Goal: Information Seeking & Learning: Learn about a topic

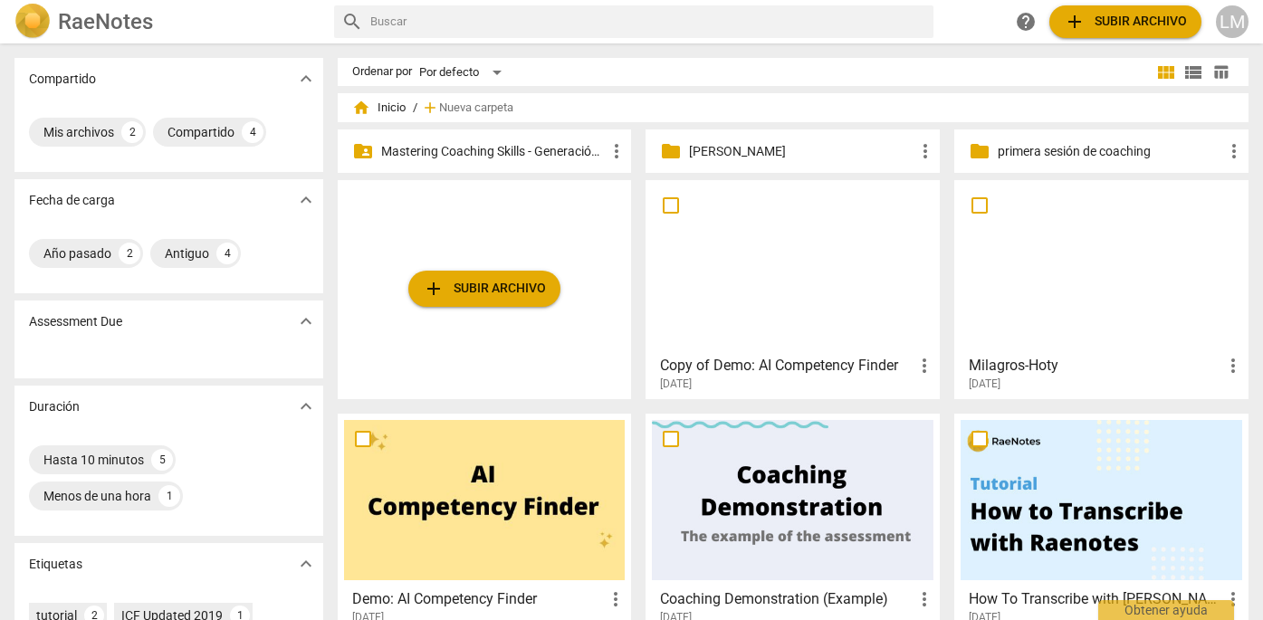
click at [555, 147] on p "Mastering Coaching Skills - Generación 31" at bounding box center [493, 151] width 225 height 19
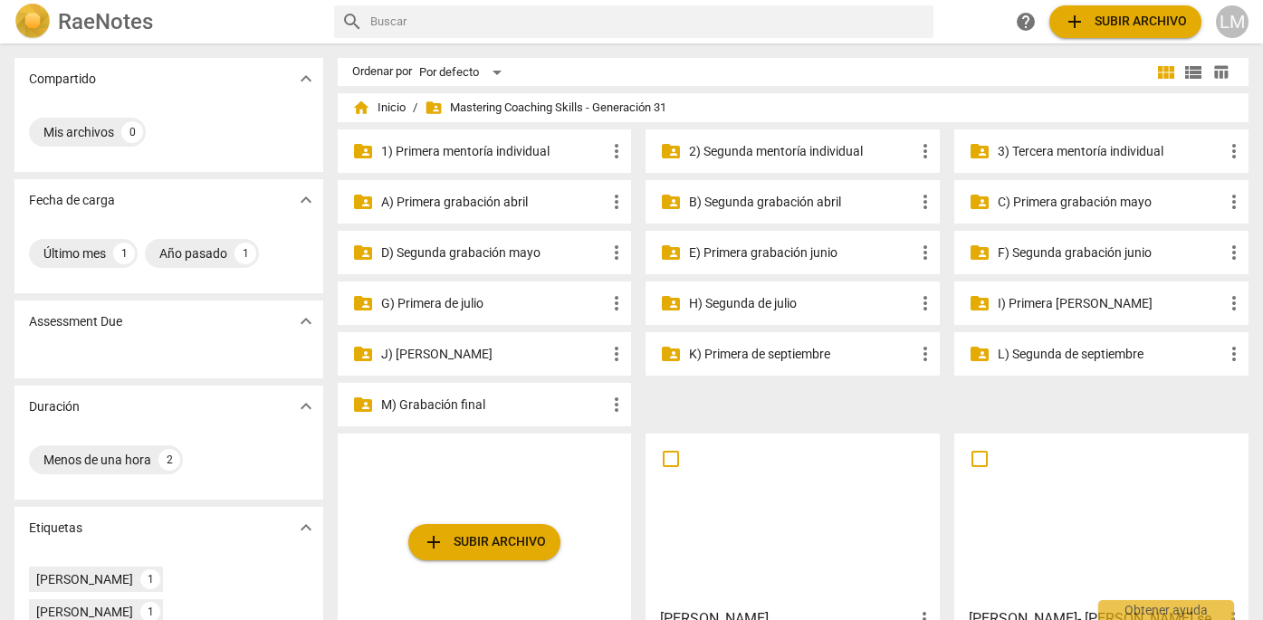
click at [529, 349] on p "J) [PERSON_NAME]" at bounding box center [493, 354] width 225 height 19
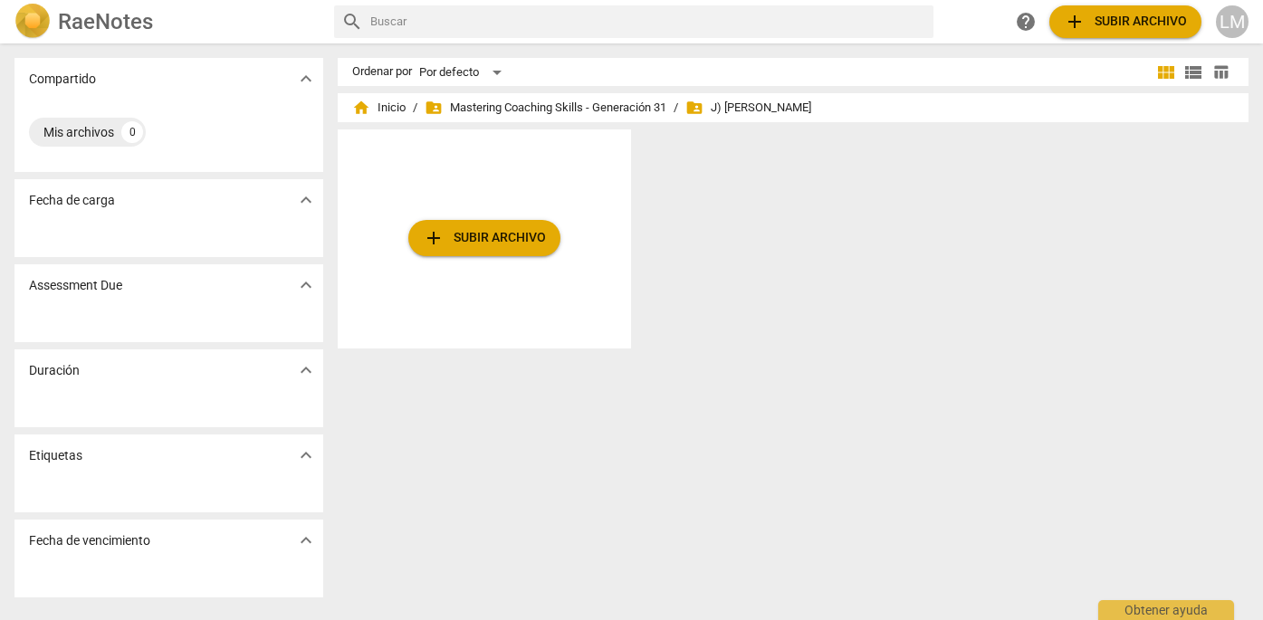
click at [770, 111] on span "folder_shared J) Segunda de agosto" at bounding box center [748, 108] width 126 height 18
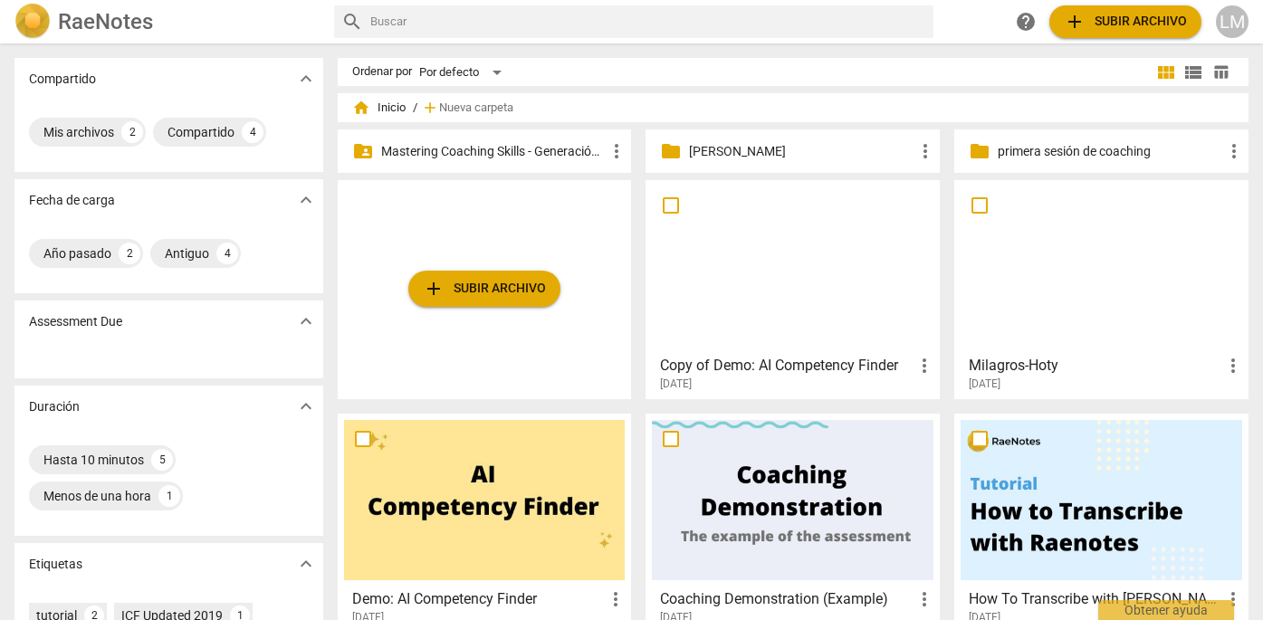
click at [475, 148] on p "Mastering Coaching Skills - Generación 31" at bounding box center [493, 151] width 225 height 19
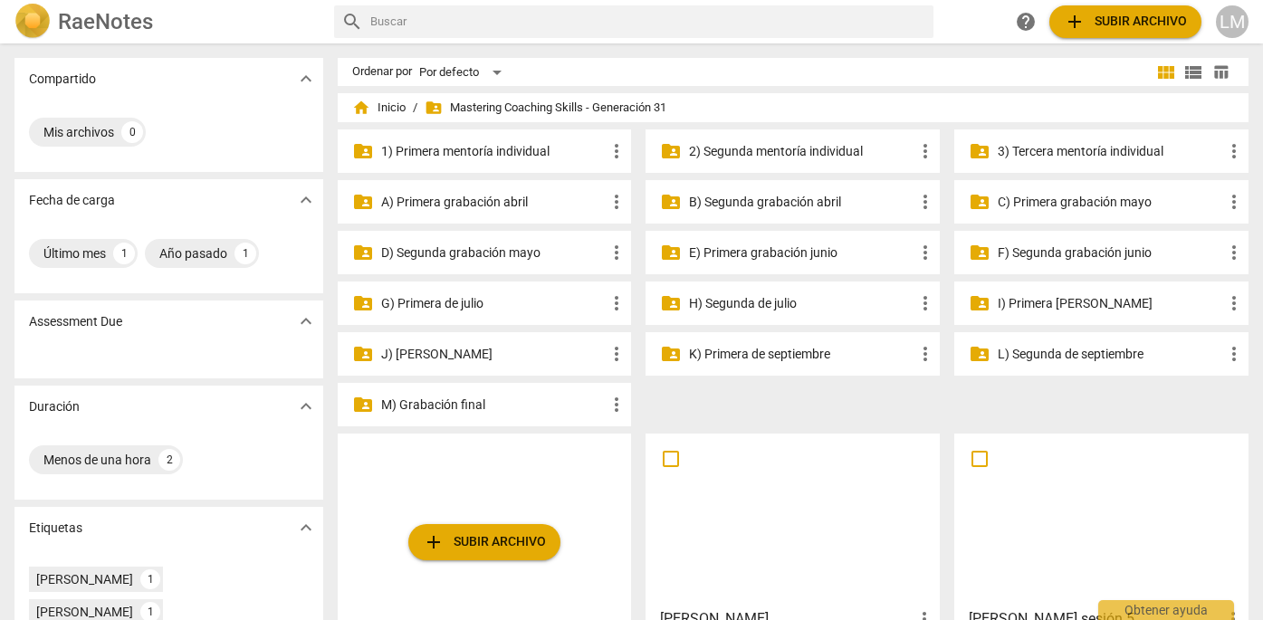
click at [502, 352] on p "J) [PERSON_NAME]" at bounding box center [493, 354] width 225 height 19
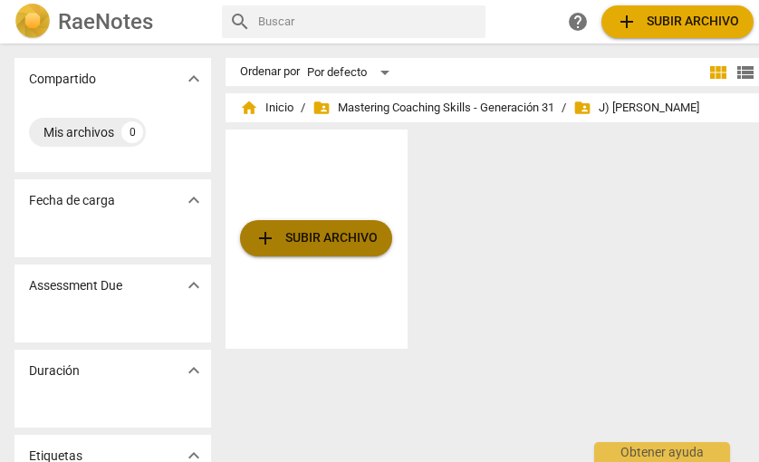
click at [292, 239] on span "add Subir archivo" at bounding box center [315, 238] width 123 height 22
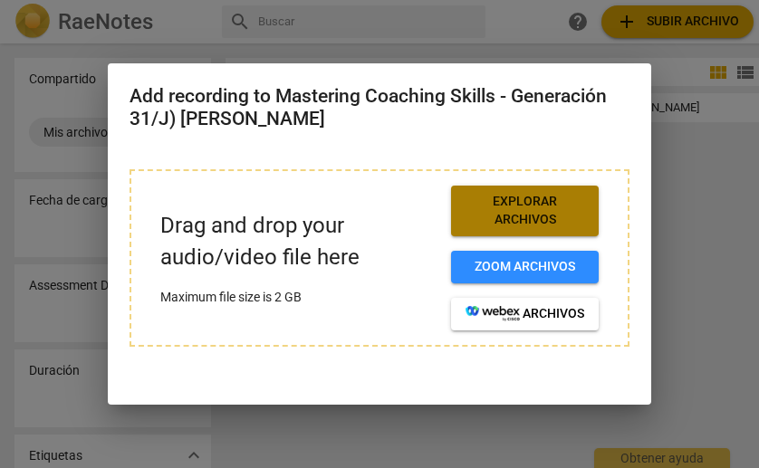
click at [510, 205] on span "Explorar archivos" at bounding box center [524, 210] width 119 height 35
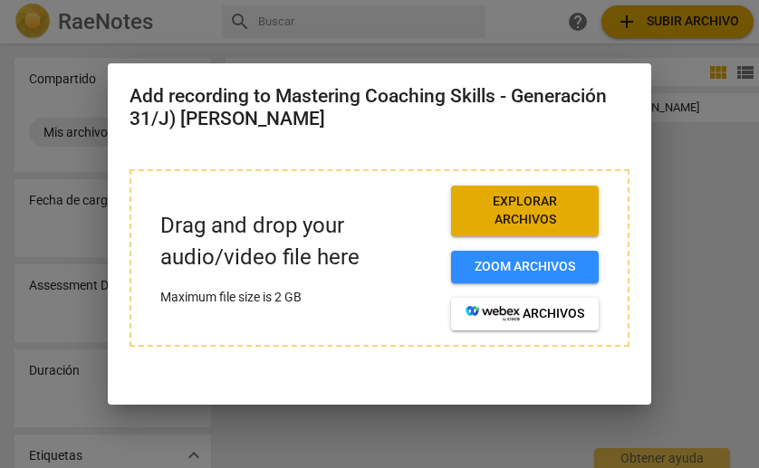
click at [494, 205] on span "Explorar archivos" at bounding box center [524, 210] width 119 height 35
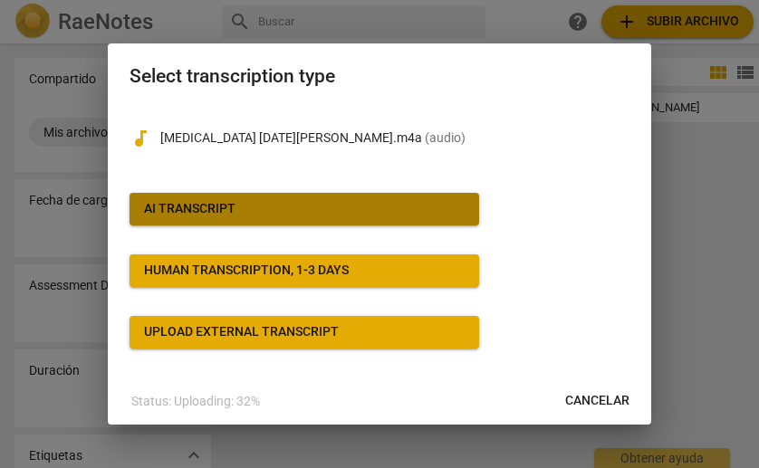
click at [342, 205] on span "AI Transcript" at bounding box center [304, 209] width 320 height 18
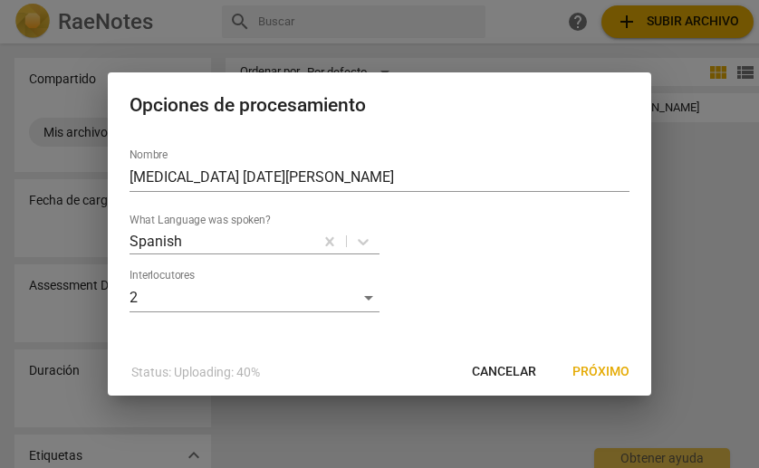
click at [609, 370] on span "Próximo" at bounding box center [600, 372] width 57 height 18
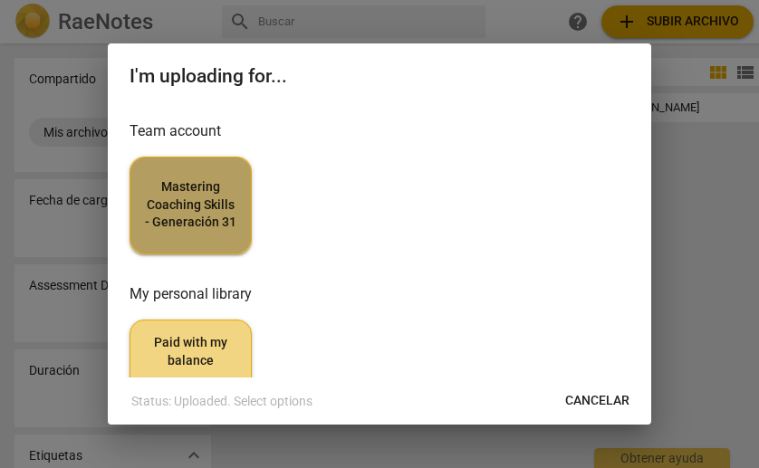
click at [197, 189] on span "Mastering Coaching Skills - Generación 31" at bounding box center [190, 204] width 91 height 53
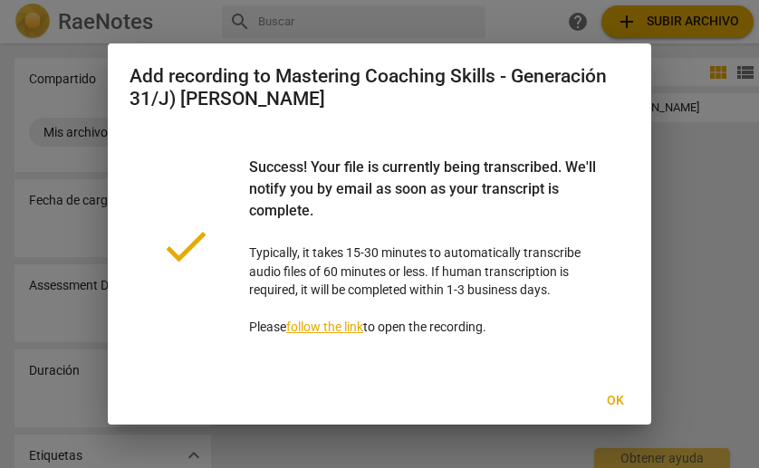
click at [349, 322] on link "follow the link" at bounding box center [324, 327] width 77 height 14
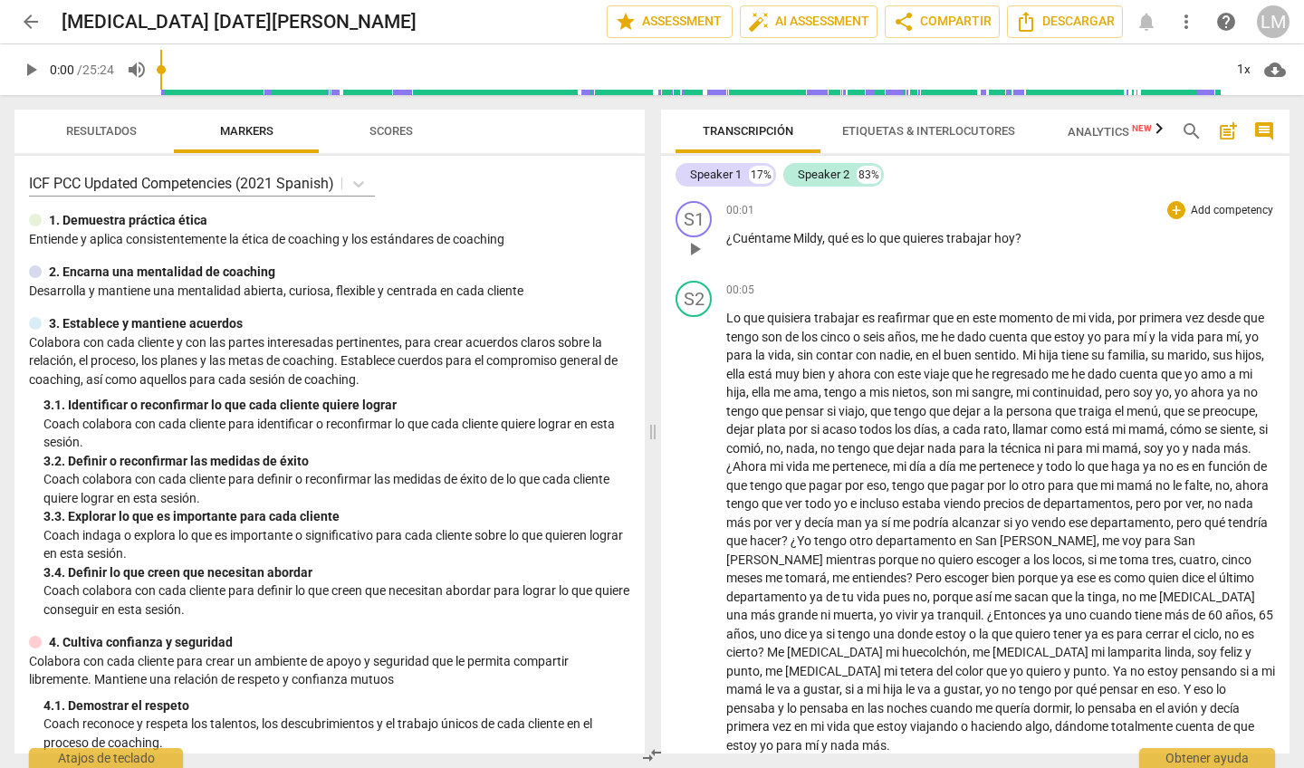
click at [823, 234] on span "," at bounding box center [824, 238] width 5 height 14
click at [33, 70] on span "play_arrow" at bounding box center [31, 70] width 22 height 22
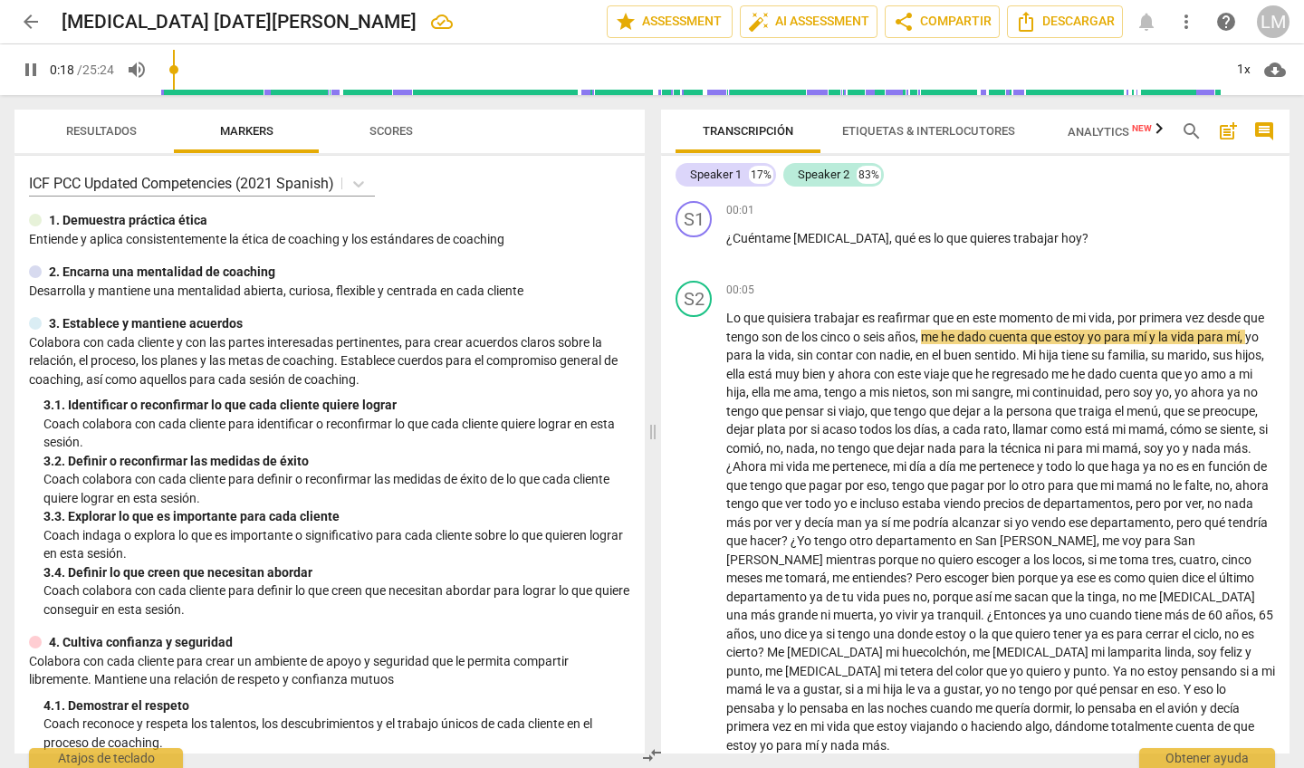
click at [33, 71] on span "pause" at bounding box center [31, 70] width 22 height 22
type input "19"
click at [785, 333] on span "son" at bounding box center [773, 337] width 24 height 14
click at [850, 334] on span "de" at bounding box center [842, 337] width 16 height 14
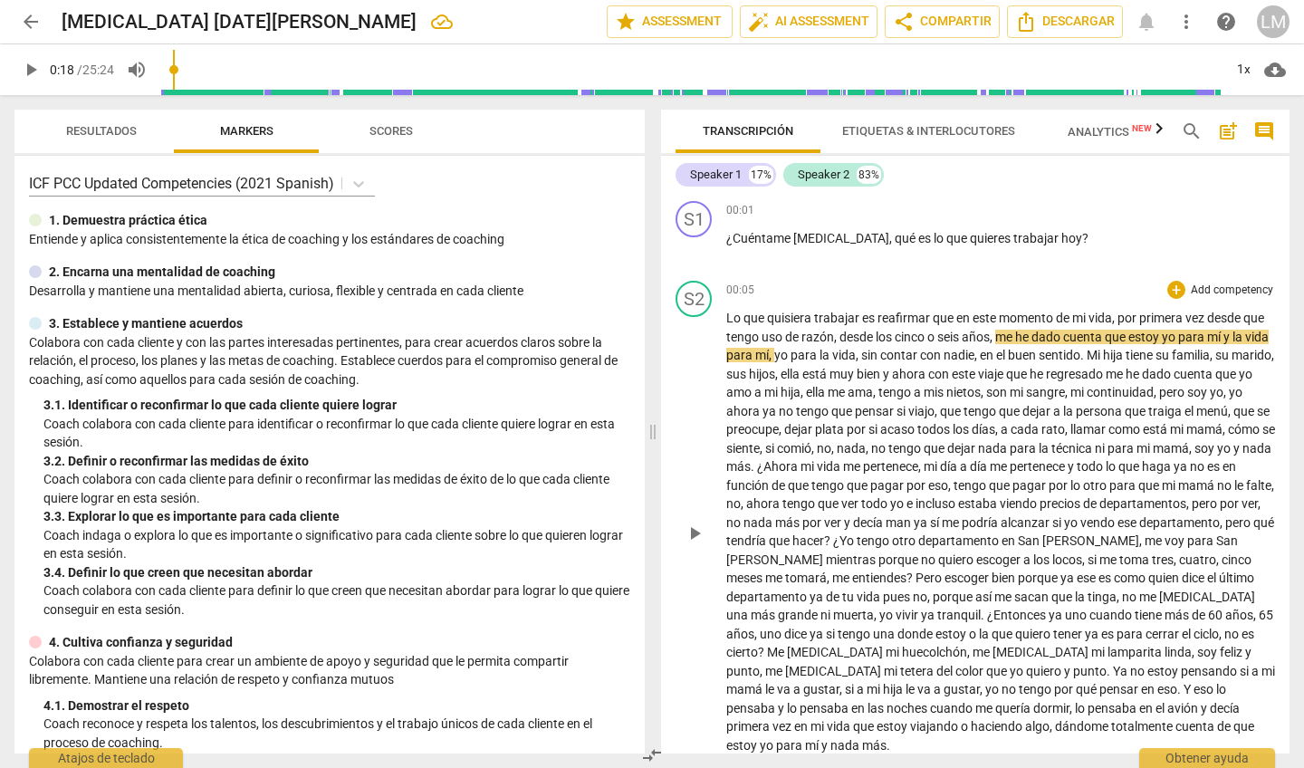
click at [725, 316] on div "S2 play_arrow pause" at bounding box center [700, 517] width 51 height 473
click at [721, 312] on div "S2 play_arrow pause" at bounding box center [700, 517] width 51 height 473
click at [722, 316] on div "S2 play_arrow pause" at bounding box center [700, 517] width 51 height 473
click at [724, 234] on div "S1 play_arrow pause" at bounding box center [700, 233] width 51 height 65
click at [692, 314] on div "S2" at bounding box center [693, 299] width 36 height 36
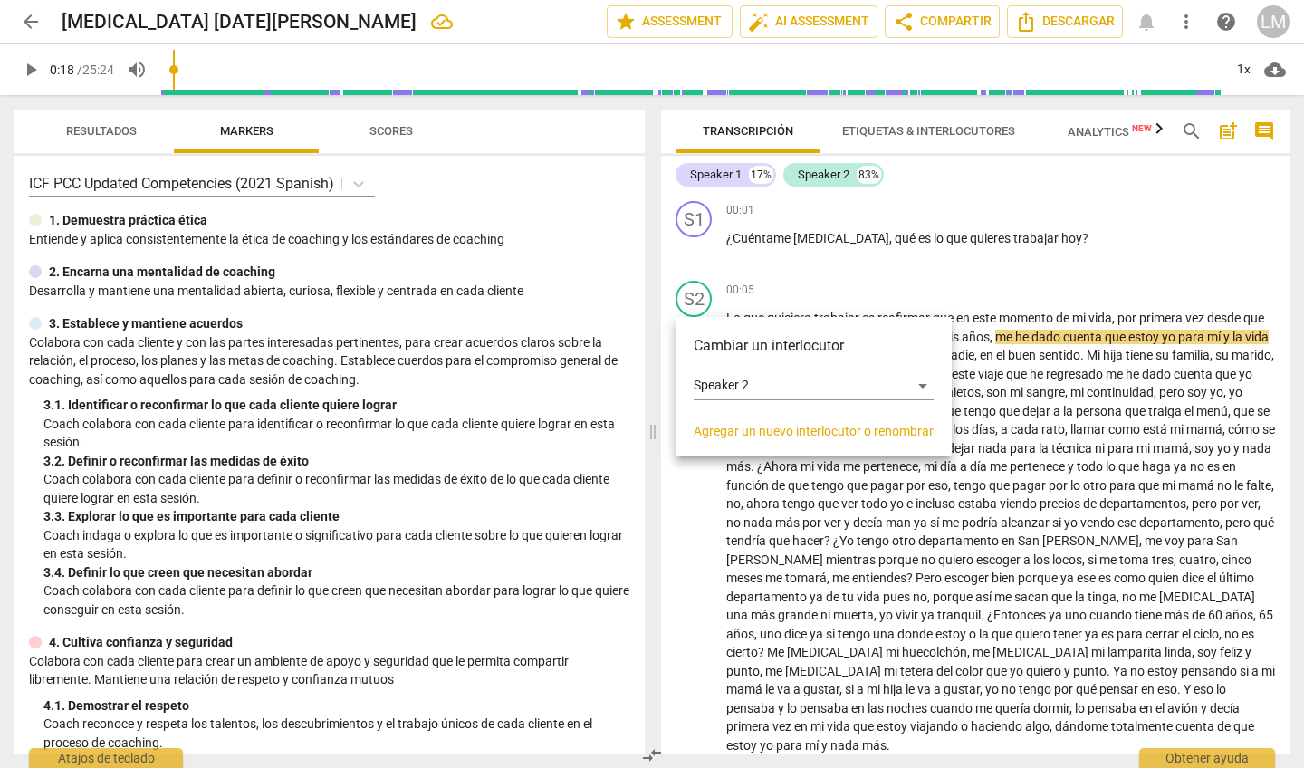
click at [734, 168] on div at bounding box center [652, 384] width 1304 height 768
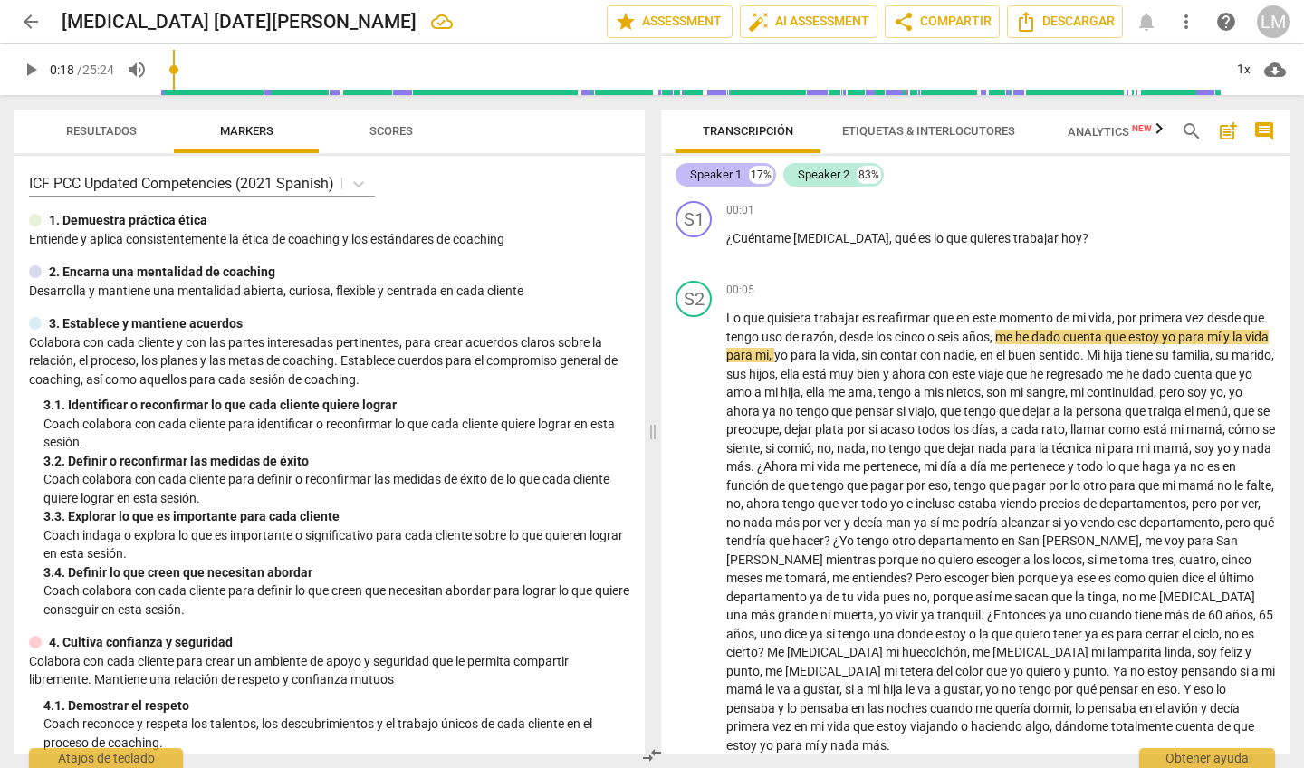
click at [756, 176] on div "17%" at bounding box center [761, 175] width 24 height 18
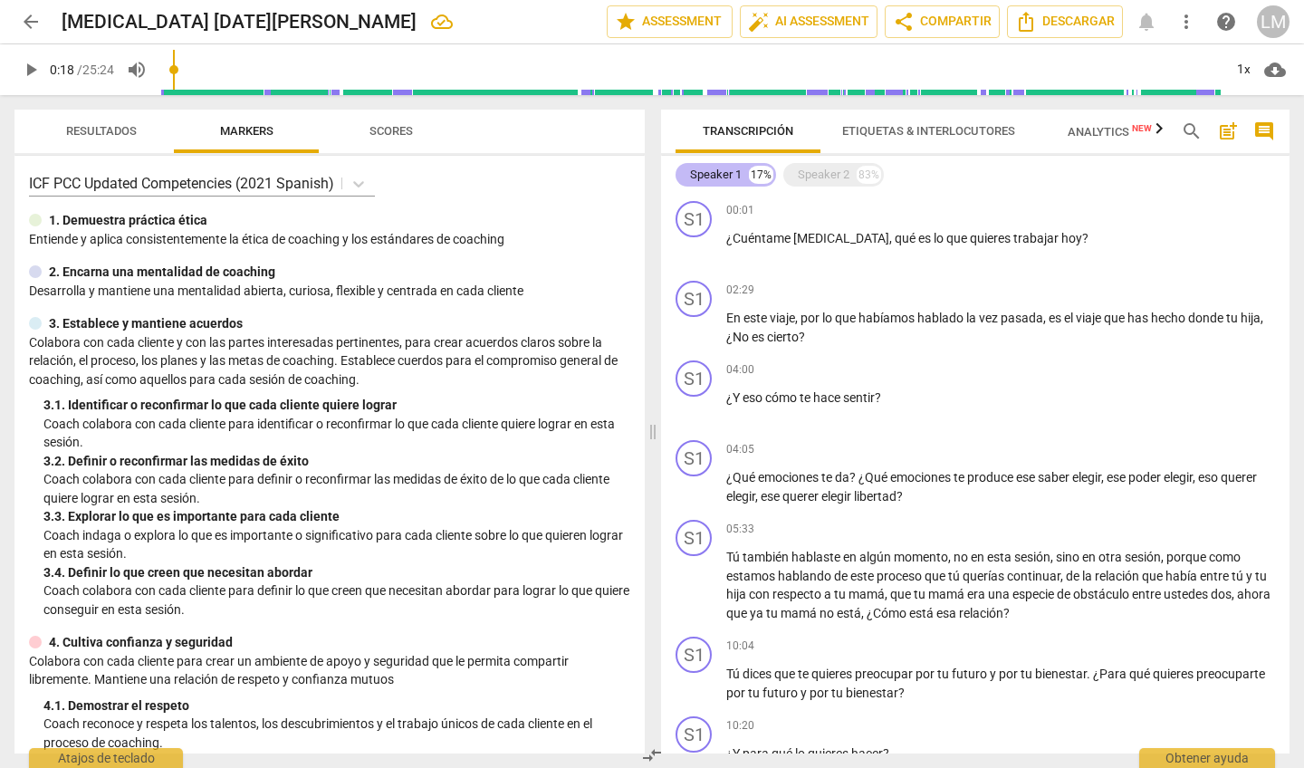
click at [732, 175] on div "Speaker 1" at bounding box center [716, 175] width 52 height 18
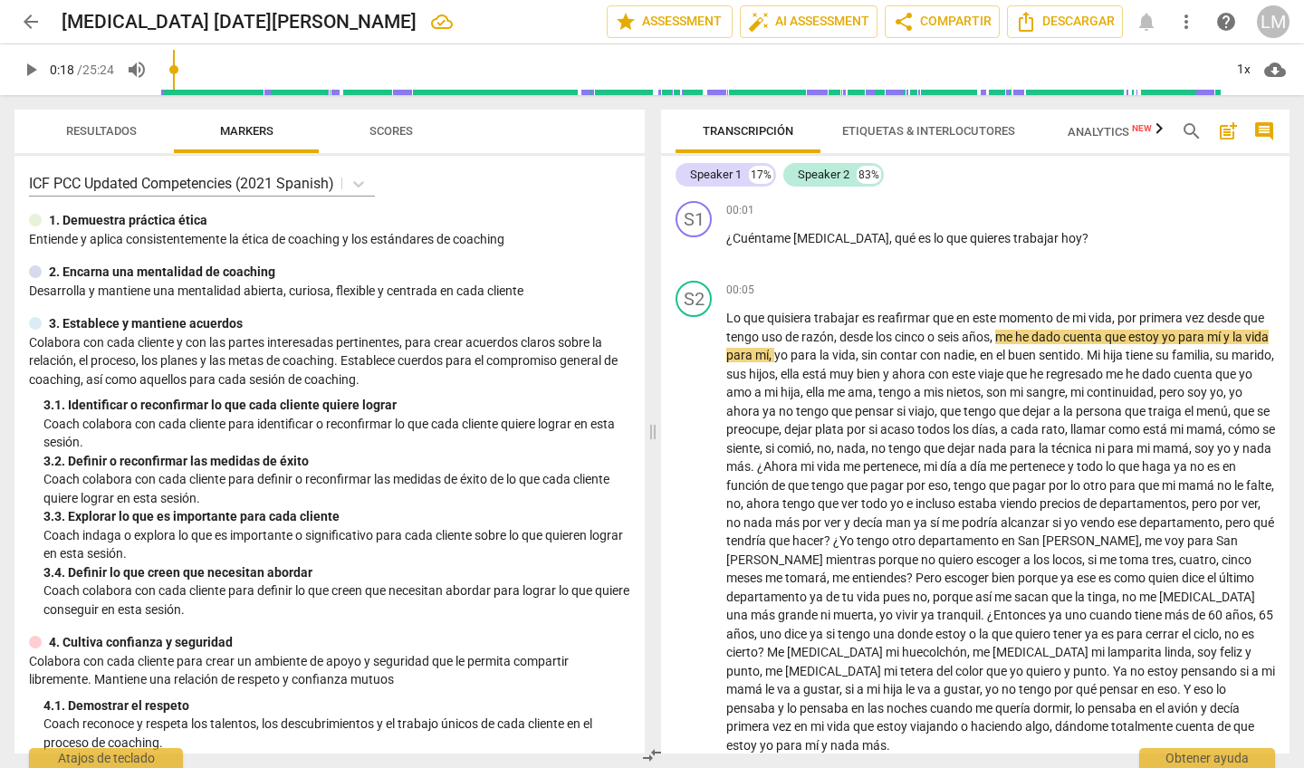
click at [760, 123] on span "Transcripción" at bounding box center [748, 131] width 134 height 24
click at [729, 164] on div "Speaker 1 17%" at bounding box center [725, 175] width 100 height 24
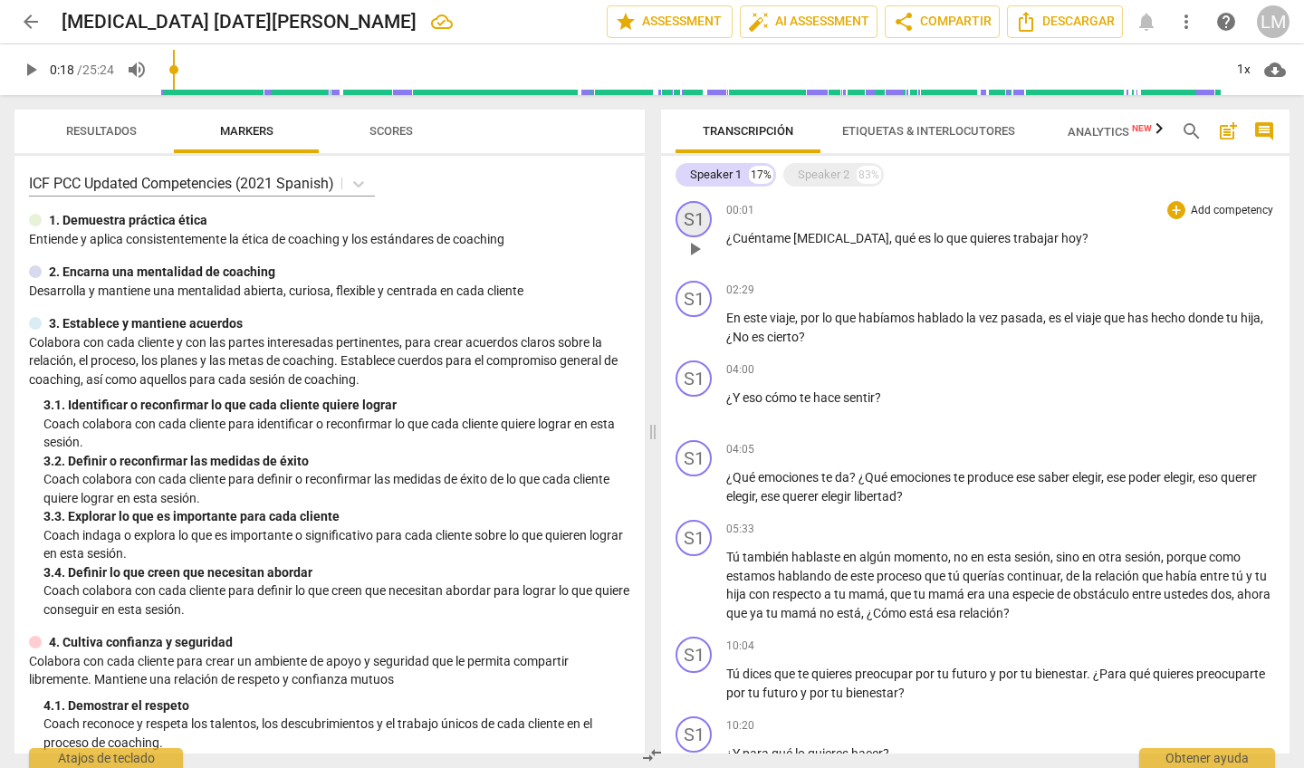
click at [695, 211] on div "S1" at bounding box center [693, 219] width 36 height 36
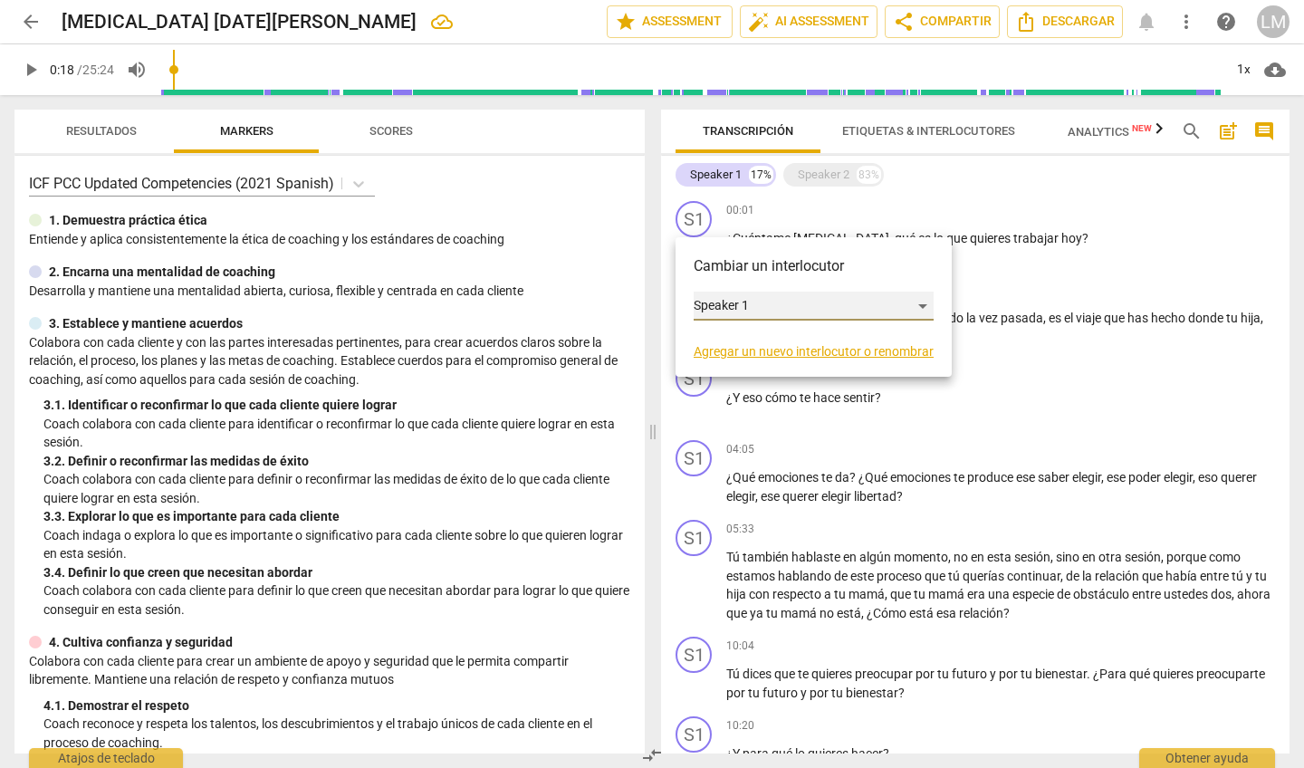
click at [715, 304] on div "Speaker 1" at bounding box center [813, 305] width 240 height 29
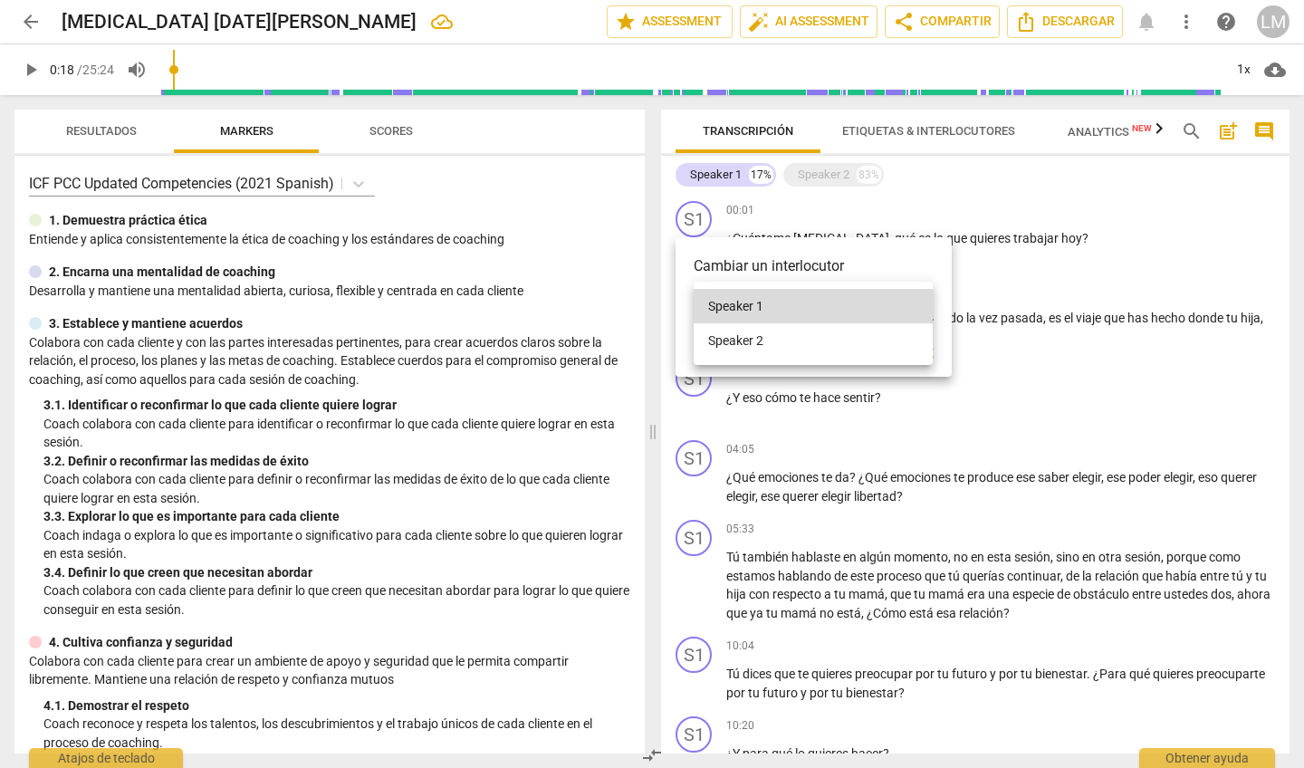
click at [754, 174] on div at bounding box center [652, 384] width 1304 height 768
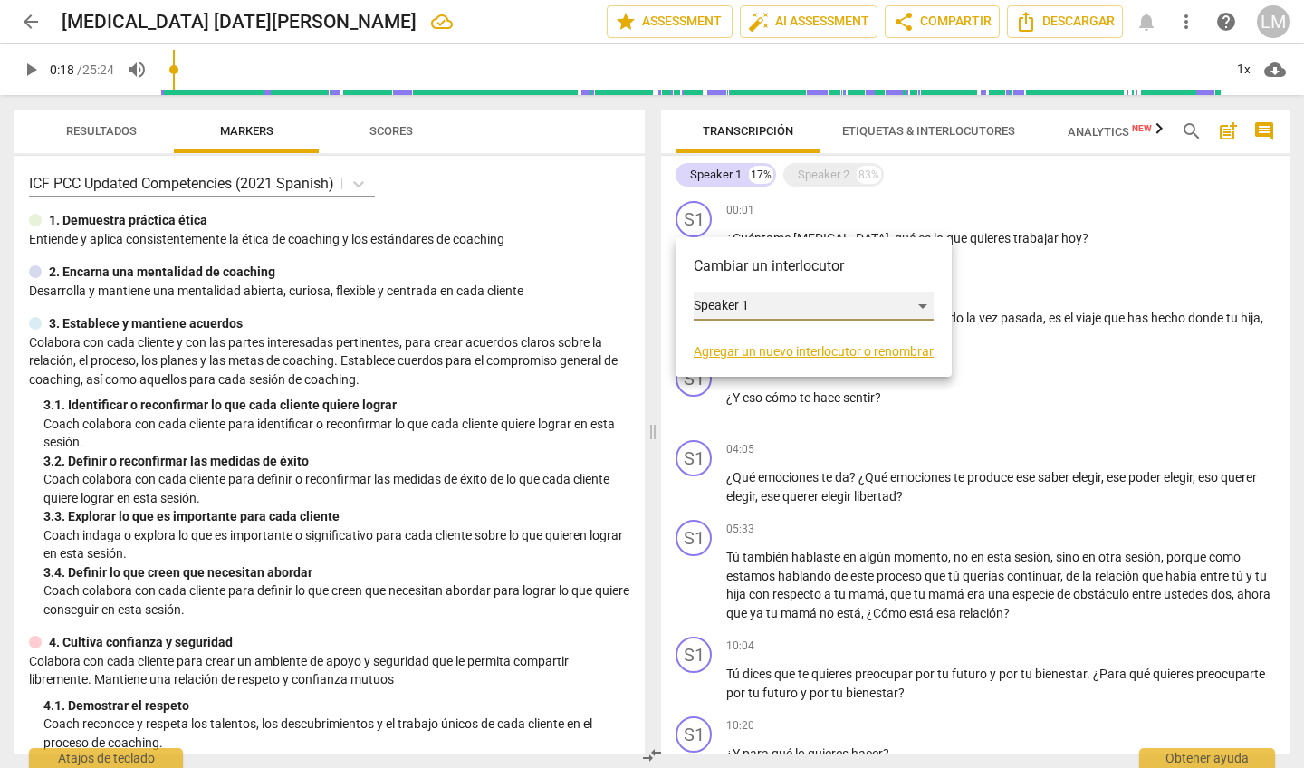
click at [741, 301] on div "Speaker 1" at bounding box center [813, 305] width 240 height 29
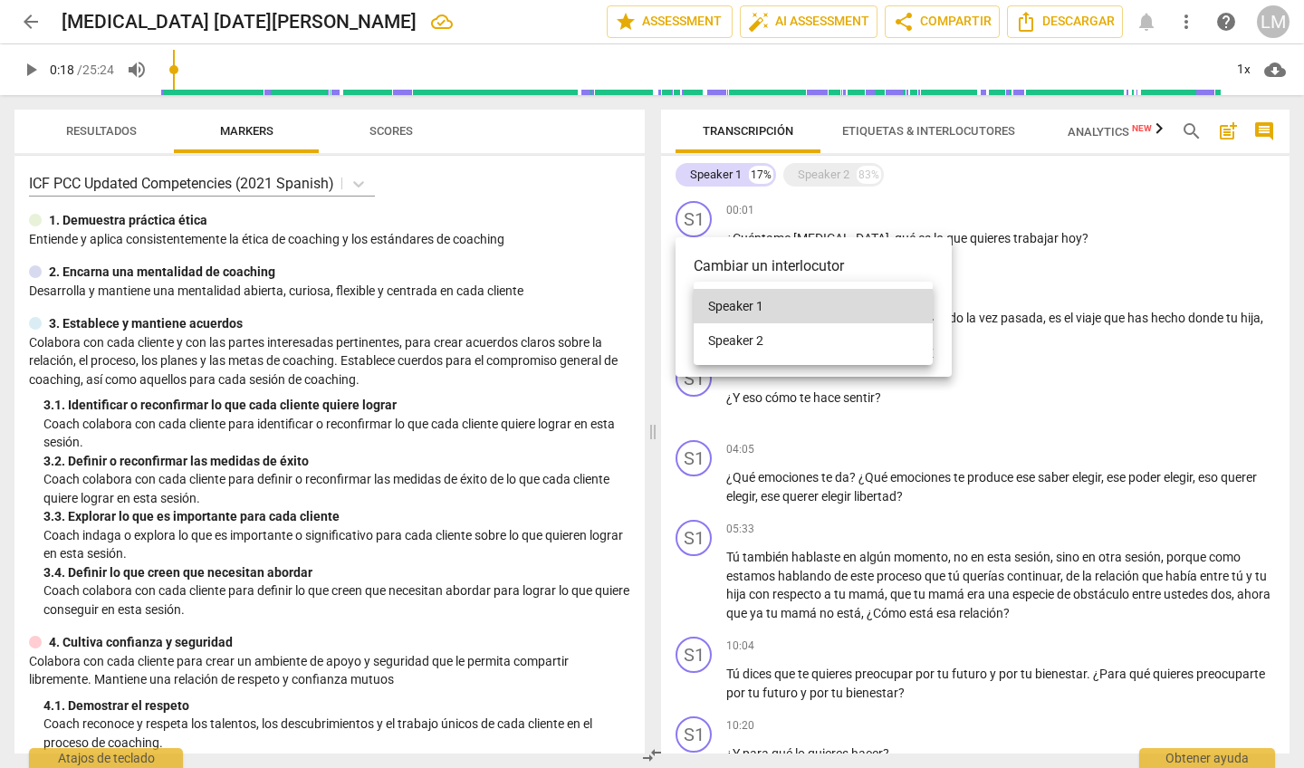
click at [745, 263] on div at bounding box center [652, 384] width 1304 height 768
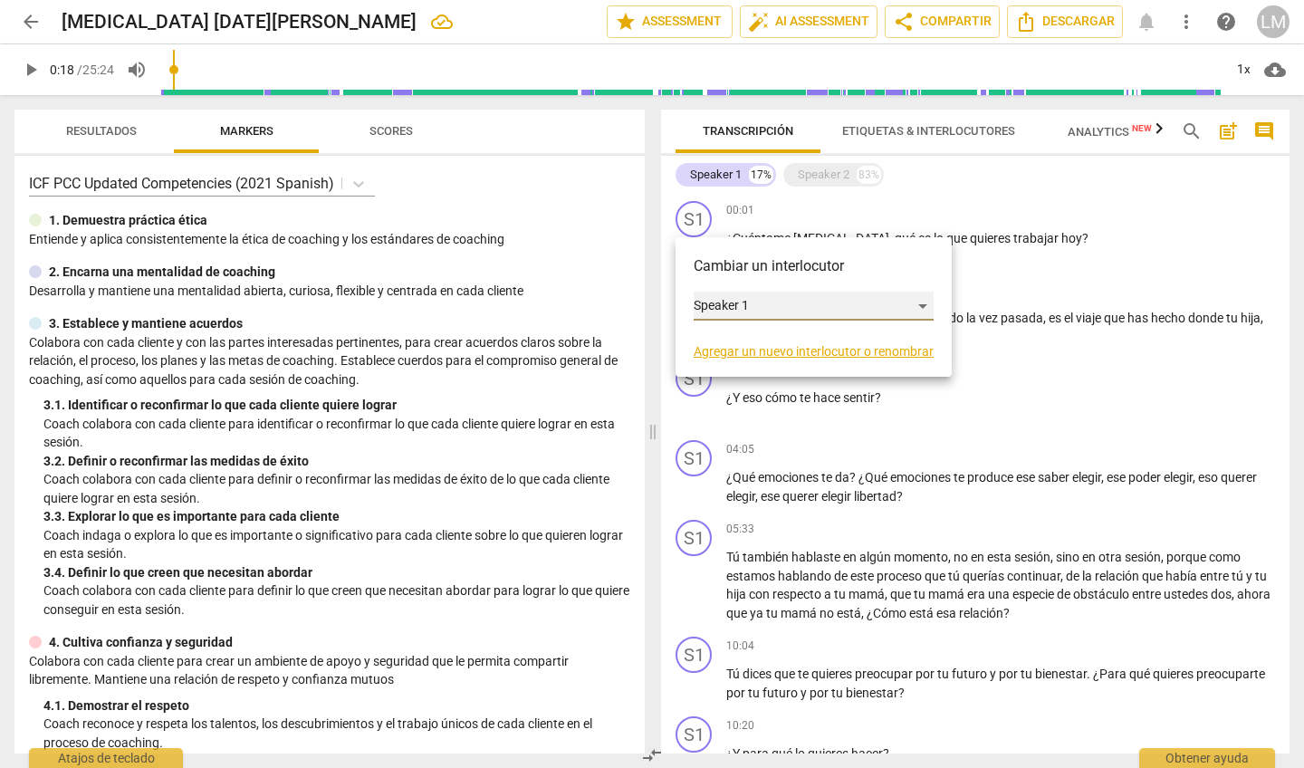
click at [923, 306] on div "Speaker 1" at bounding box center [813, 305] width 240 height 29
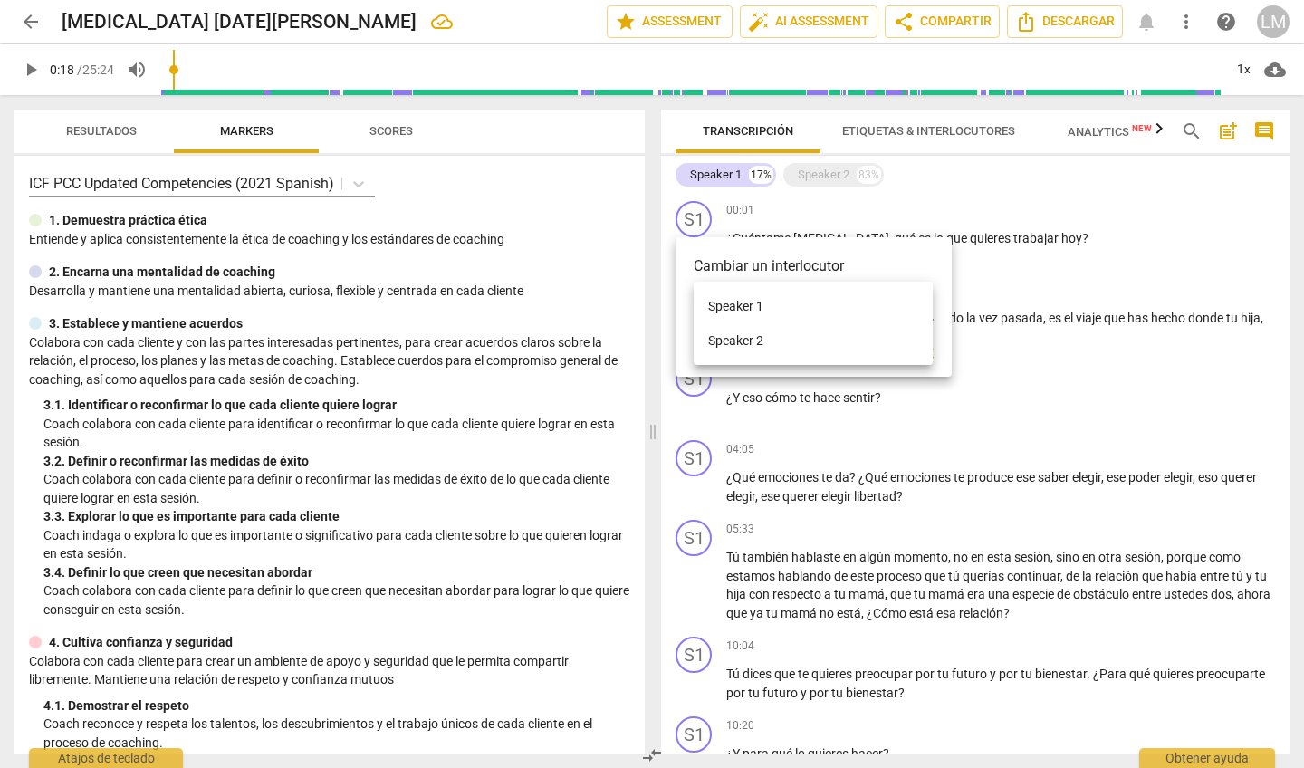
click at [757, 299] on li "Speaker 1" at bounding box center [812, 306] width 239 height 34
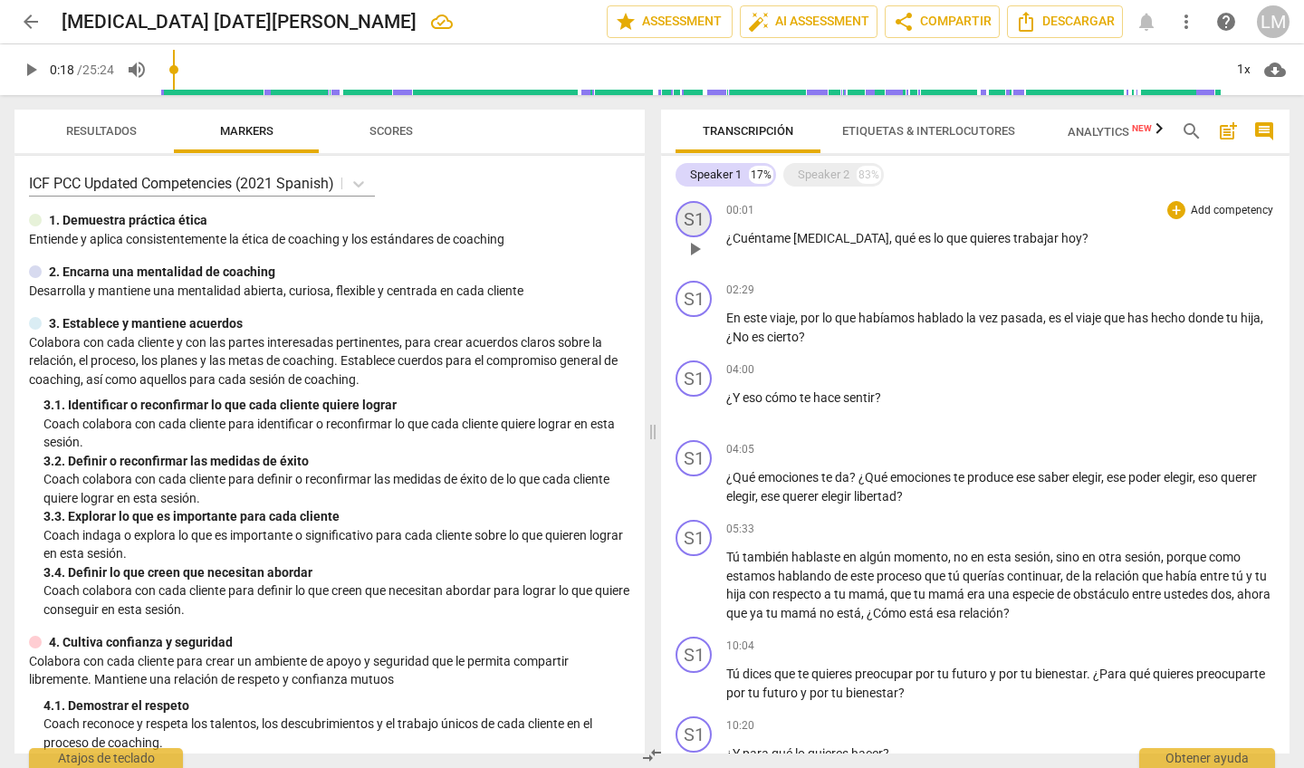
click at [693, 215] on div "S1" at bounding box center [693, 219] width 36 height 36
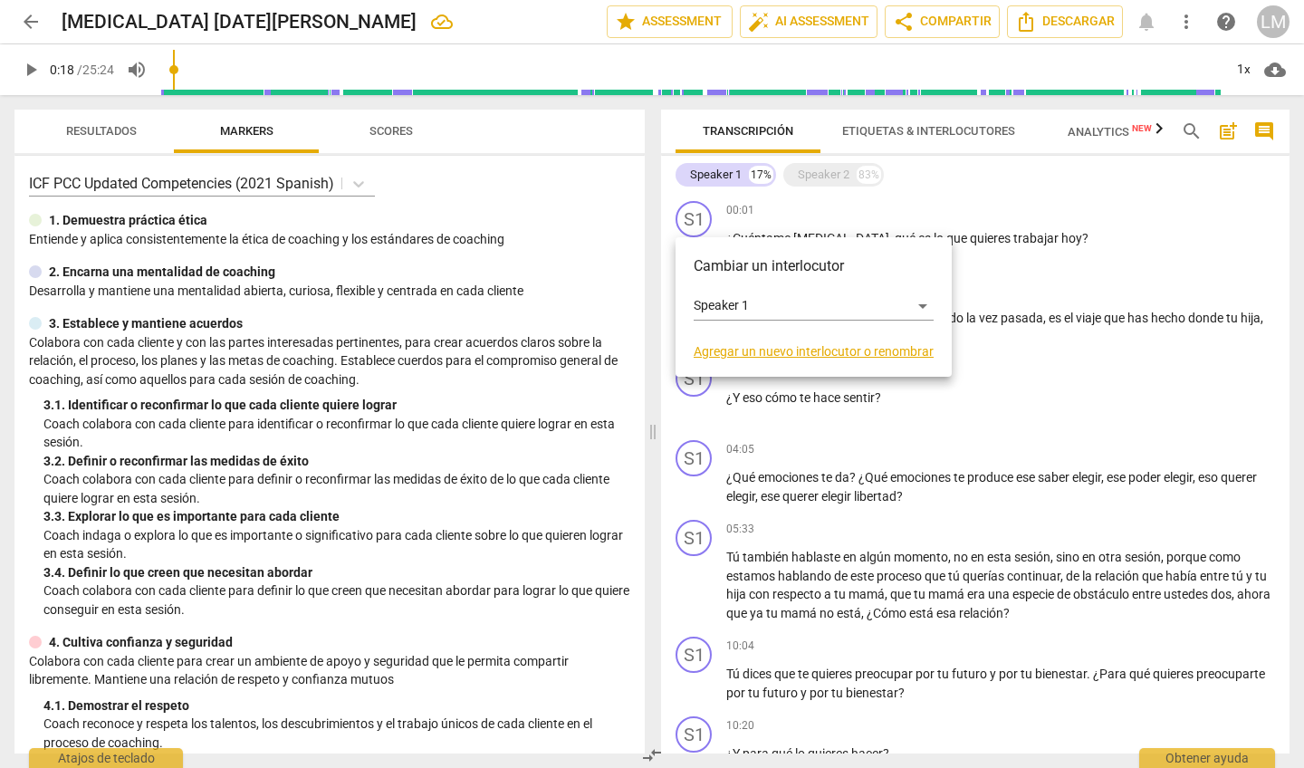
click at [713, 348] on link "Agregar un nuevo interlocutor o renombrar" at bounding box center [813, 351] width 240 height 14
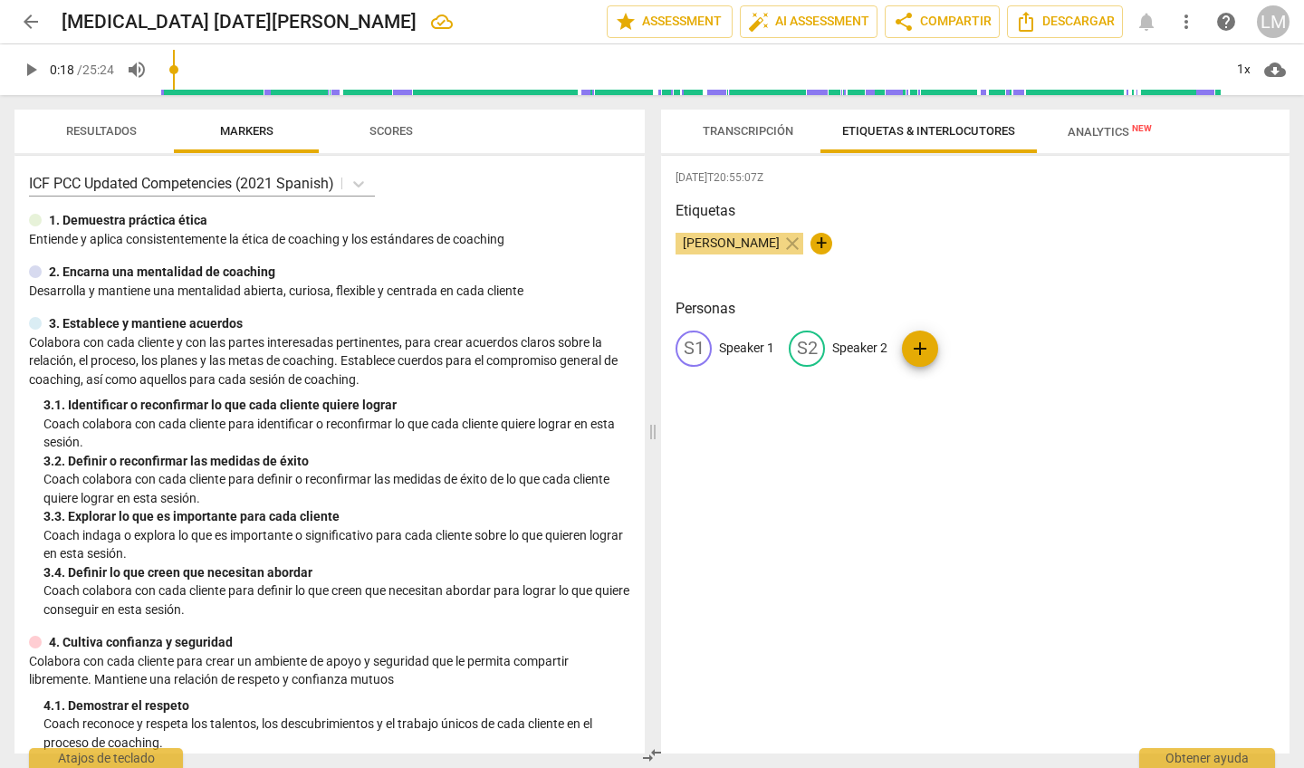
click at [702, 340] on div "S1" at bounding box center [693, 348] width 36 height 36
type input "COACH 1"
click at [917, 343] on span "edit" at bounding box center [924, 349] width 22 height 22
type input "CLIENTE 2"
click at [868, 492] on div "[DATE]T20:55:07Z Etiquetas [PERSON_NAME] close + Personas C1 COACH 1 edit CLIEN…" at bounding box center [975, 454] width 628 height 597
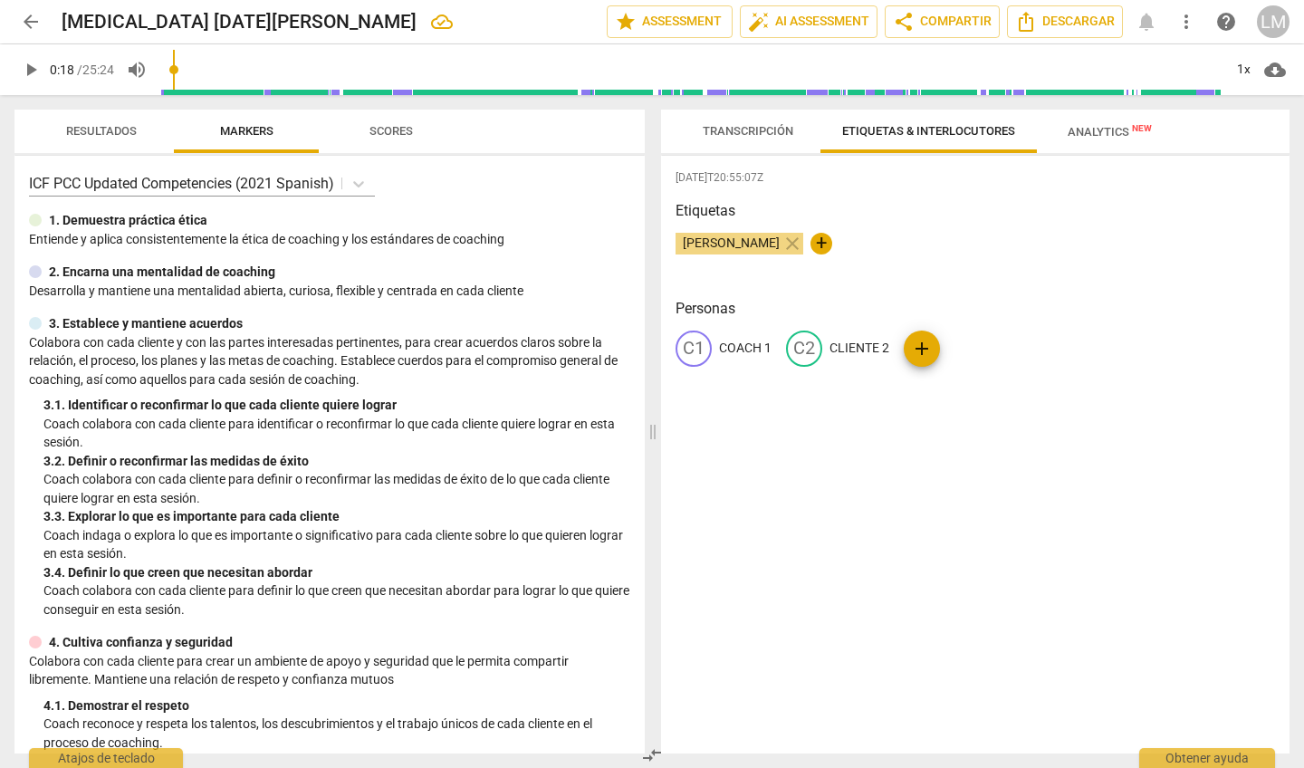
click at [739, 243] on span "[PERSON_NAME]" at bounding box center [730, 242] width 111 height 14
click at [738, 495] on div "[DATE]T20:55:07Z Etiquetas [PERSON_NAME] close + Personas C1 COACH 1 C2 CLIENTE…" at bounding box center [975, 454] width 628 height 597
click at [765, 368] on div "C1 COACH 1 C2 CLIENTE 2 add" at bounding box center [974, 355] width 599 height 51
click at [894, 127] on span "Etiquetas & Interlocutores" at bounding box center [928, 131] width 173 height 14
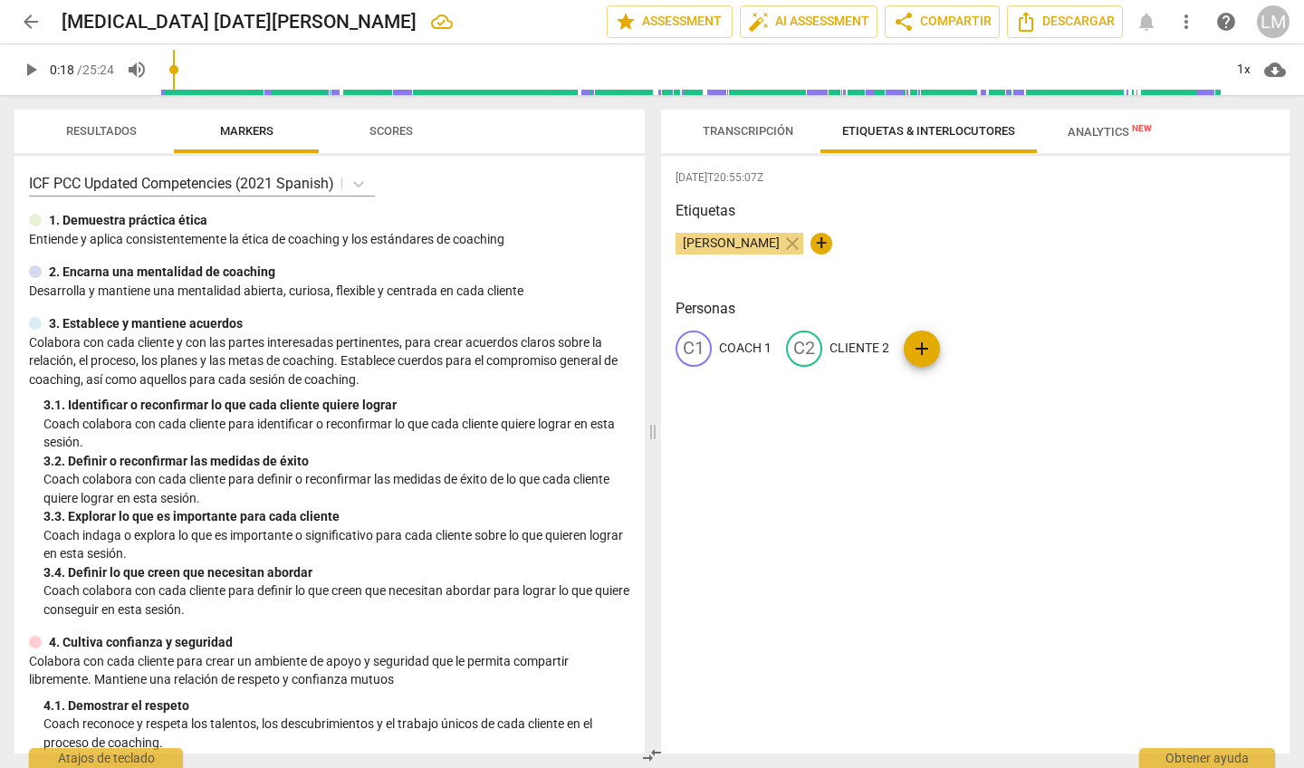
click at [1027, 399] on div "[DATE]T20:55:07Z Etiquetas [PERSON_NAME] close + Personas C1 COACH 1 C2 CLIENTE…" at bounding box center [975, 454] width 628 height 597
click at [741, 128] on span "Transcripción" at bounding box center [747, 131] width 91 height 14
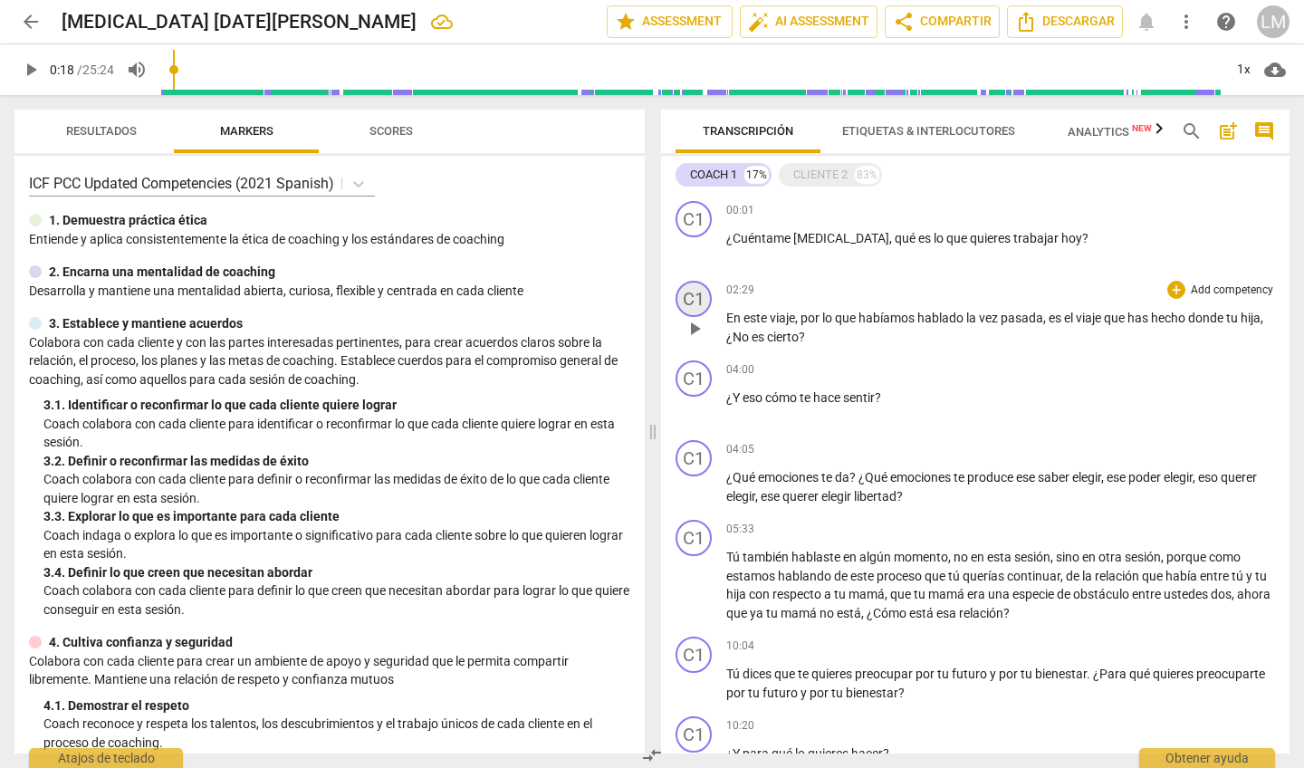
click at [696, 308] on div "C1" at bounding box center [693, 299] width 36 height 36
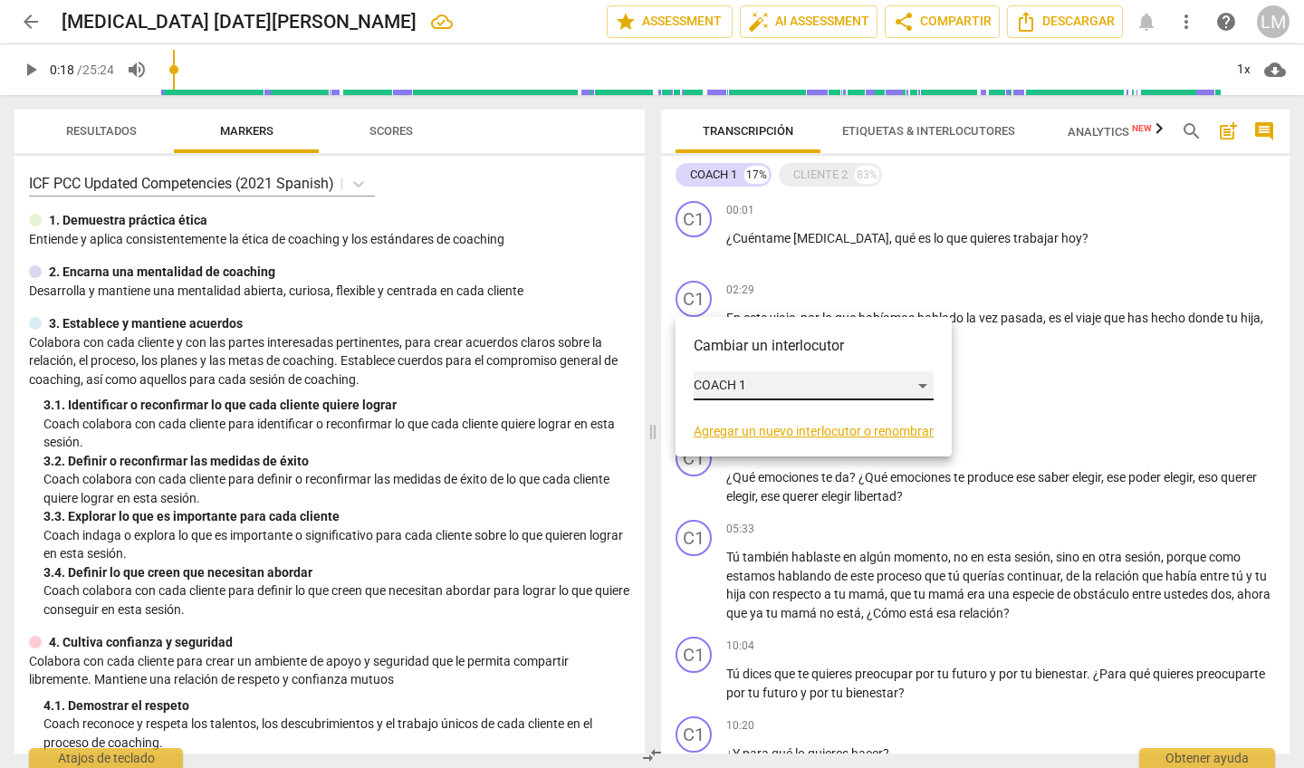
click at [734, 381] on div "COACH 1" at bounding box center [813, 385] width 240 height 29
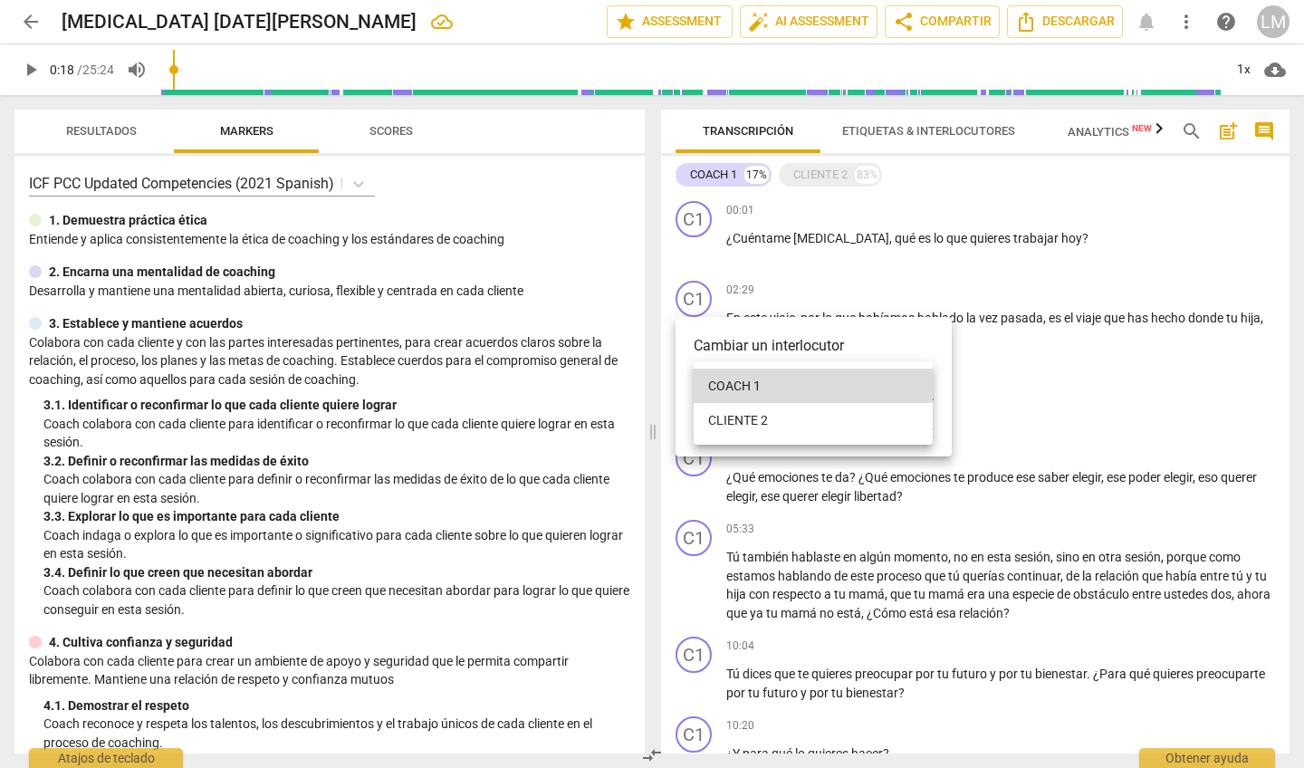
click at [750, 414] on li "CLIENTE 2" at bounding box center [812, 420] width 239 height 34
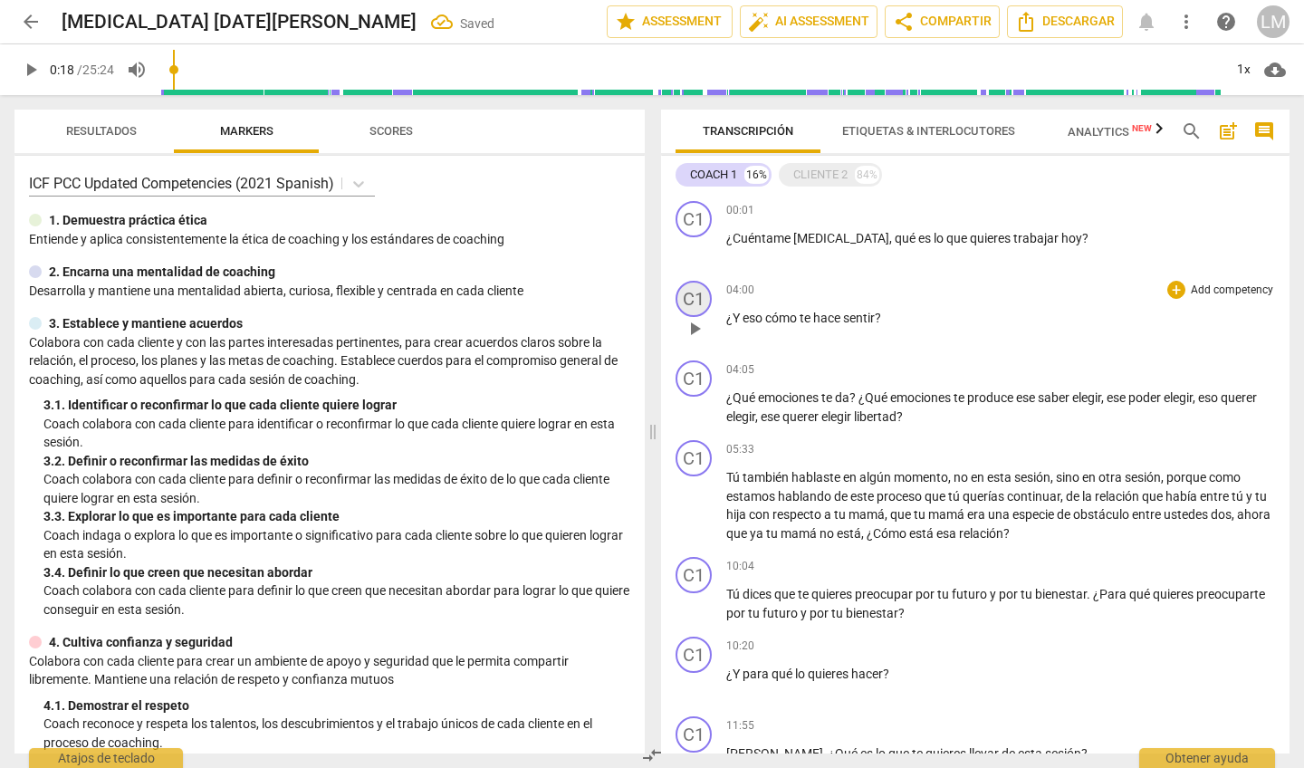
click at [693, 292] on div "C1" at bounding box center [693, 299] width 36 height 36
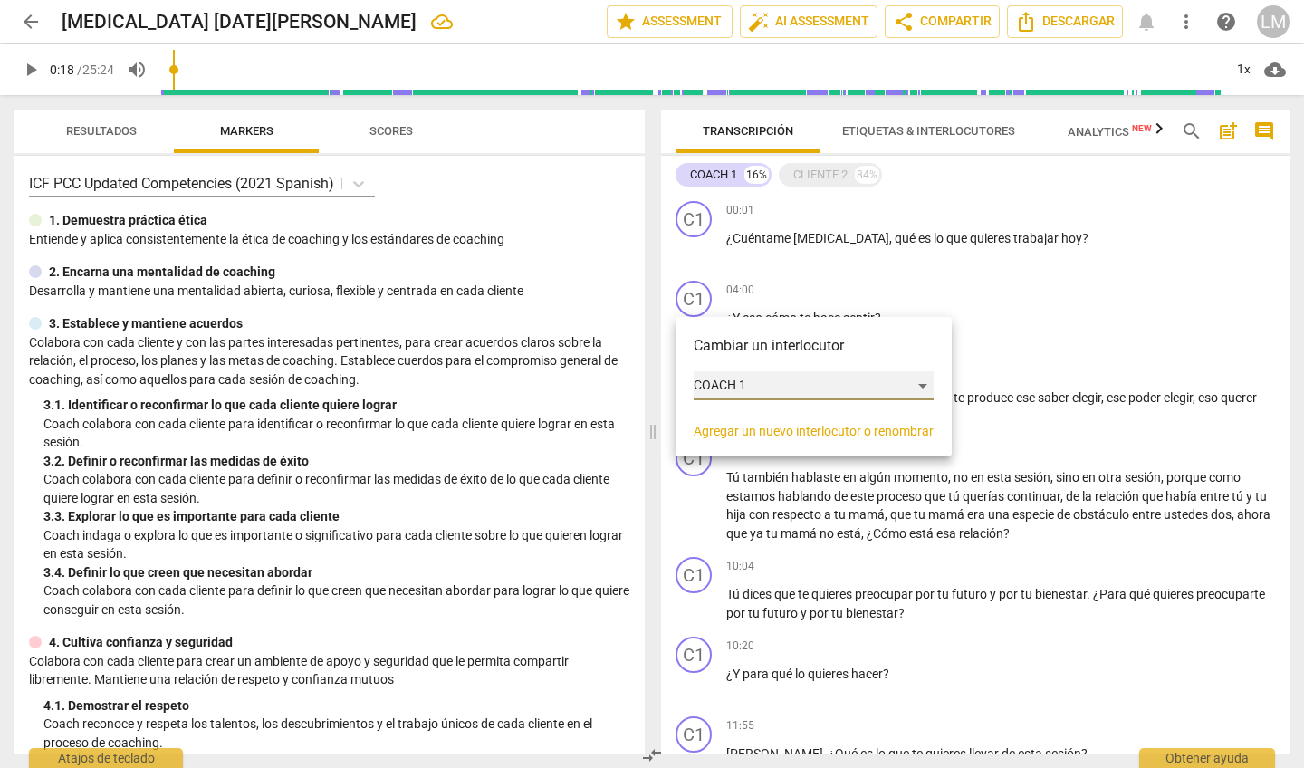
click at [922, 385] on div "COACH 1" at bounding box center [813, 385] width 240 height 29
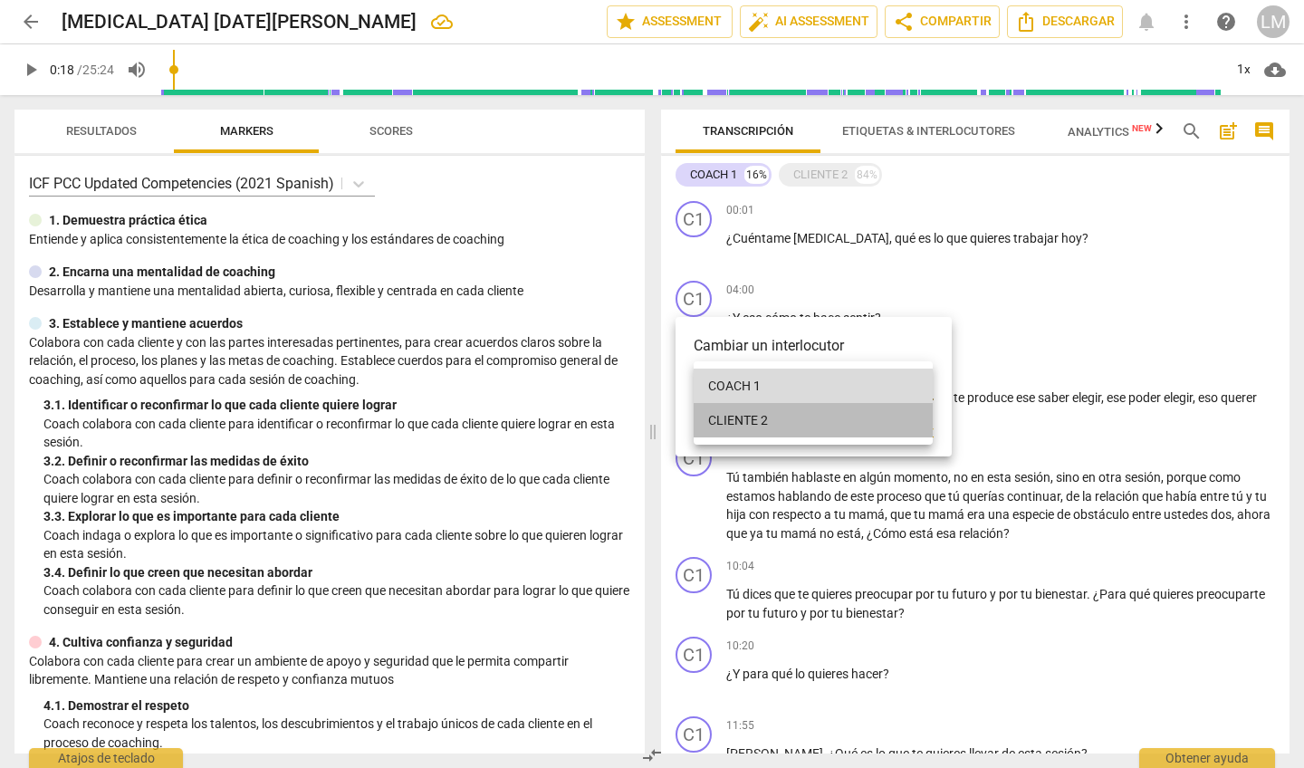
click at [813, 416] on li "CLIENTE 2" at bounding box center [812, 420] width 239 height 34
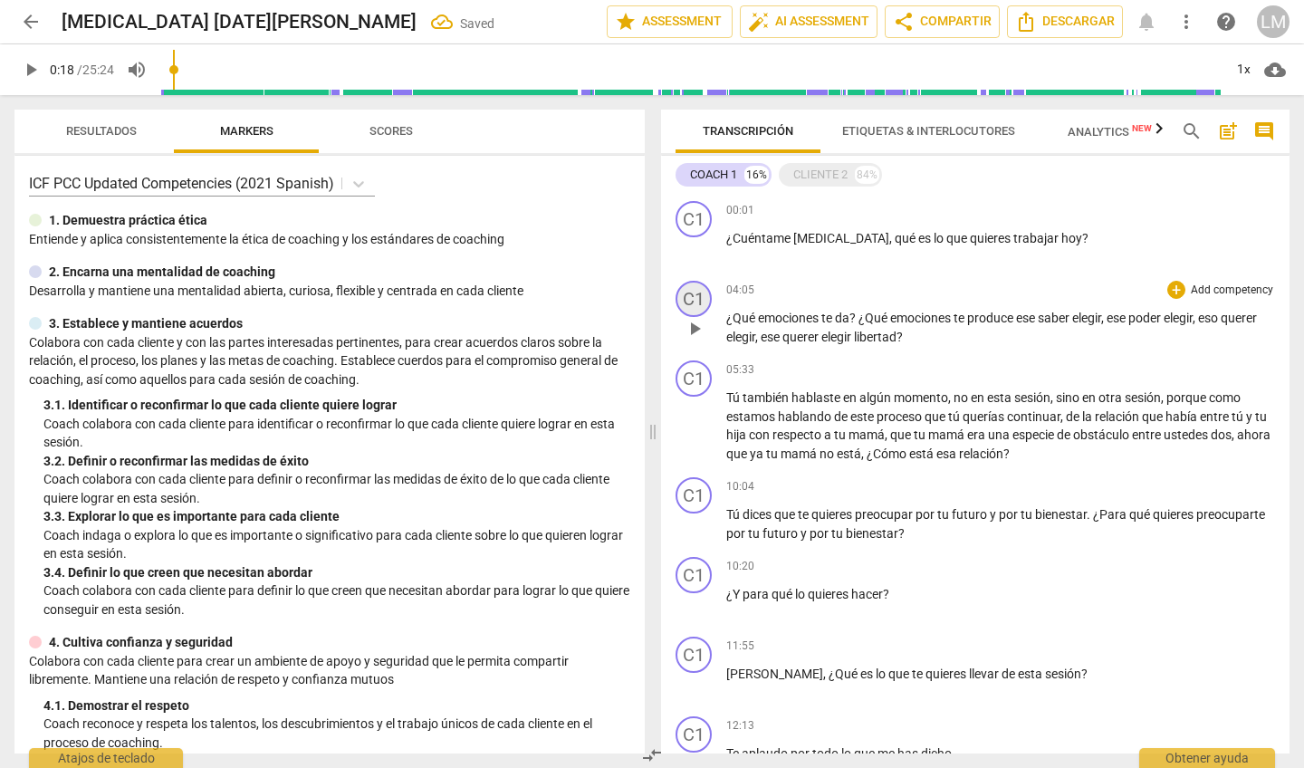
click at [702, 284] on div "C1" at bounding box center [693, 299] width 36 height 36
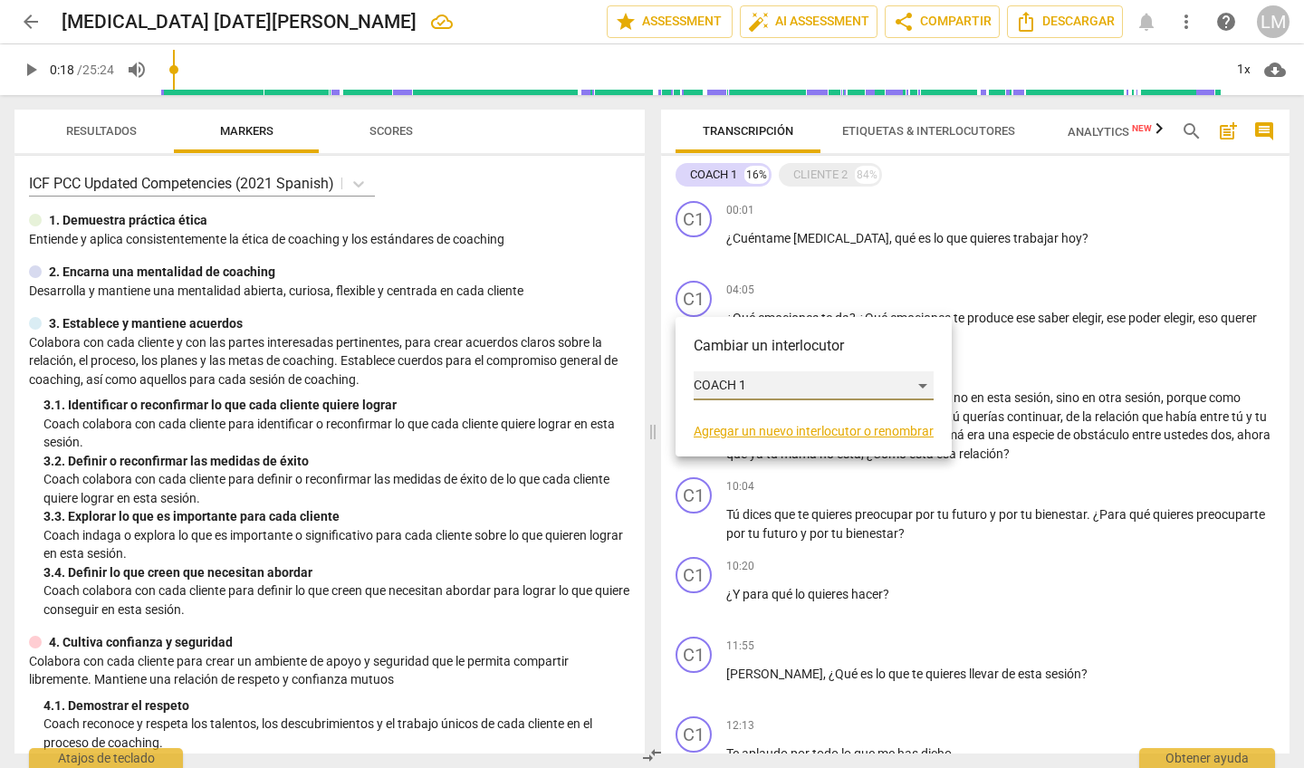
click at [732, 381] on div "COACH 1" at bounding box center [813, 385] width 240 height 29
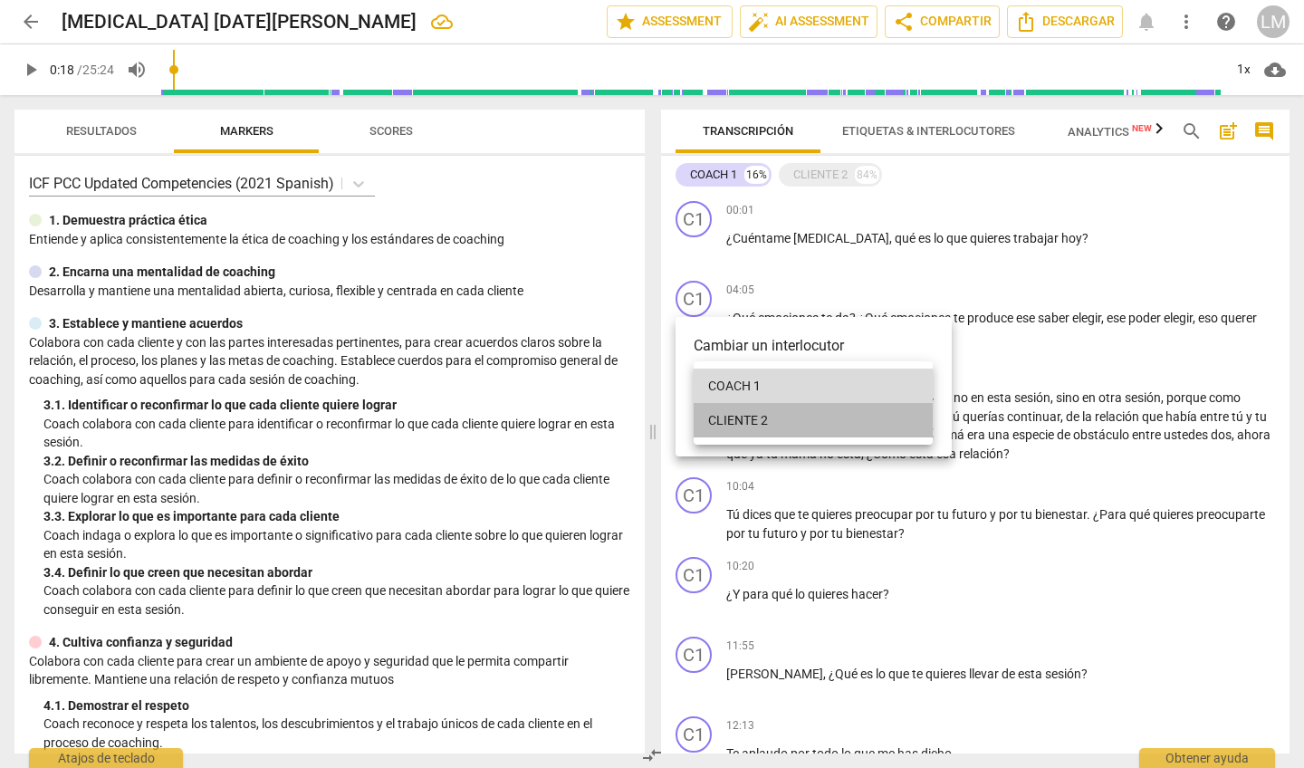
click at [735, 418] on li "CLIENTE 2" at bounding box center [812, 420] width 239 height 34
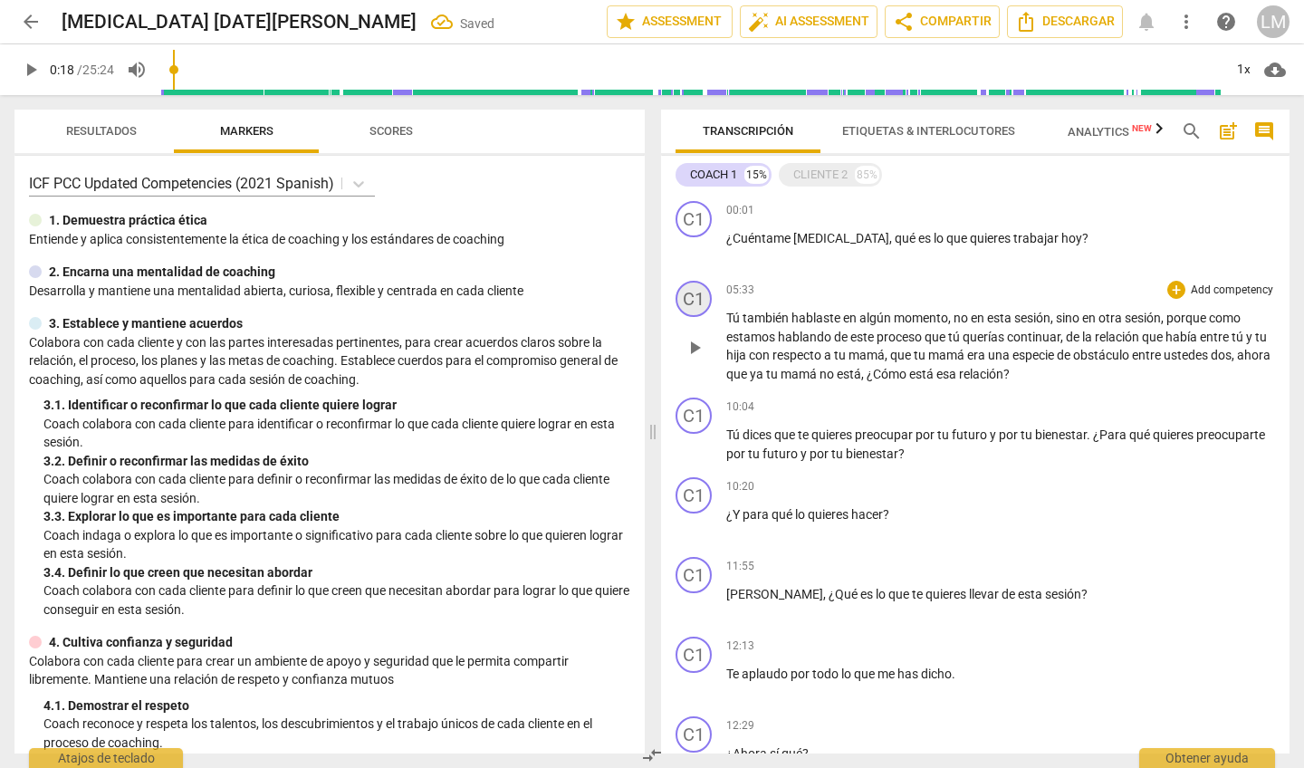
click at [698, 289] on div "C1" at bounding box center [693, 299] width 36 height 36
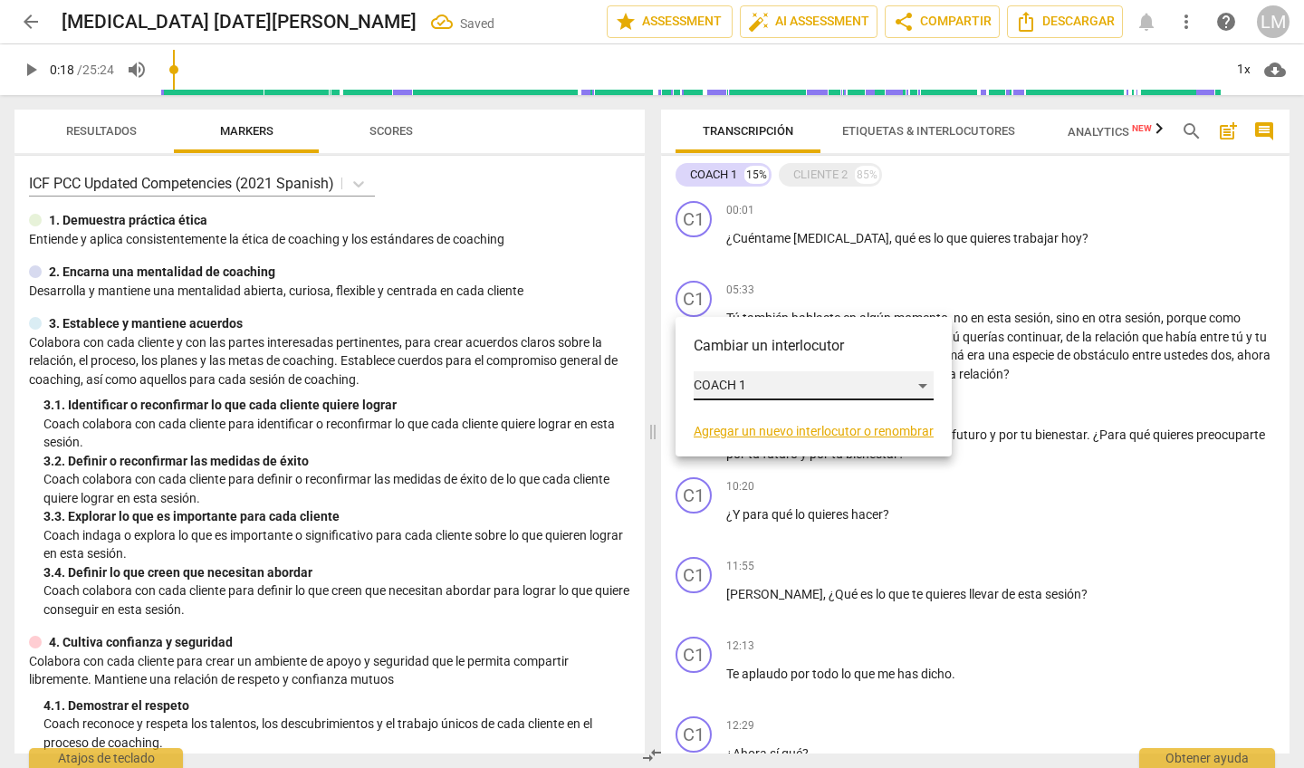
click at [706, 380] on div "COACH 1" at bounding box center [813, 385] width 240 height 29
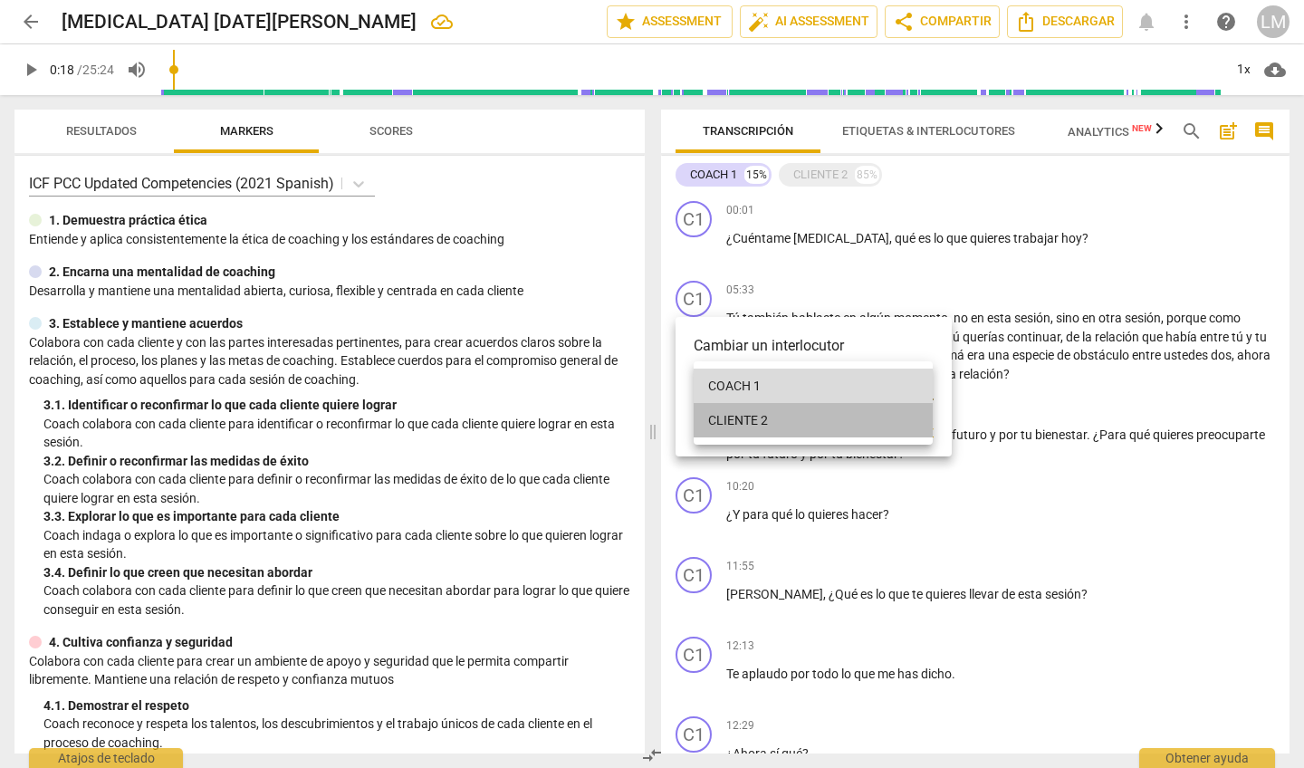
click at [736, 417] on li "CLIENTE 2" at bounding box center [812, 420] width 239 height 34
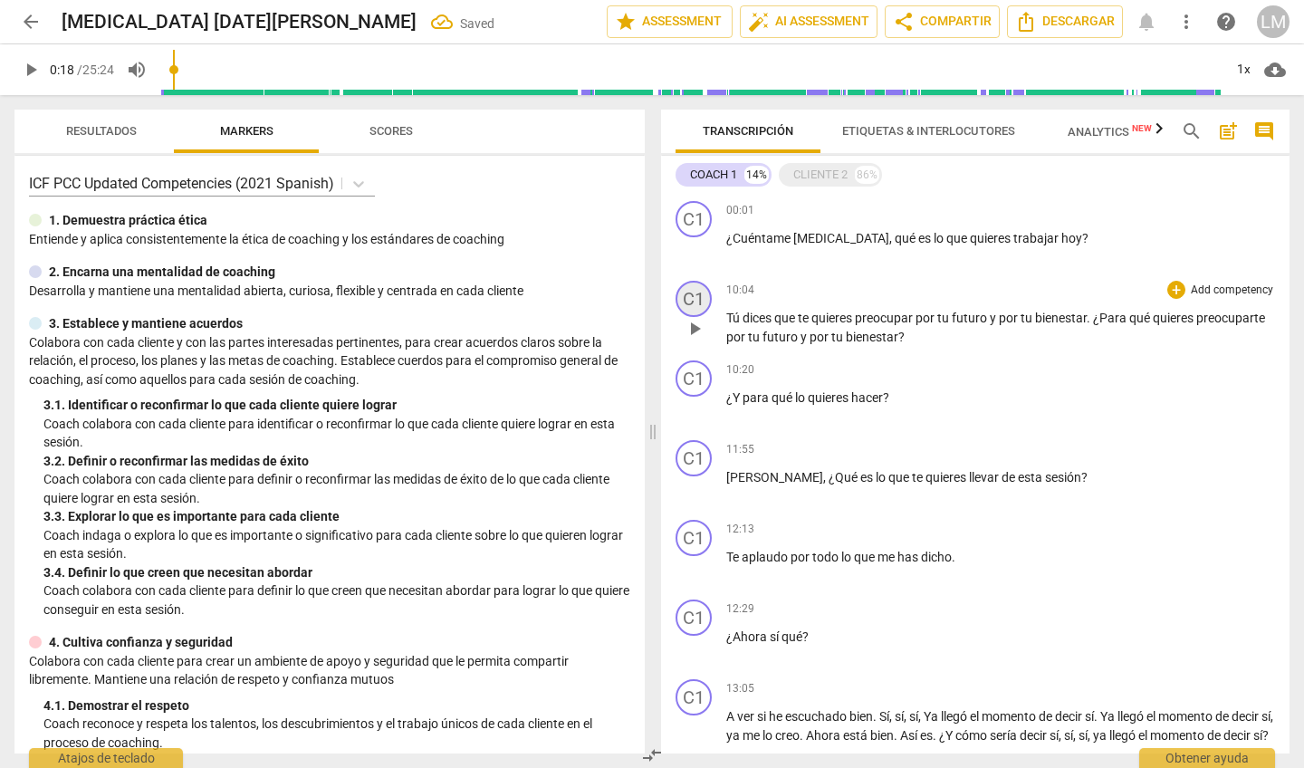
click at [699, 301] on div "C1" at bounding box center [693, 299] width 36 height 36
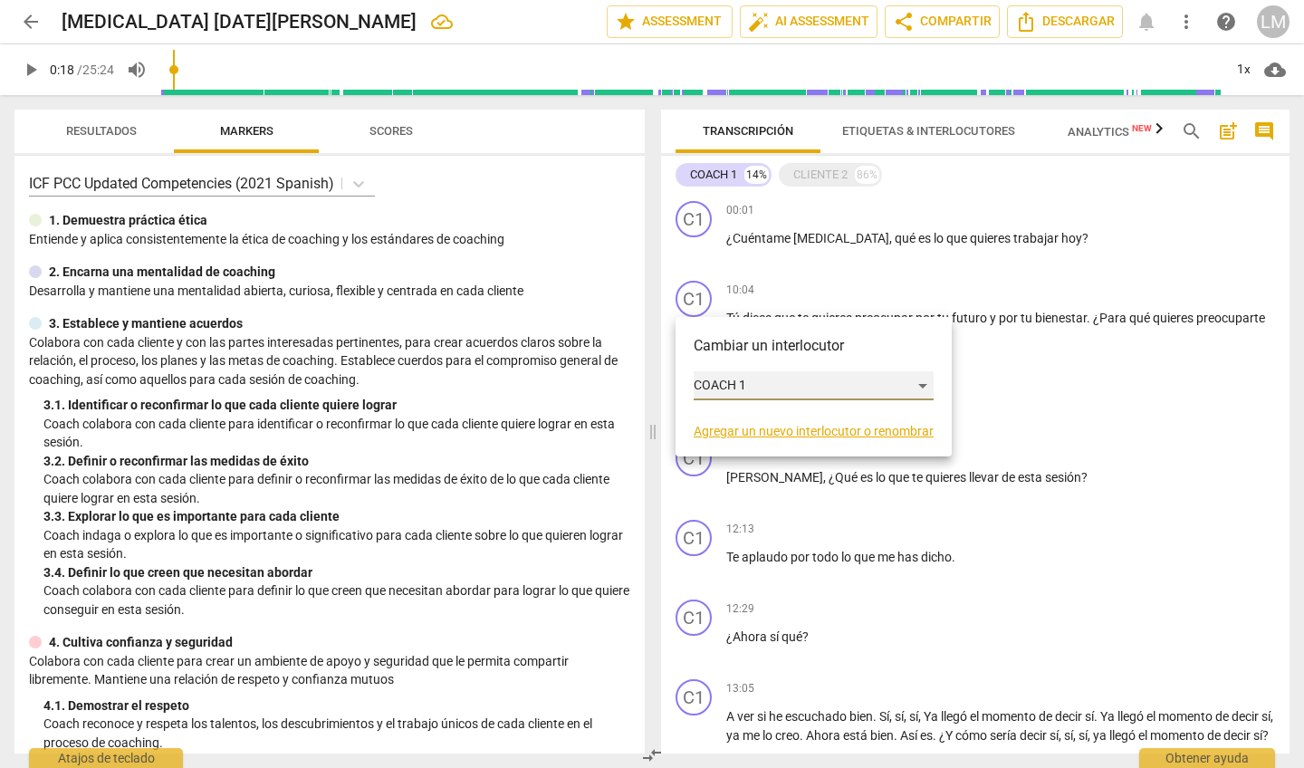
click at [920, 384] on div "COACH 1" at bounding box center [813, 385] width 240 height 29
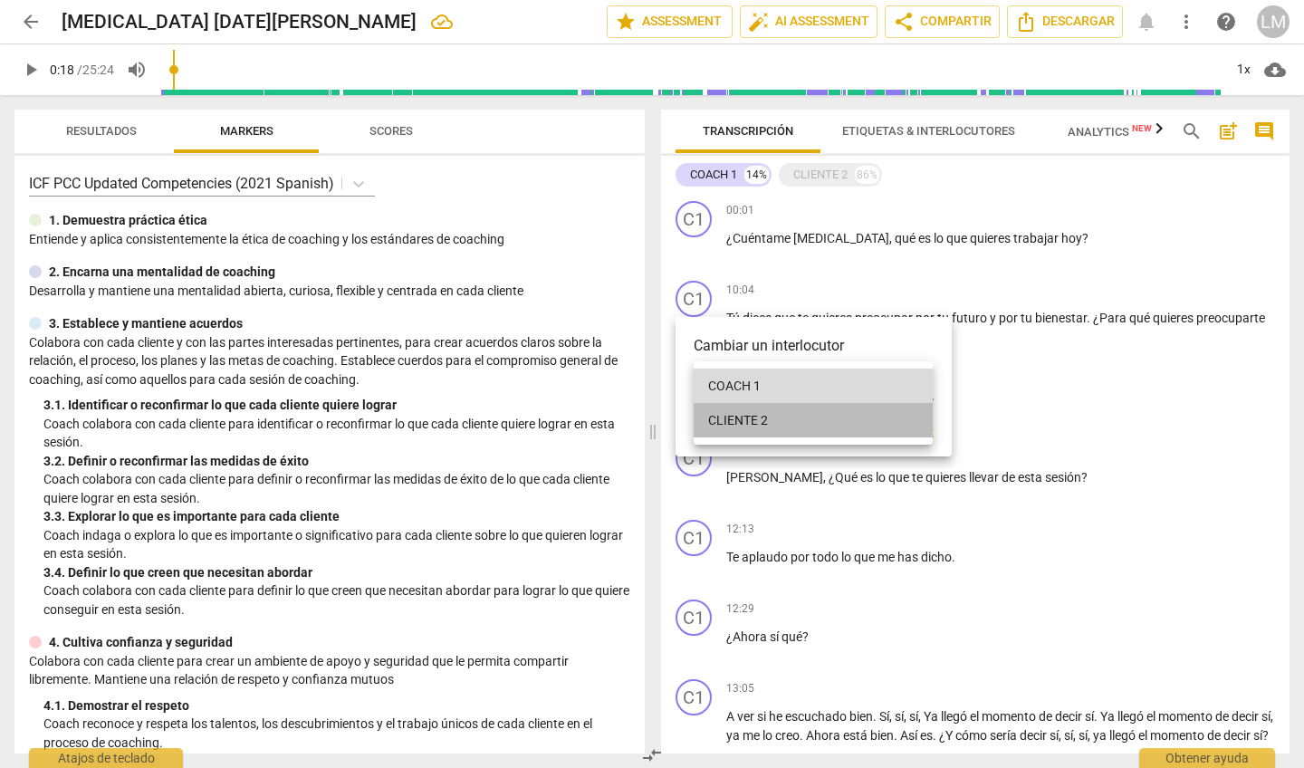
click at [757, 419] on li "CLIENTE 2" at bounding box center [812, 420] width 239 height 34
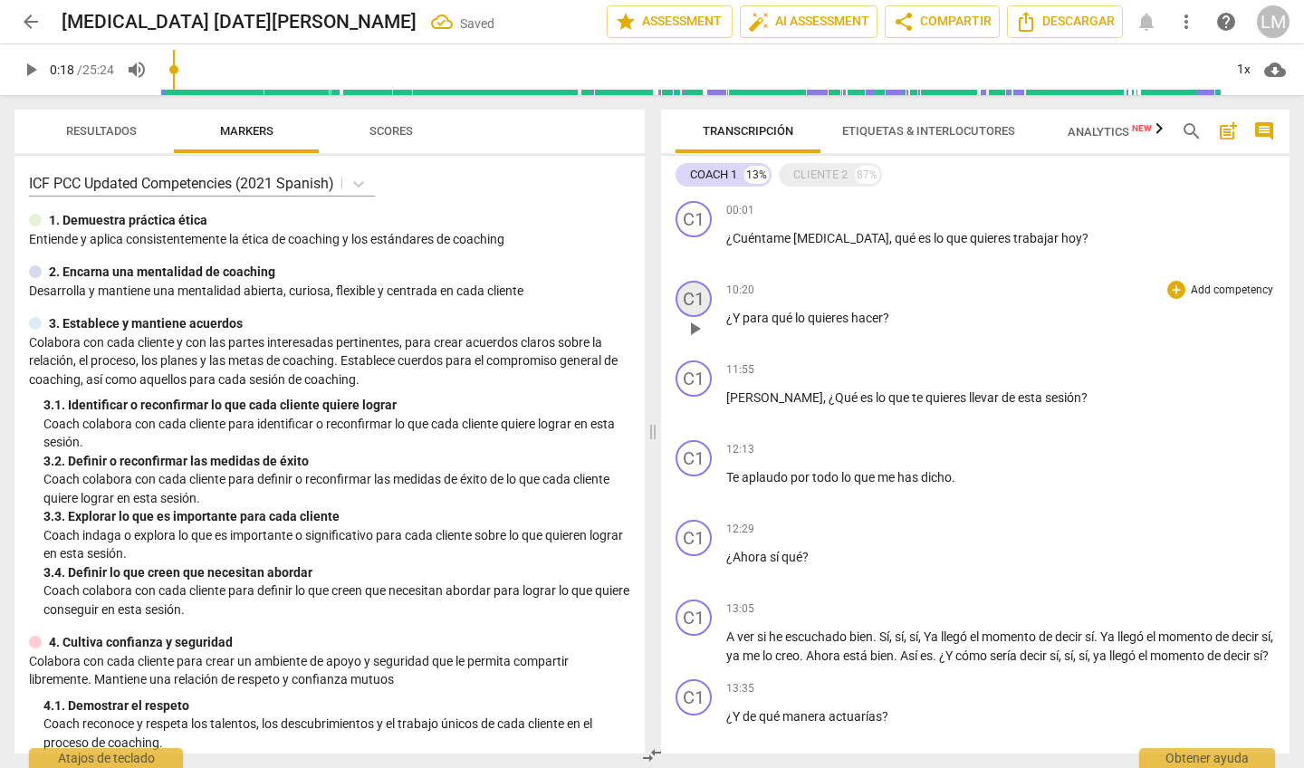
click at [690, 298] on div "C1" at bounding box center [693, 299] width 36 height 36
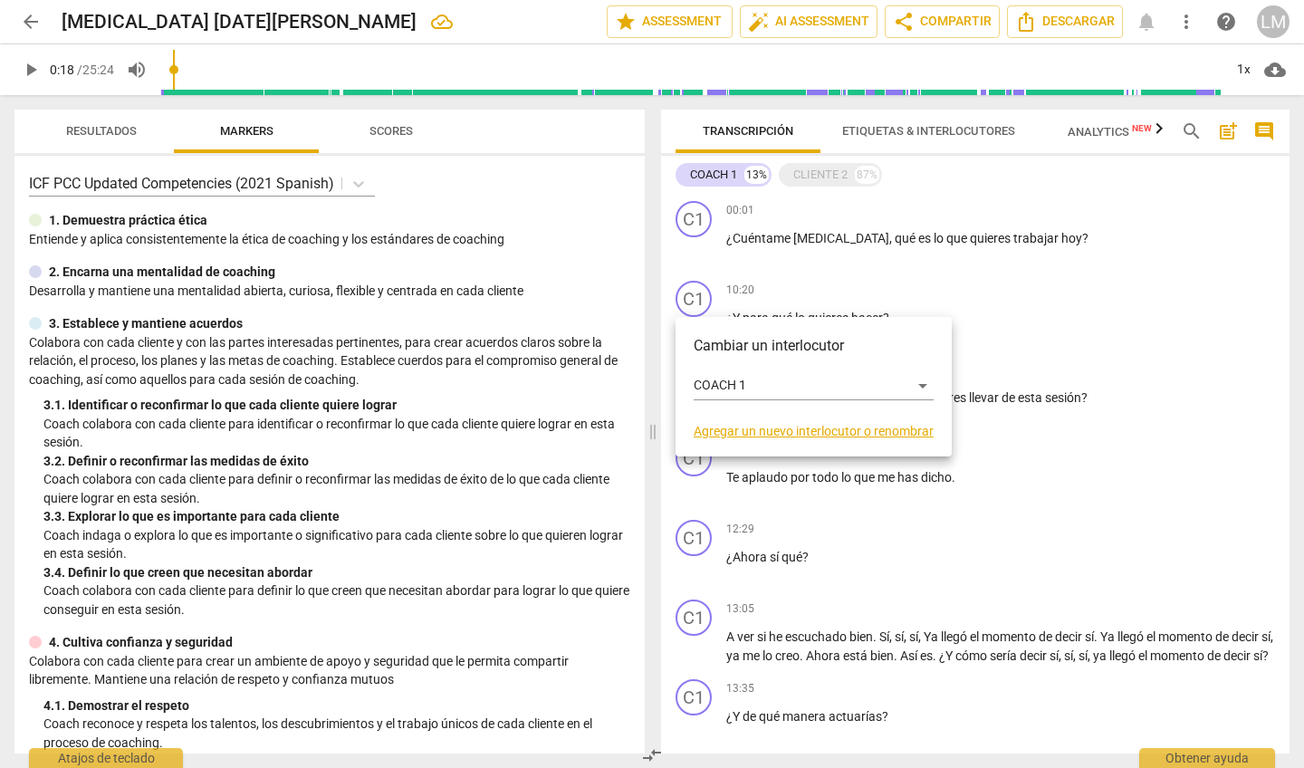
click at [749, 430] on link "Agregar un nuevo interlocutor o renombrar" at bounding box center [813, 431] width 240 height 14
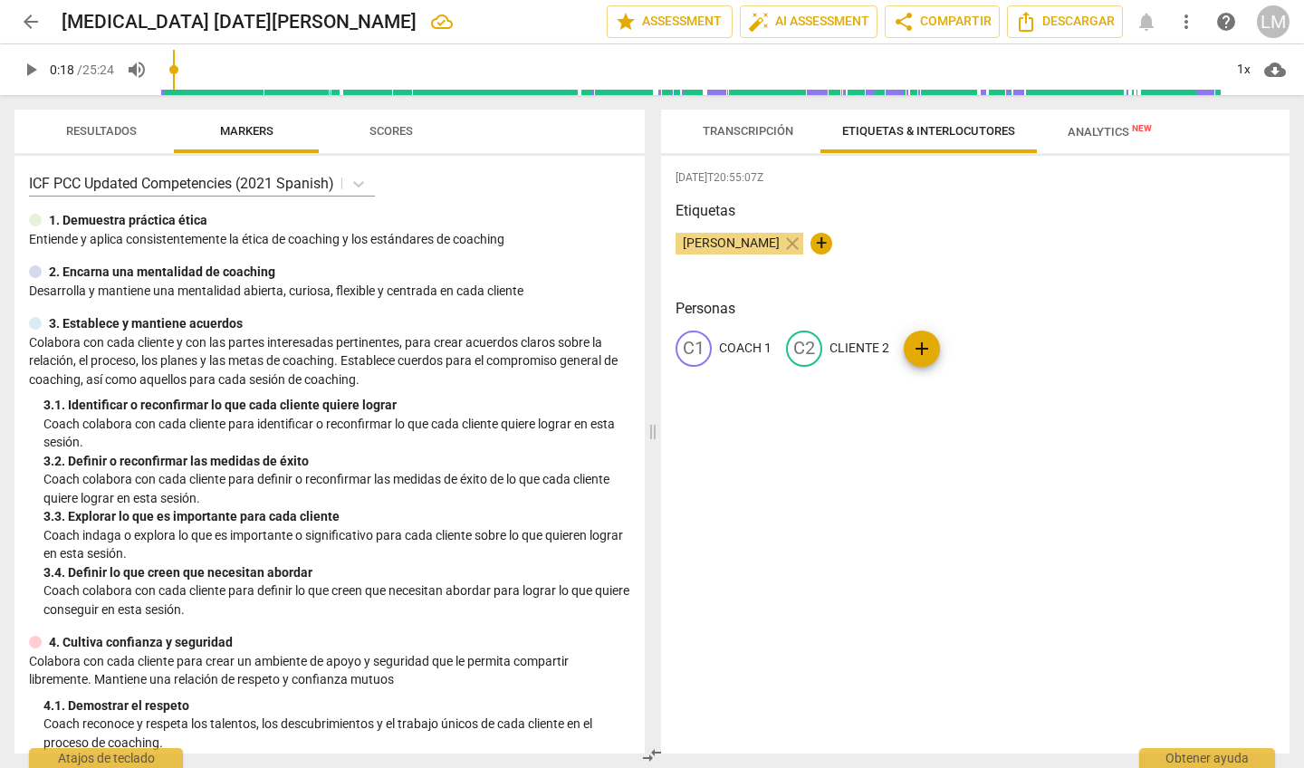
click at [878, 406] on div "[DATE]T20:55:07Z Etiquetas [PERSON_NAME] close + Personas C1 COACH 1 C2 CLIENTE…" at bounding box center [975, 454] width 628 height 597
click at [766, 129] on span "Transcripción" at bounding box center [747, 131] width 91 height 14
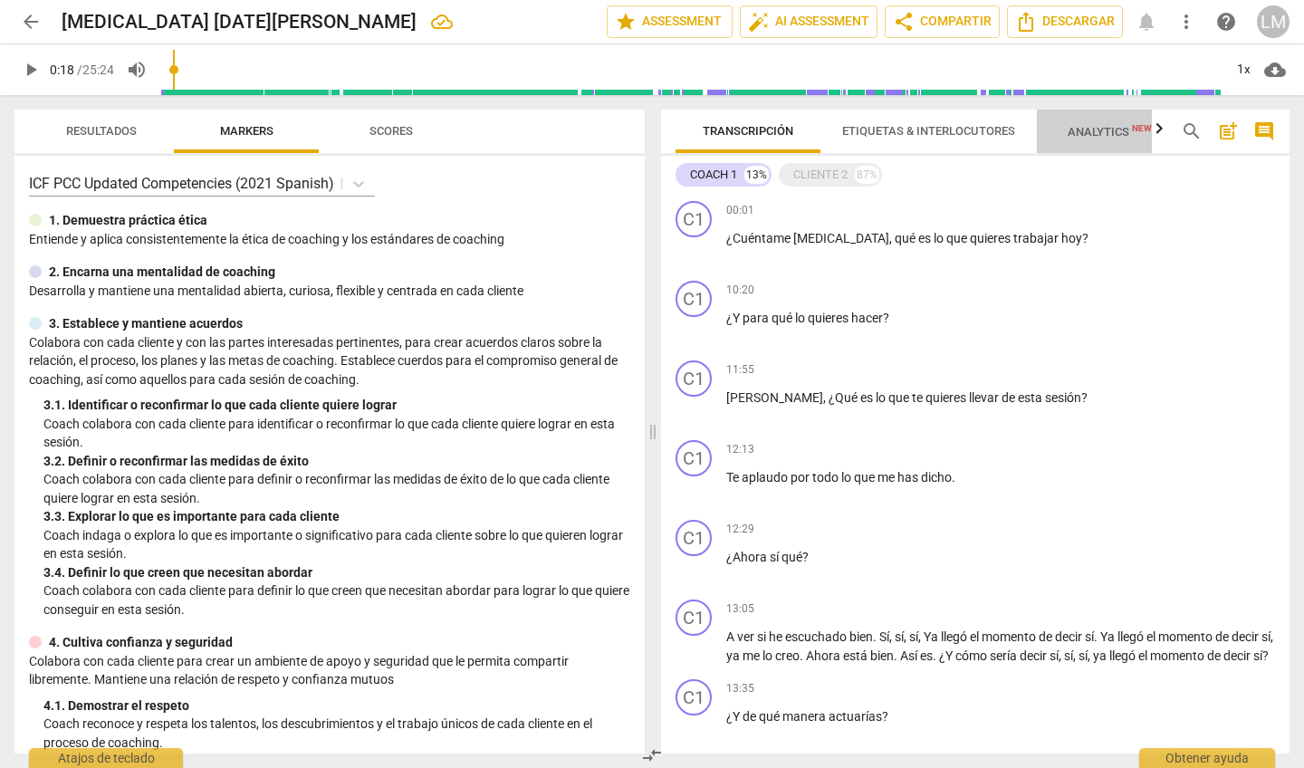
click at [1092, 123] on span "Analytics New" at bounding box center [1110, 131] width 128 height 27
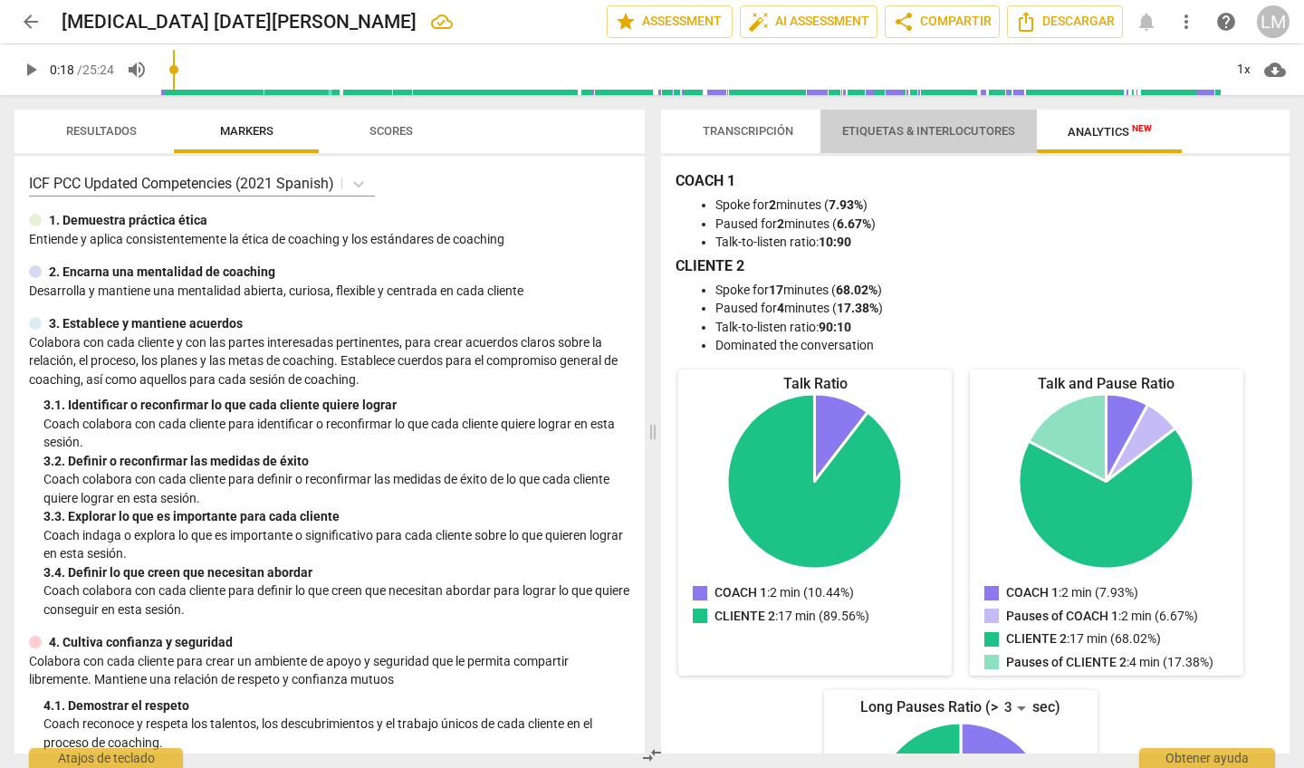
click at [882, 129] on span "Etiquetas & Interlocutores" at bounding box center [928, 131] width 173 height 14
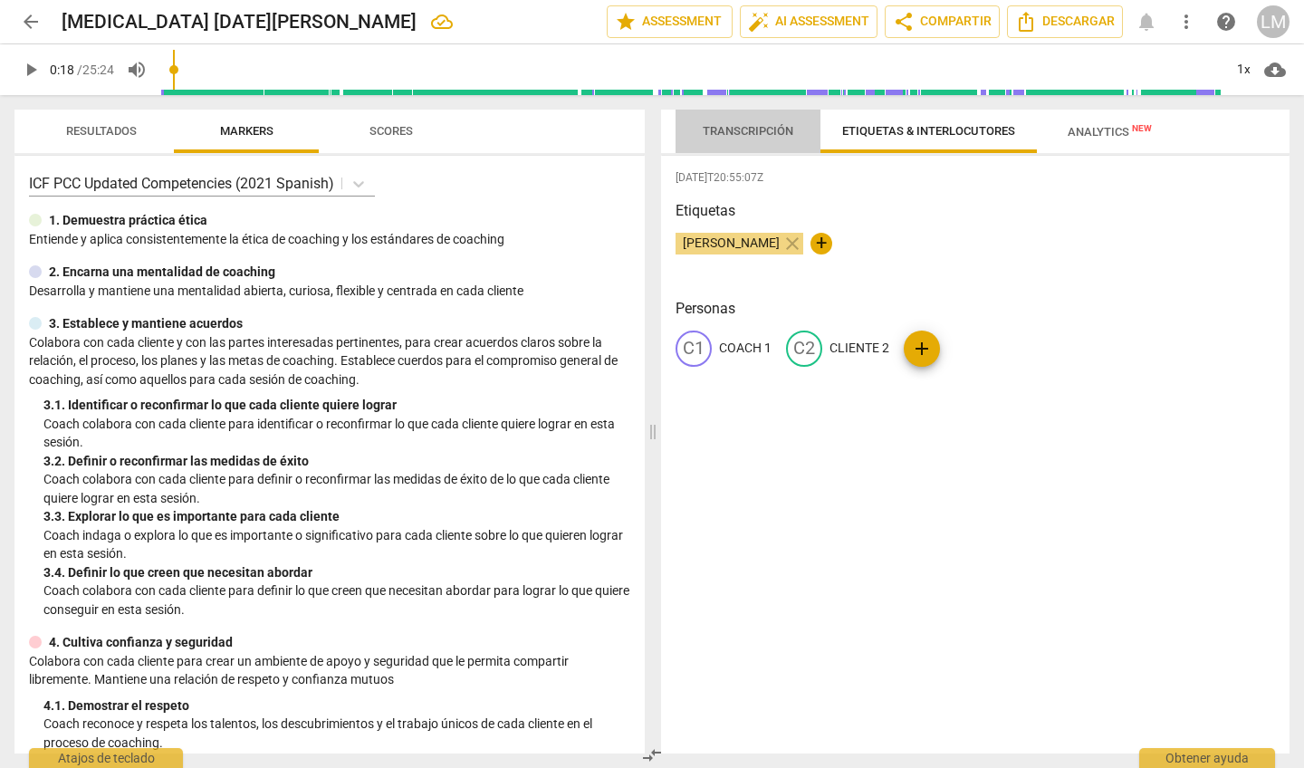
click at [761, 130] on span "Transcripción" at bounding box center [747, 131] width 91 height 14
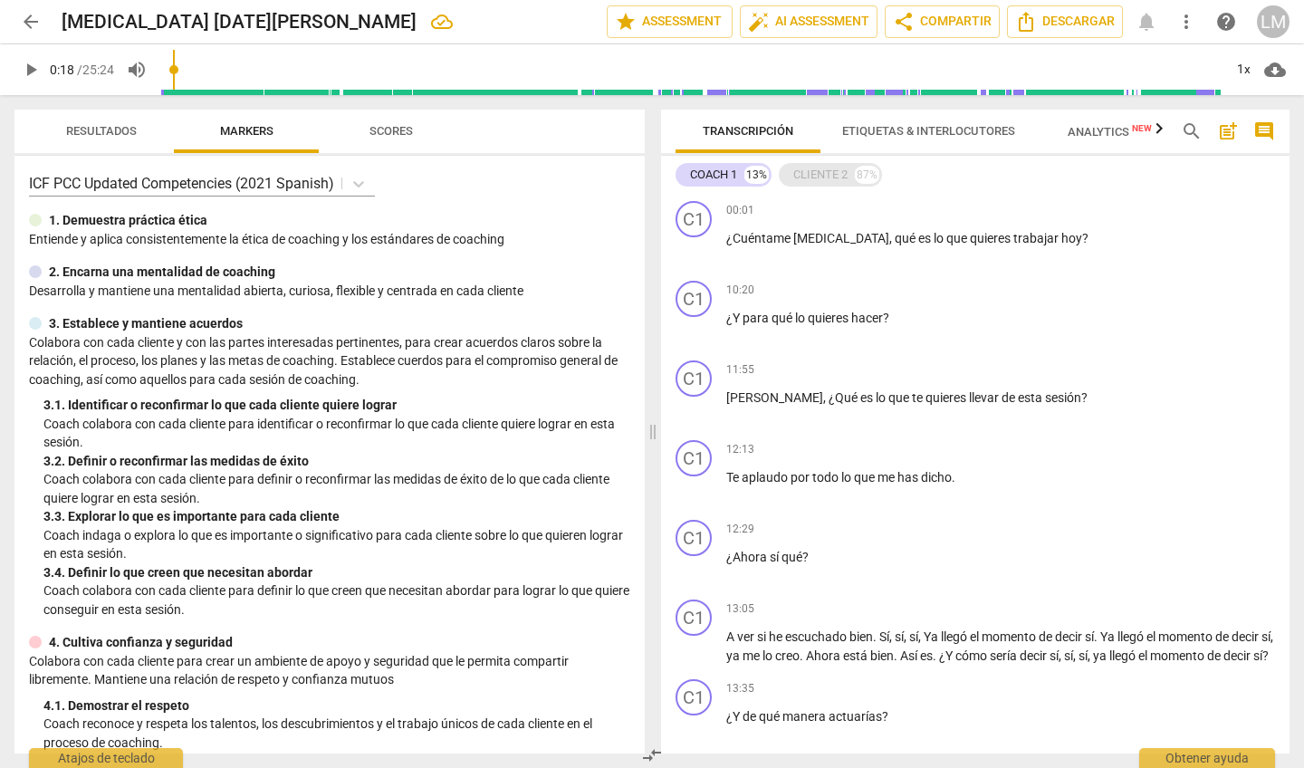
click at [827, 173] on div "CLIENTE 2" at bounding box center [820, 175] width 54 height 18
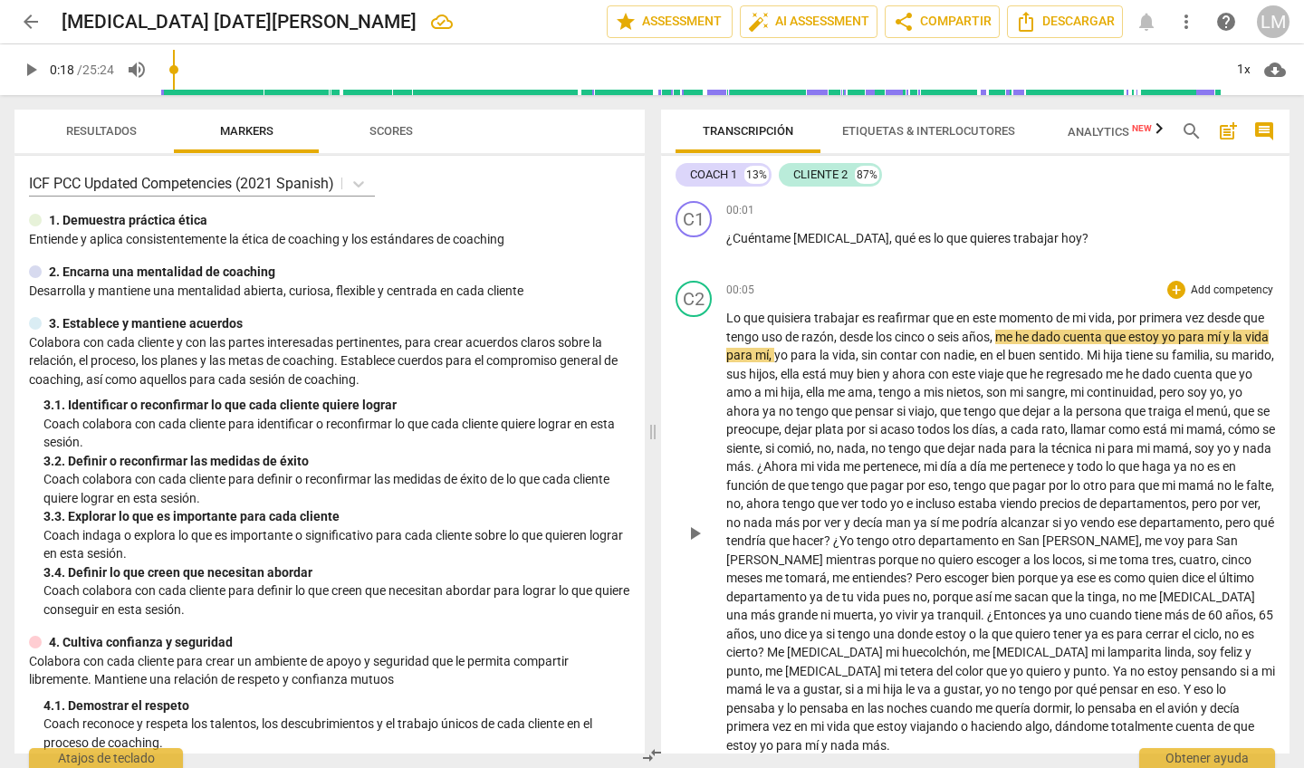
click at [699, 360] on div "play_arrow pause" at bounding box center [703, 533] width 46 height 432
click at [1016, 175] on div "COACH 1 13% CLIENTE 2 87%" at bounding box center [974, 174] width 599 height 31
click at [714, 395] on div "play_arrow pause" at bounding box center [703, 533] width 46 height 432
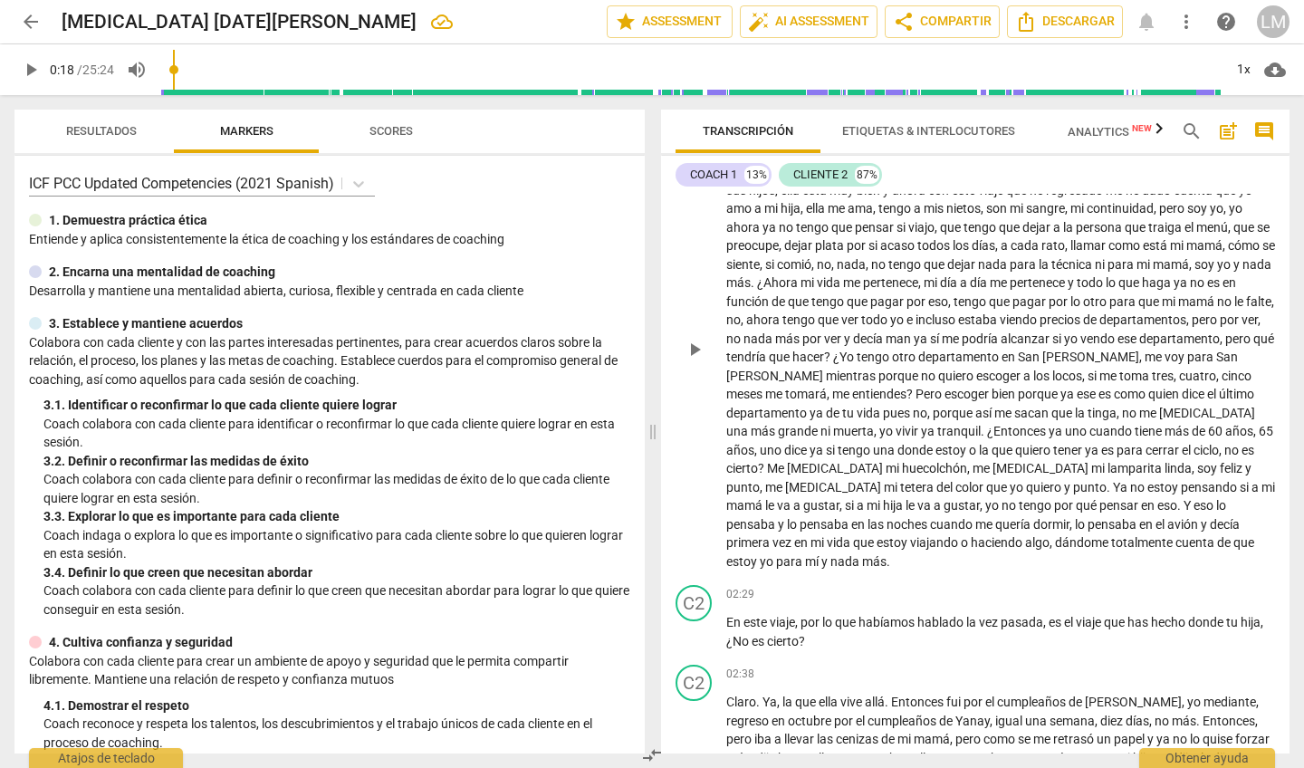
scroll to position [203, 0]
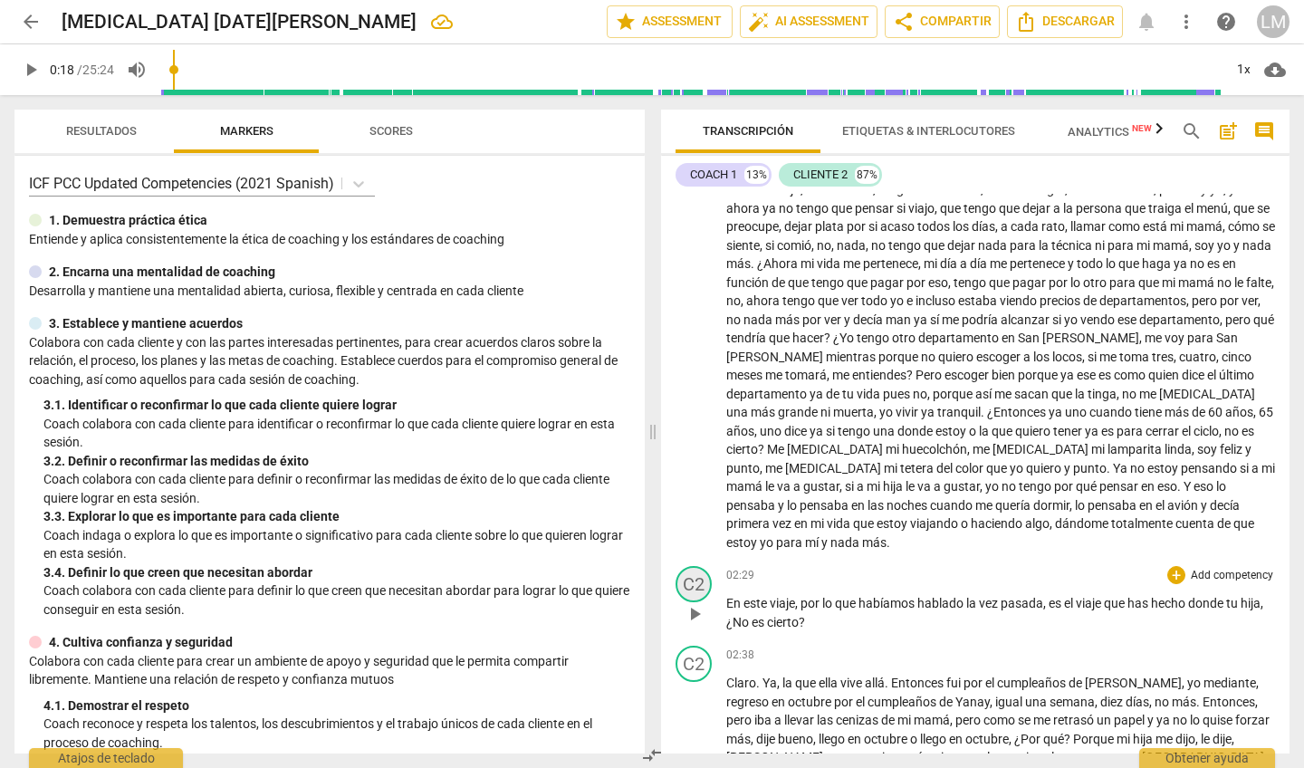
click at [692, 569] on div "C2" at bounding box center [693, 584] width 36 height 36
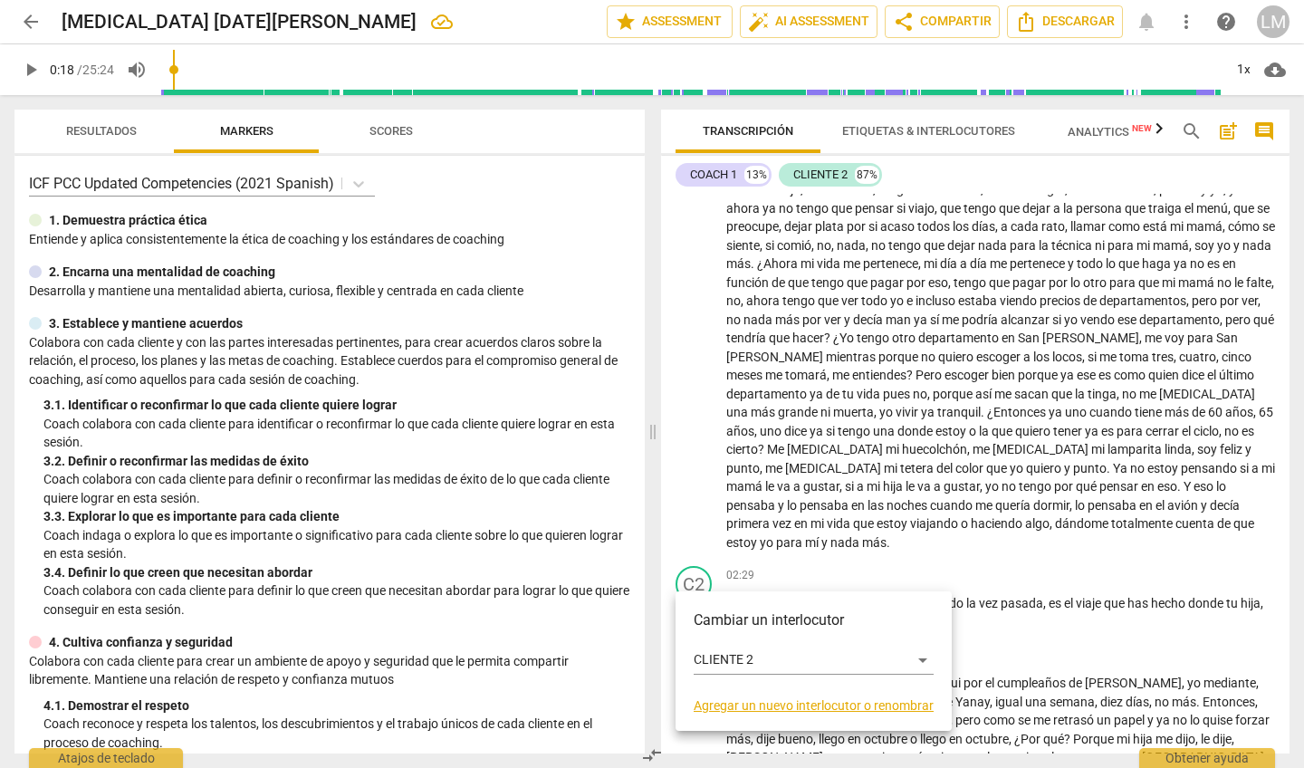
click at [720, 174] on div at bounding box center [652, 384] width 1304 height 768
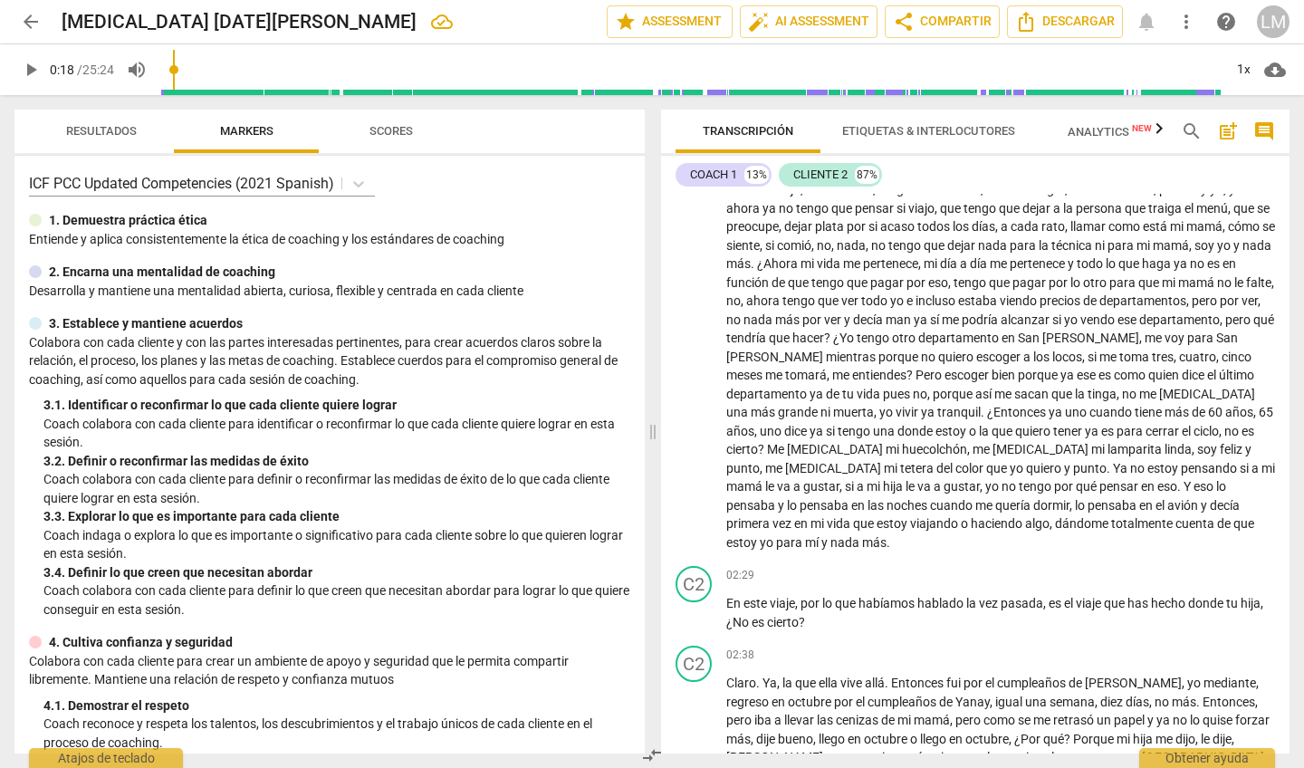
click at [720, 174] on div "COACH 1" at bounding box center [713, 175] width 47 height 18
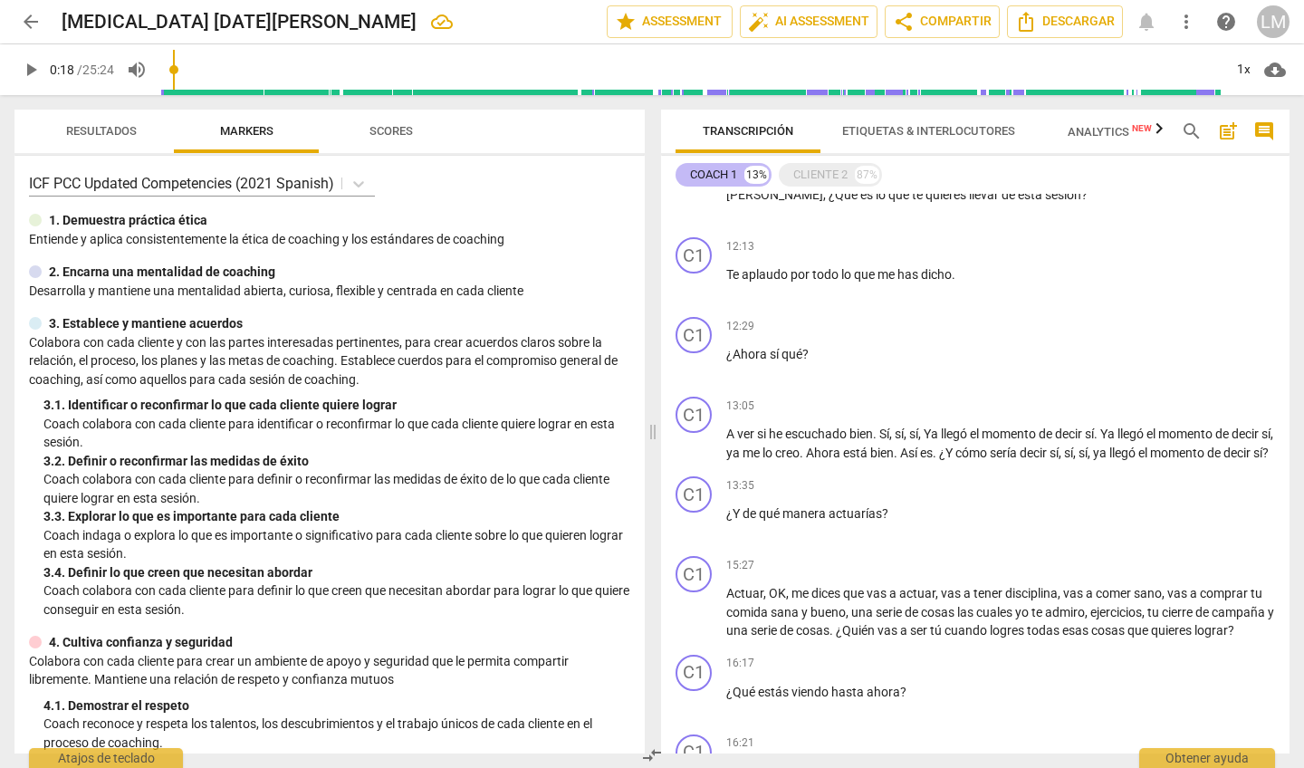
scroll to position [0, 0]
click at [883, 221] on div "11:55 + Add competency keyboard_arrow_right [PERSON_NAME] , ¿Qué es lo que te q…" at bounding box center [1000, 190] width 549 height 65
click at [868, 132] on span "Etiquetas & Interlocutores" at bounding box center [928, 131] width 173 height 14
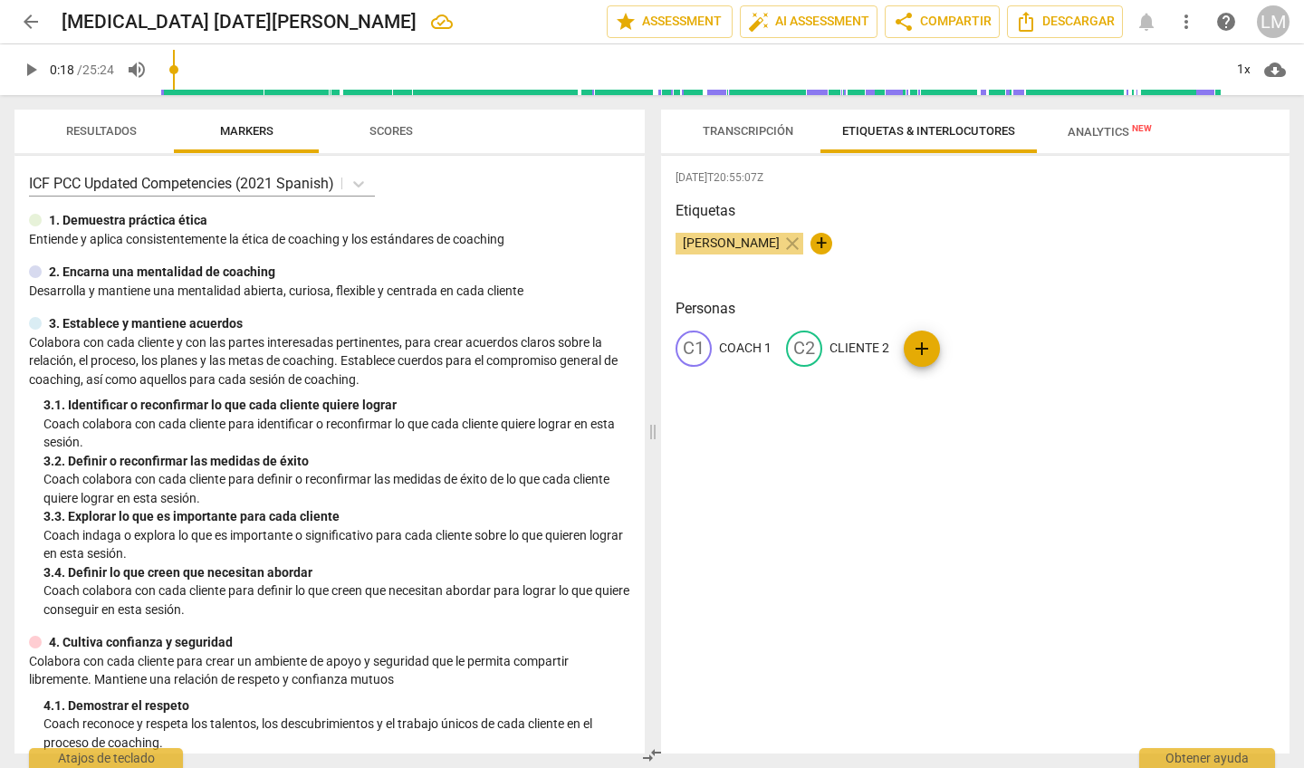
click at [755, 408] on div "[DATE]T20:55:07Z Etiquetas [PERSON_NAME] close + Personas C1 COACH 1 C2 CLIENTE…" at bounding box center [975, 454] width 628 height 597
click at [766, 127] on span "Transcripción" at bounding box center [747, 131] width 91 height 14
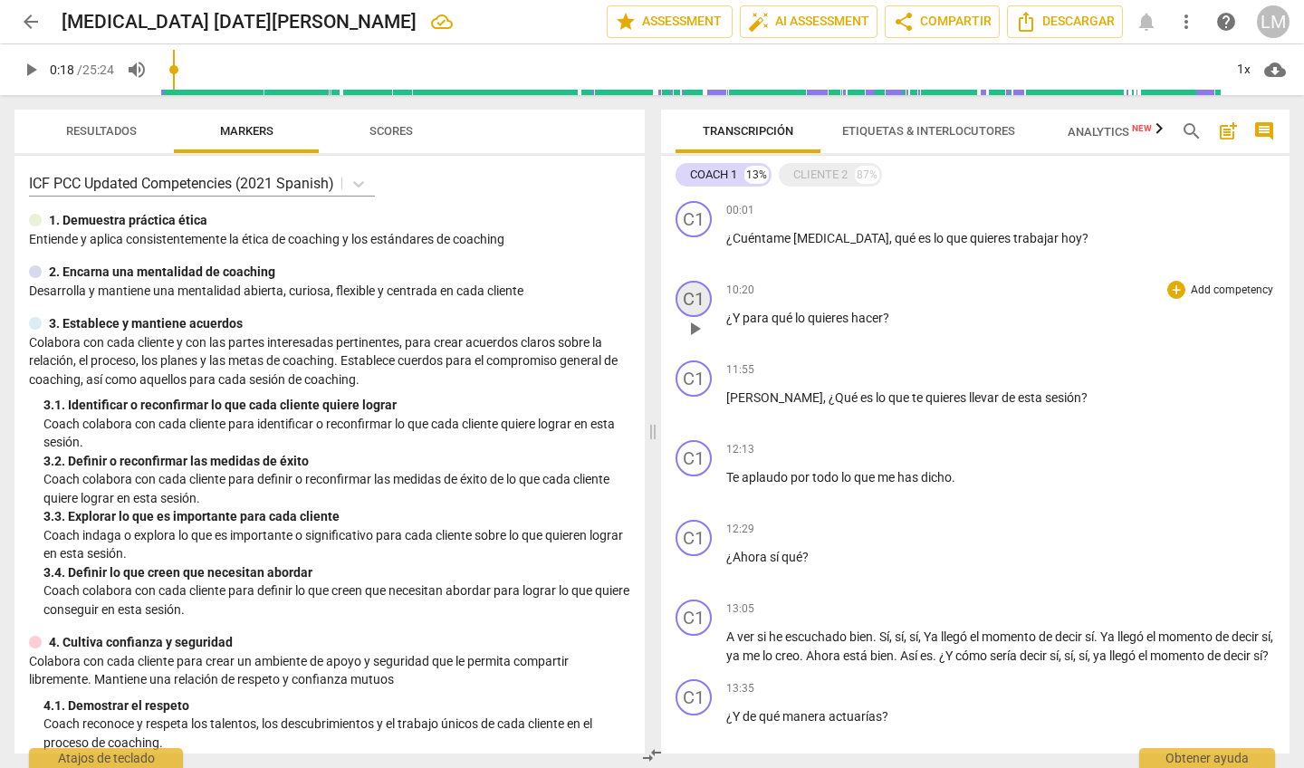
click at [700, 296] on div "C1" at bounding box center [693, 299] width 36 height 36
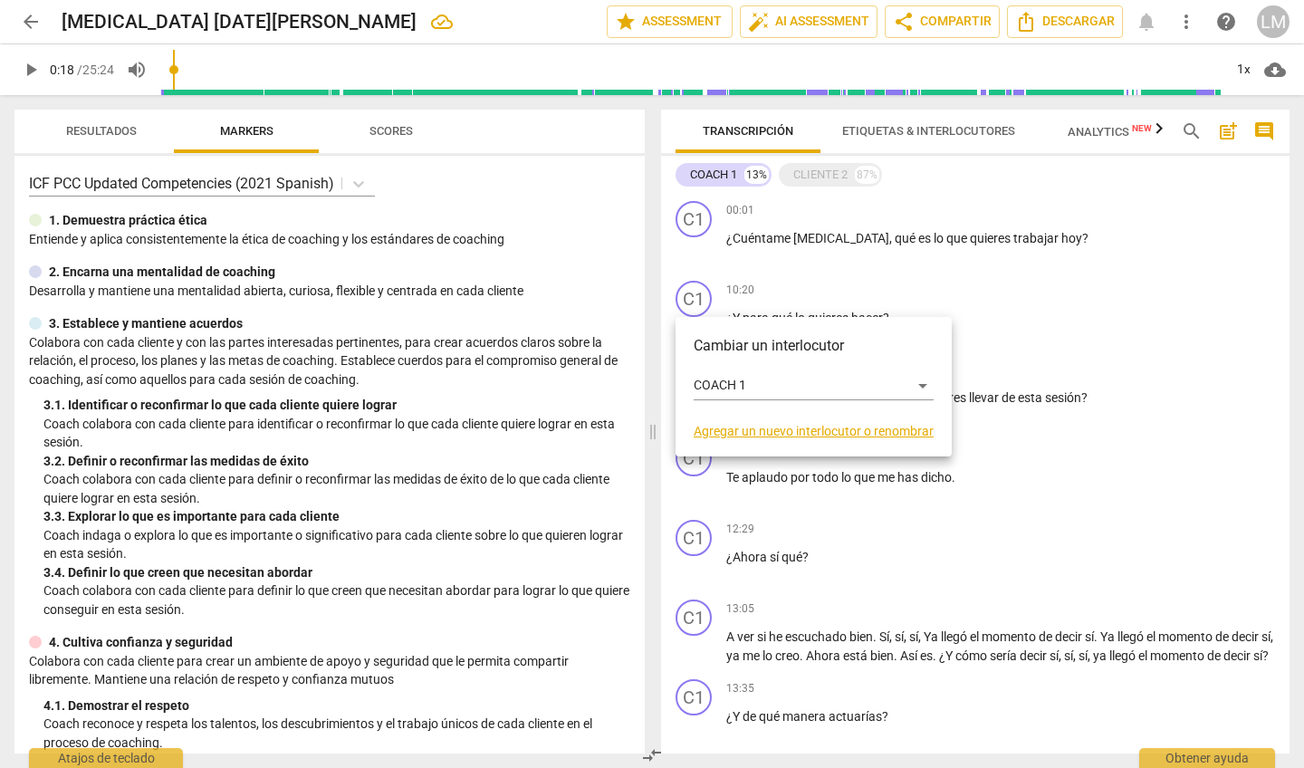
click at [822, 172] on div at bounding box center [652, 384] width 1304 height 768
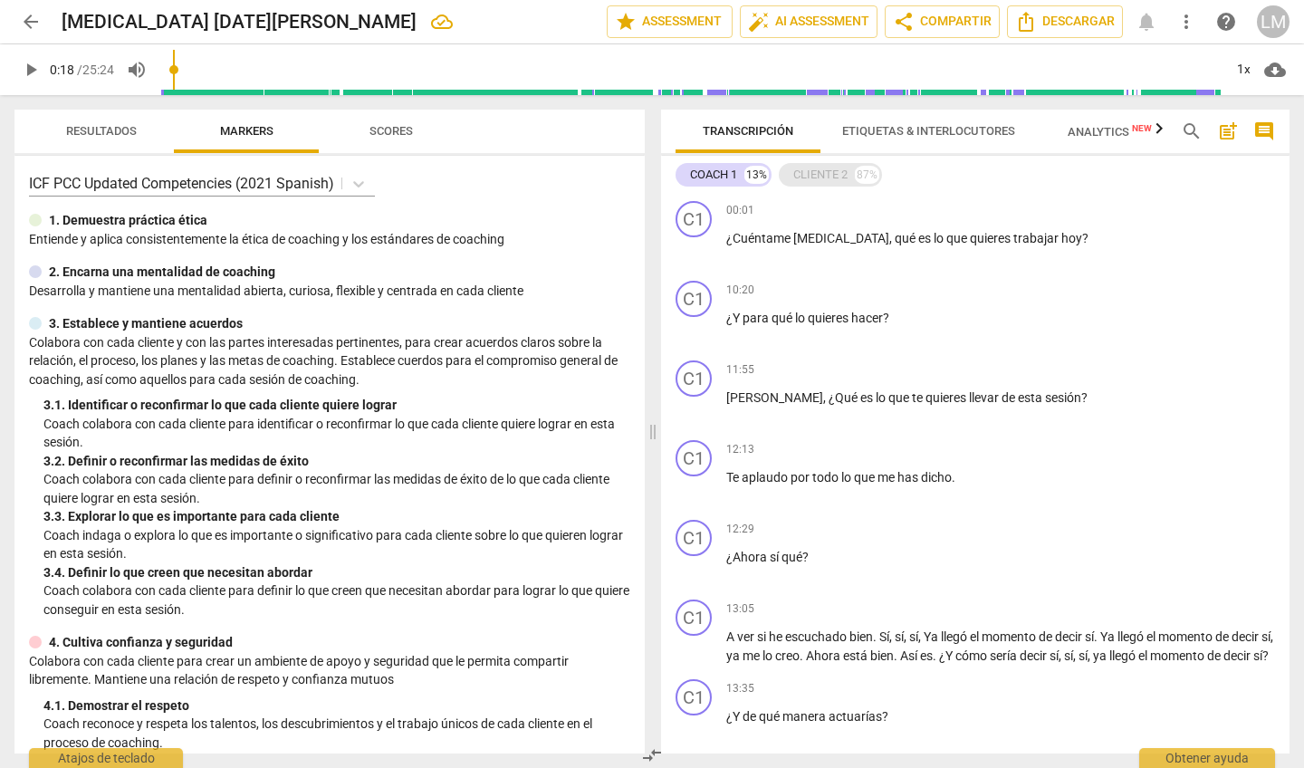
click at [822, 173] on div "CLIENTE 2" at bounding box center [820, 175] width 54 height 18
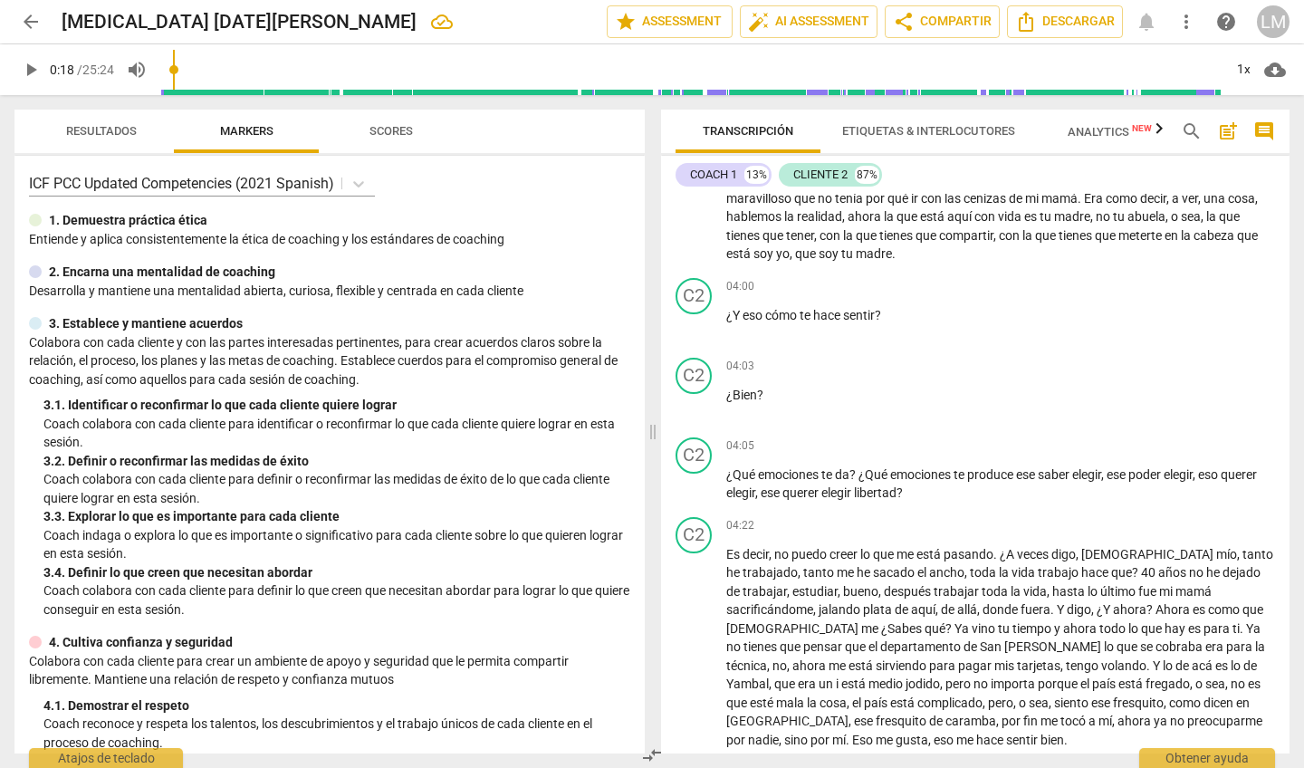
scroll to position [893, 0]
click at [690, 277] on div "C2" at bounding box center [693, 295] width 36 height 36
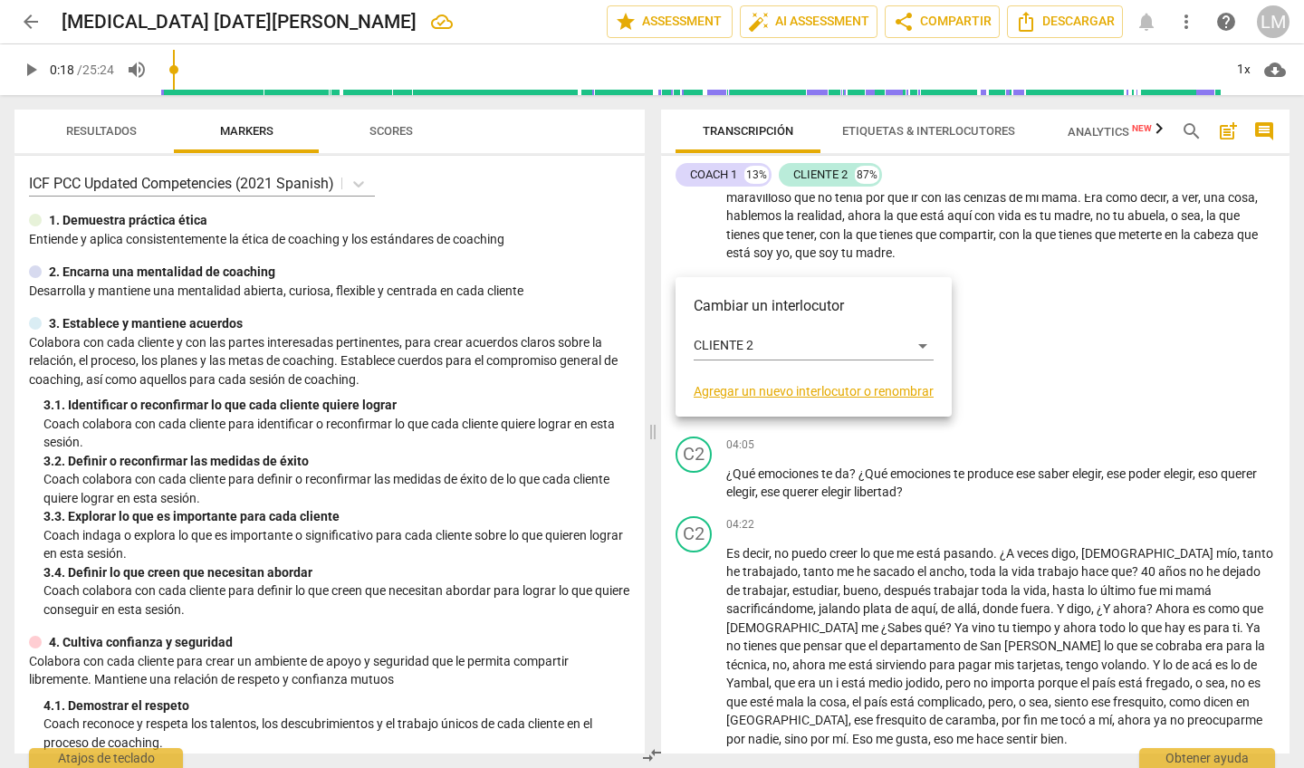
click at [707, 170] on div at bounding box center [652, 384] width 1304 height 768
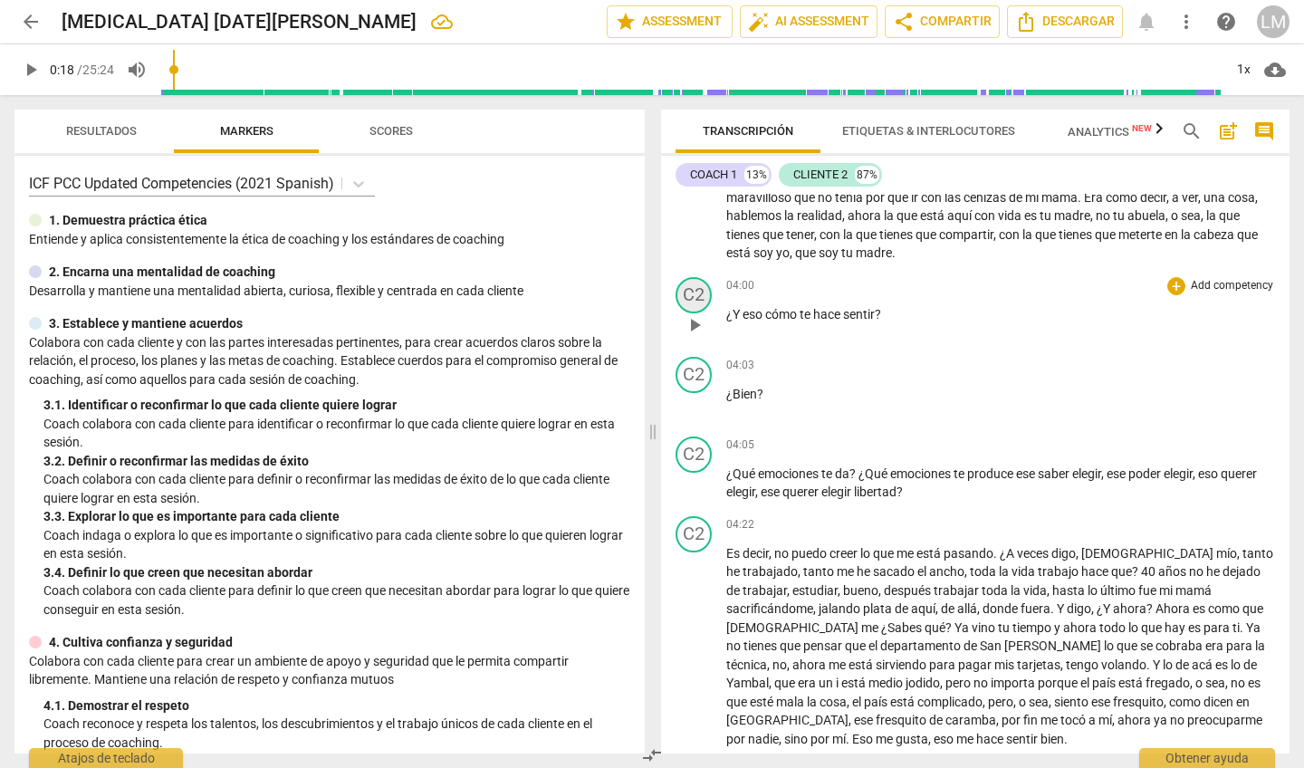
click at [694, 277] on div "C2" at bounding box center [693, 295] width 36 height 36
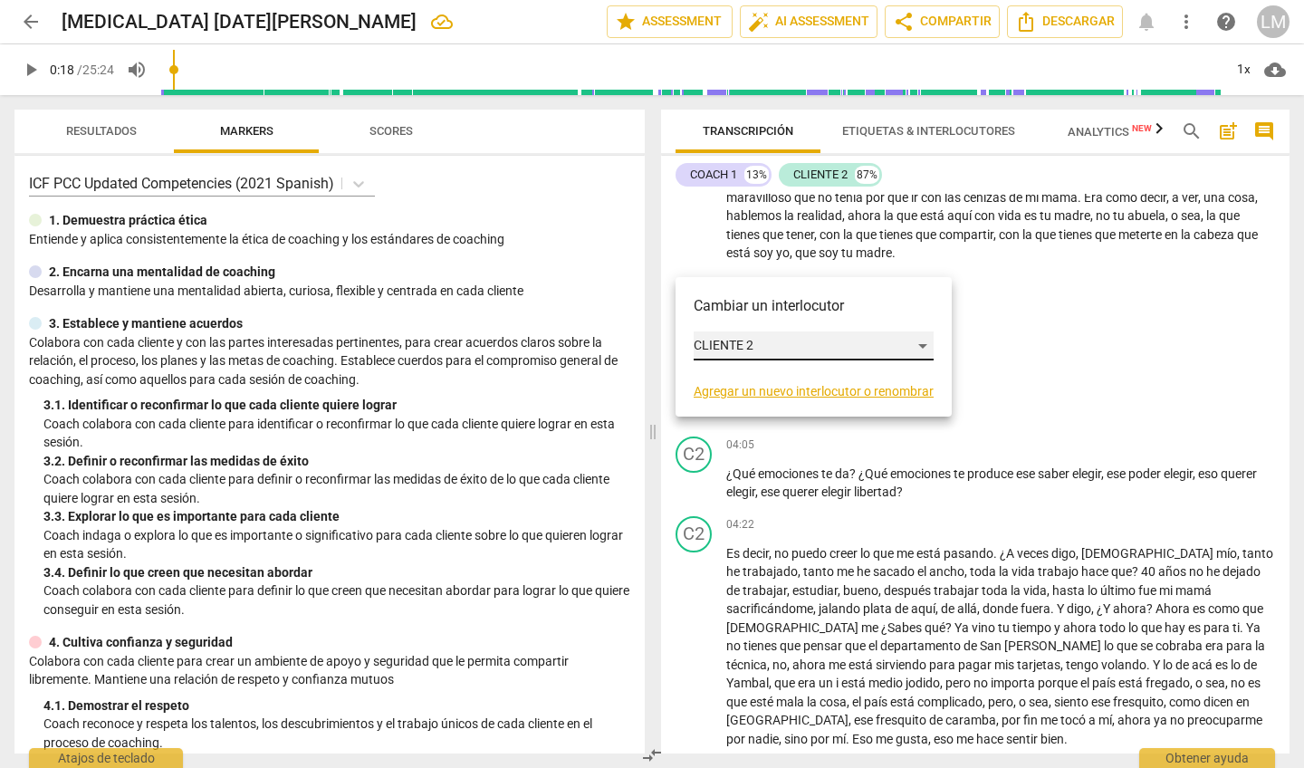
click at [709, 348] on div "CLIENTE 2" at bounding box center [813, 345] width 240 height 29
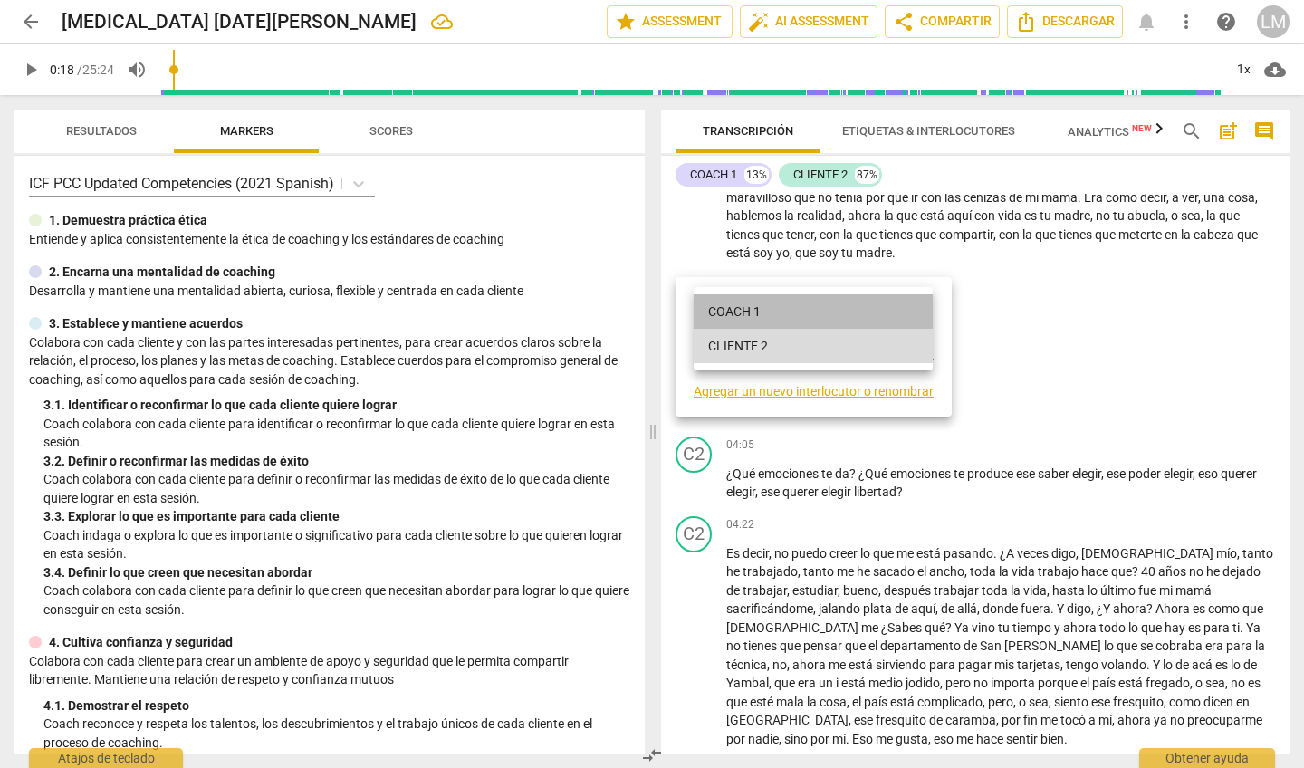
click at [714, 311] on li "COACH 1" at bounding box center [812, 311] width 239 height 34
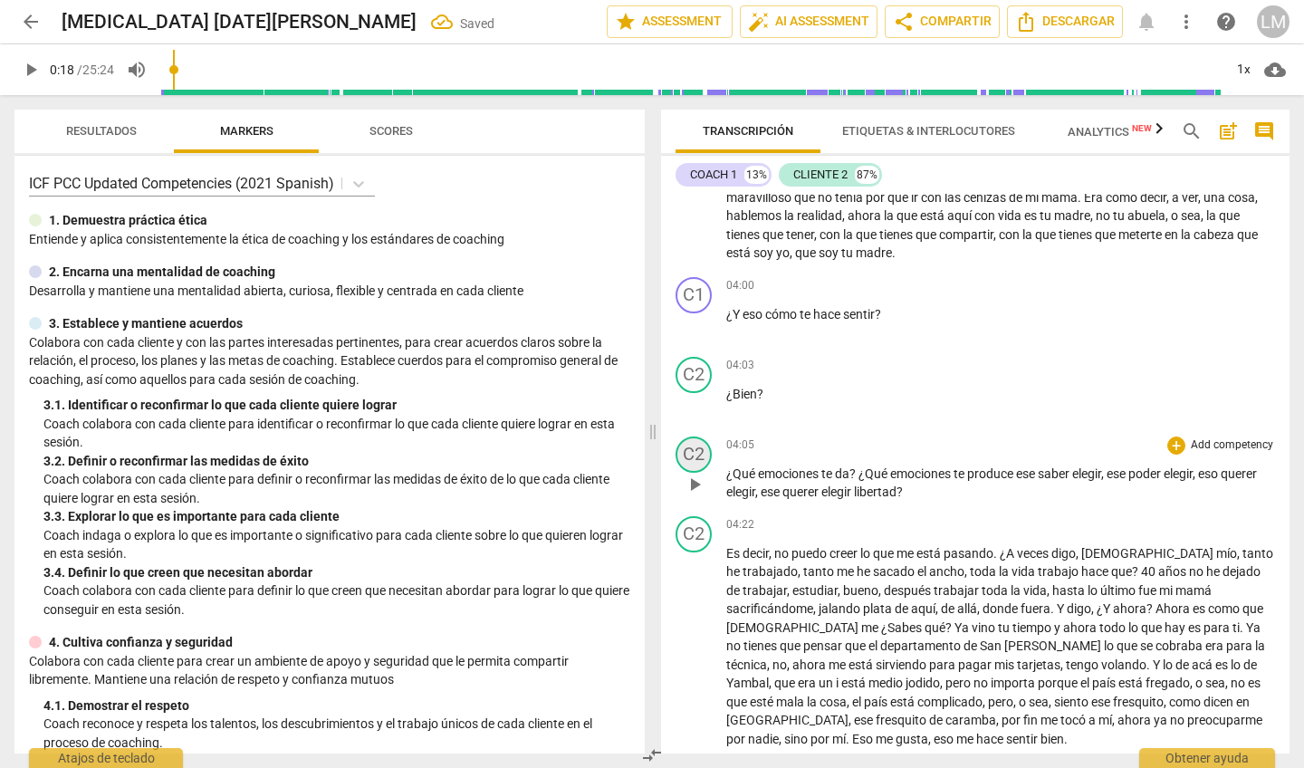
click at [689, 436] on div "C2" at bounding box center [693, 454] width 36 height 36
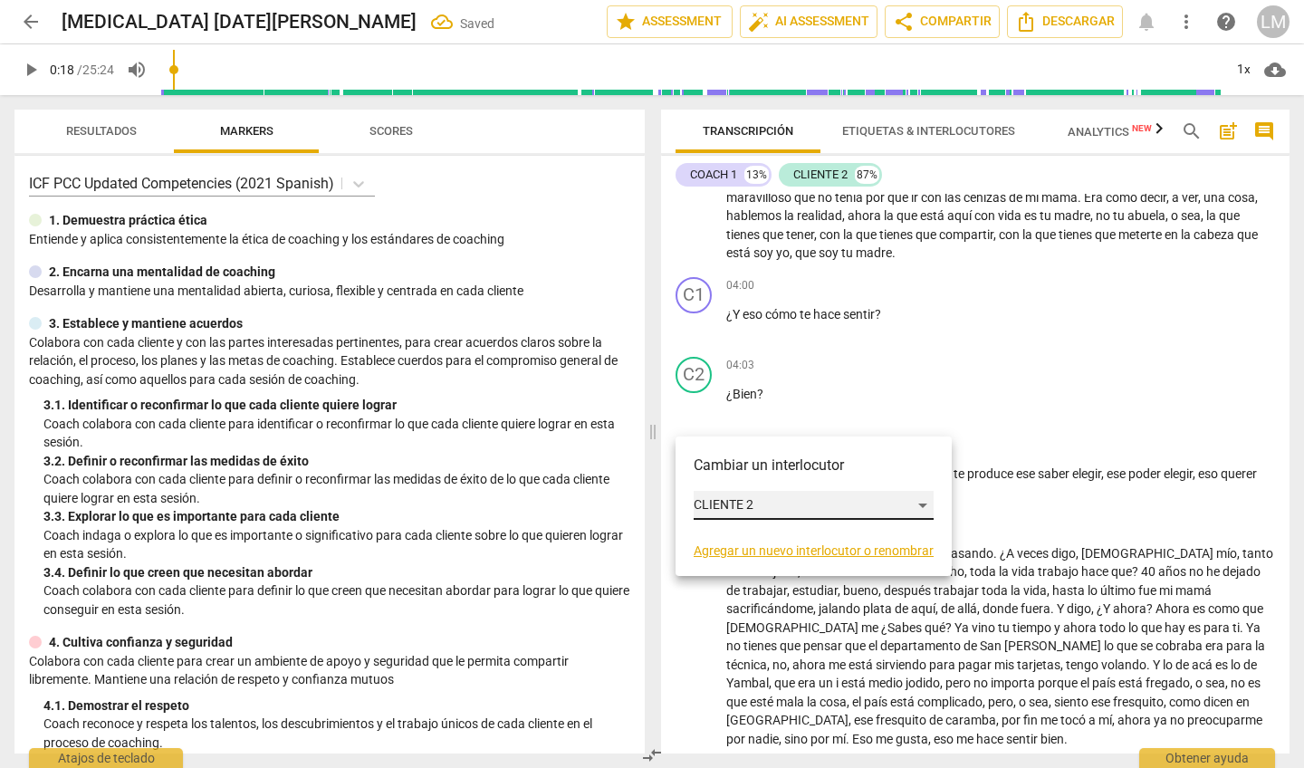
click at [712, 508] on div "CLIENTE 2" at bounding box center [813, 505] width 240 height 29
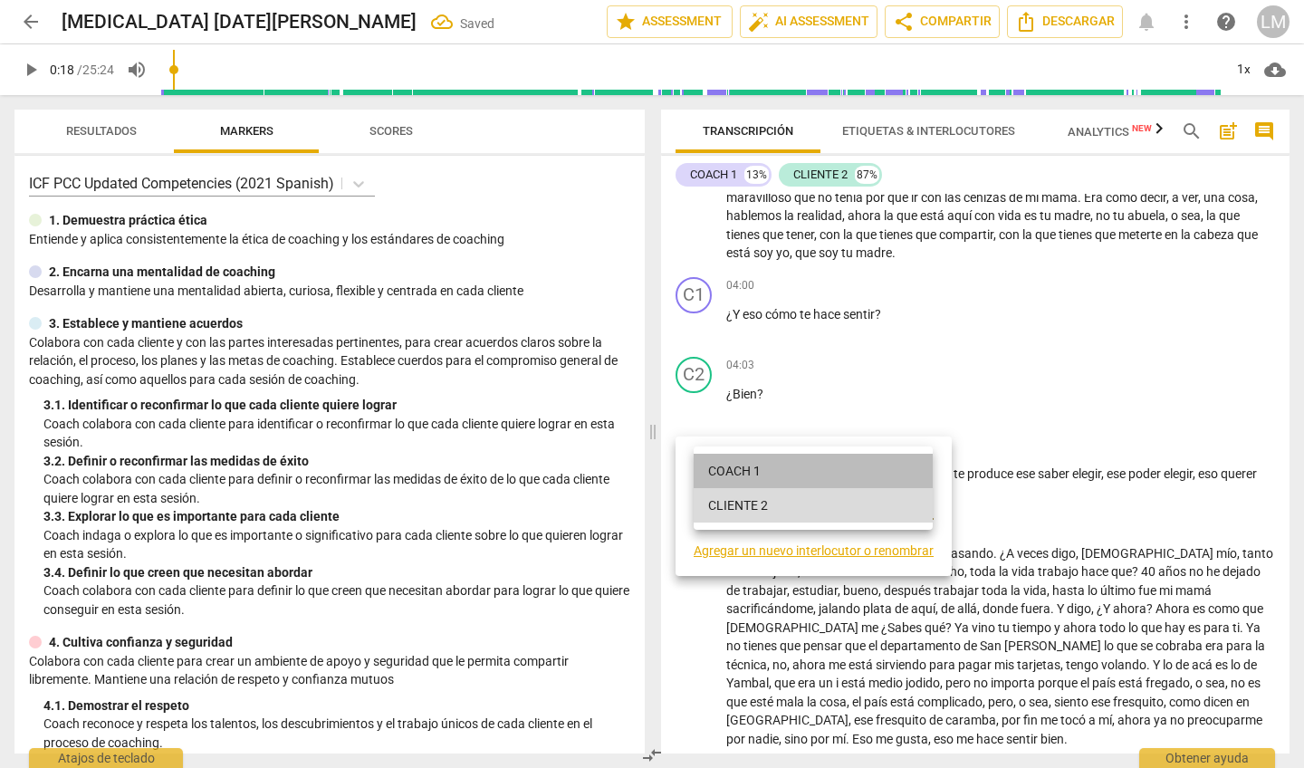
click at [726, 456] on li "COACH 1" at bounding box center [812, 471] width 239 height 34
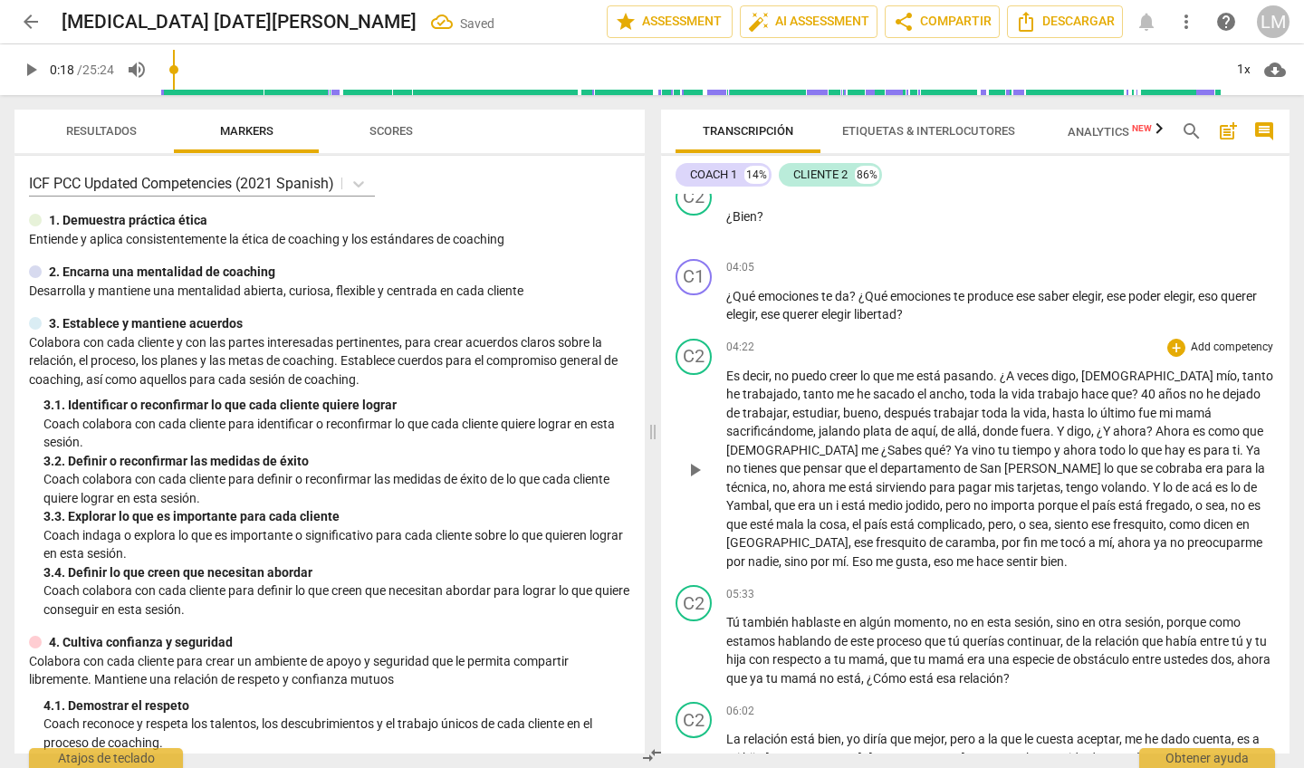
scroll to position [1105, 0]
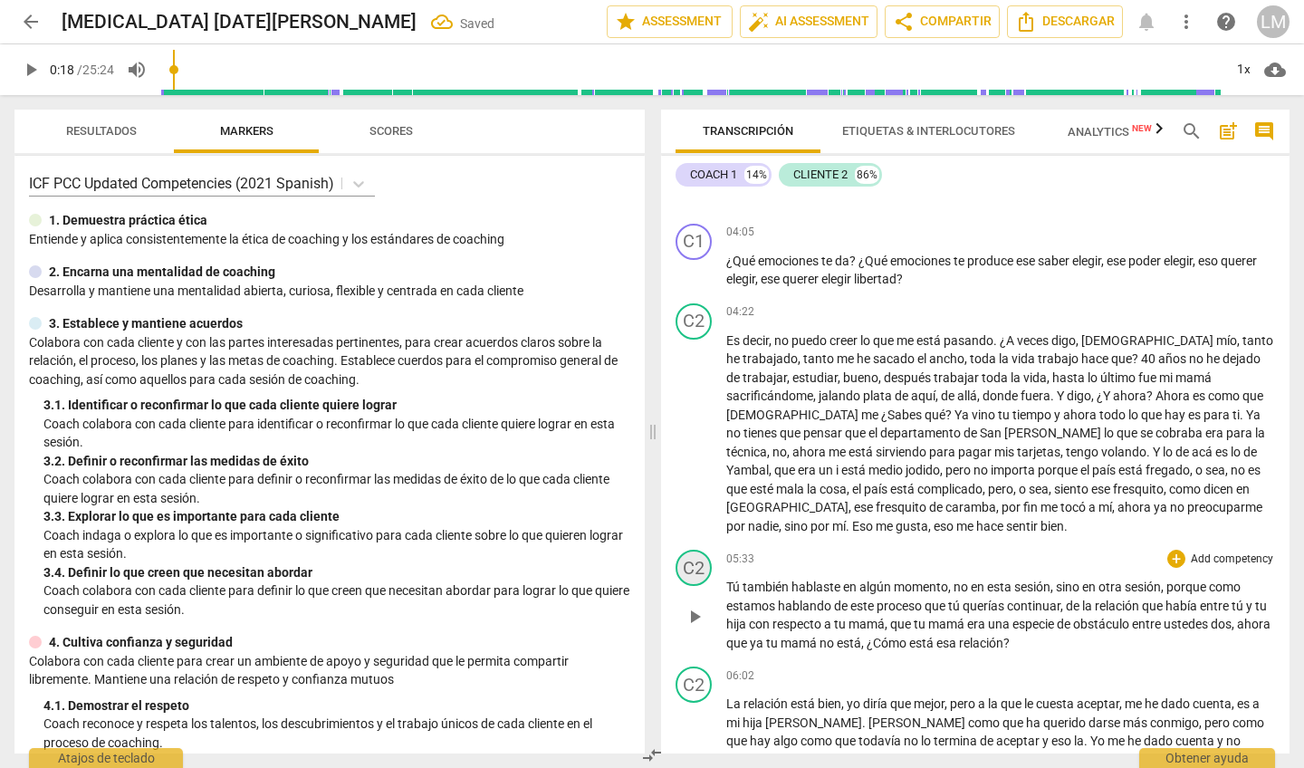
click at [696, 549] on div "C2" at bounding box center [693, 567] width 36 height 36
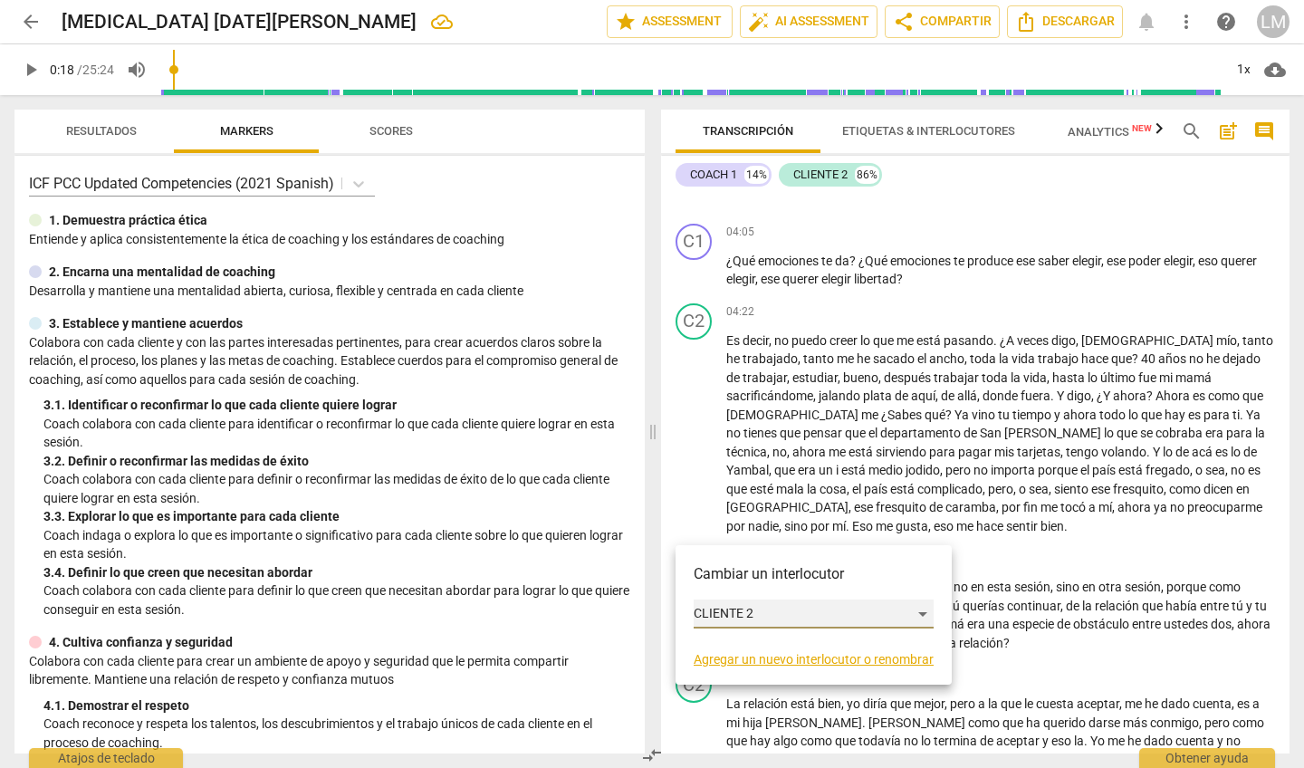
click at [702, 610] on div "CLIENTE 2" at bounding box center [813, 613] width 240 height 29
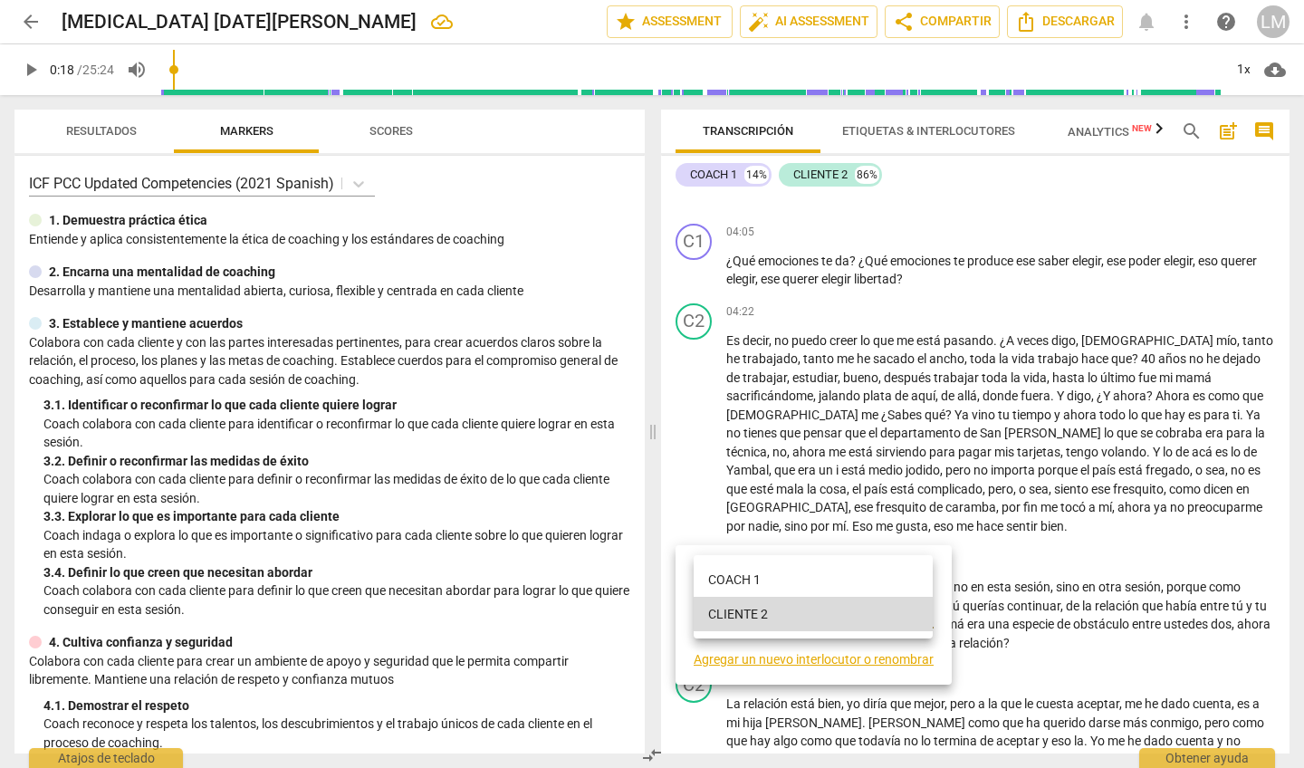
click at [702, 581] on li "COACH 1" at bounding box center [812, 579] width 239 height 34
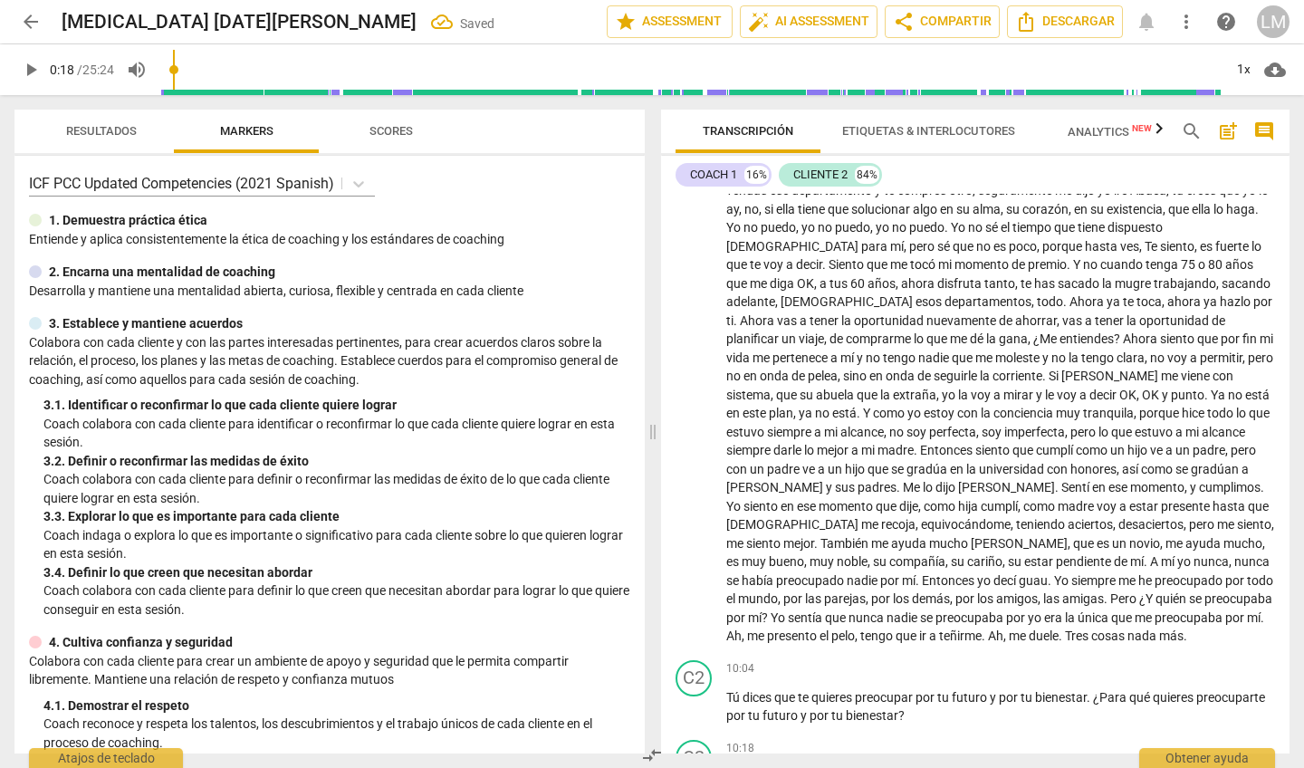
scroll to position [1862, 0]
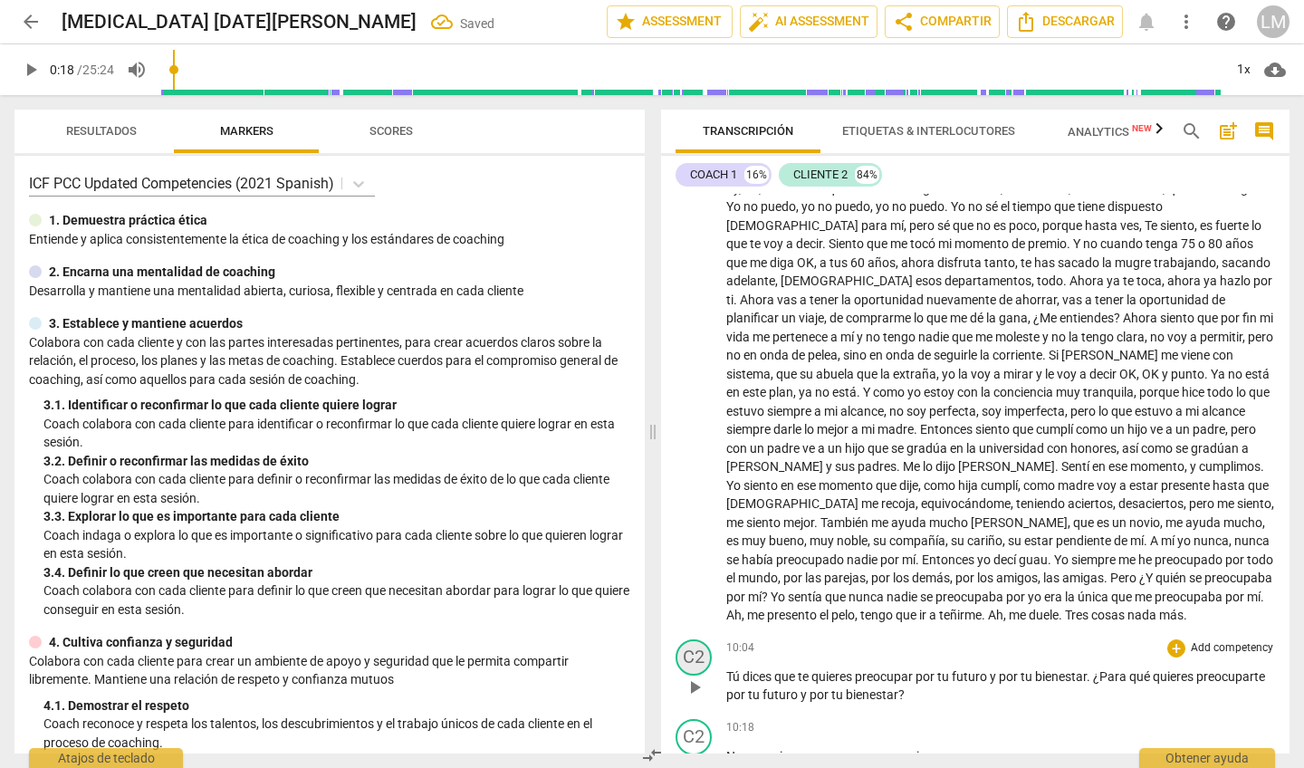
click at [696, 619] on div "C2" at bounding box center [693, 657] width 36 height 36
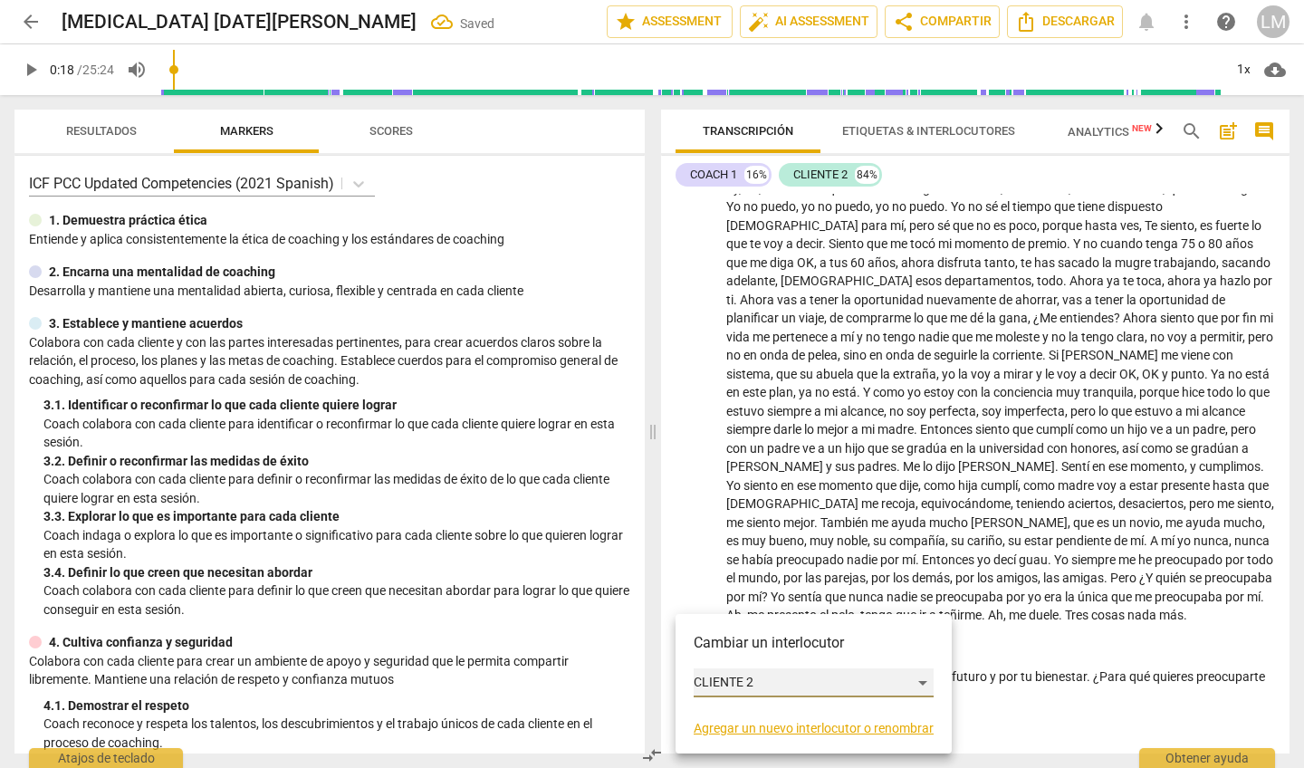
click at [703, 619] on div "CLIENTE 2" at bounding box center [813, 682] width 240 height 29
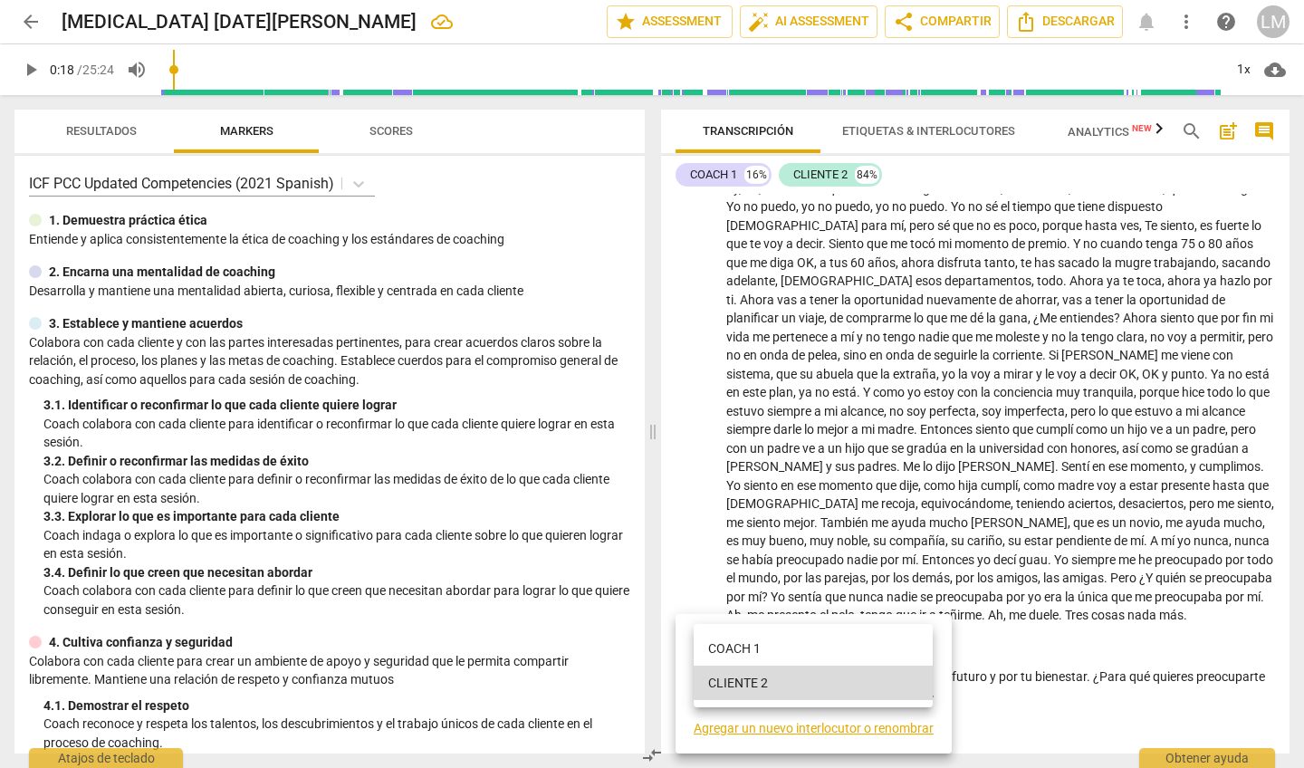
click at [717, 619] on li "COACH 1" at bounding box center [812, 648] width 239 height 34
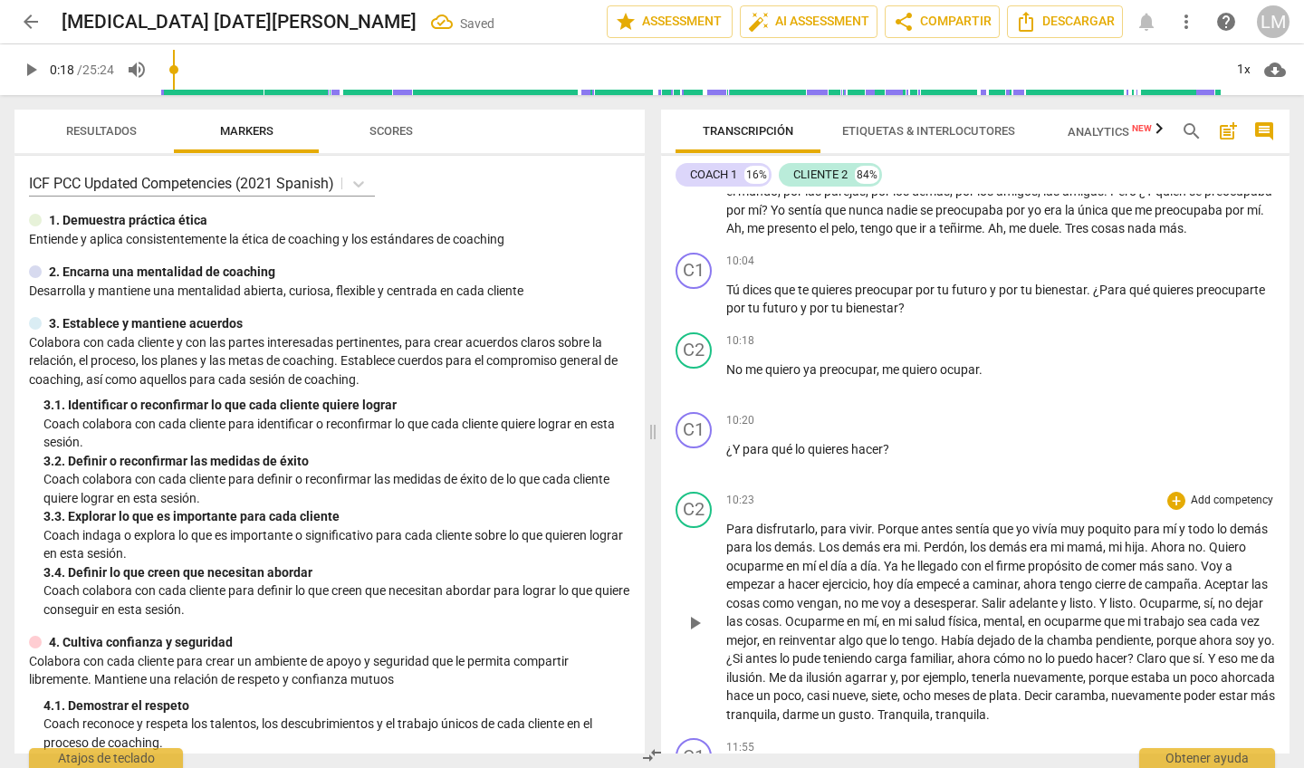
scroll to position [2246, 0]
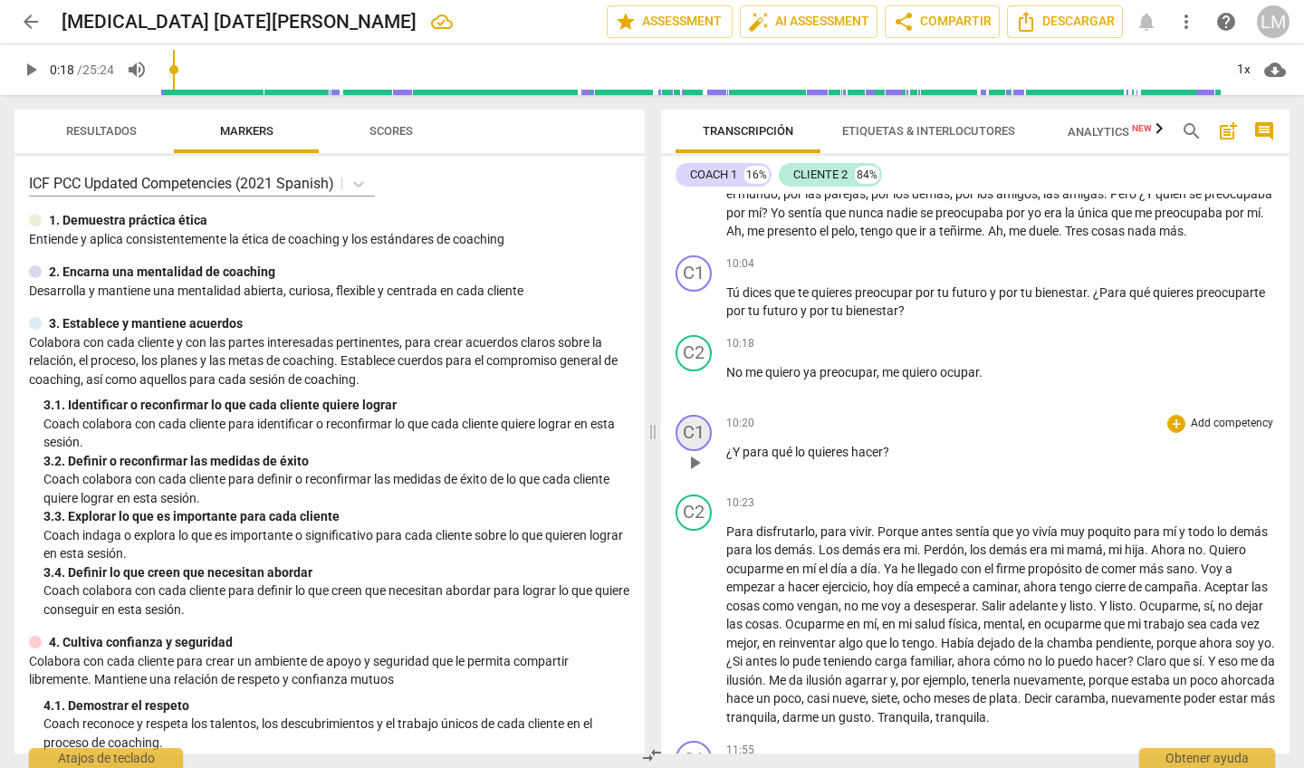
click at [693, 415] on div "C1" at bounding box center [693, 433] width 36 height 36
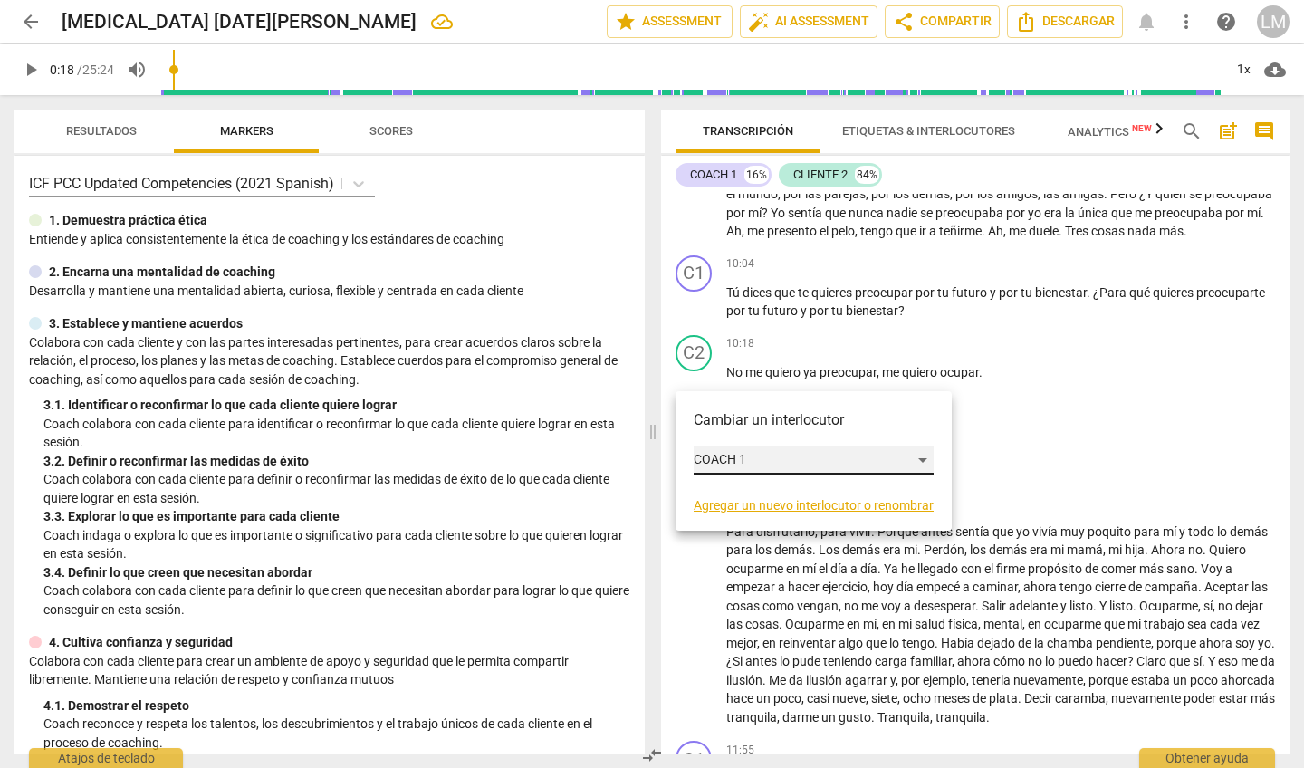
click at [703, 454] on div "COACH 1" at bounding box center [813, 459] width 240 height 29
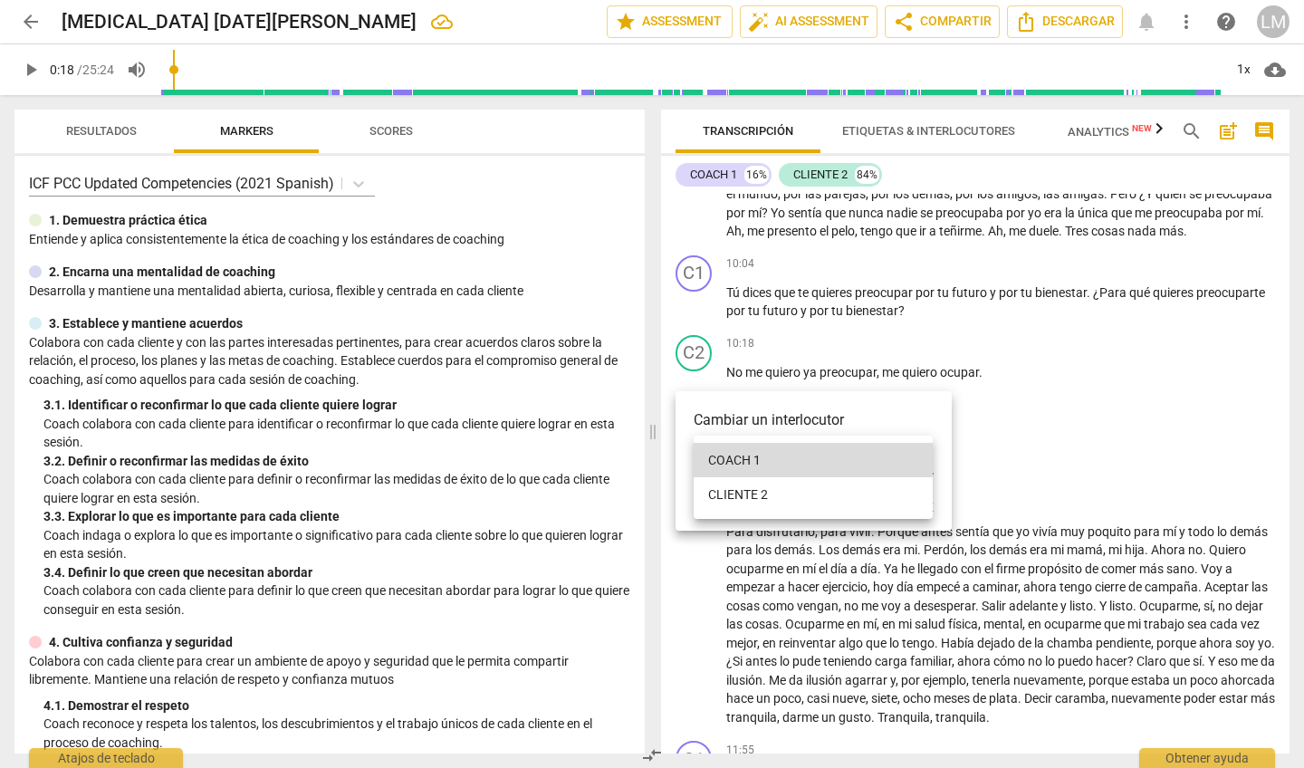
click at [695, 552] on div at bounding box center [652, 384] width 1304 height 768
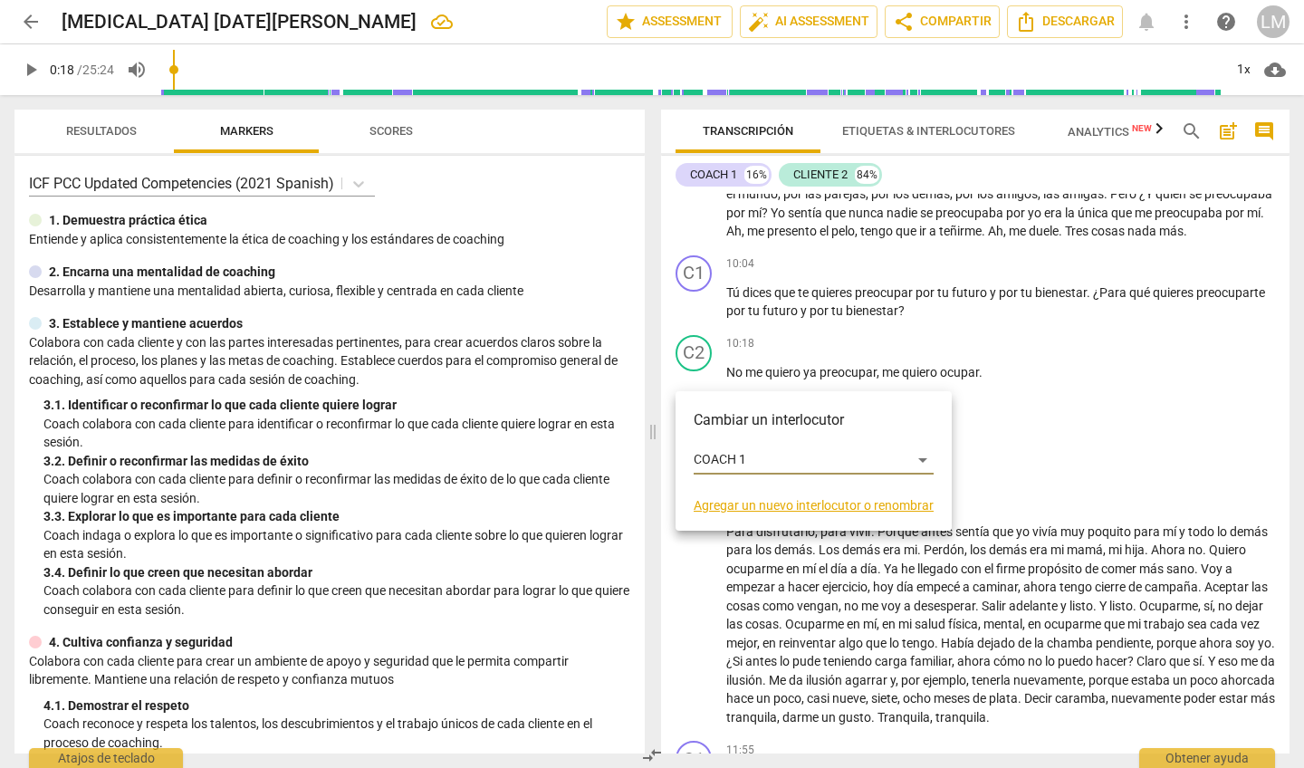
click at [695, 552] on div at bounding box center [652, 384] width 1304 height 768
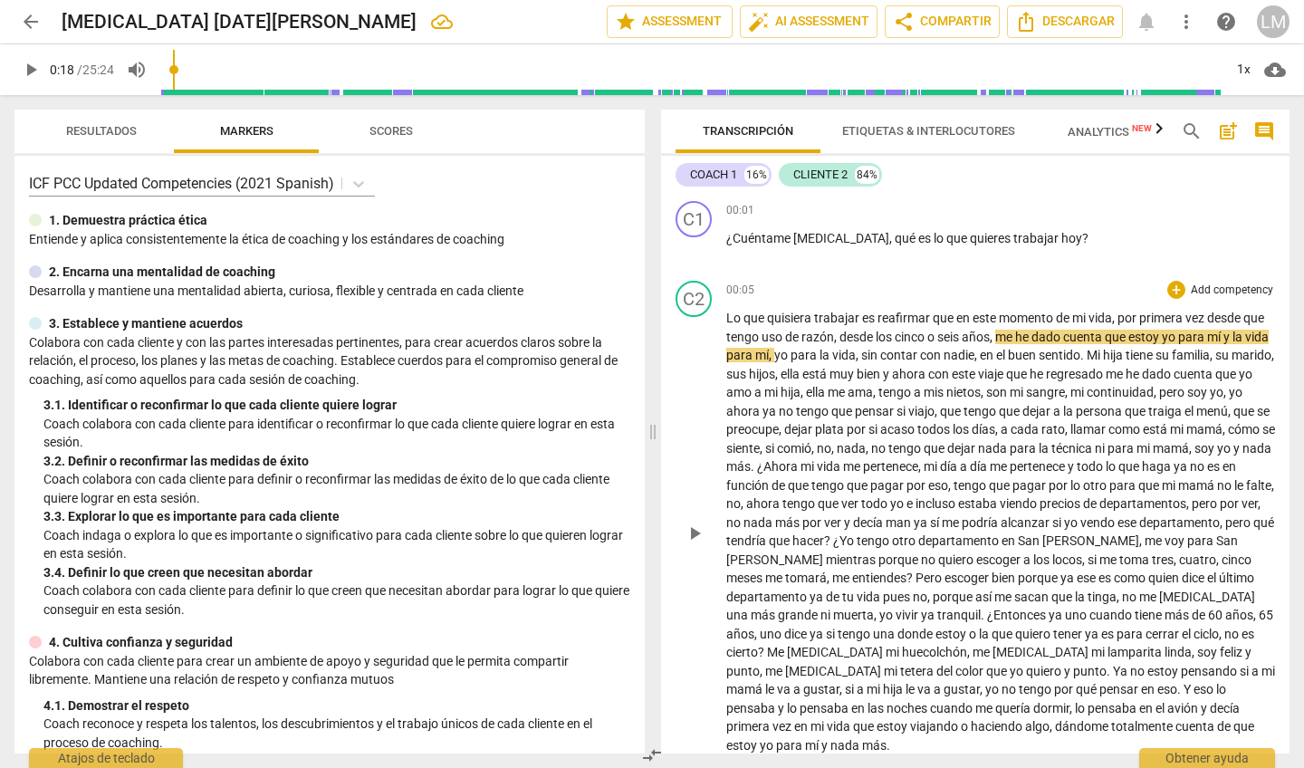
scroll to position [1, 0]
click at [716, 306] on div "C2 play_arrow pause" at bounding box center [700, 516] width 51 height 473
click at [733, 314] on span "Lo" at bounding box center [734, 317] width 17 height 14
click at [730, 314] on span "Lo" at bounding box center [734, 317] width 17 height 14
click at [720, 225] on div "C1 play_arrow pause" at bounding box center [700, 232] width 51 height 65
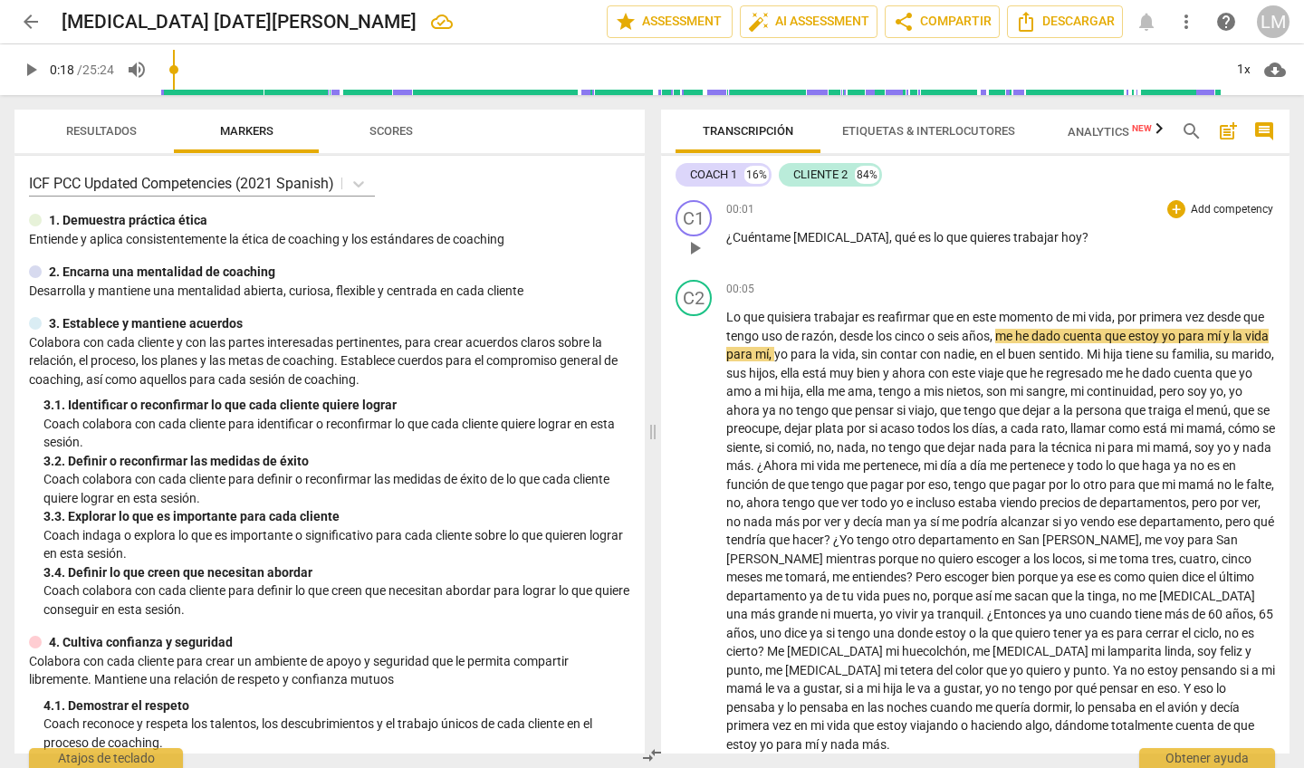
click at [697, 247] on span "play_arrow" at bounding box center [694, 248] width 22 height 22
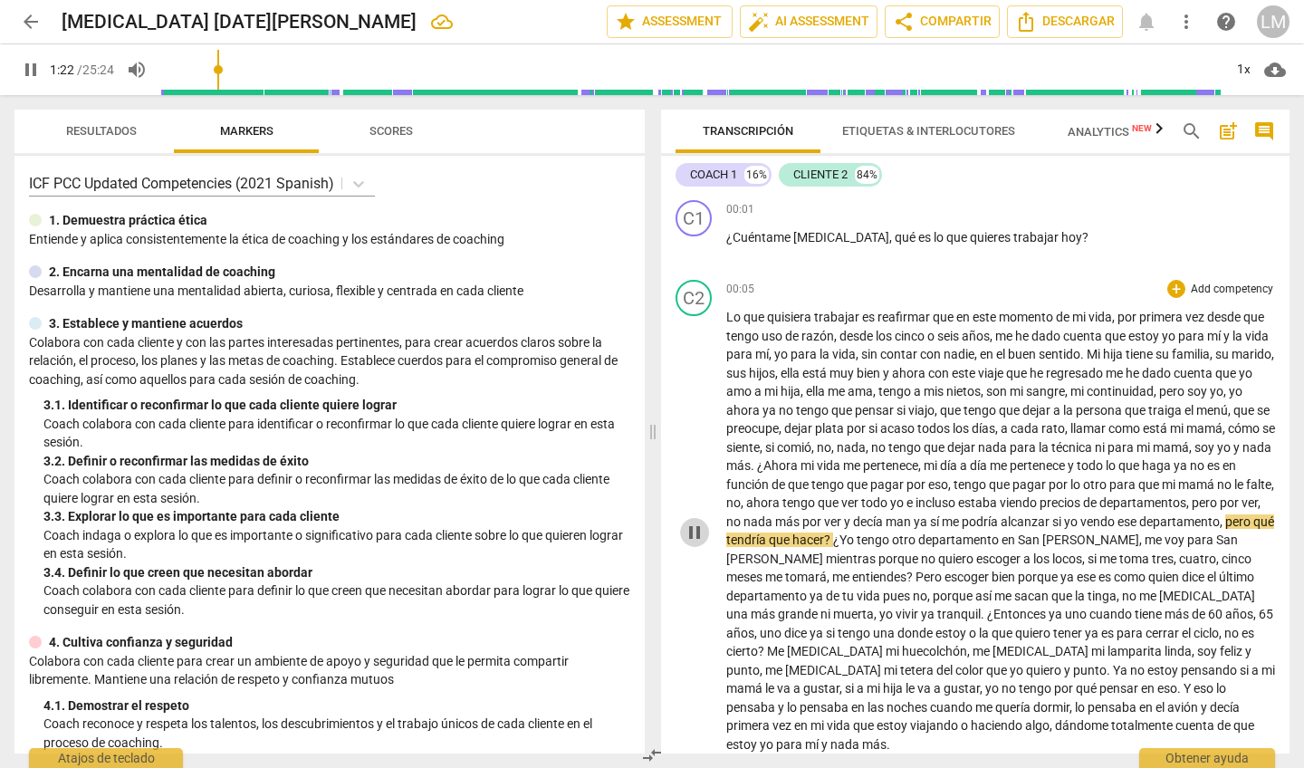
click at [693, 530] on span "pause" at bounding box center [694, 532] width 22 height 22
type input "83"
click at [930, 515] on span "ya" at bounding box center [921, 521] width 16 height 14
click at [702, 613] on div "play_arrow pause" at bounding box center [703, 532] width 46 height 432
click at [695, 528] on span "play_arrow" at bounding box center [694, 532] width 22 height 22
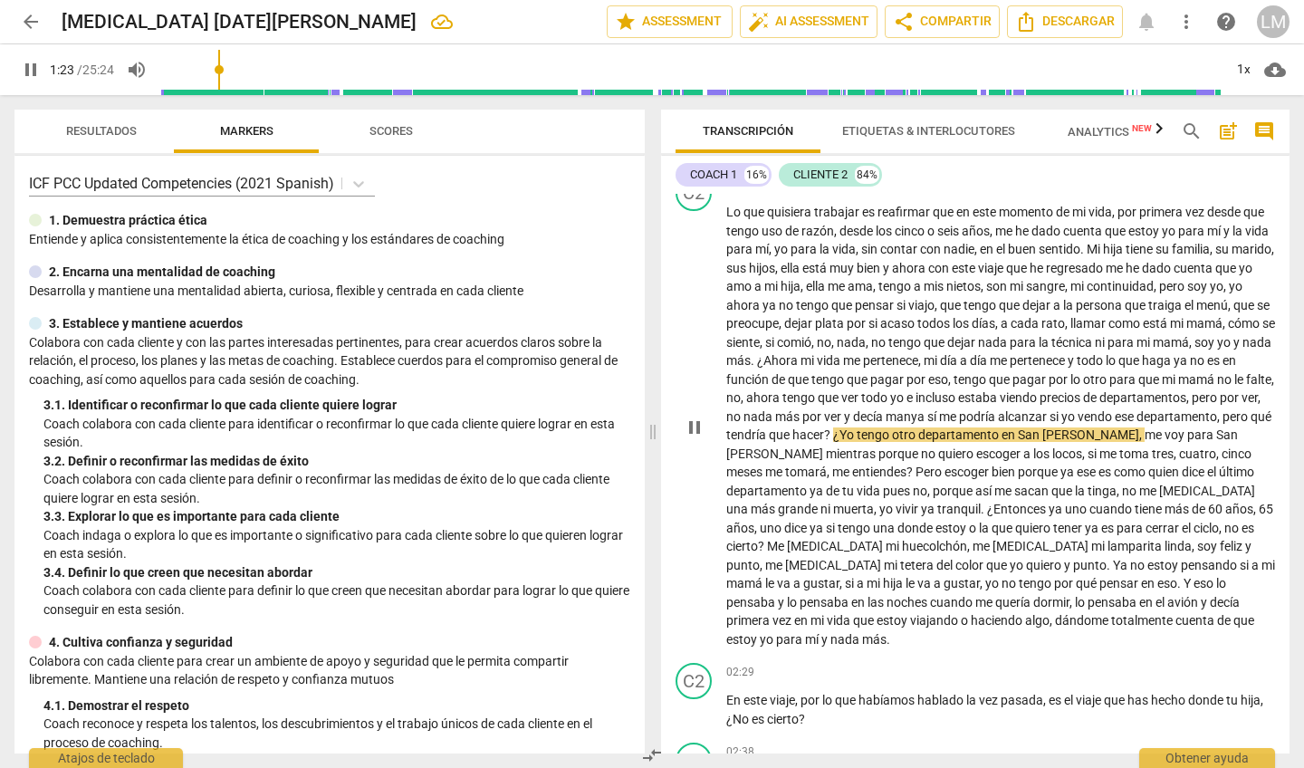
scroll to position [129, 0]
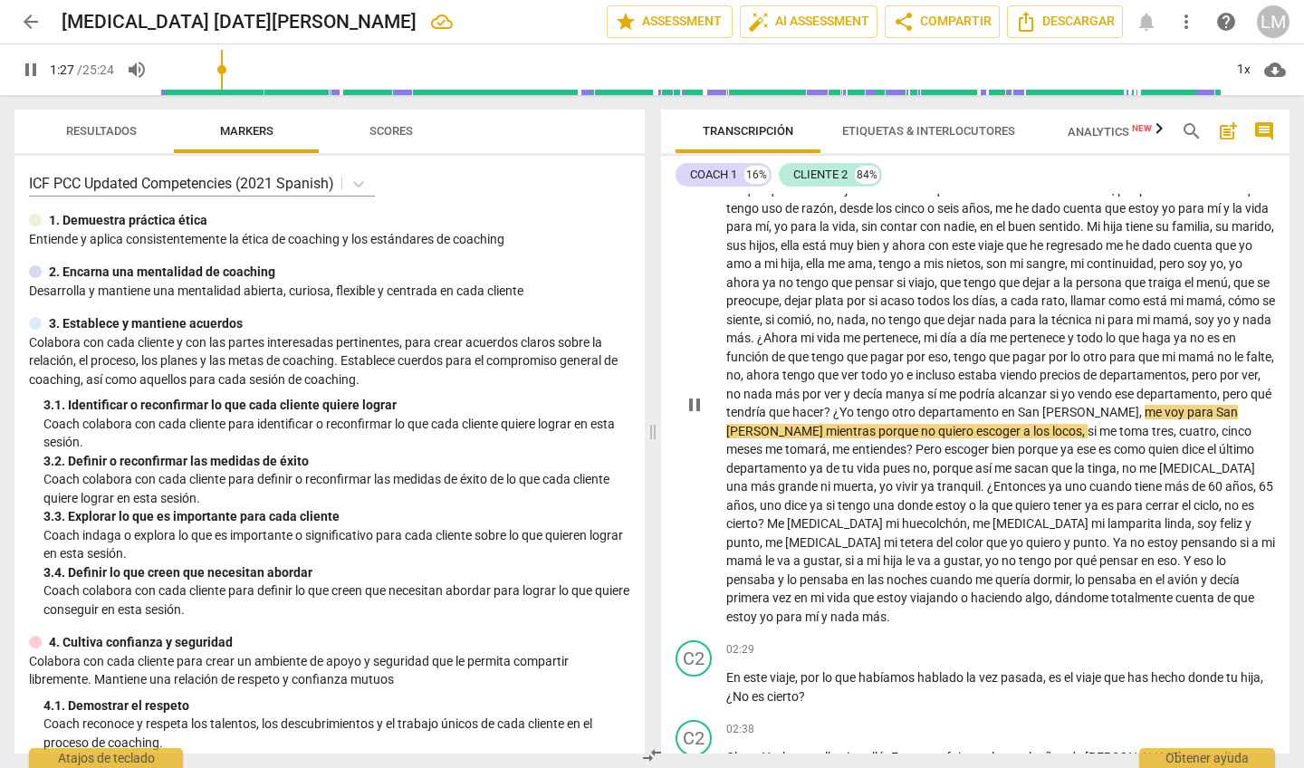
click at [695, 402] on span "pause" at bounding box center [694, 405] width 22 height 22
type input "88"
click at [856, 405] on span "¿Yo" at bounding box center [845, 412] width 24 height 14
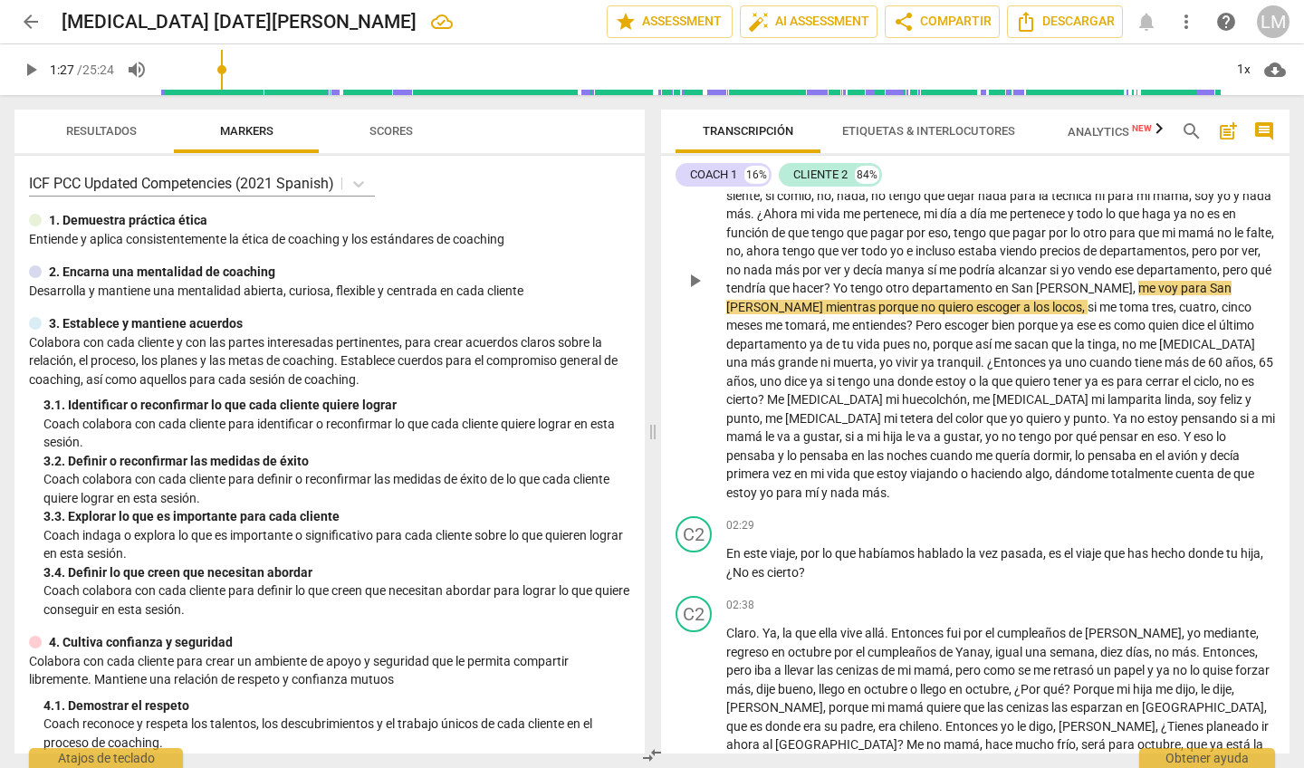
scroll to position [254, 0]
click at [692, 340] on div "play_arrow pause" at bounding box center [703, 278] width 46 height 432
click at [693, 269] on span "play_arrow" at bounding box center [694, 279] width 22 height 22
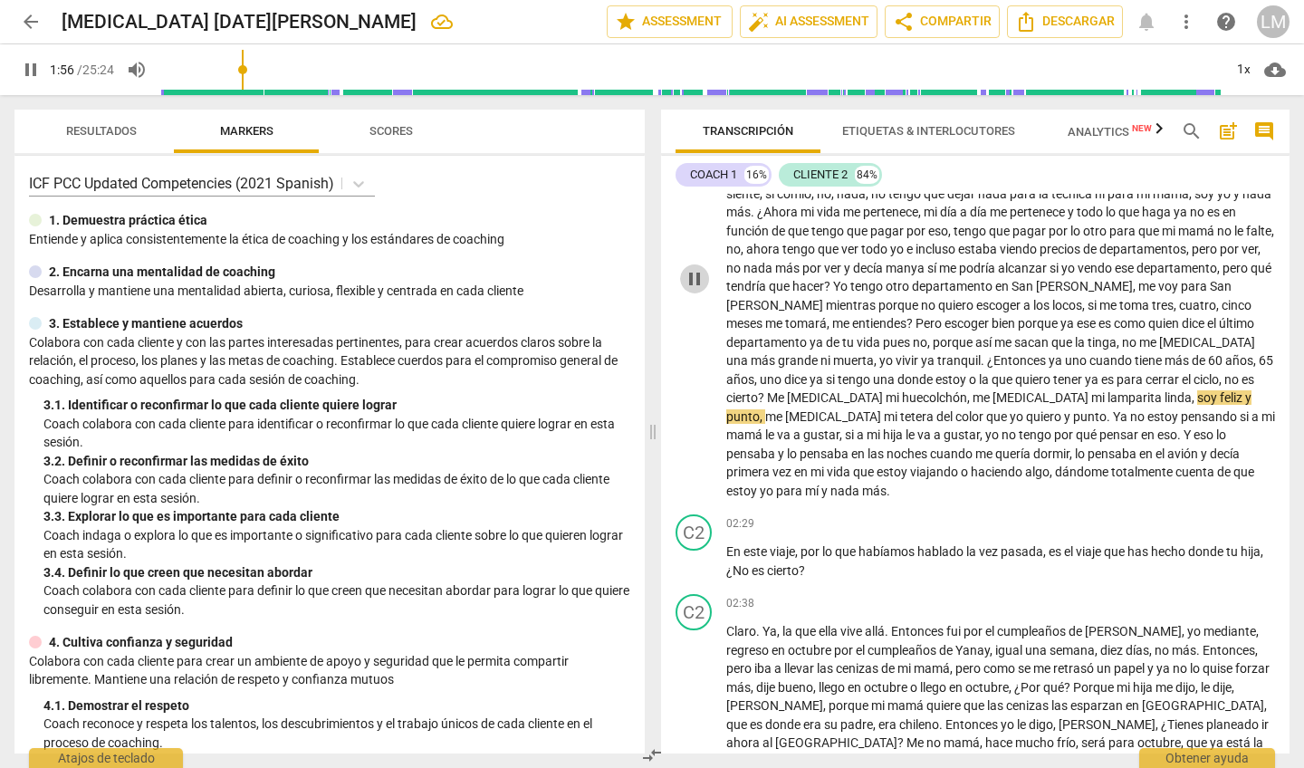
click at [695, 268] on span "pause" at bounding box center [694, 279] width 22 height 22
type input "117"
click at [967, 390] on span "huecolchón" at bounding box center [934, 397] width 65 height 14
click at [927, 391] on span "mi buen" at bounding box center [906, 397] width 42 height 14
click at [697, 273] on span "play_arrow" at bounding box center [694, 279] width 22 height 22
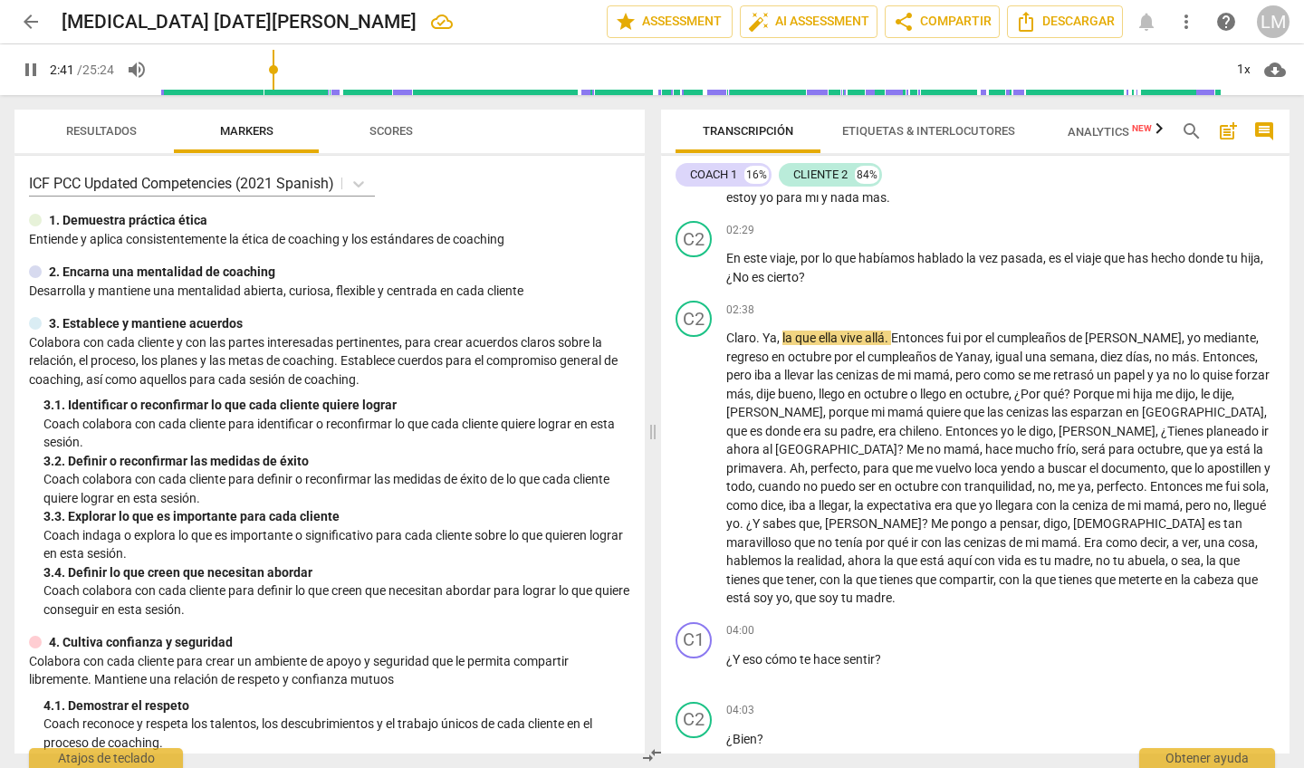
scroll to position [549, 0]
click at [697, 273] on div "C2 play_arrow pause" at bounding box center [700, 252] width 51 height 65
click at [695, 457] on span "pause" at bounding box center [694, 468] width 22 height 22
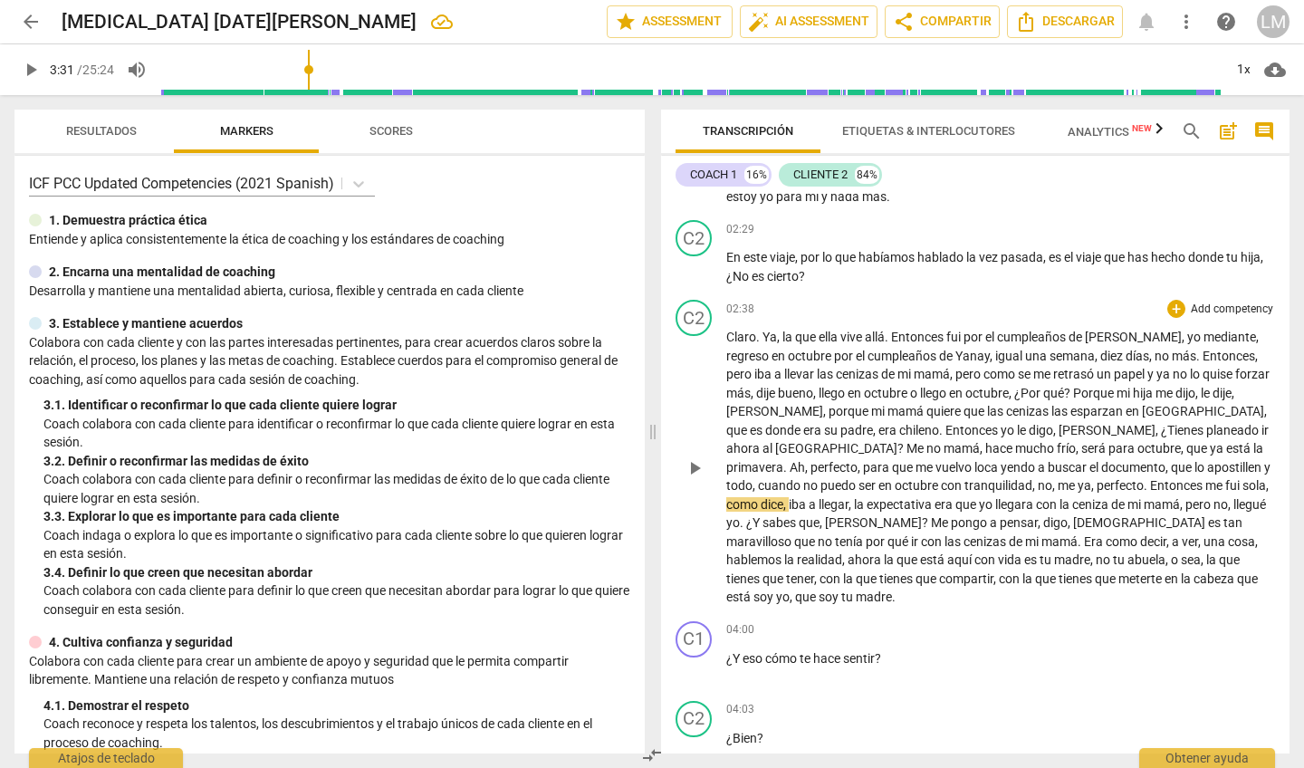
click at [693, 457] on span "play_arrow" at bounding box center [694, 468] width 22 height 22
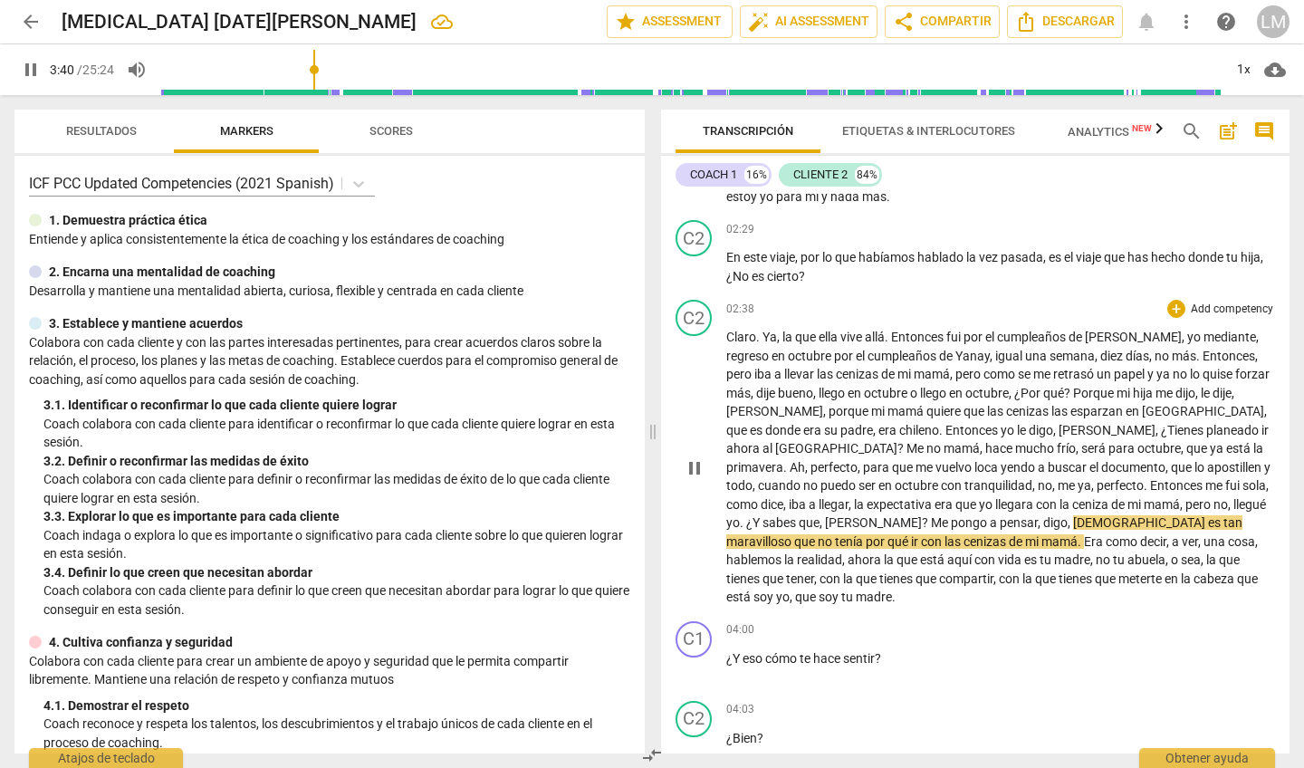
click at [687, 457] on span "pause" at bounding box center [694, 468] width 22 height 22
type input "221"
click at [922, 515] on span "[PERSON_NAME]" at bounding box center [873, 522] width 97 height 14
click at [694, 457] on span "play_arrow" at bounding box center [694, 468] width 22 height 22
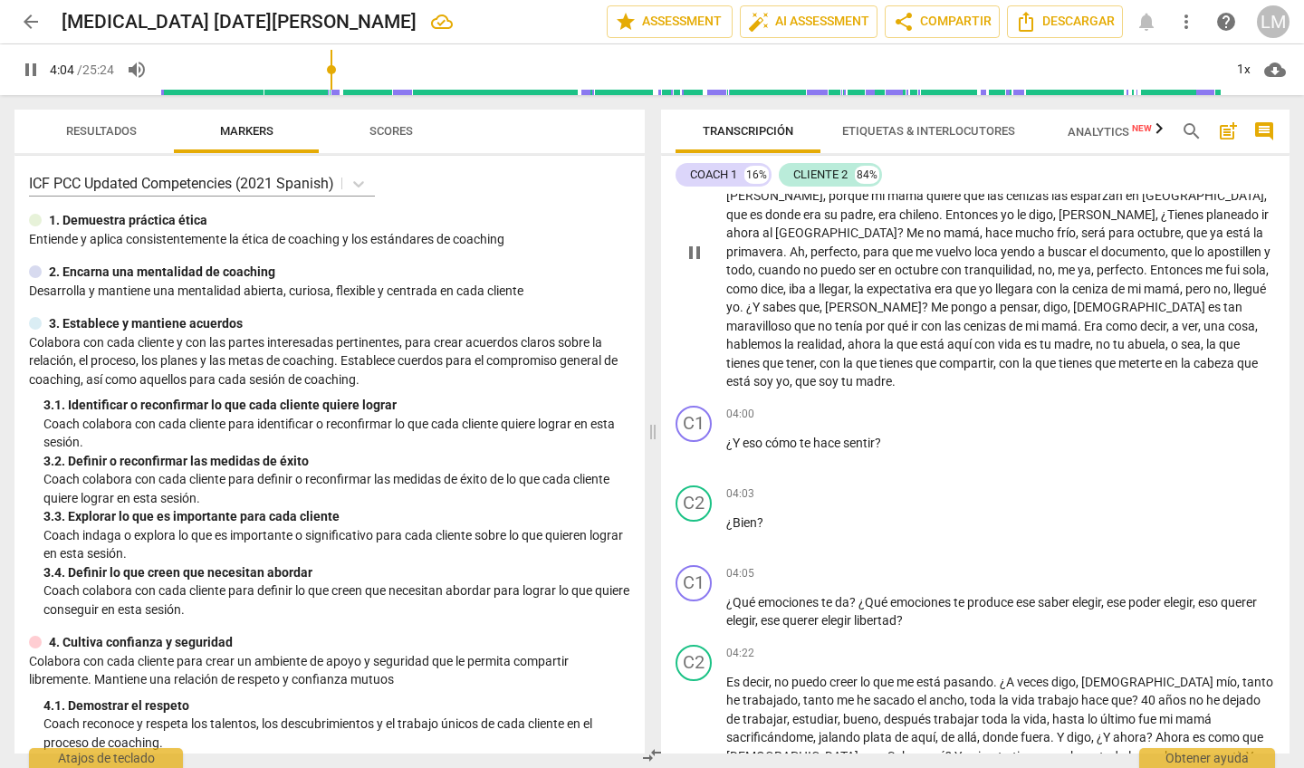
scroll to position [778, 0]
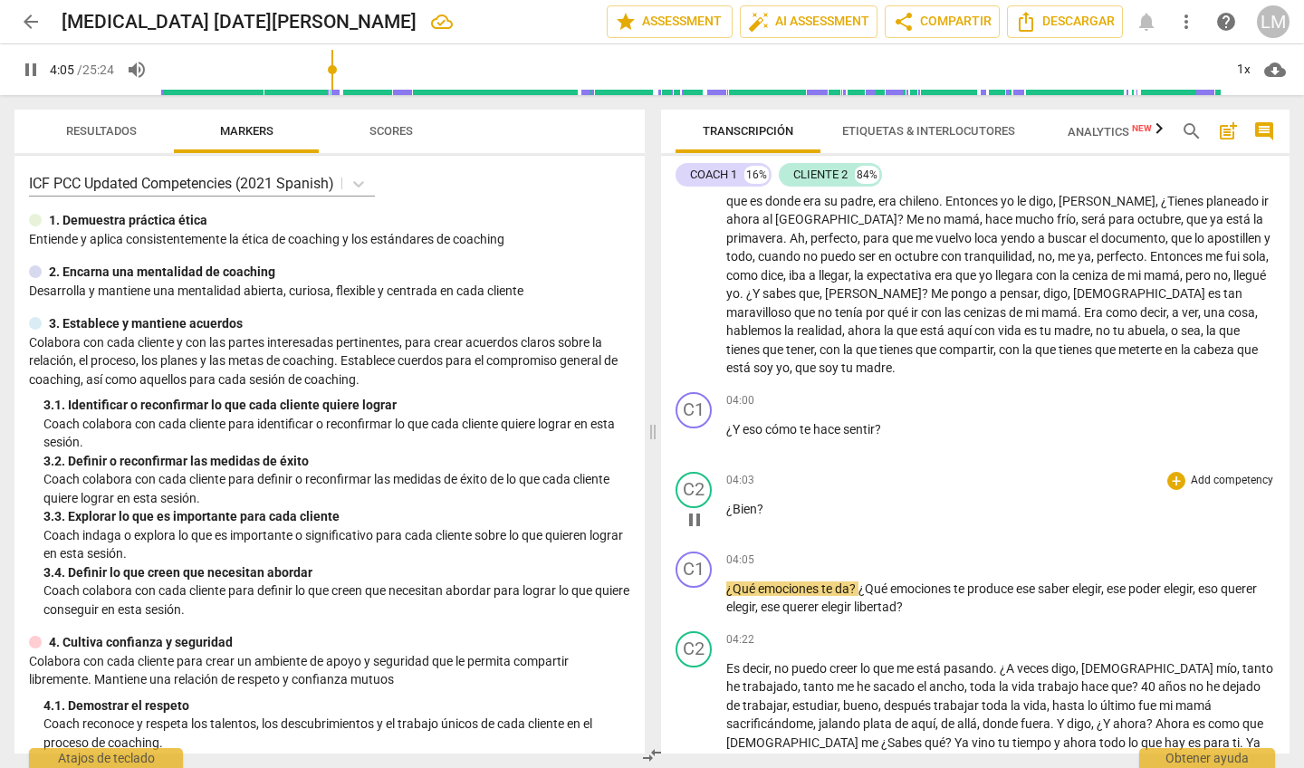
click at [693, 509] on span "pause" at bounding box center [694, 520] width 22 height 22
type input "246"
click at [731, 502] on span "¿Bien" at bounding box center [741, 509] width 31 height 14
click at [757, 500] on p "Bien ?" at bounding box center [1000, 509] width 549 height 19
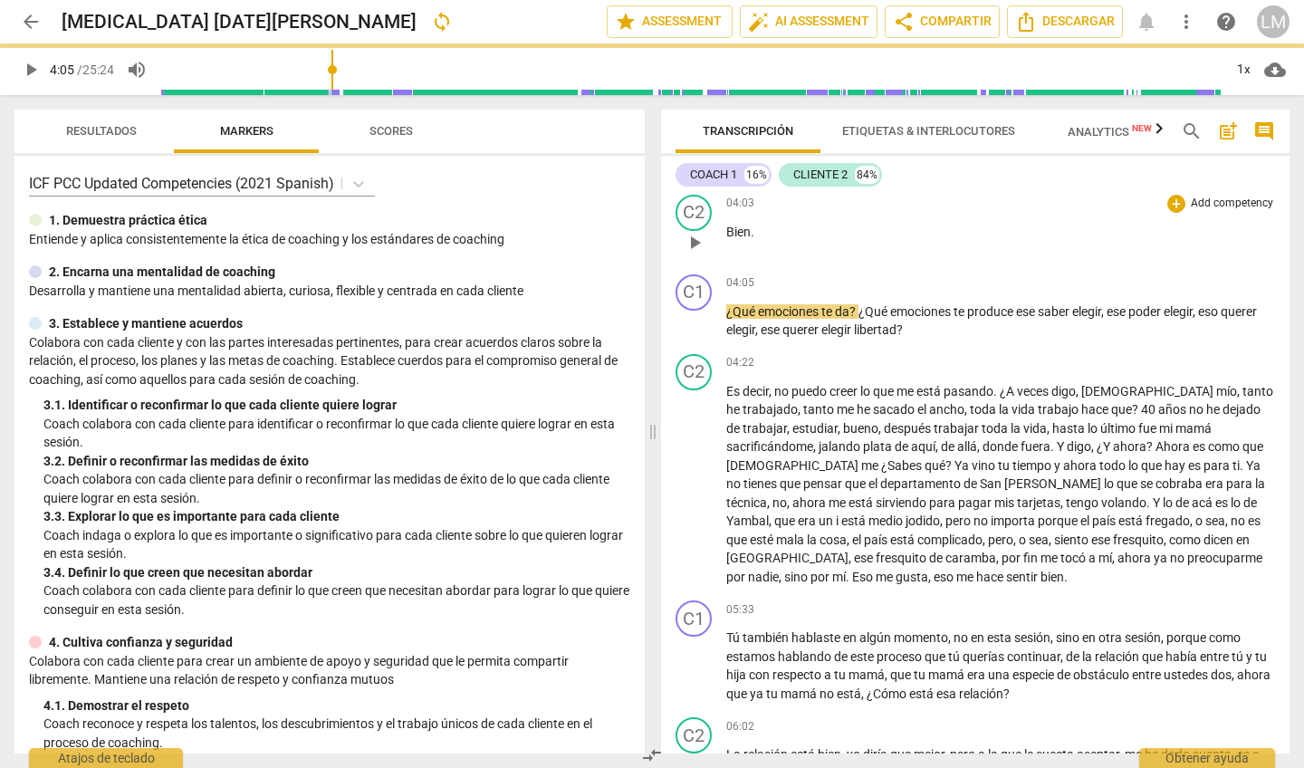
scroll to position [1057, 0]
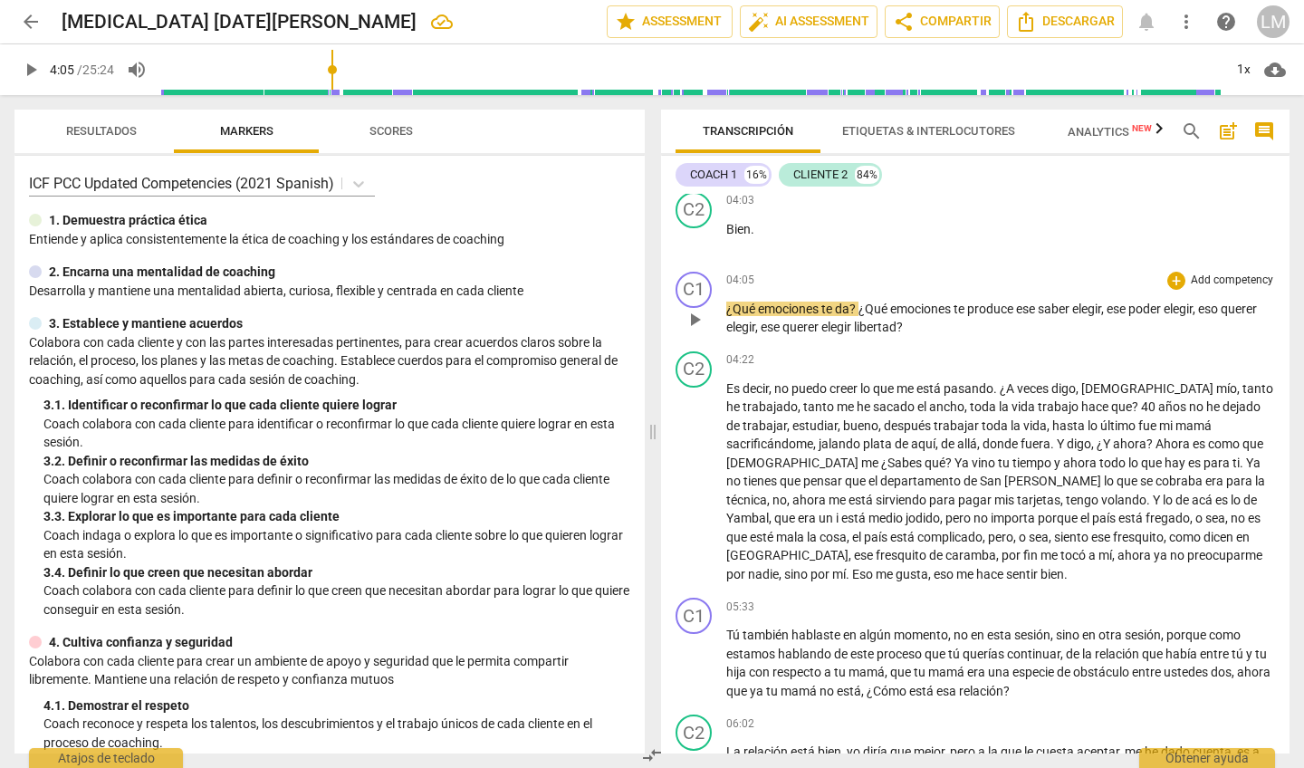
click at [693, 309] on span "play_arrow" at bounding box center [694, 320] width 22 height 22
click at [698, 309] on span "pause" at bounding box center [694, 320] width 22 height 22
click at [724, 308] on div "play_arrow pause" at bounding box center [703, 320] width 46 height 24
click at [731, 301] on span "¿Qué" at bounding box center [742, 308] width 32 height 14
click at [728, 301] on span "¿Qué" at bounding box center [742, 308] width 32 height 14
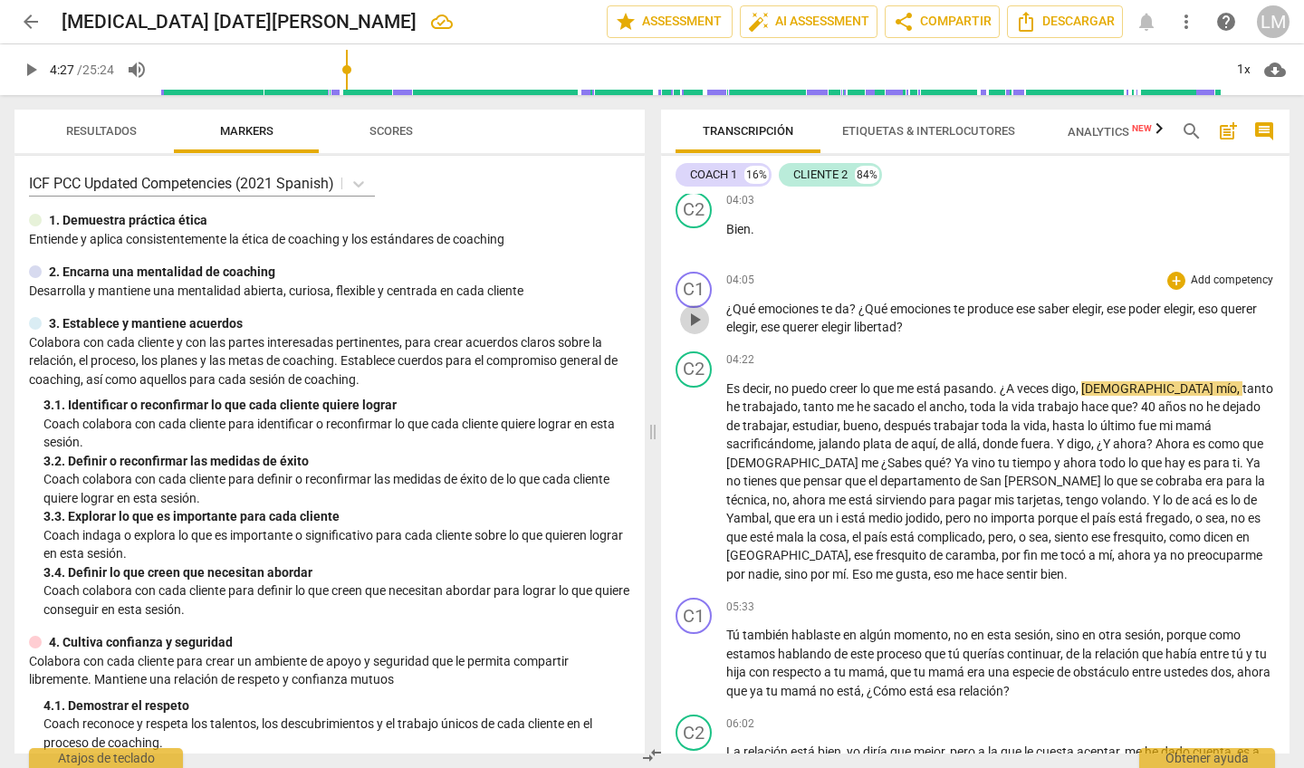
click at [693, 309] on span "play_arrow" at bounding box center [694, 320] width 22 height 22
click at [693, 309] on span "pause" at bounding box center [694, 320] width 22 height 22
type input "260"
click at [854, 320] on span "elegir" at bounding box center [837, 327] width 33 height 14
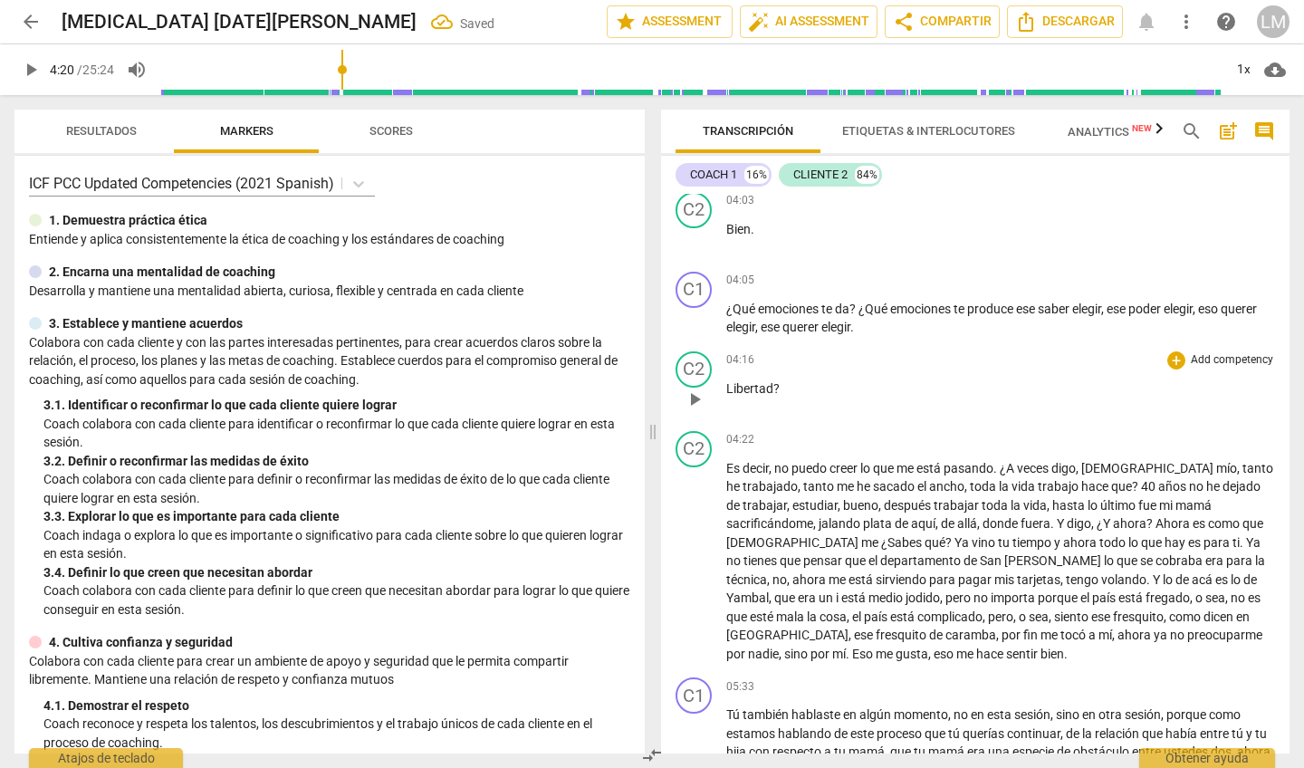
click at [779, 379] on p "Libertad ?" at bounding box center [1000, 388] width 549 height 19
click at [691, 388] on span "play_arrow" at bounding box center [694, 399] width 22 height 22
click at [696, 388] on span "pause" at bounding box center [694, 399] width 22 height 22
click at [726, 381] on span "Libertad" at bounding box center [749, 388] width 47 height 14
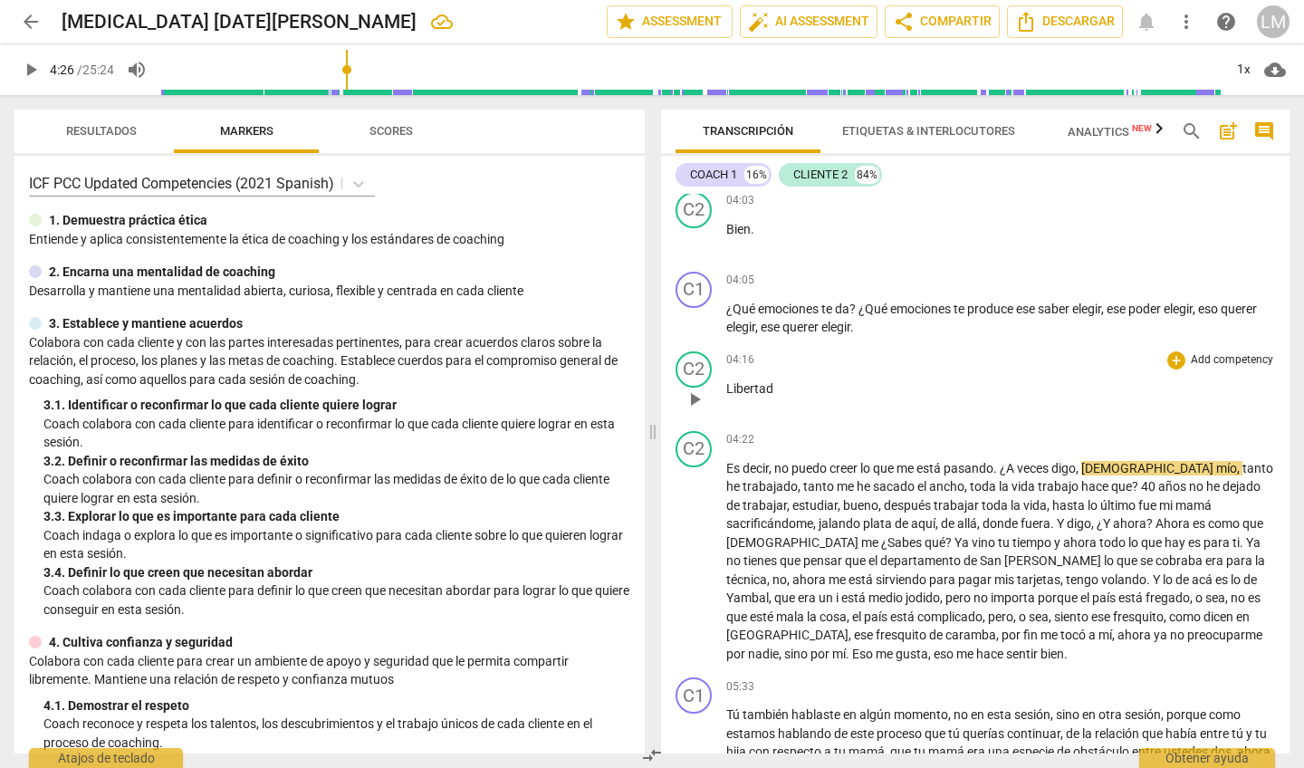
click at [726, 381] on span "Libertad" at bounding box center [749, 388] width 47 height 14
click at [693, 388] on span "play_arrow" at bounding box center [694, 399] width 22 height 22
click at [773, 379] on p "Libertad" at bounding box center [1000, 388] width 549 height 19
click at [695, 388] on span "pause" at bounding box center [694, 399] width 22 height 22
type input "264"
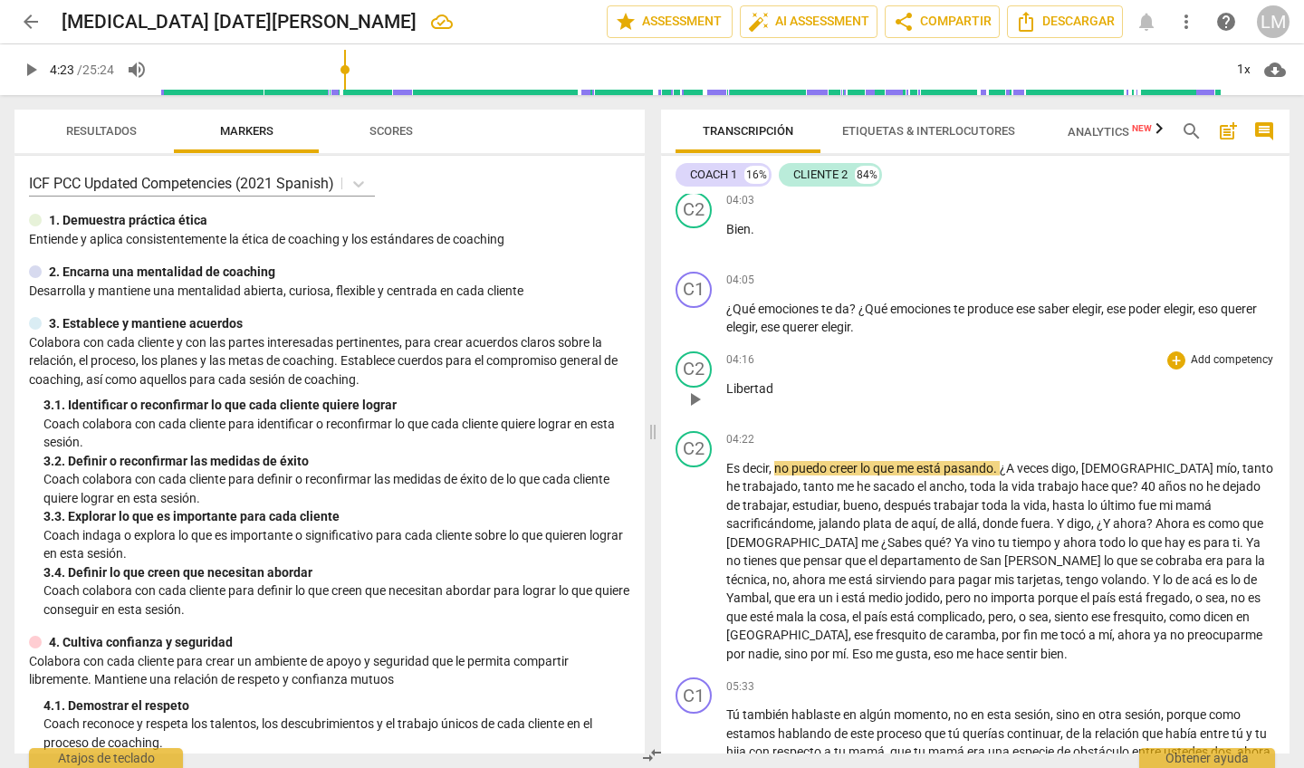
click at [724, 351] on div "C2 play_arrow pause" at bounding box center [700, 383] width 51 height 65
click at [721, 351] on div "C2 play_arrow pause" at bounding box center [700, 383] width 51 height 65
click at [723, 431] on div "C2 play_arrow pause" at bounding box center [700, 547] width 51 height 233
click at [718, 431] on div "C2 play_arrow pause" at bounding box center [700, 547] width 51 height 233
click at [726, 461] on span "Es" at bounding box center [734, 468] width 16 height 14
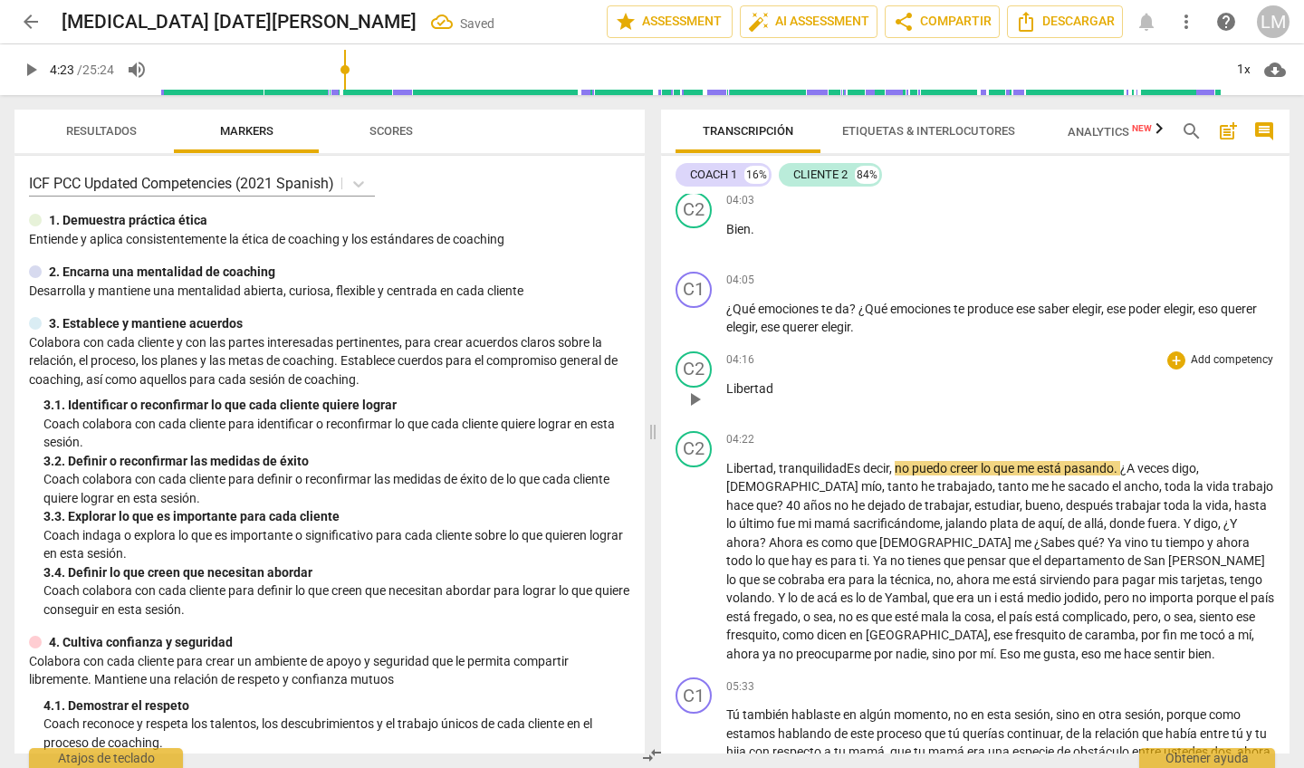
click at [769, 381] on span "Libertad" at bounding box center [749, 388] width 47 height 14
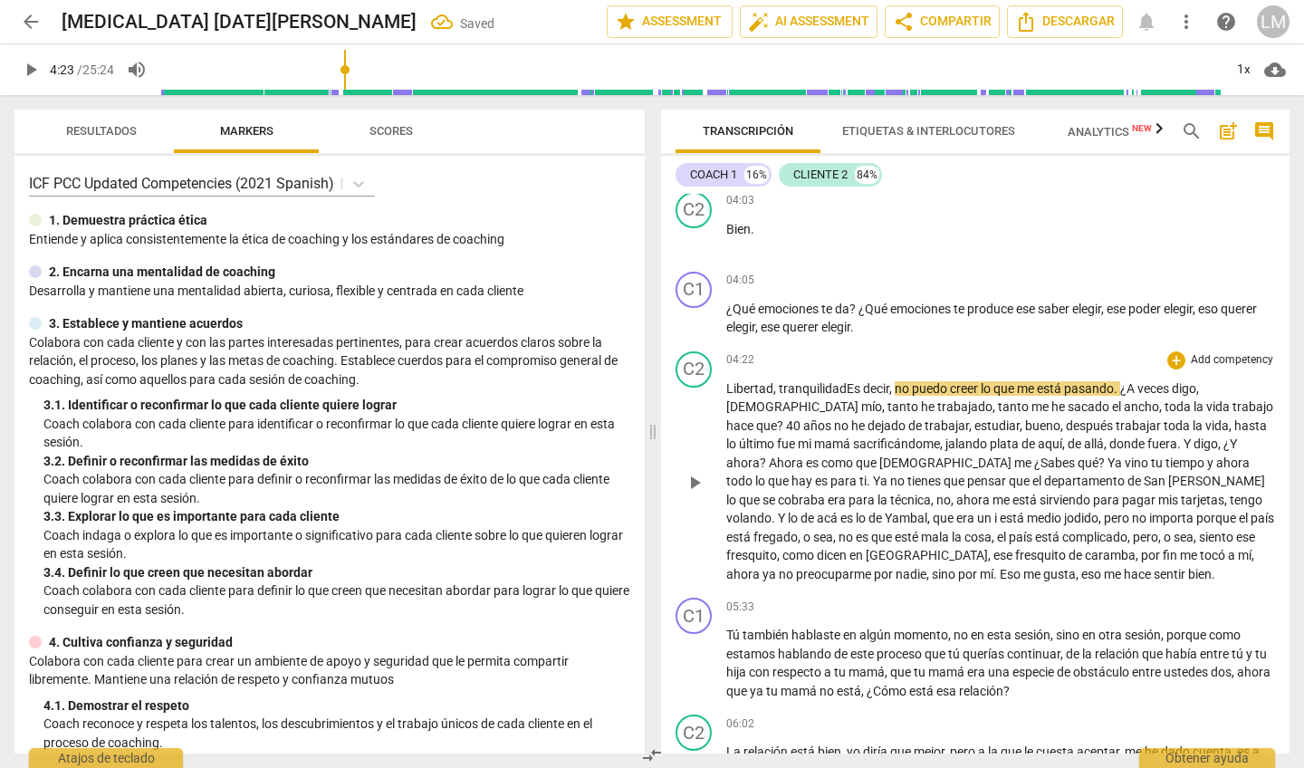
click at [720, 351] on div "C2 play_arrow pause" at bounding box center [700, 467] width 51 height 233
click at [730, 381] on span "Libertad" at bounding box center [749, 388] width 47 height 14
click at [722, 351] on div "C2 play_arrow pause" at bounding box center [700, 467] width 51 height 233
click at [694, 472] on span "play_arrow" at bounding box center [694, 483] width 22 height 22
click at [724, 351] on div "C2 play_arrow pause" at bounding box center [700, 467] width 51 height 233
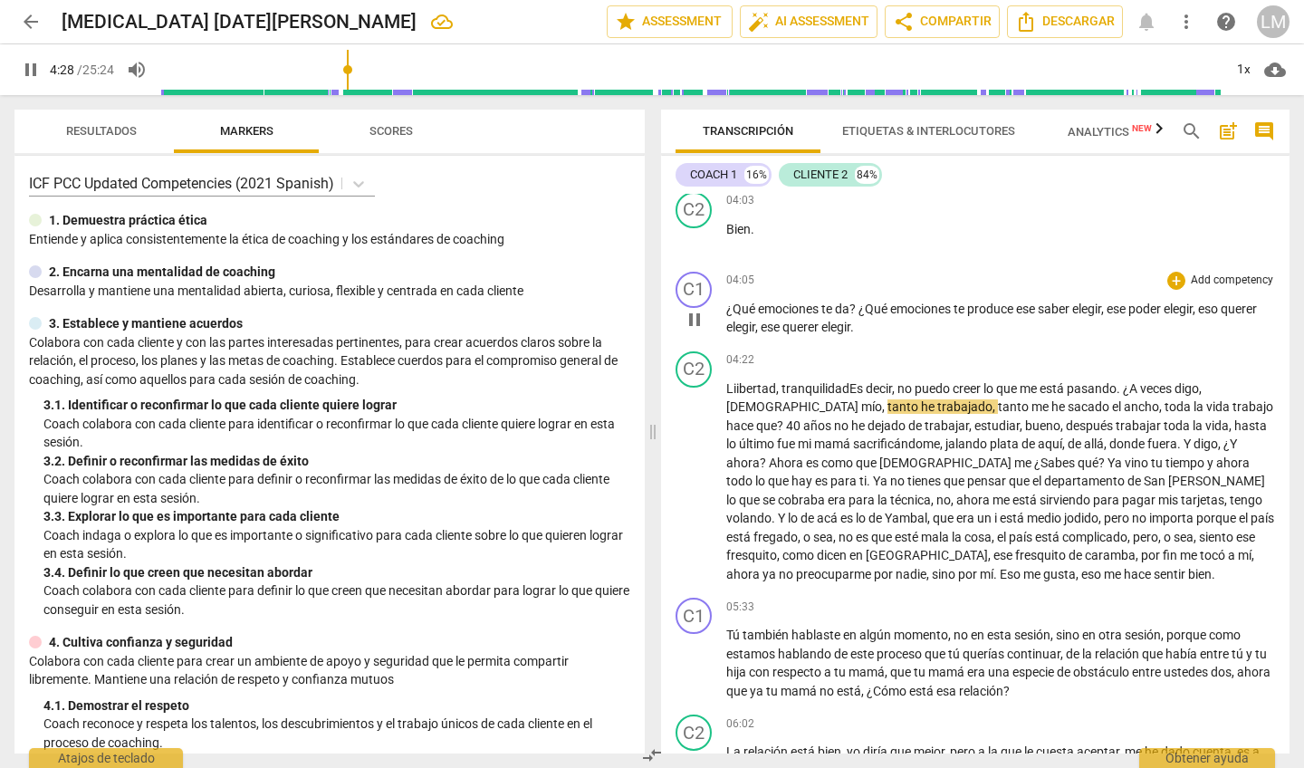
click at [693, 309] on span "pause" at bounding box center [694, 320] width 22 height 22
click at [693, 309] on span "play_arrow" at bounding box center [694, 320] width 22 height 22
click at [691, 309] on span "pause" at bounding box center [694, 320] width 22 height 22
type input "261"
drag, startPoint x: 899, startPoint y: 291, endPoint x: 800, endPoint y: 285, distance: 98.9
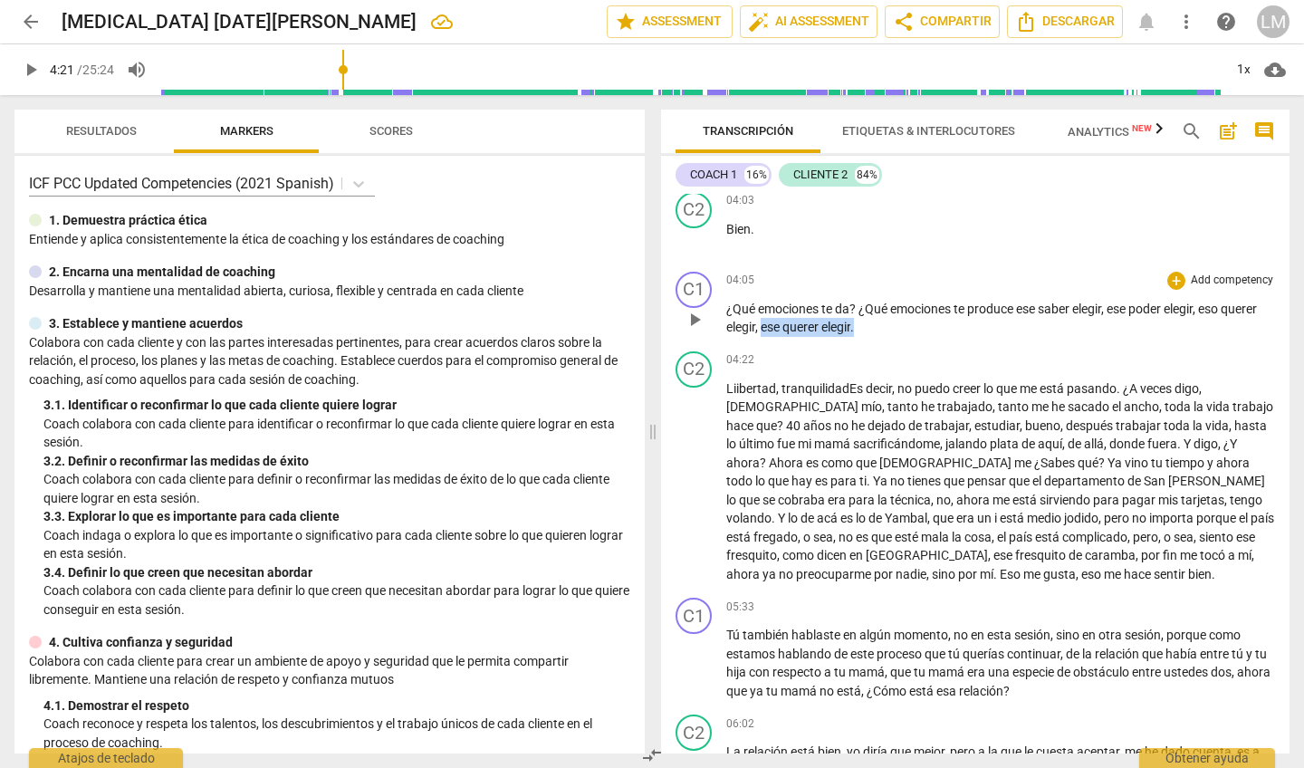
click at [801, 300] on p "¿Qué emociones te da ? ¿Qué emociones te produce ese saber elegir , ese poder e…" at bounding box center [1000, 318] width 549 height 37
click at [691, 472] on span "play_arrow" at bounding box center [694, 483] width 22 height 22
click at [848, 381] on span "tranquilidadEs" at bounding box center [823, 388] width 84 height 14
click at [848, 381] on span "tranquilidad. Es" at bounding box center [825, 388] width 88 height 14
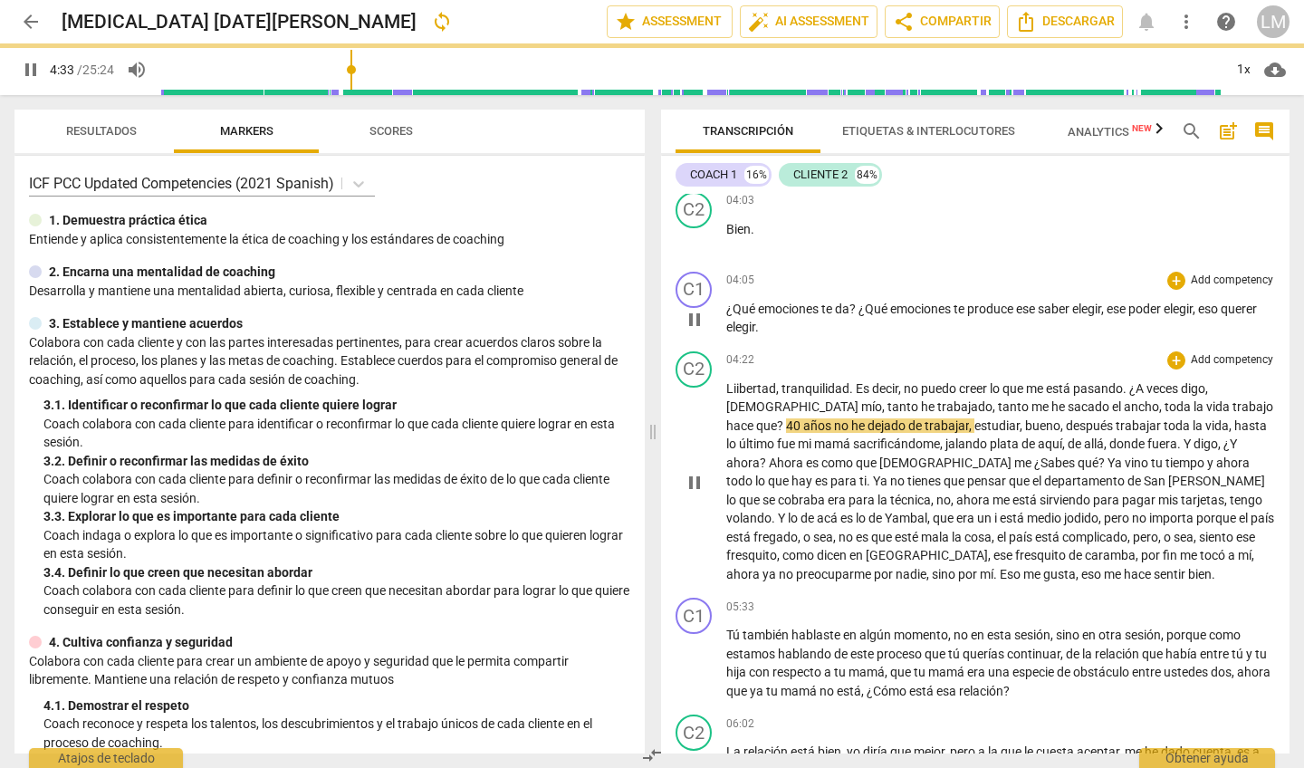
click at [724, 351] on div "C2 play_arrow pause" at bounding box center [700, 467] width 51 height 233
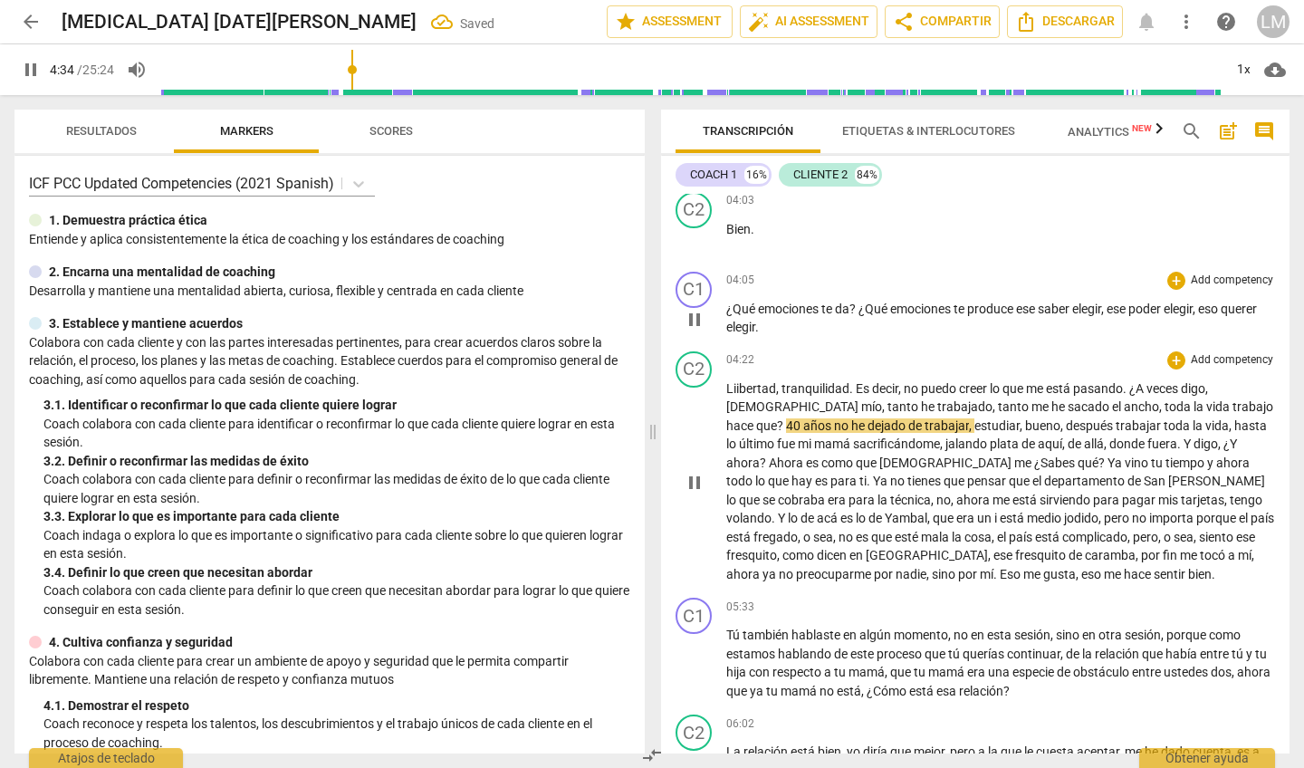
click at [723, 351] on div "C2 play_arrow pause" at bounding box center [700, 467] width 51 height 233
click at [806, 300] on p "¿Qué emociones te da ? ¿Qué emociones te produce ese saber elegir , ese poder e…" at bounding box center [1000, 318] width 549 height 37
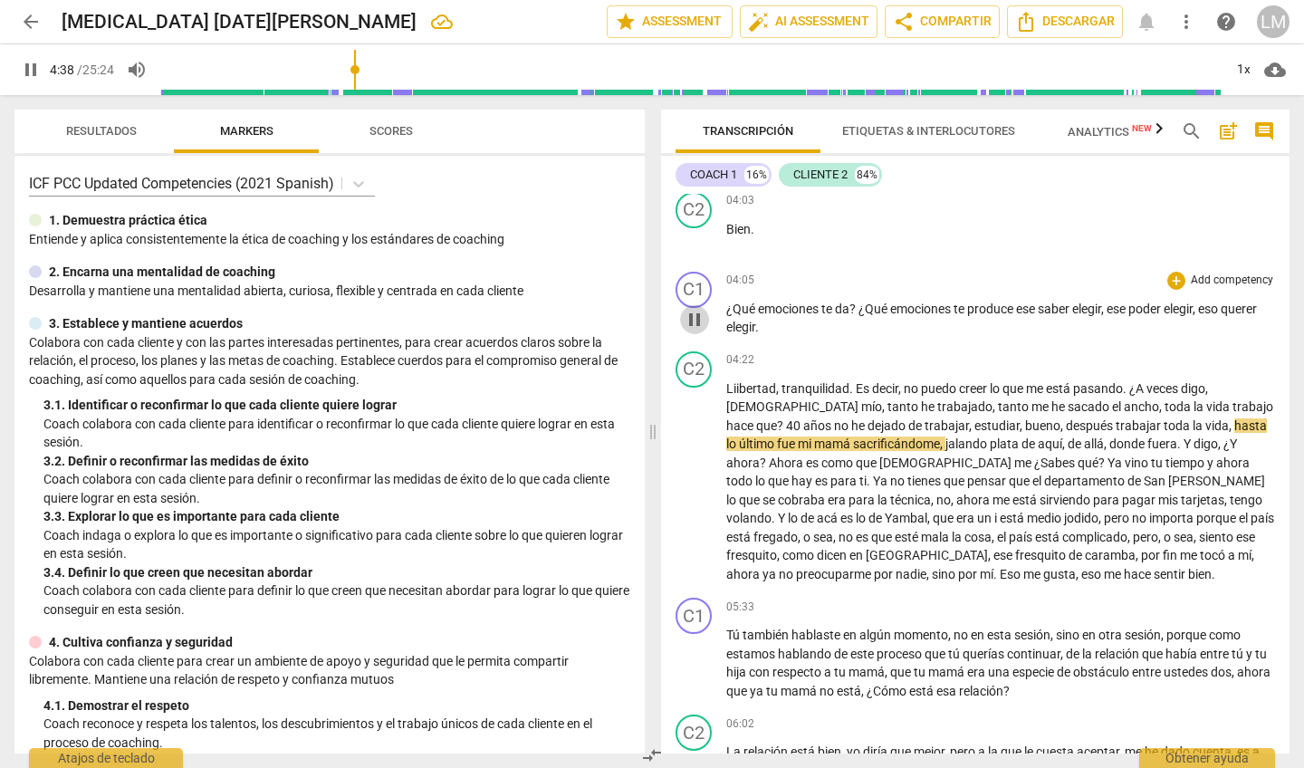
click at [695, 309] on span "pause" at bounding box center [694, 320] width 22 height 22
click at [695, 309] on span "play_arrow" at bounding box center [694, 320] width 22 height 22
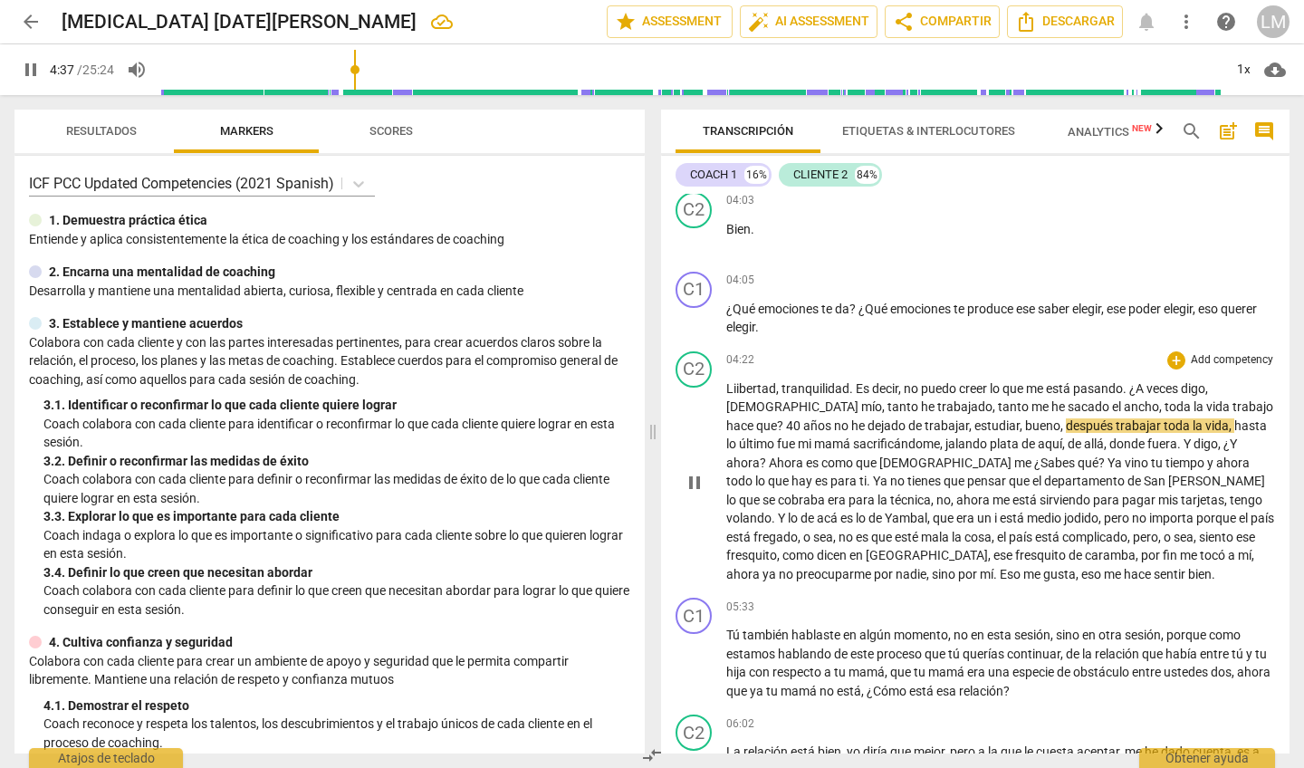
click at [689, 472] on span "pause" at bounding box center [694, 483] width 22 height 22
type input "278"
click at [786, 418] on span "?" at bounding box center [781, 425] width 9 height 14
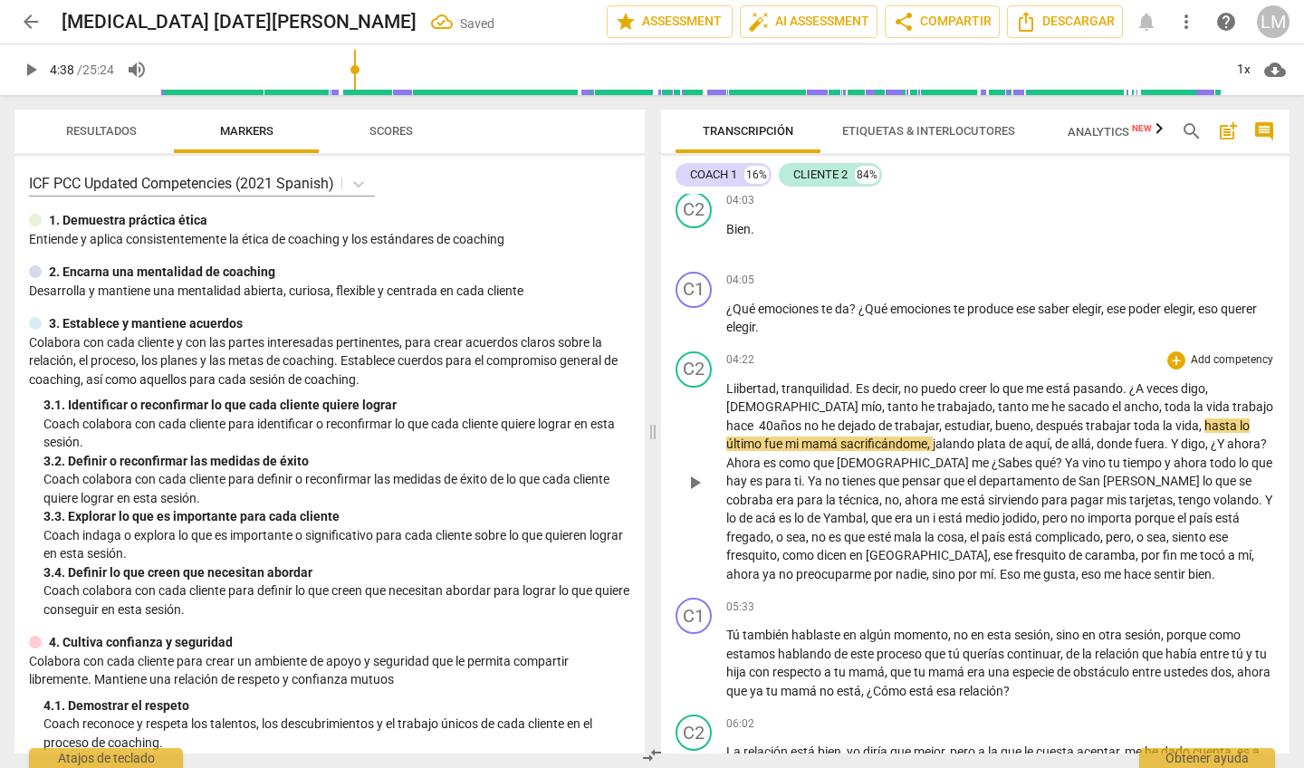
click at [804, 418] on span "años" at bounding box center [788, 425] width 31 height 14
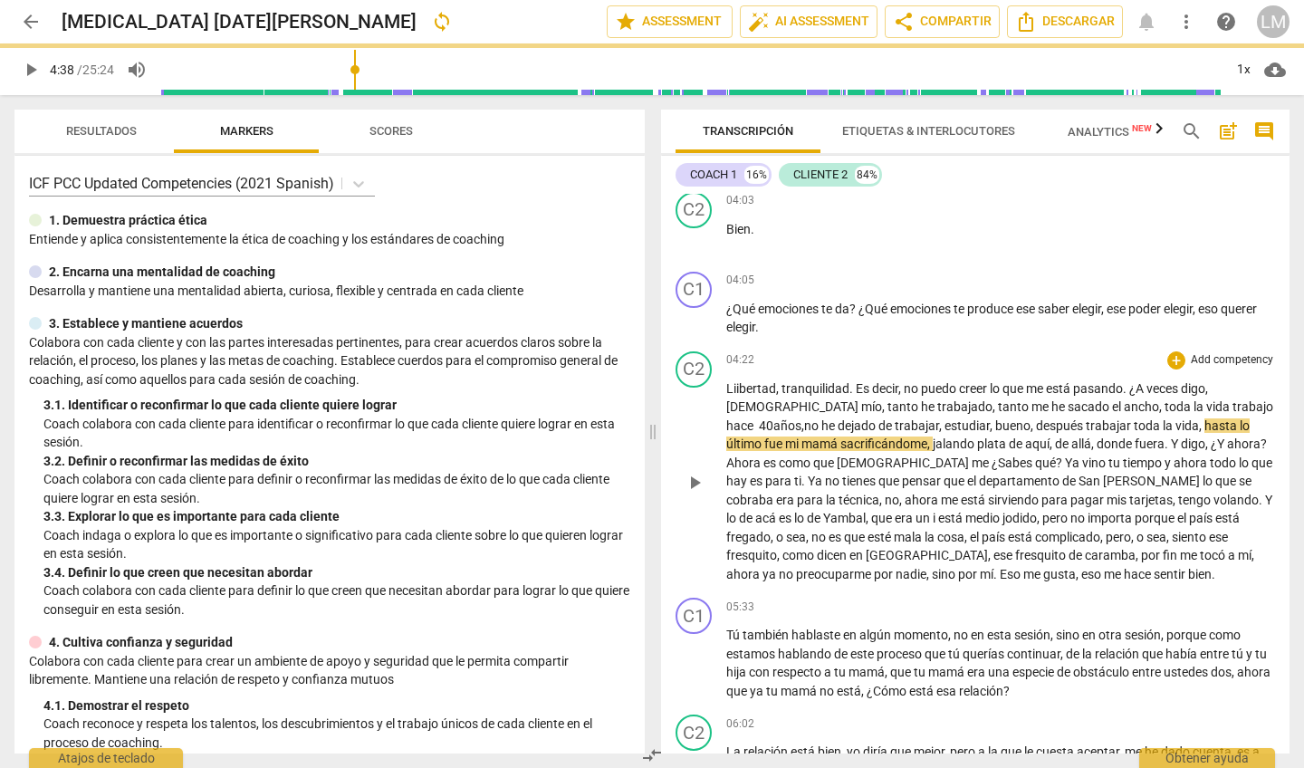
click at [804, 418] on span "años ," at bounding box center [788, 425] width 31 height 14
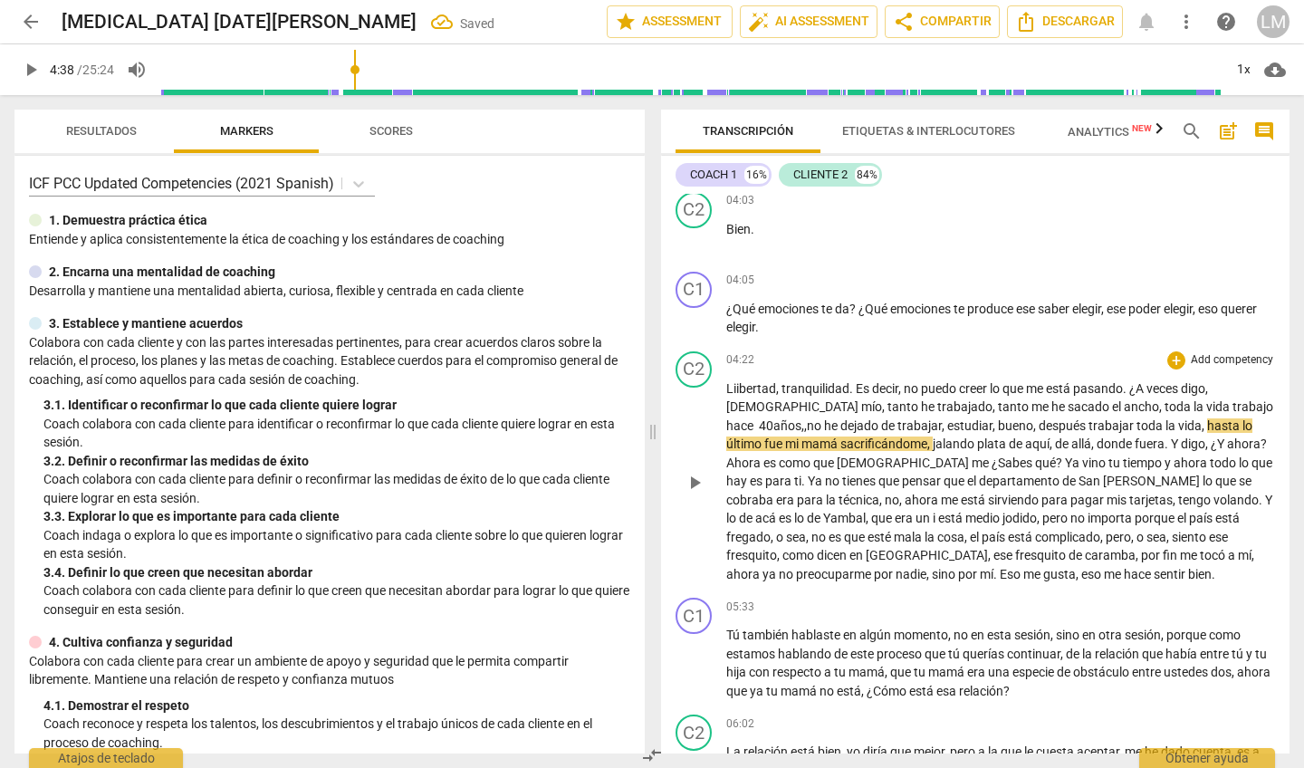
click at [824, 418] on span "no" at bounding box center [815, 425] width 17 height 14
click at [722, 351] on div "C2 play_arrow pause" at bounding box center [700, 467] width 51 height 233
click at [695, 472] on span "play_arrow" at bounding box center [694, 483] width 22 height 22
click at [720, 351] on div "C2 play_arrow pause" at bounding box center [700, 467] width 51 height 233
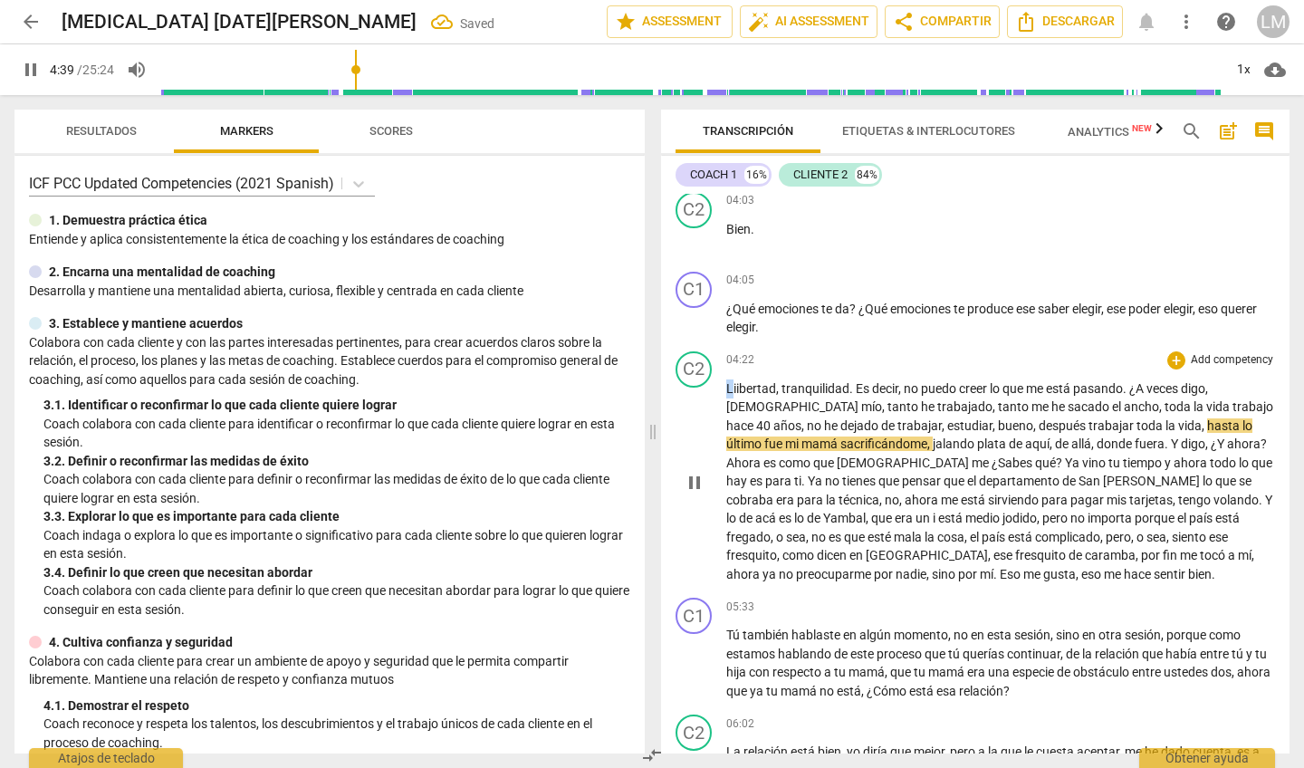
click at [730, 381] on span "Liibertad" at bounding box center [751, 388] width 50 height 14
click at [695, 472] on span "pause" at bounding box center [694, 483] width 22 height 22
click at [711, 351] on div "C2 play_arrow pause" at bounding box center [700, 467] width 51 height 233
click at [723, 351] on div "C2 play_arrow pause" at bounding box center [700, 467] width 51 height 233
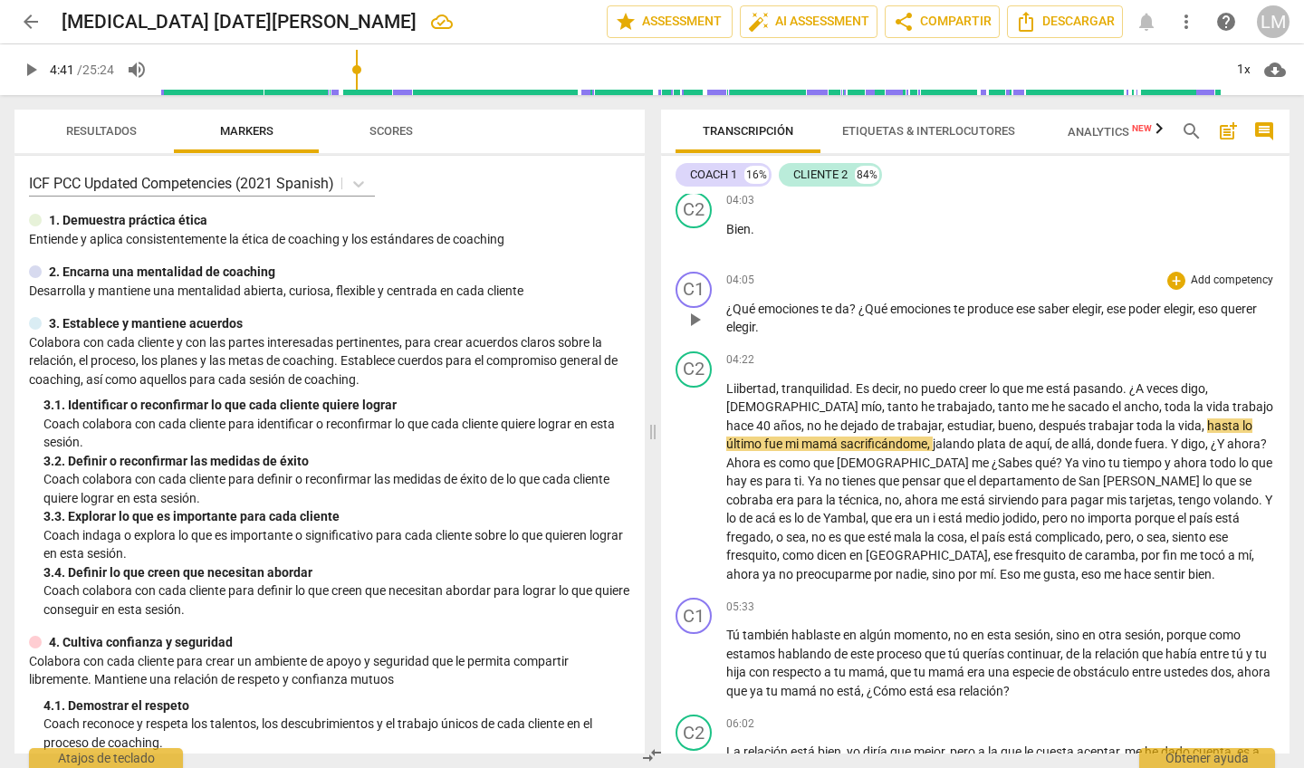
click at [739, 301] on span "¿Qué" at bounding box center [742, 308] width 32 height 14
click at [698, 309] on span "play_arrow" at bounding box center [694, 320] width 22 height 22
click at [689, 309] on span "pause" at bounding box center [694, 320] width 22 height 22
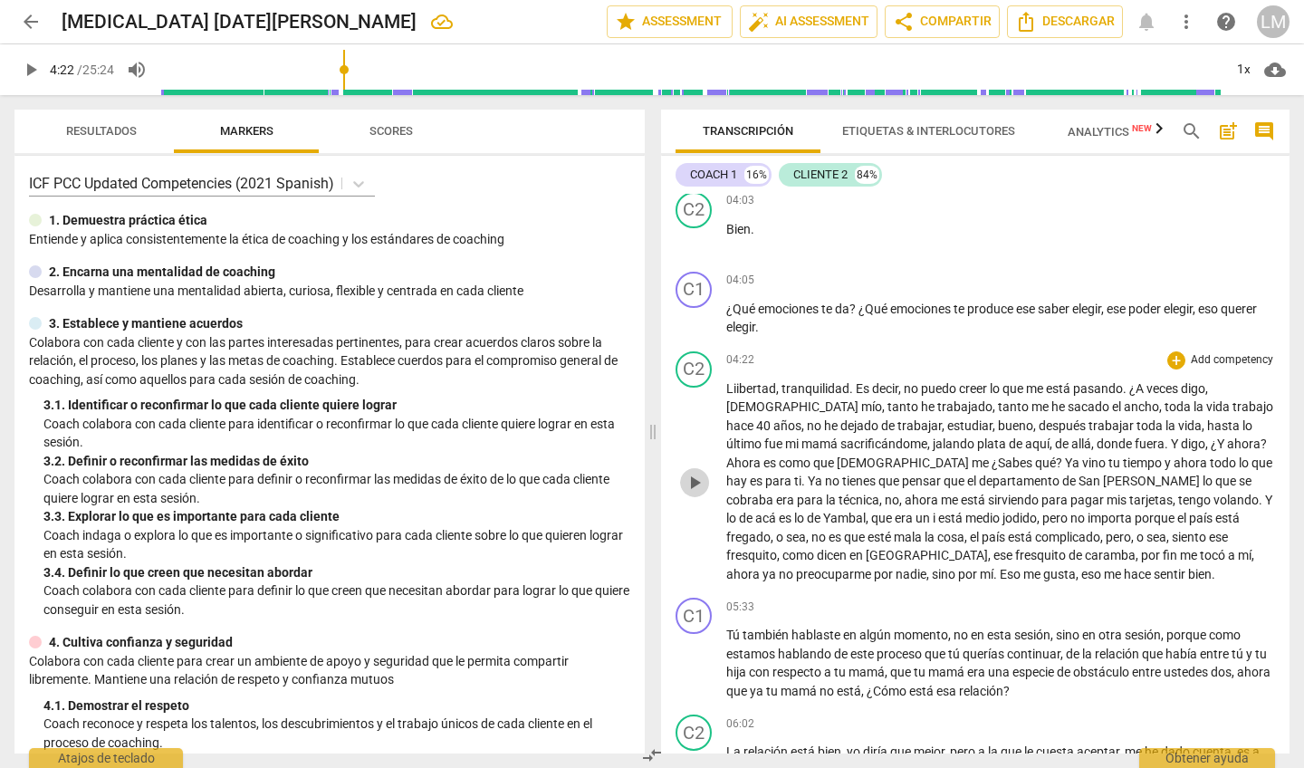
click at [700, 472] on span "play_arrow" at bounding box center [694, 483] width 22 height 22
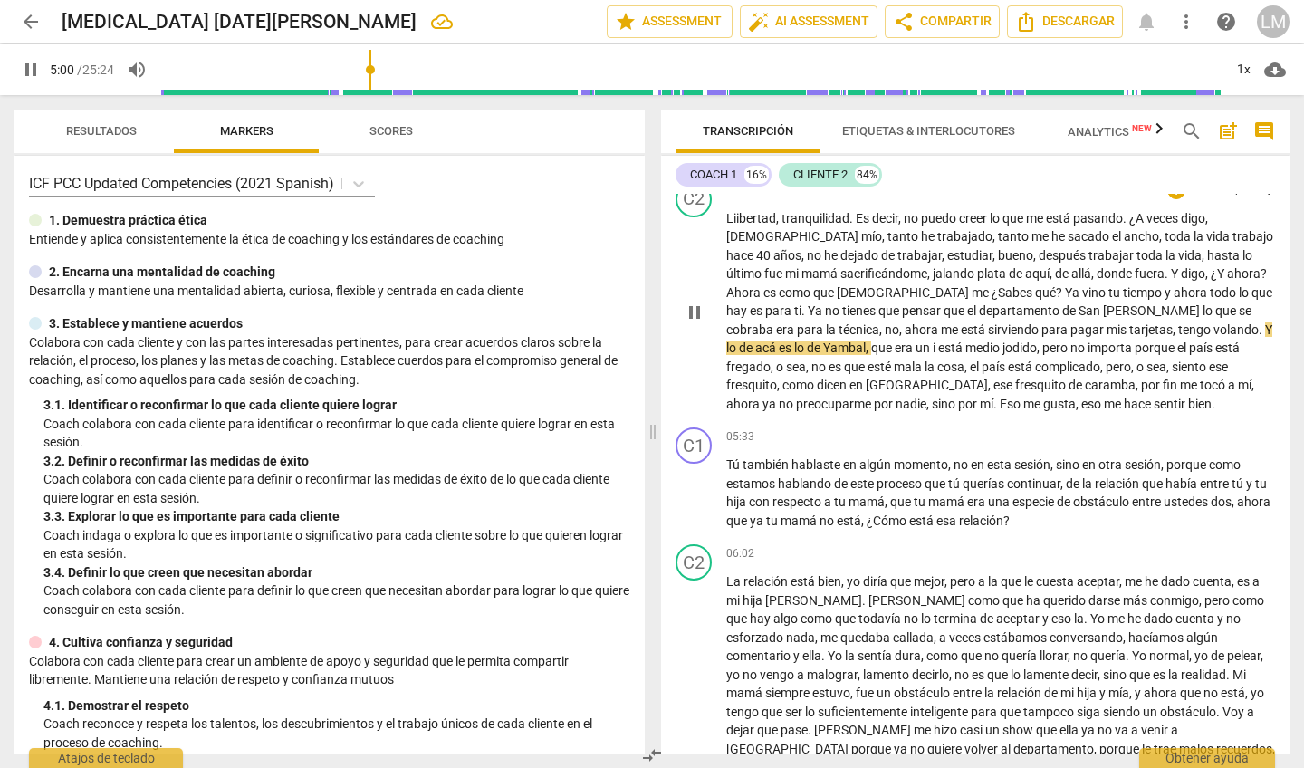
scroll to position [1235, 0]
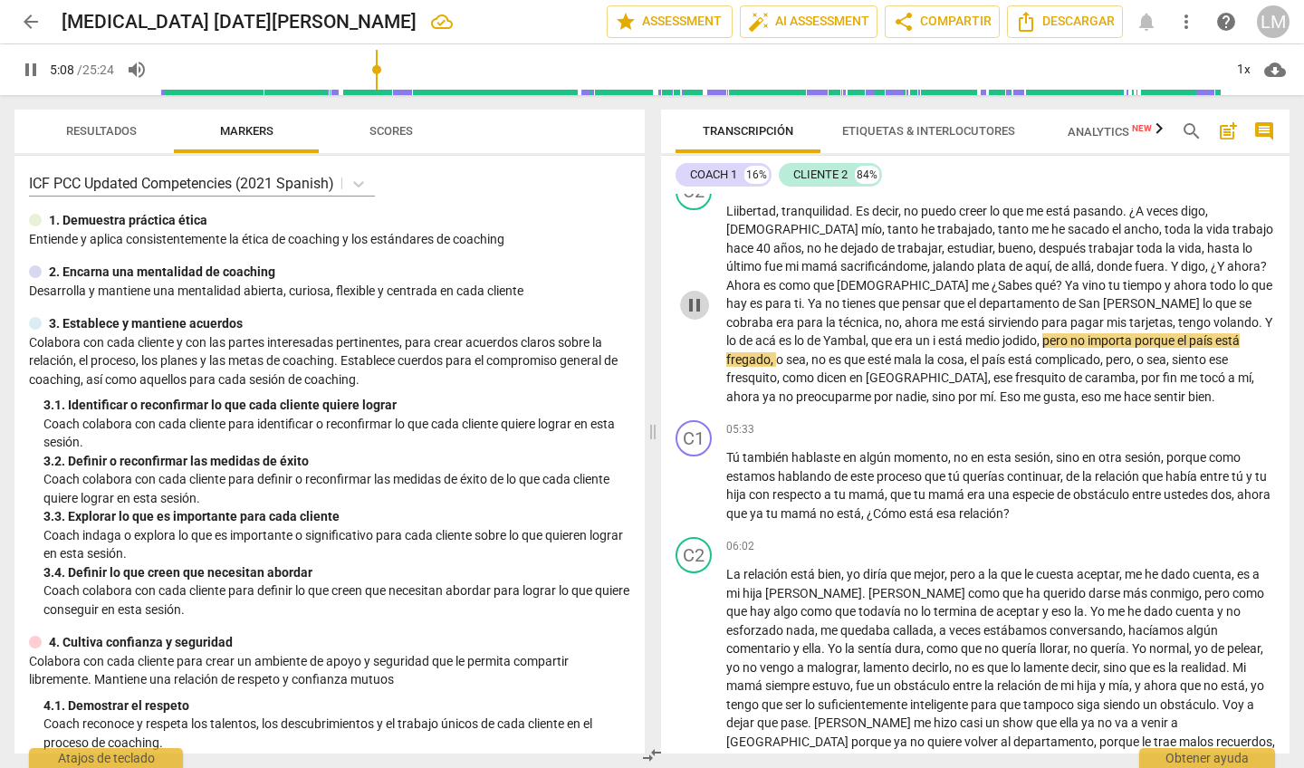
click at [693, 294] on span "pause" at bounding box center [694, 305] width 22 height 22
type input "309"
click at [1172, 315] on span "," at bounding box center [1174, 322] width 5 height 14
click at [1172, 315] on span ", cariño, las" at bounding box center [1202, 322] width 60 height 14
click at [927, 333] on span "Yambal" at bounding box center [905, 340] width 43 height 14
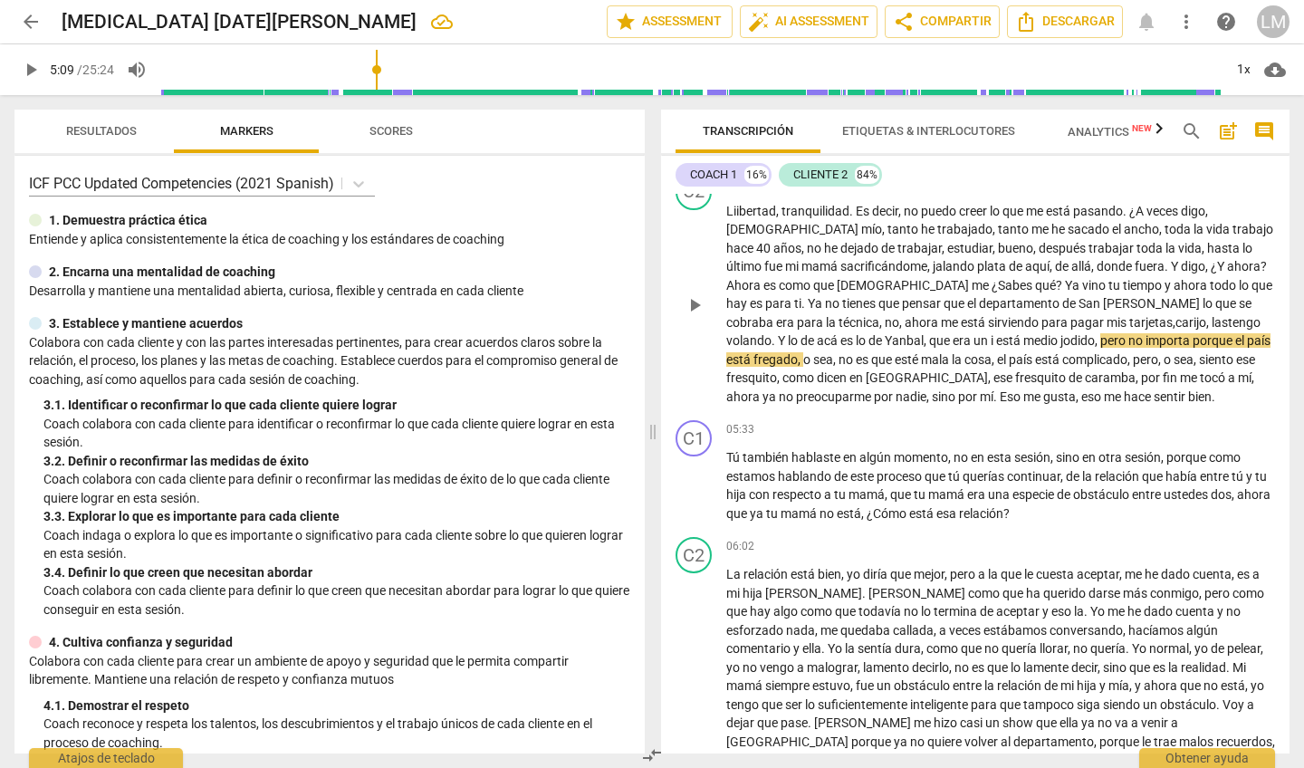
click at [960, 315] on span "está" at bounding box center [973, 322] width 27 height 14
click at [693, 294] on span "play_arrow" at bounding box center [694, 305] width 22 height 22
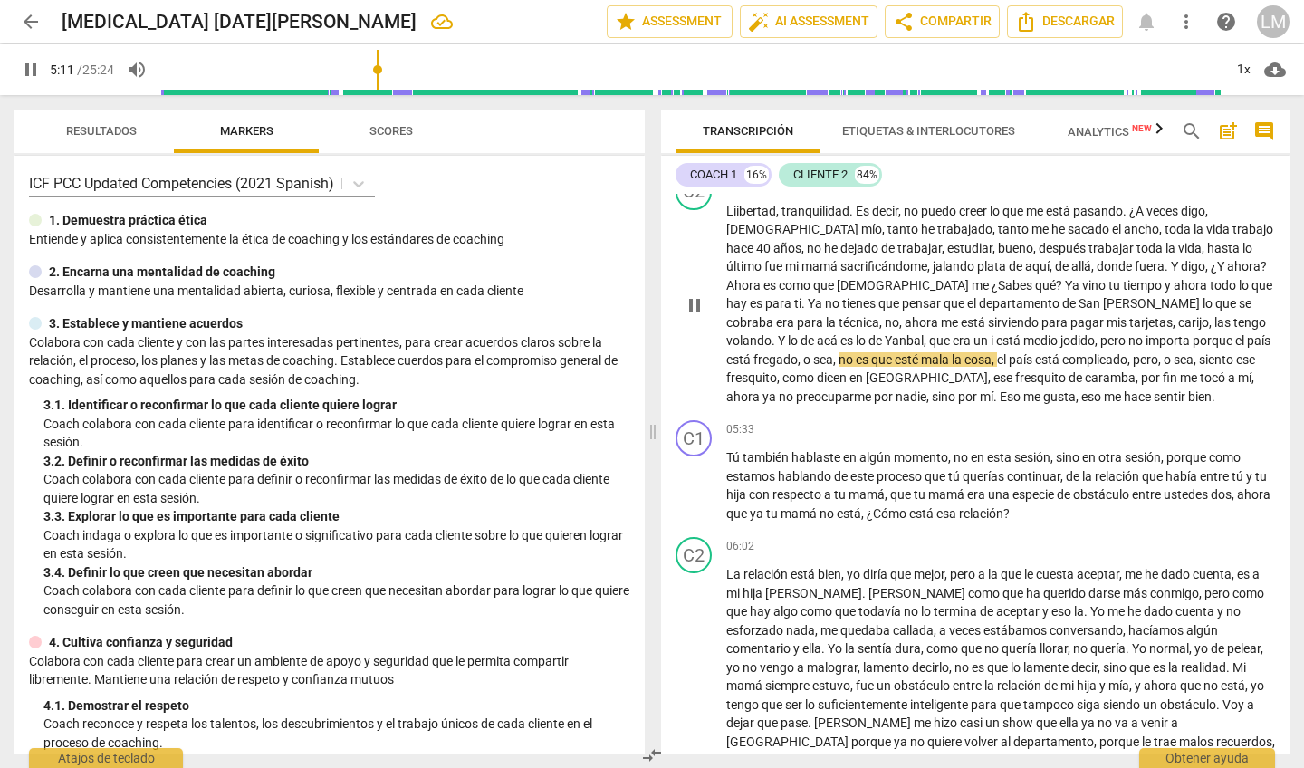
click at [696, 225] on div "play_arrow pause" at bounding box center [703, 305] width 46 height 191
click at [714, 210] on div "play_arrow pause" at bounding box center [703, 305] width 46 height 191
click at [840, 241] on span "dejado" at bounding box center [860, 248] width 41 height 14
click at [690, 294] on span "pause" at bounding box center [694, 305] width 22 height 22
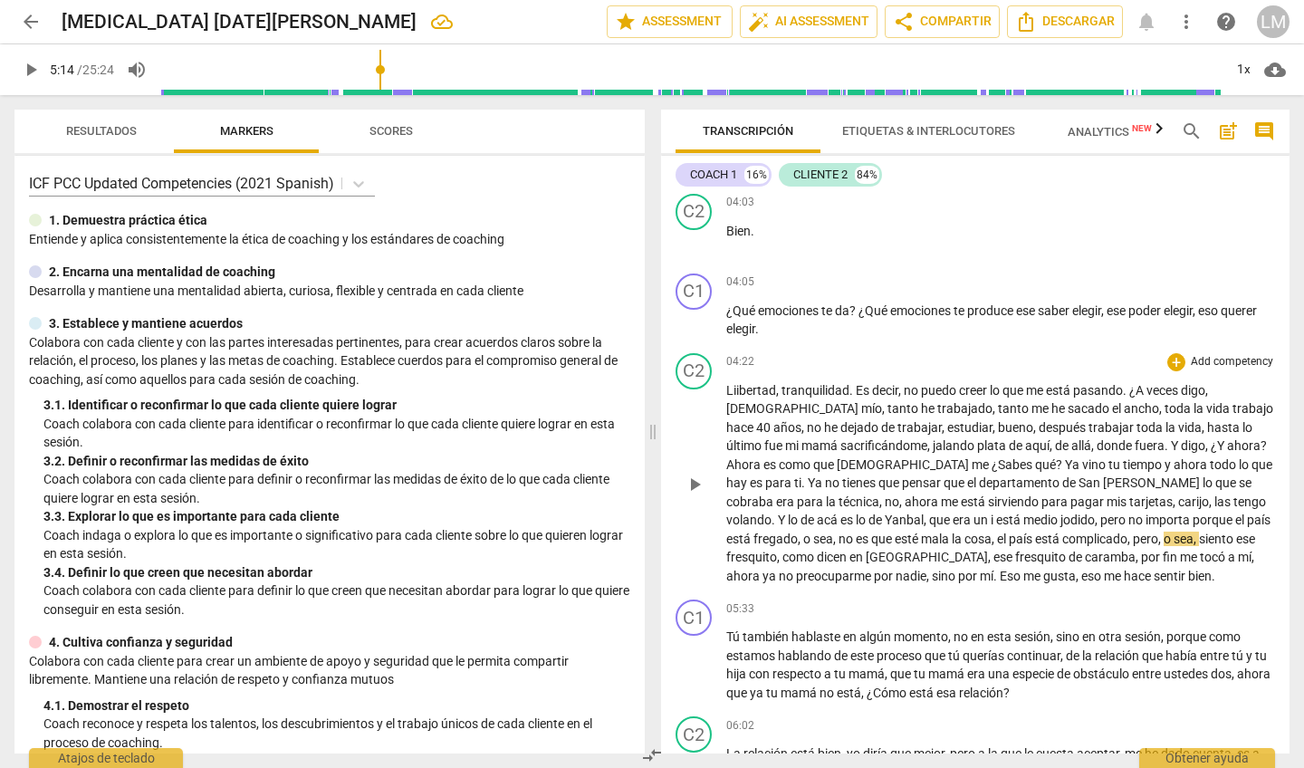
scroll to position [1053, 0]
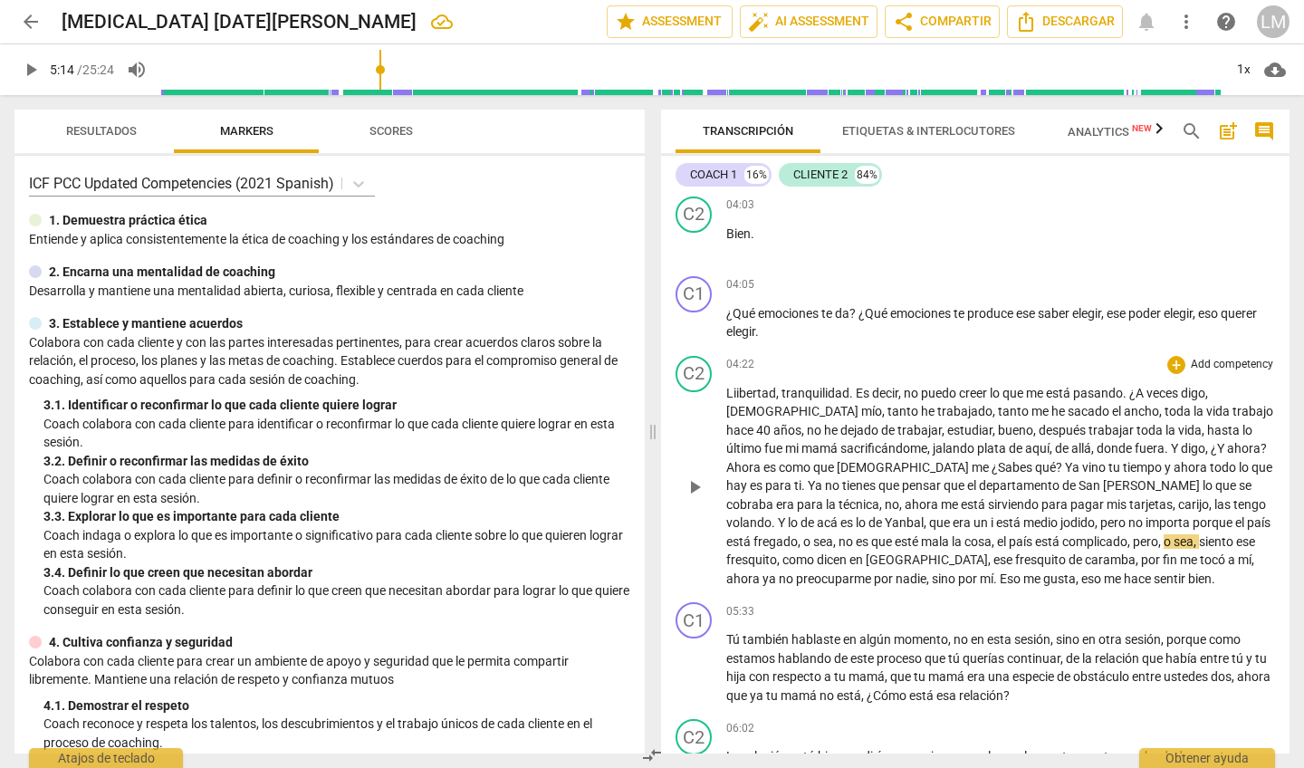
click at [717, 356] on div "C2 play_arrow pause" at bounding box center [700, 472] width 51 height 233
click at [722, 356] on div "C2 play_arrow pause" at bounding box center [700, 472] width 51 height 233
click at [728, 386] on span "Liibertad" at bounding box center [751, 393] width 50 height 14
click at [697, 476] on span "play_arrow" at bounding box center [694, 487] width 22 height 22
click at [726, 356] on div "04:22 + Add competency keyboard_arrow_right [PERSON_NAME] , tranquilidad . Es d…" at bounding box center [1000, 472] width 549 height 233
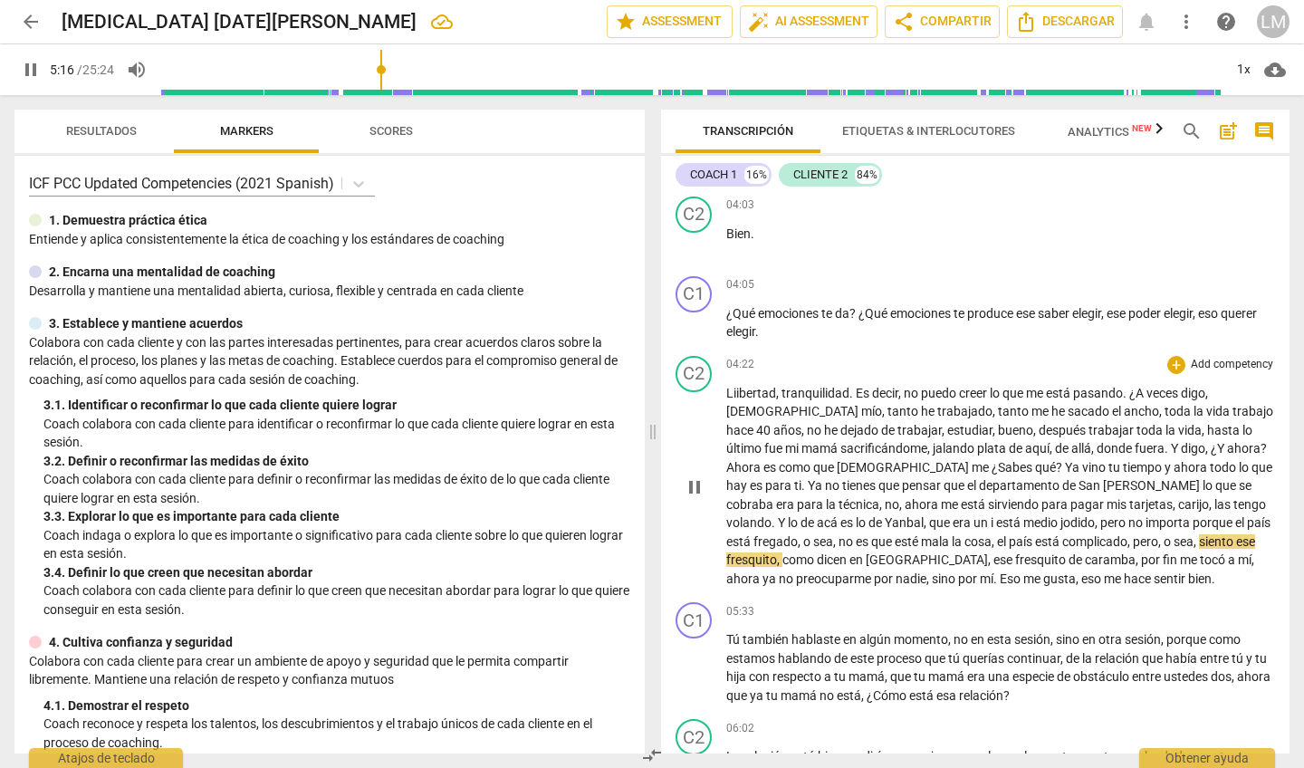
click at [731, 384] on p "[PERSON_NAME] , tranquilidad . Es decir , no puedo creer lo que me está pasando…" at bounding box center [1000, 486] width 549 height 205
click at [693, 476] on span "pause" at bounding box center [694, 487] width 22 height 22
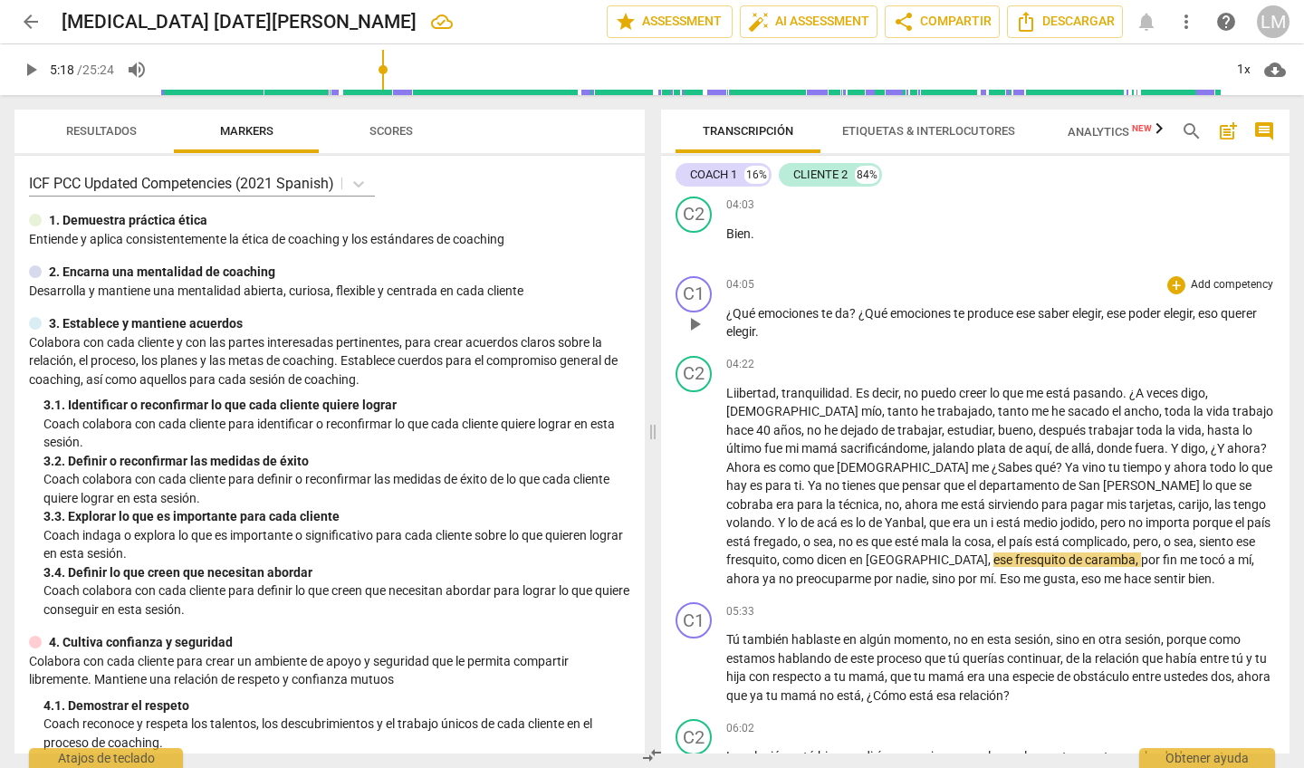
click at [695, 313] on span "play_arrow" at bounding box center [694, 324] width 22 height 22
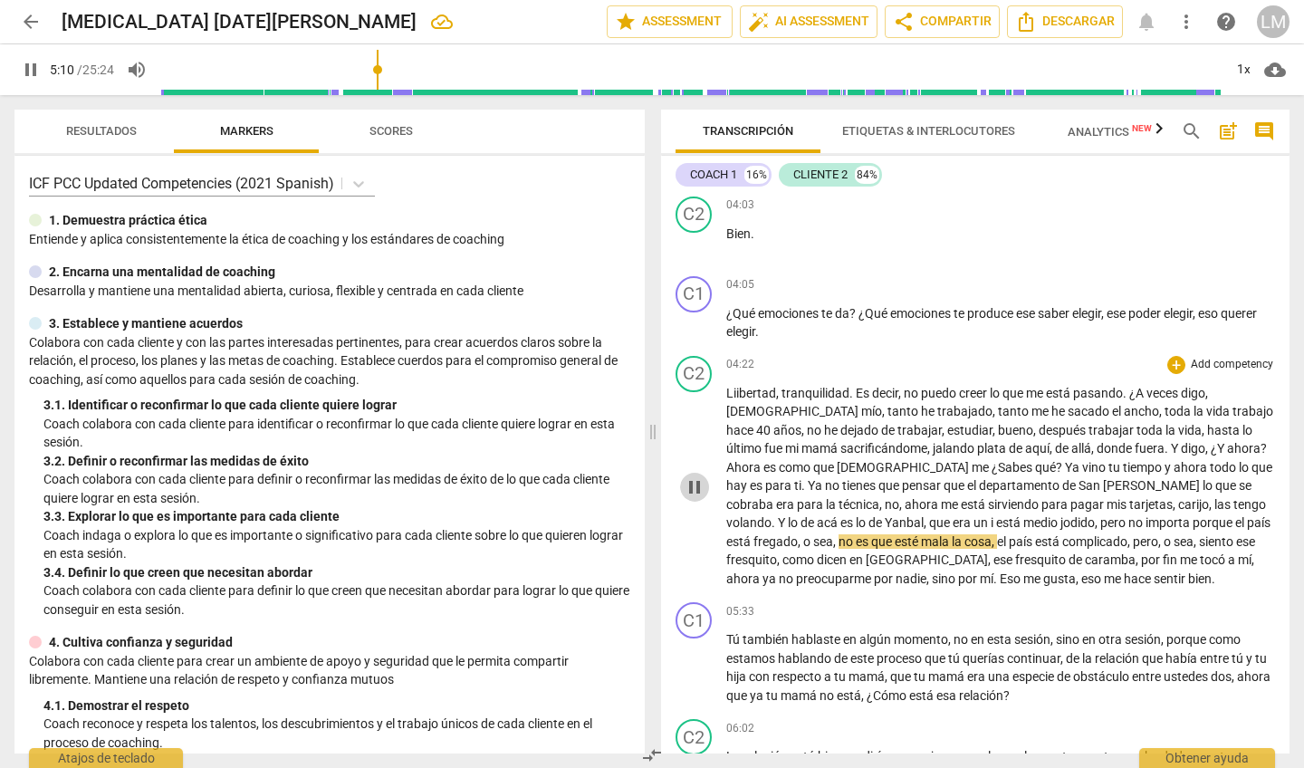
click at [693, 476] on span "pause" at bounding box center [694, 487] width 22 height 22
type input "311"
click at [952, 515] on span "era" at bounding box center [962, 522] width 21 height 14
click at [1023, 515] on span "i" at bounding box center [1025, 522] width 5 height 14
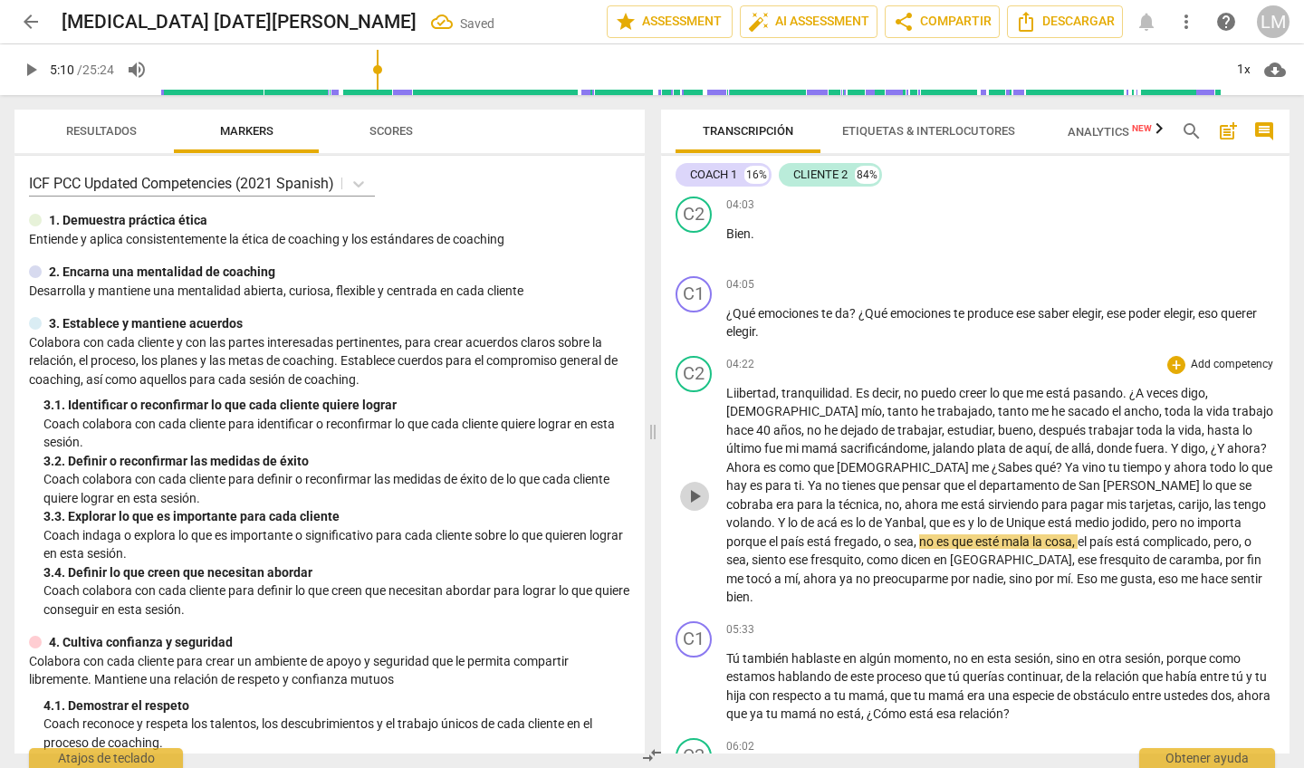
click at [692, 485] on span "play_arrow" at bounding box center [694, 496] width 22 height 22
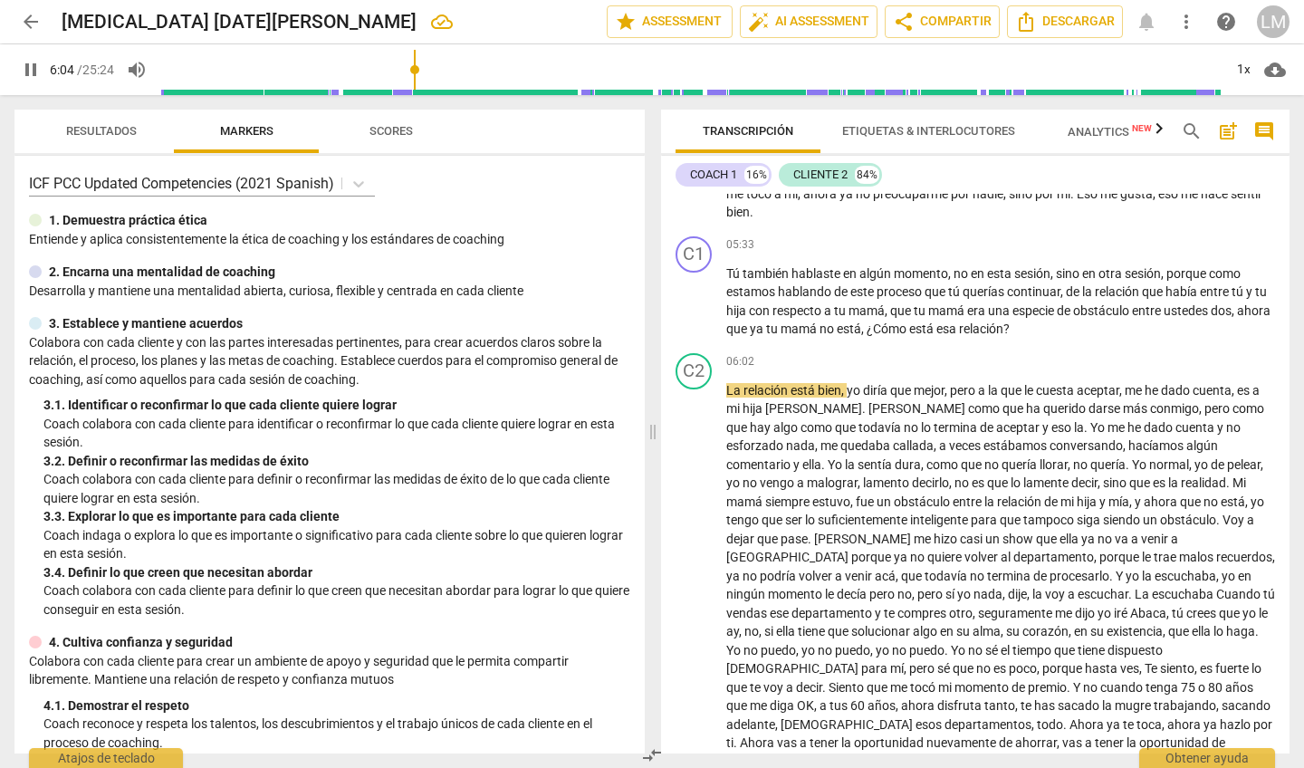
scroll to position [1438, 0]
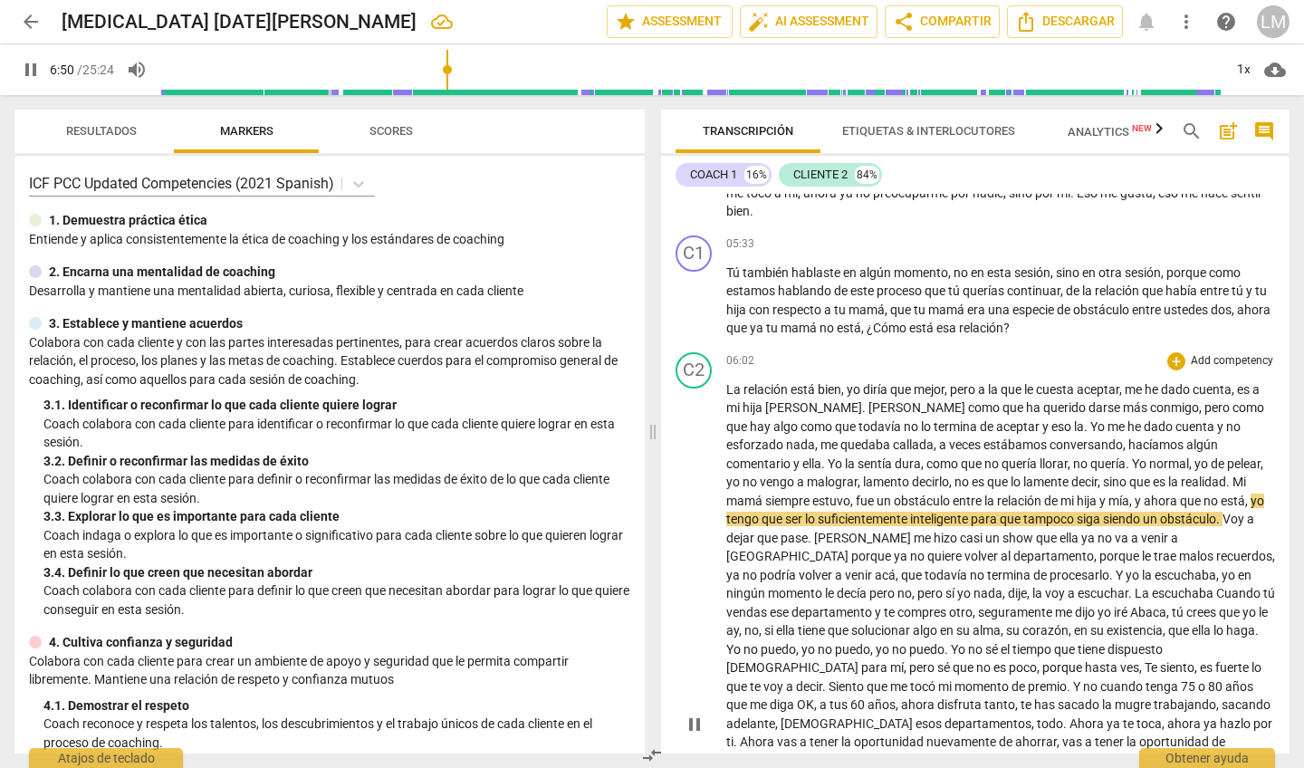
click at [707, 388] on div "play_arrow pause" at bounding box center [703, 725] width 46 height 674
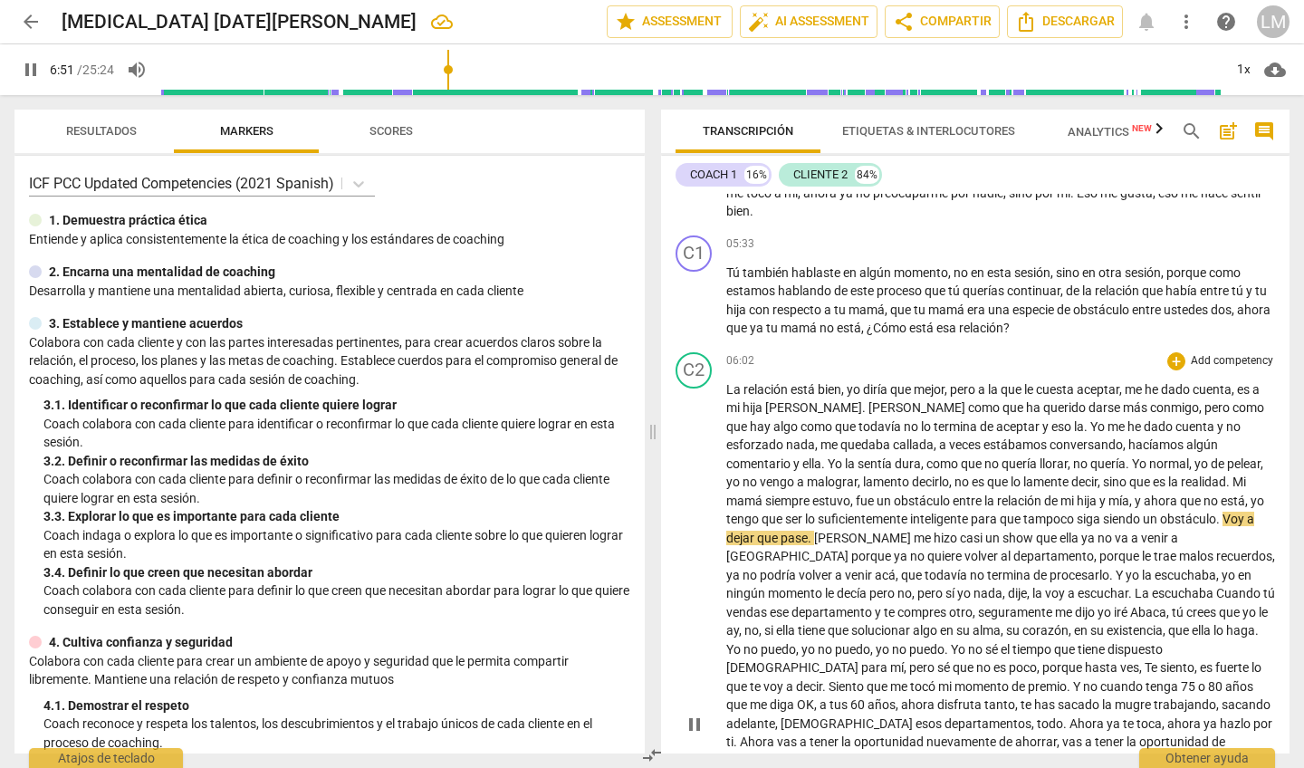
click at [840, 437] on span "quedaba" at bounding box center [866, 444] width 53 height 14
click at [692, 619] on span "pause" at bounding box center [694, 724] width 22 height 22
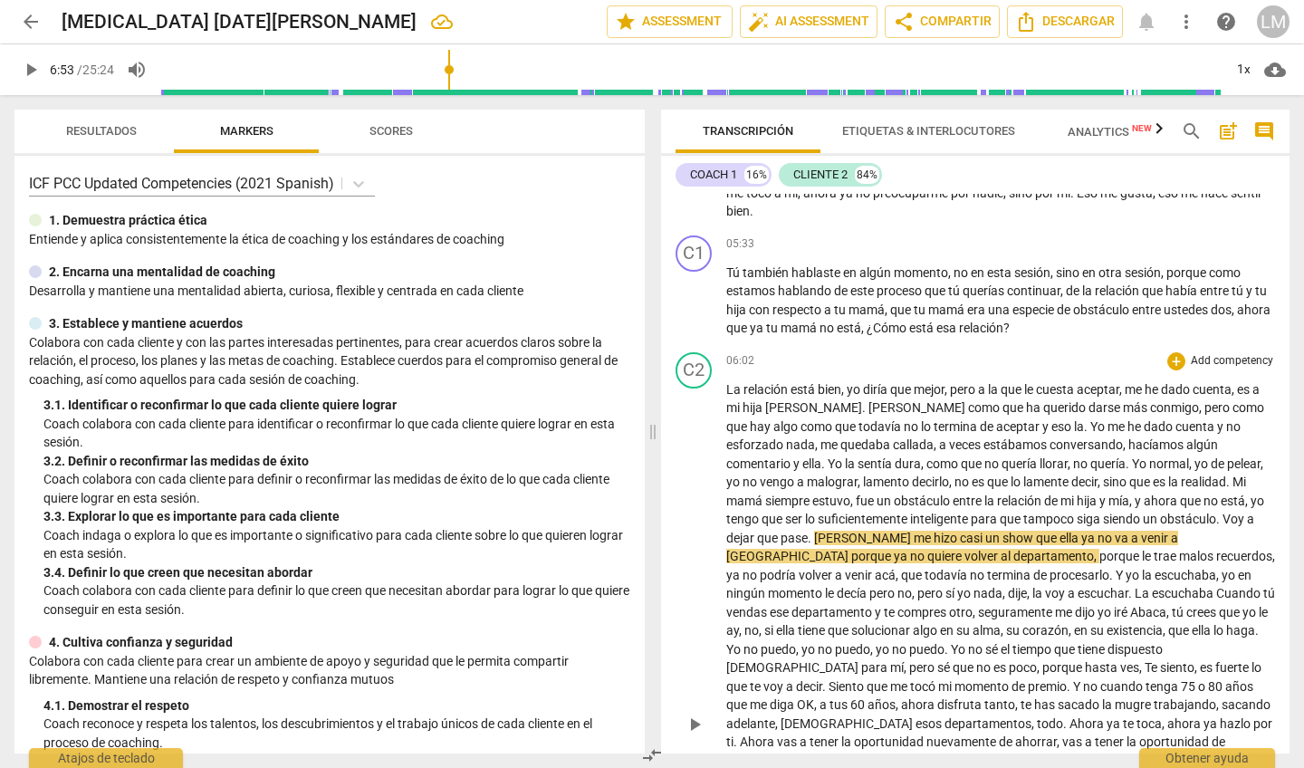
click at [711, 388] on div "play_arrow pause" at bounding box center [703, 725] width 46 height 674
click at [725, 352] on div "C2 play_arrow pause" at bounding box center [700, 709] width 51 height 715
click at [723, 388] on div "play_arrow pause" at bounding box center [703, 725] width 46 height 674
click at [720, 352] on div "C2 play_arrow pause" at bounding box center [700, 709] width 51 height 715
click at [894, 380] on p "La relación está bien , yo diría que mejor , pero a la que le cuesta aceptar , …" at bounding box center [1000, 723] width 549 height 687
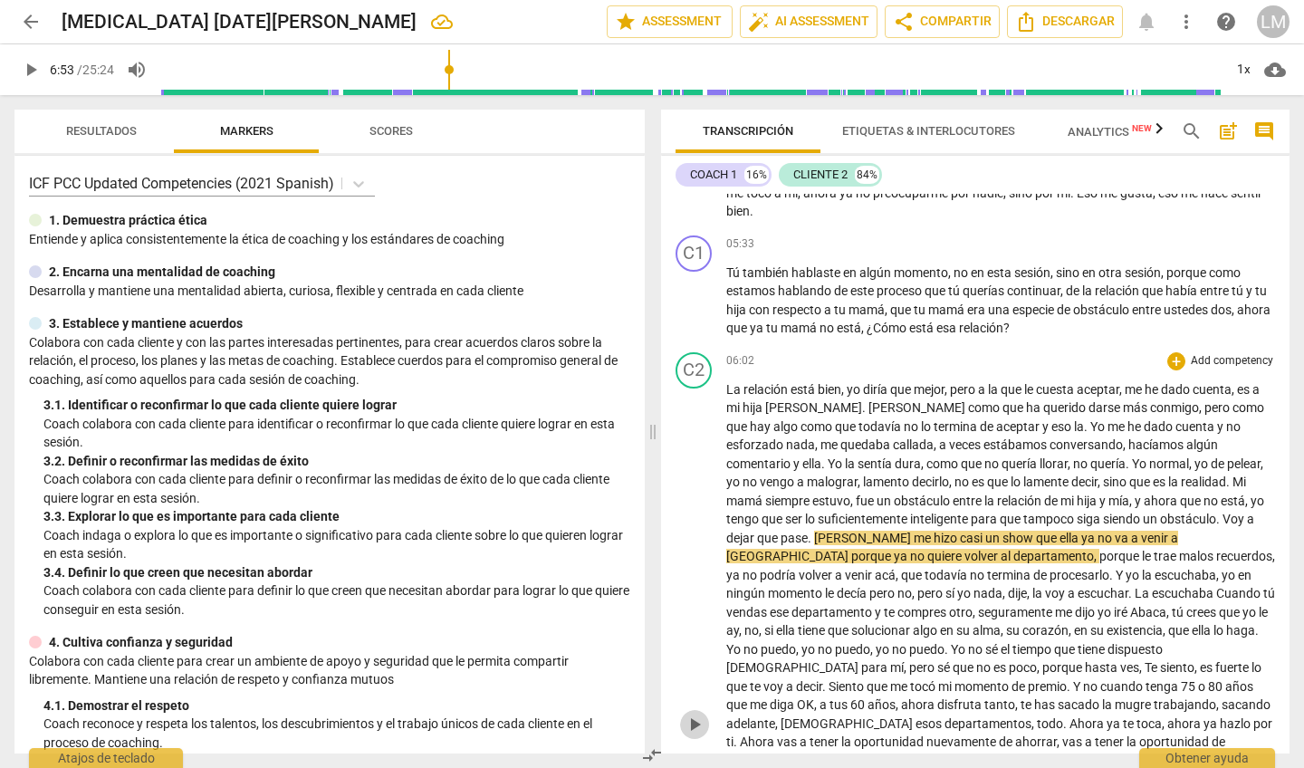
click at [689, 619] on span "play_arrow" at bounding box center [694, 724] width 22 height 22
click at [720, 388] on div "play_arrow pause" at bounding box center [703, 725] width 46 height 674
click at [721, 352] on div "C2 play_arrow pause" at bounding box center [700, 709] width 51 height 715
click at [740, 380] on p "La relación está bien , yo diría que mejor , pero a la que le cuesta aceptar , …" at bounding box center [1000, 723] width 549 height 687
click at [814, 530] on span "[PERSON_NAME]" at bounding box center [864, 537] width 100 height 14
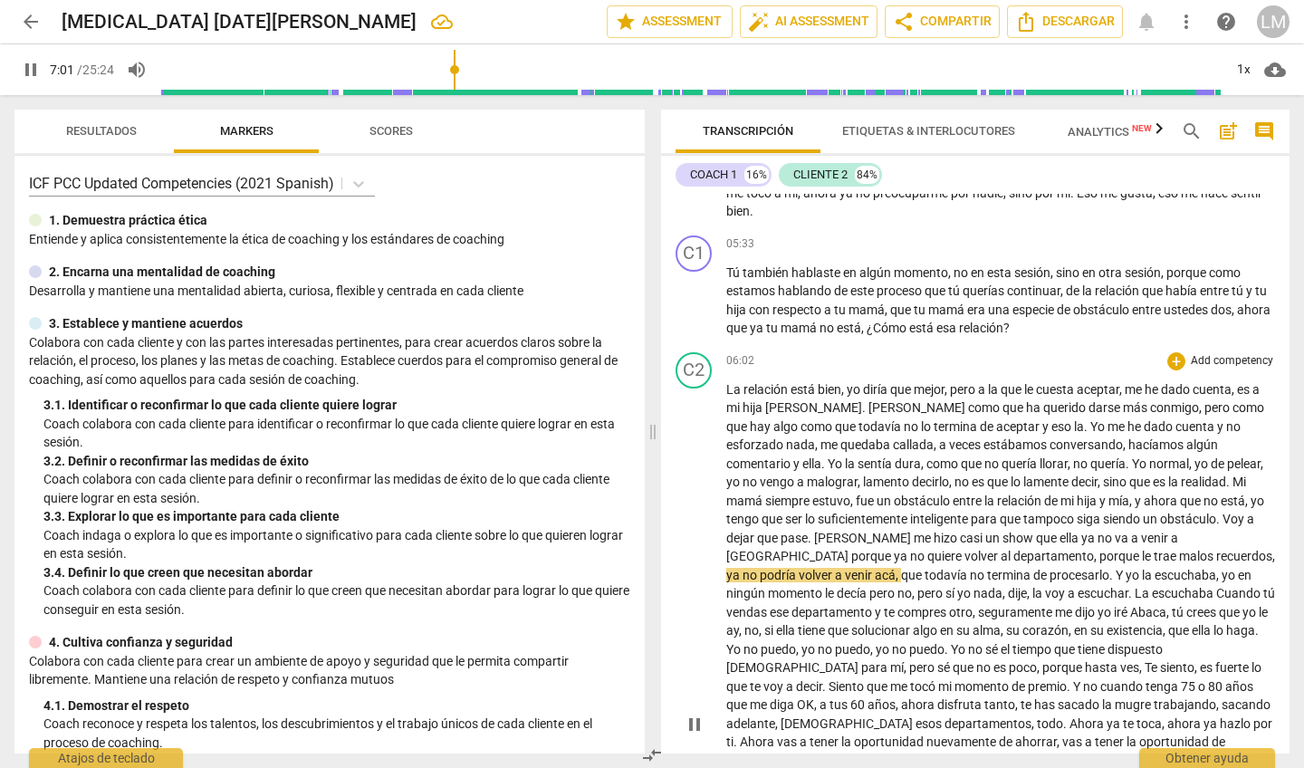
click at [724, 352] on div "C2 play_arrow pause" at bounding box center [700, 709] width 51 height 715
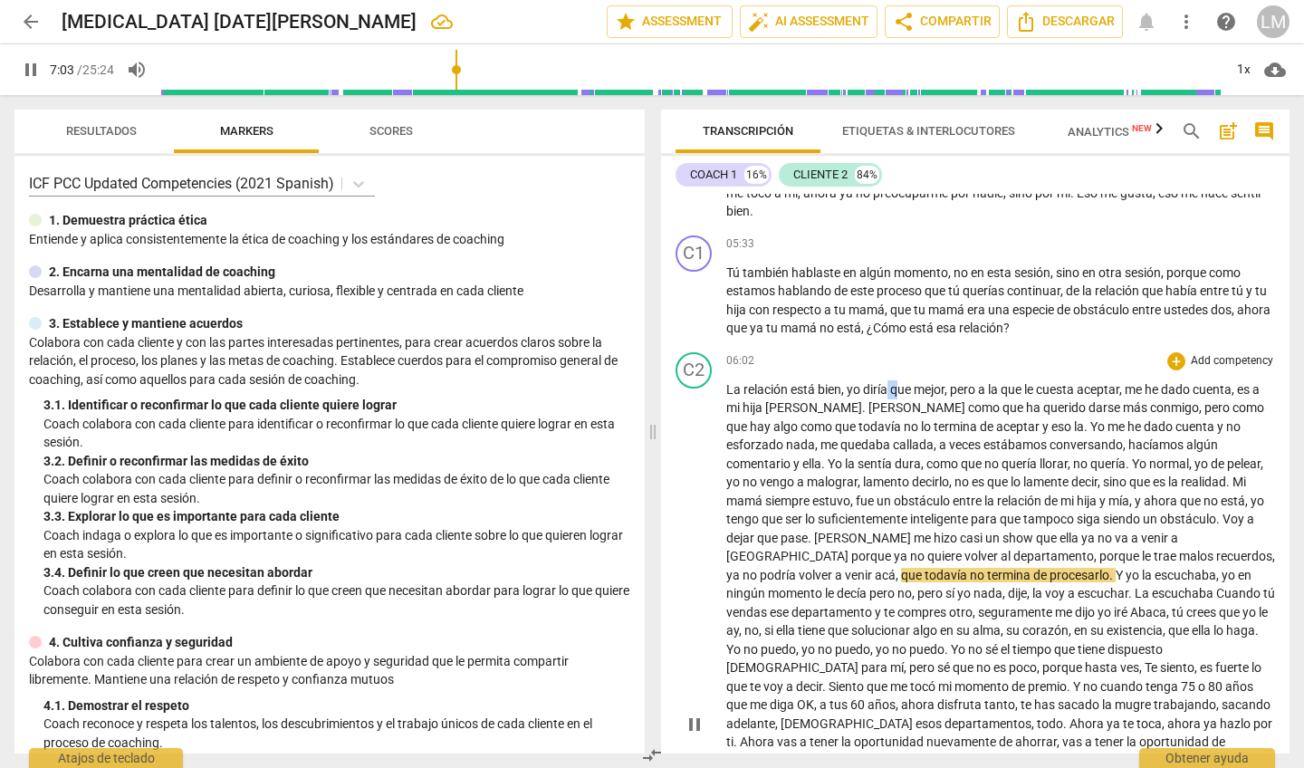
drag, startPoint x: 755, startPoint y: 314, endPoint x: 884, endPoint y: 329, distance: 130.3
click at [884, 352] on div "06:02 + Add competency keyboard_arrow_right La relación está bien , yo diría qu…" at bounding box center [1000, 709] width 549 height 715
click at [691, 619] on span "pause" at bounding box center [694, 724] width 22 height 22
click at [690, 619] on span "play_arrow" at bounding box center [694, 724] width 22 height 22
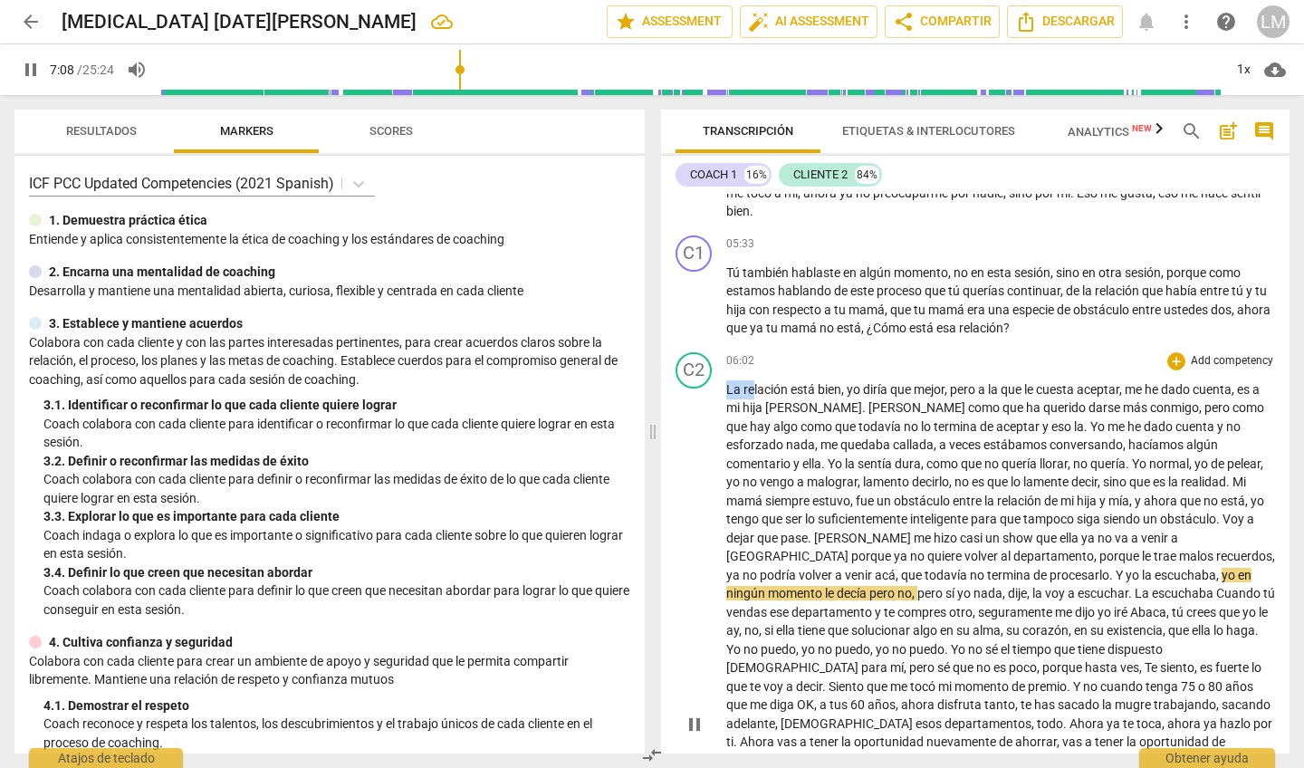
drag, startPoint x: 721, startPoint y: 324, endPoint x: 752, endPoint y: 322, distance: 30.8
click at [752, 345] on div "C2 play_arrow pause 06:02 + Add competency keyboard_arrow_right La relación est…" at bounding box center [975, 710] width 628 height 730
click at [674, 479] on div "C2 play_arrow pause 06:02 + Add competency keyboard_arrow_right La relación est…" at bounding box center [975, 710] width 628 height 730
click at [739, 353] on span "06:02" at bounding box center [740, 360] width 28 height 15
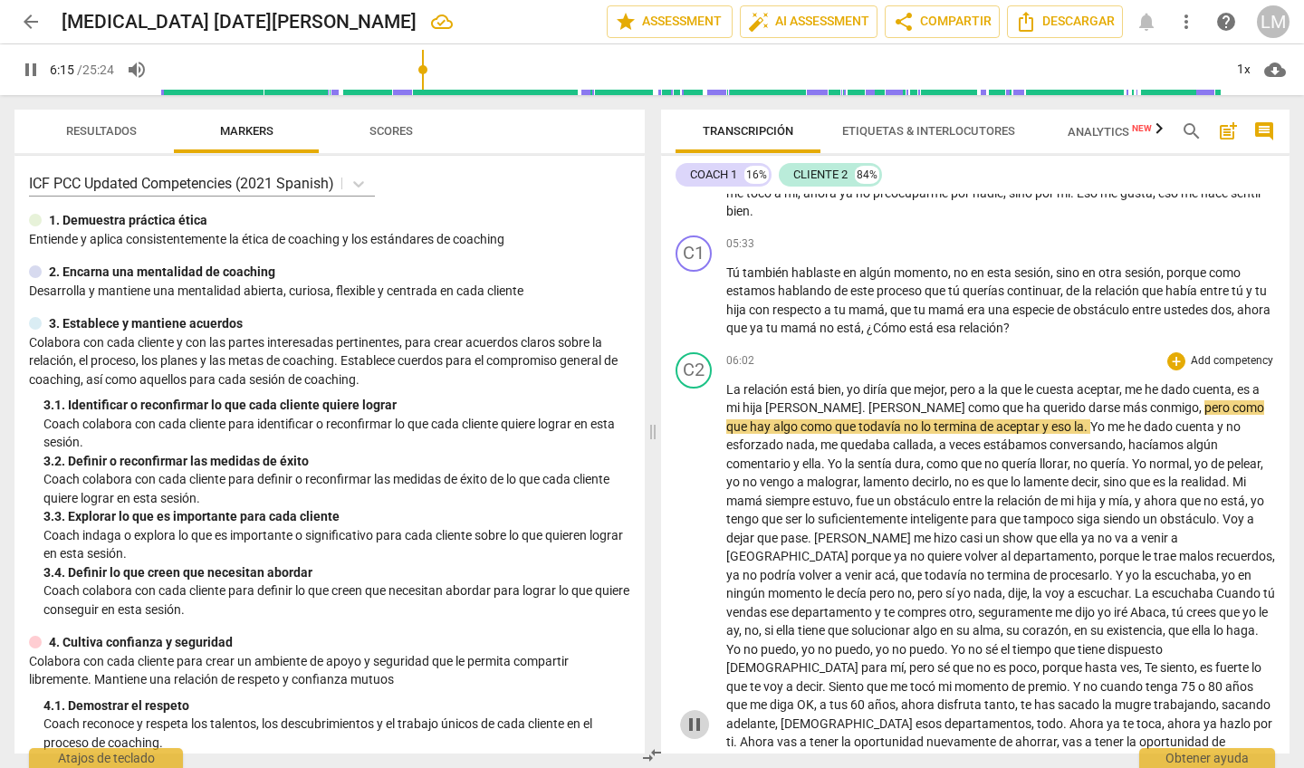
click at [695, 619] on span "pause" at bounding box center [694, 724] width 22 height 22
click at [695, 619] on span "play_arrow" at bounding box center [694, 724] width 22 height 22
click at [696, 619] on span "pause" at bounding box center [694, 724] width 22 height 22
click at [696, 619] on span "play_arrow" at bounding box center [694, 724] width 22 height 22
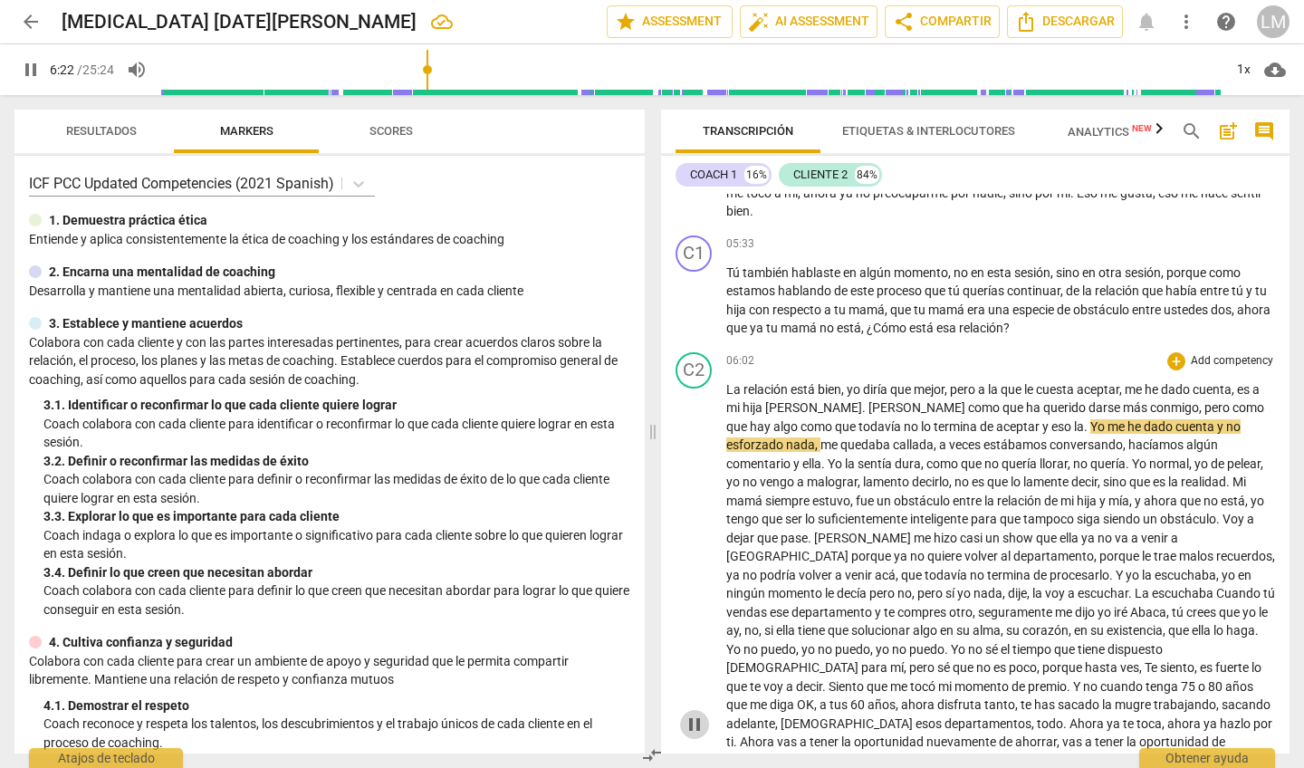
click at [697, 619] on span "pause" at bounding box center [694, 724] width 22 height 22
type input "383"
click at [786, 437] on span "esforzado" at bounding box center [756, 444] width 60 height 14
click at [694, 619] on span "play_arrow" at bounding box center [694, 724] width 22 height 22
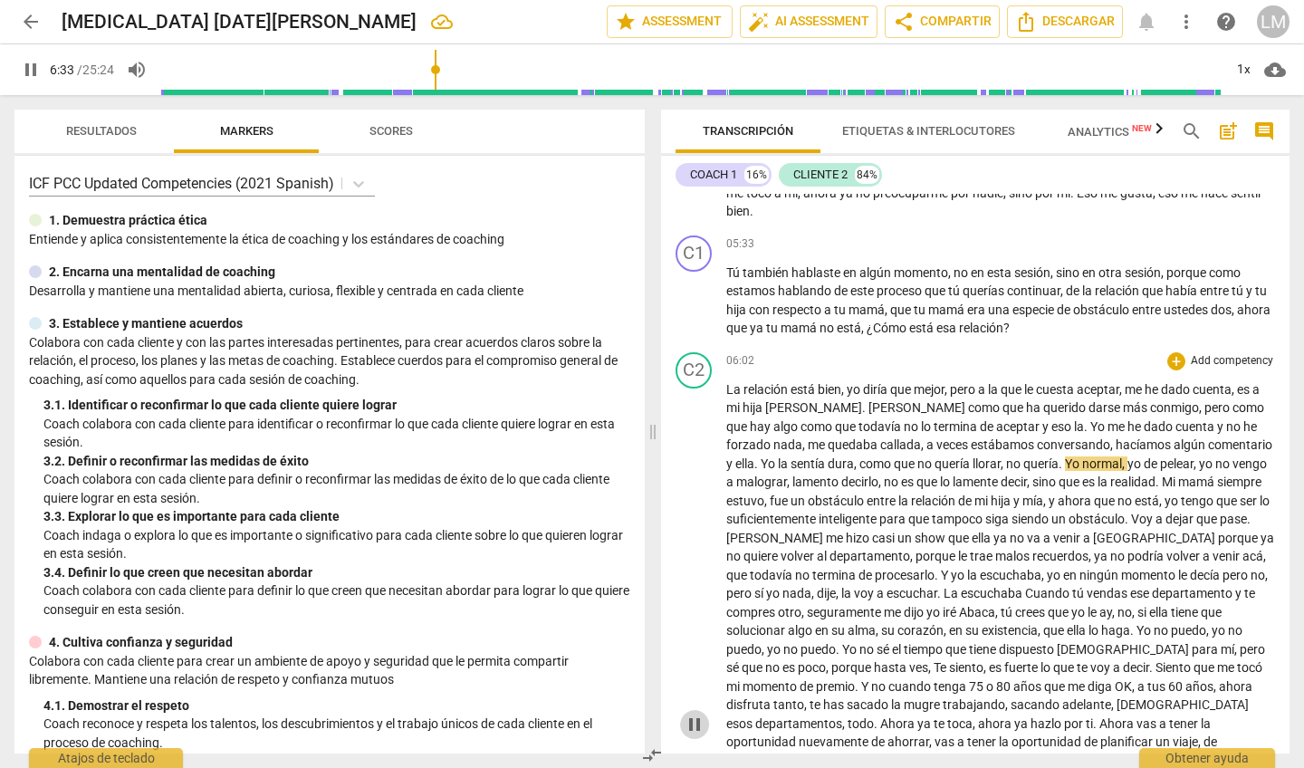
click at [691, 619] on span "pause" at bounding box center [694, 724] width 22 height 22
click at [693, 619] on span "play_arrow" at bounding box center [694, 724] width 22 height 22
click at [693, 619] on span "pause" at bounding box center [694, 724] width 22 height 22
type input "440"
click at [959, 605] on span "Abaca" at bounding box center [977, 612] width 36 height 14
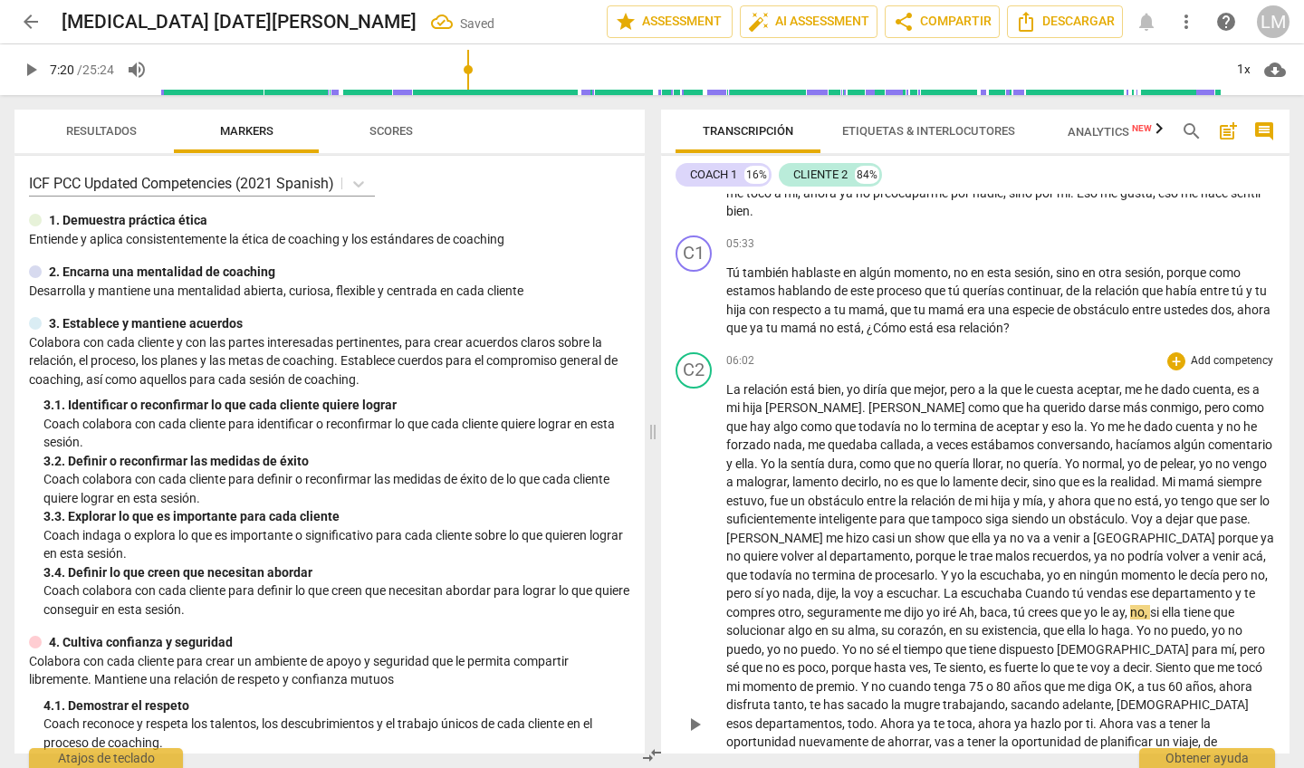
click at [1008, 605] on span "," at bounding box center [1010, 612] width 5 height 14
click at [692, 619] on span "play_arrow" at bounding box center [694, 724] width 22 height 22
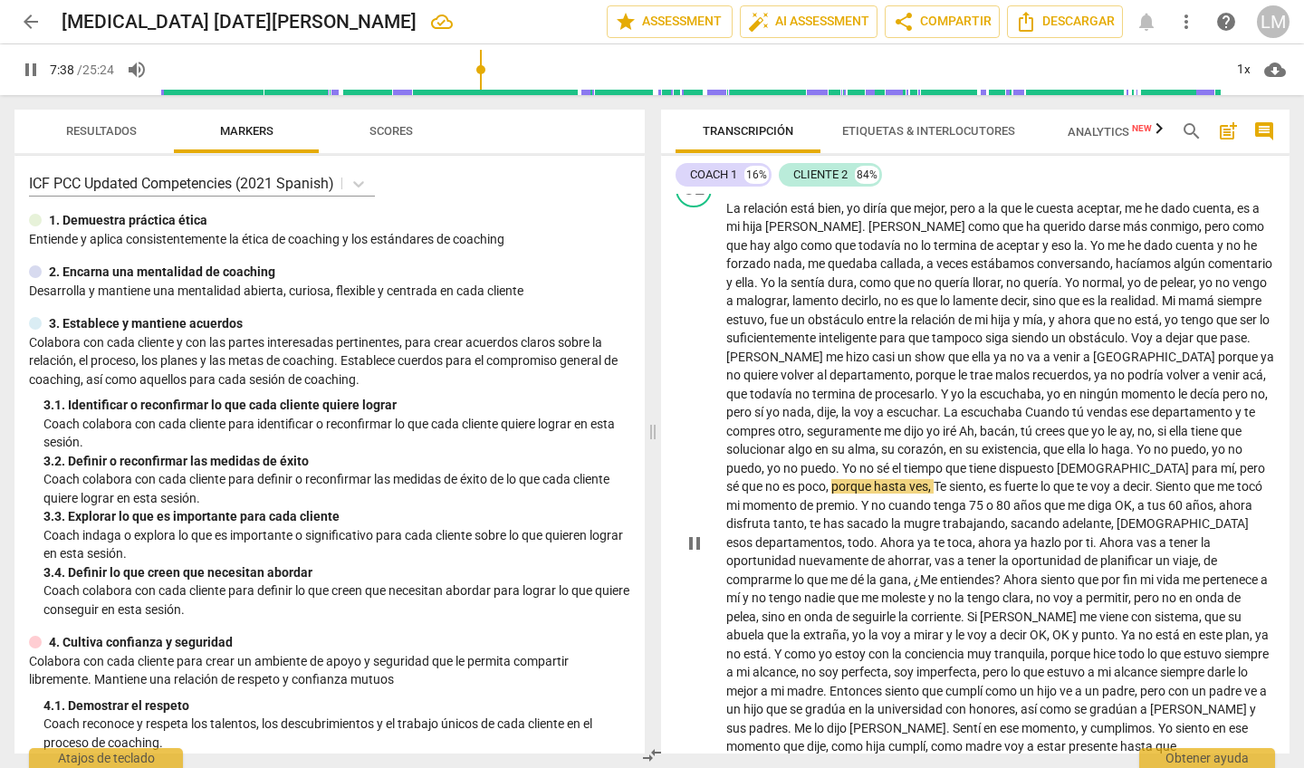
scroll to position [1625, 0]
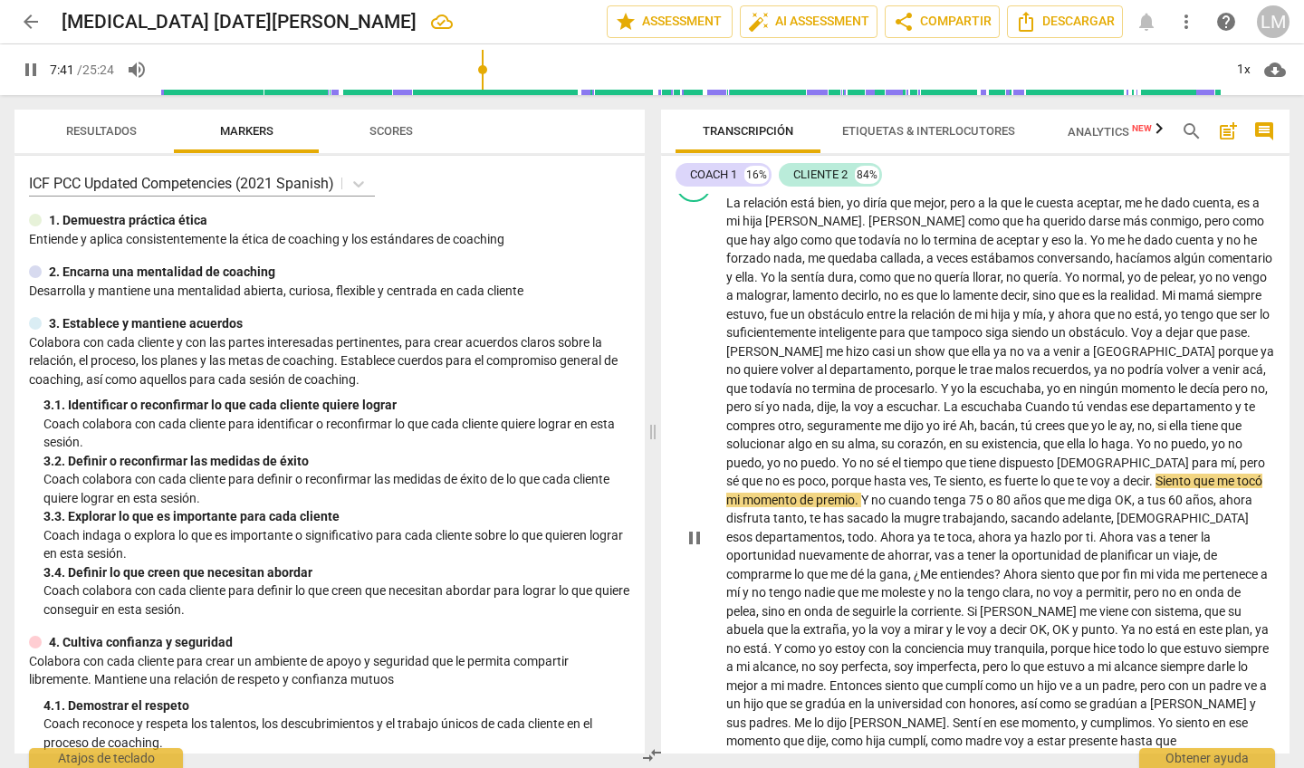
click at [692, 527] on span "pause" at bounding box center [694, 538] width 22 height 22
type input "462"
click at [928, 473] on span "," at bounding box center [930, 480] width 5 height 14
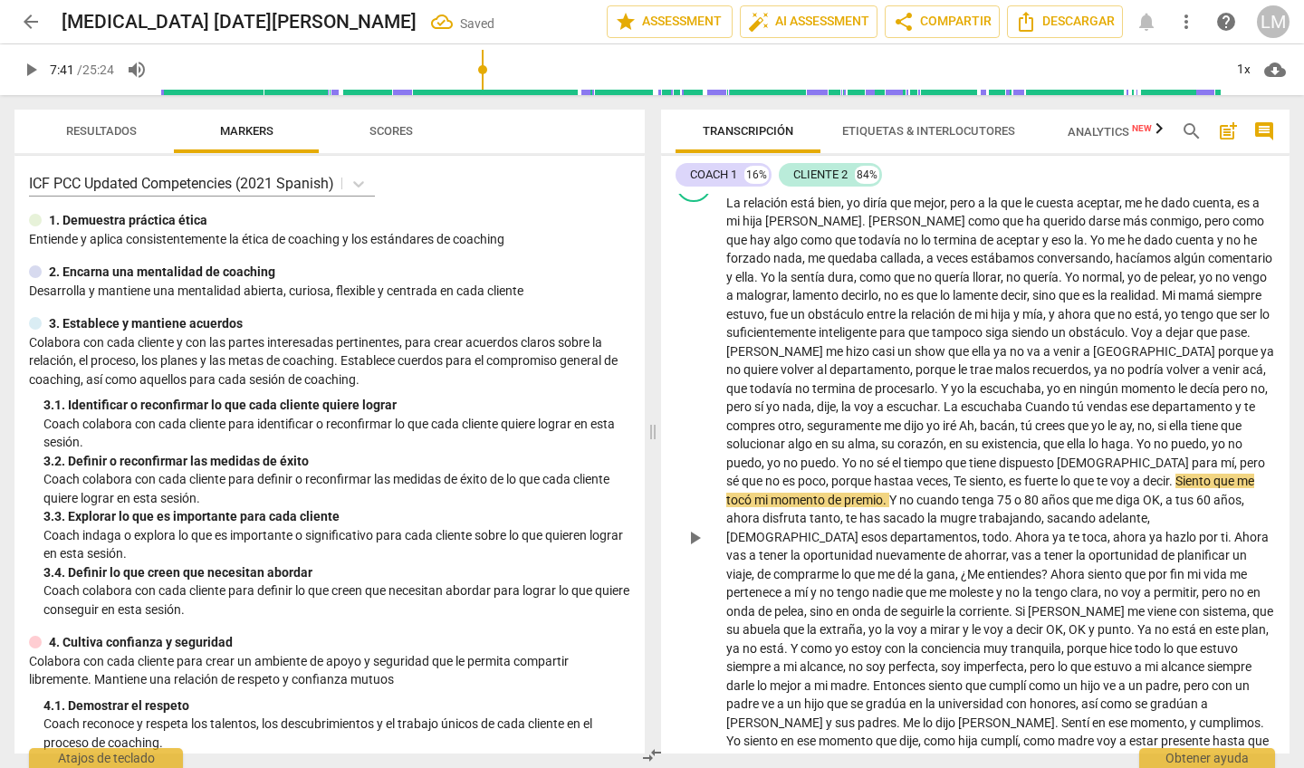
drag, startPoint x: 827, startPoint y: 410, endPoint x: 803, endPoint y: 409, distance: 24.5
click at [802, 409] on p "La relación está bien , yo diría que mejor , pero a la que le cuesta aceptar , …" at bounding box center [1000, 537] width 549 height 687
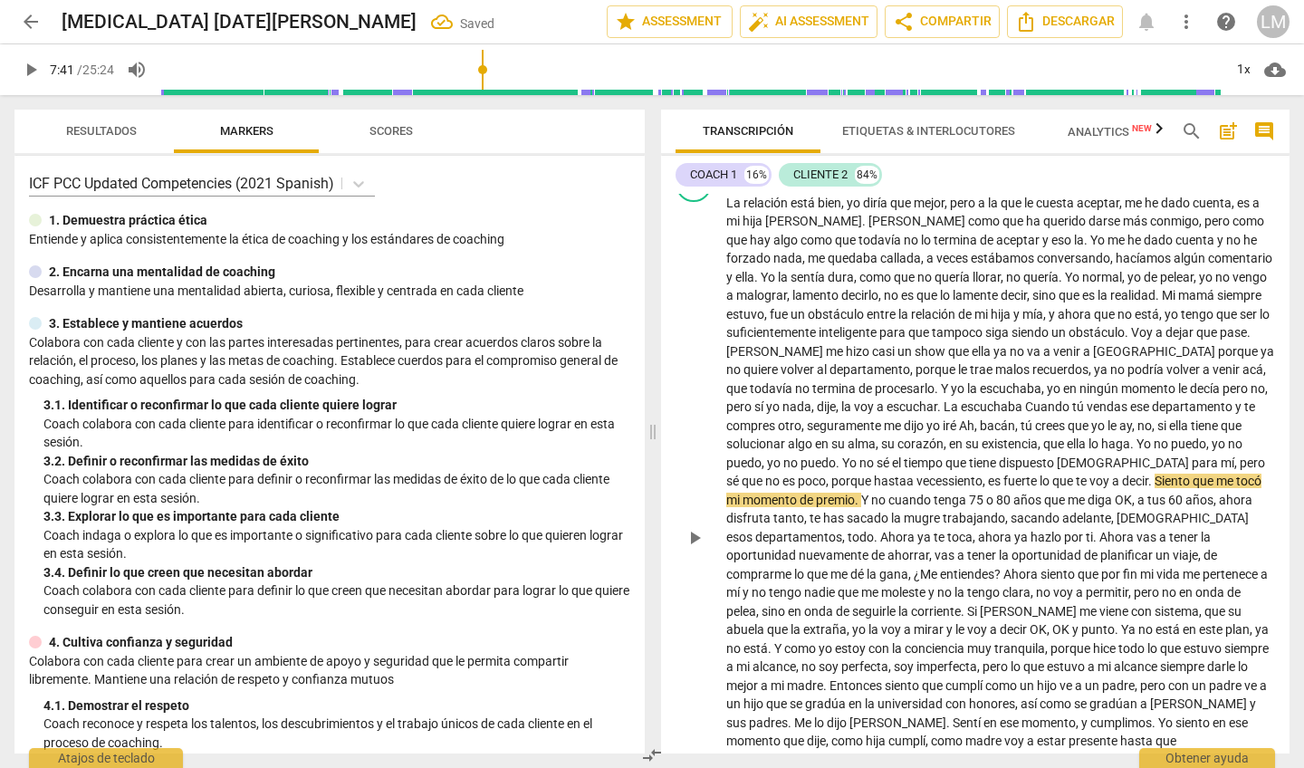
click at [1148, 473] on span "." at bounding box center [1151, 480] width 6 height 14
click at [692, 527] on span "play_arrow" at bounding box center [694, 538] width 22 height 22
click at [693, 527] on span "pause" at bounding box center [694, 538] width 22 height 22
type input "472"
click at [1013, 492] on span "años" at bounding box center [1028, 499] width 31 height 14
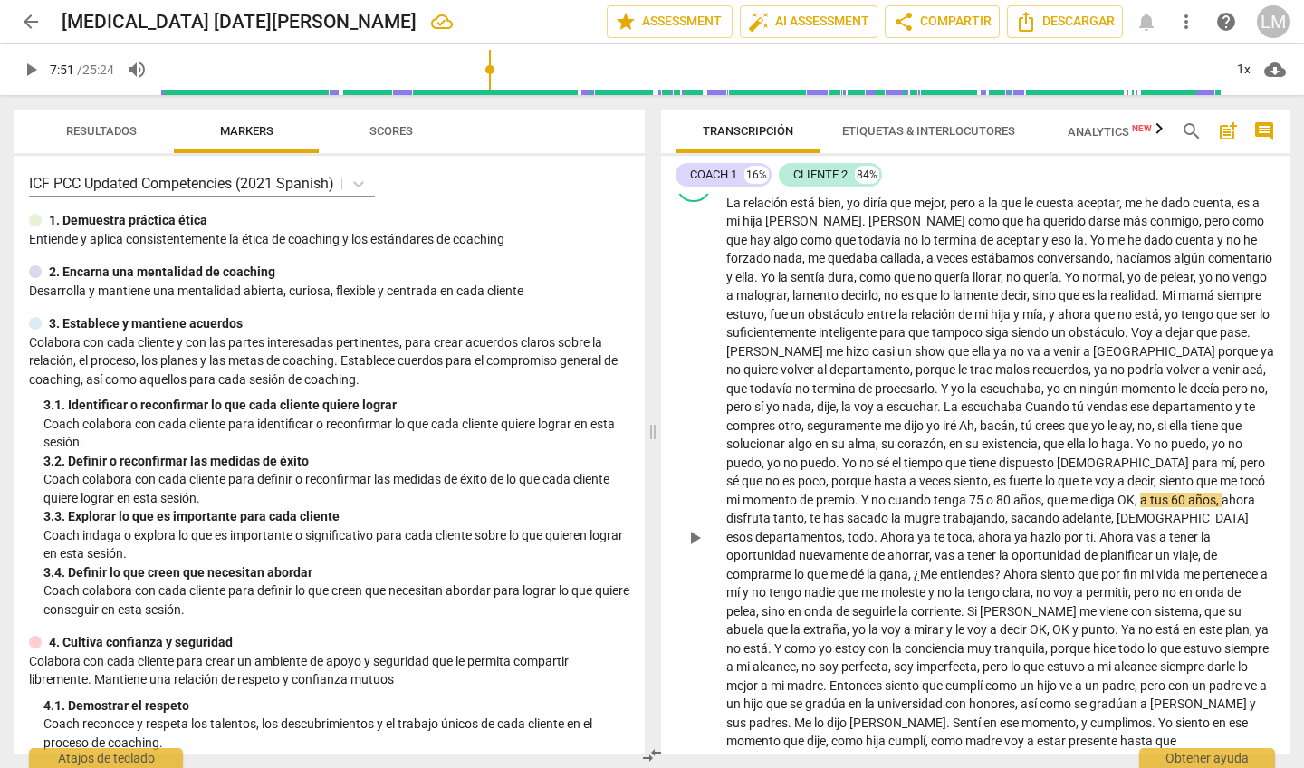
click at [690, 527] on span "play_arrow" at bounding box center [694, 538] width 22 height 22
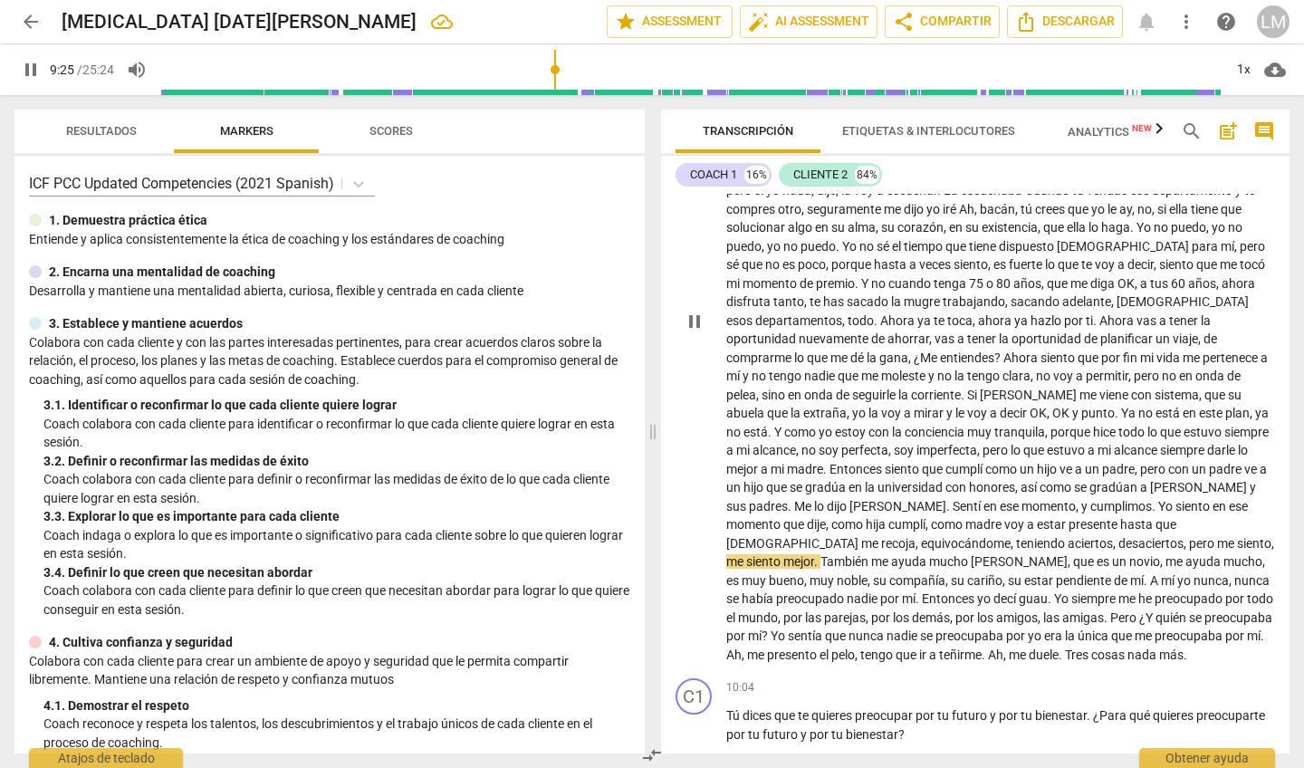
scroll to position [1854, 0]
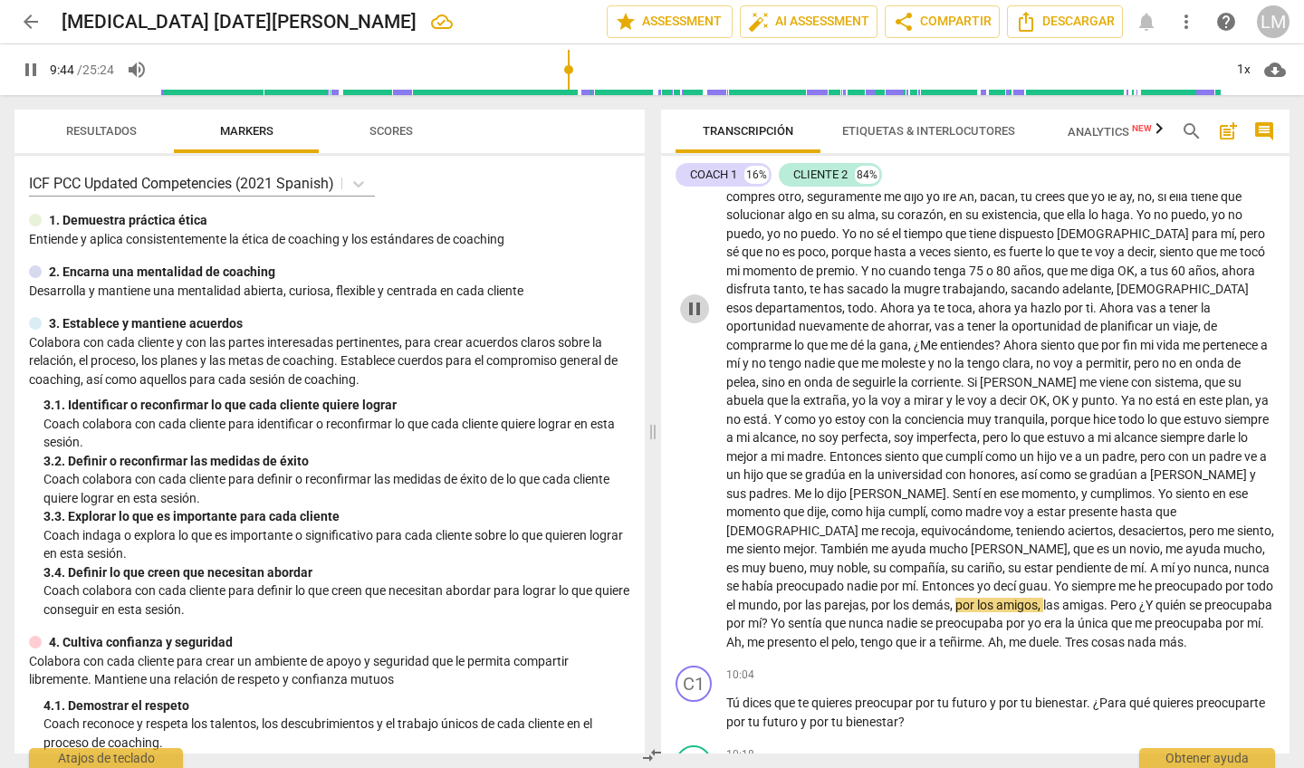
click at [692, 298] on span "pause" at bounding box center [694, 309] width 22 height 22
click at [962, 578] on span "Entonces" at bounding box center [949, 585] width 55 height 14
click at [693, 298] on span "play_arrow" at bounding box center [694, 309] width 22 height 22
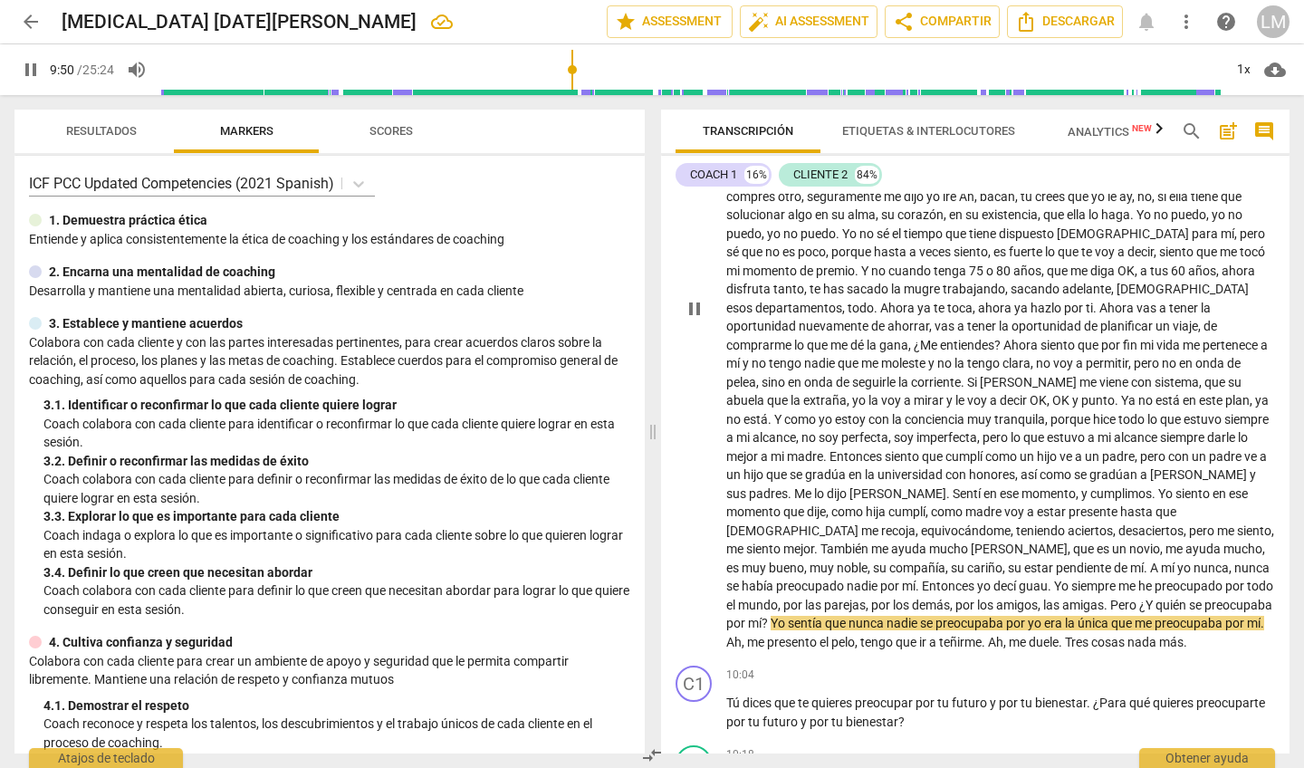
click at [1068, 504] on span "presente" at bounding box center [1094, 511] width 52 height 14
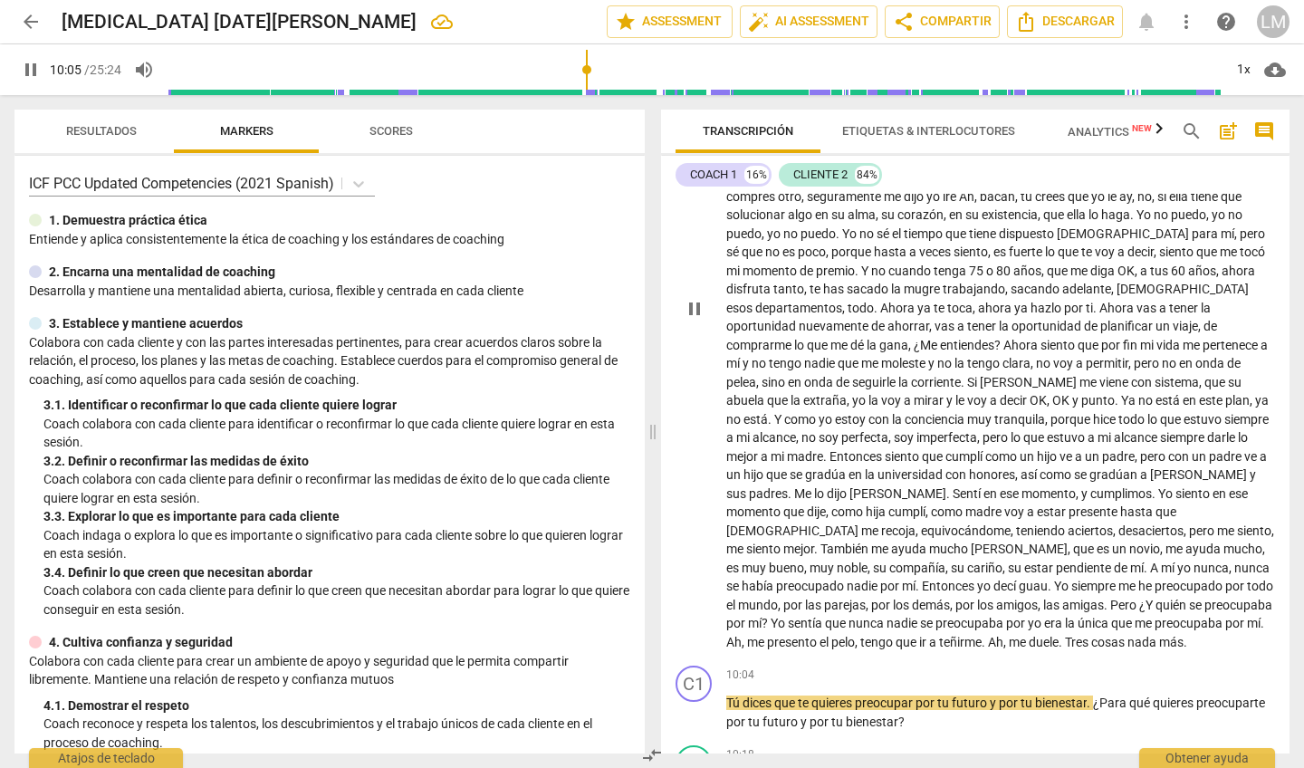
click at [746, 541] on span "me" at bounding box center [736, 548] width 20 height 14
click at [716, 247] on div "play_arrow pause" at bounding box center [703, 310] width 46 height 674
click at [861, 263] on span "Y" at bounding box center [866, 270] width 10 height 14
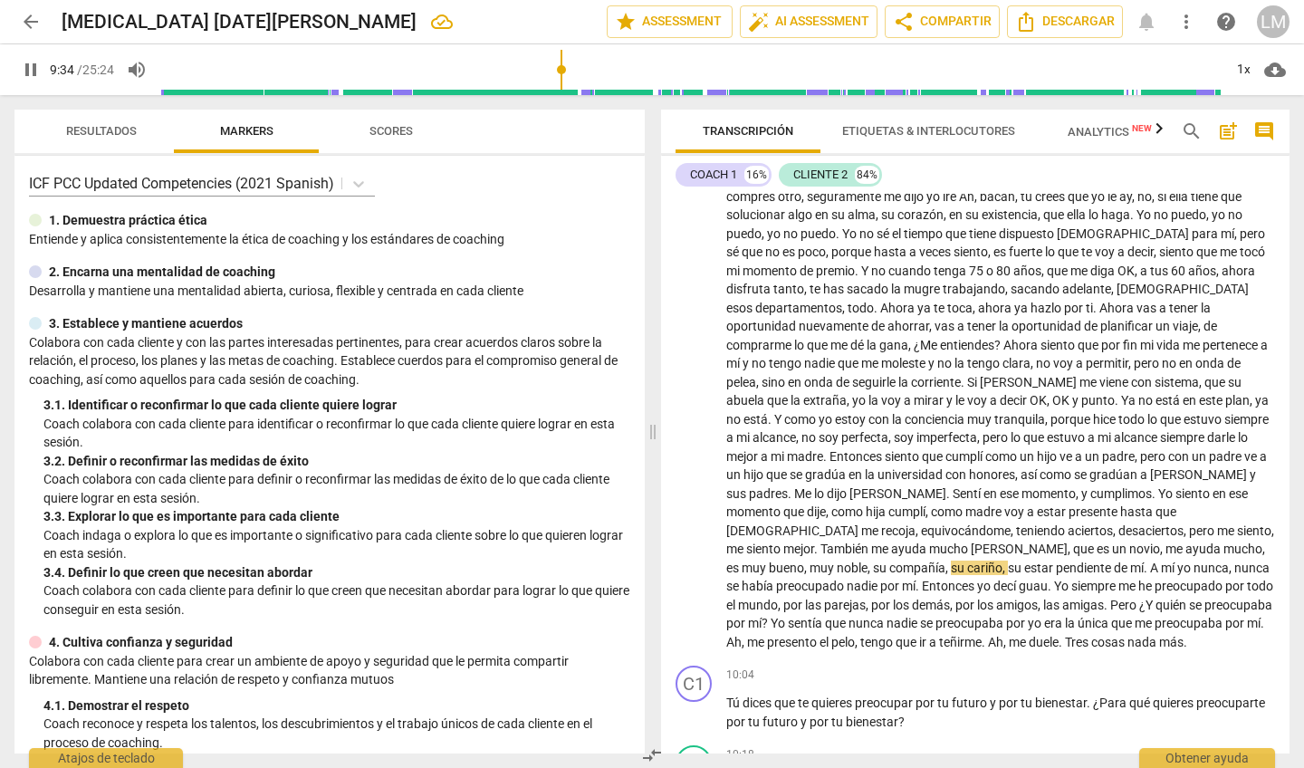
drag, startPoint x: 589, startPoint y: 73, endPoint x: 562, endPoint y: 74, distance: 27.2
click at [562, 74] on input "range" at bounding box center [691, 70] width 1062 height 58
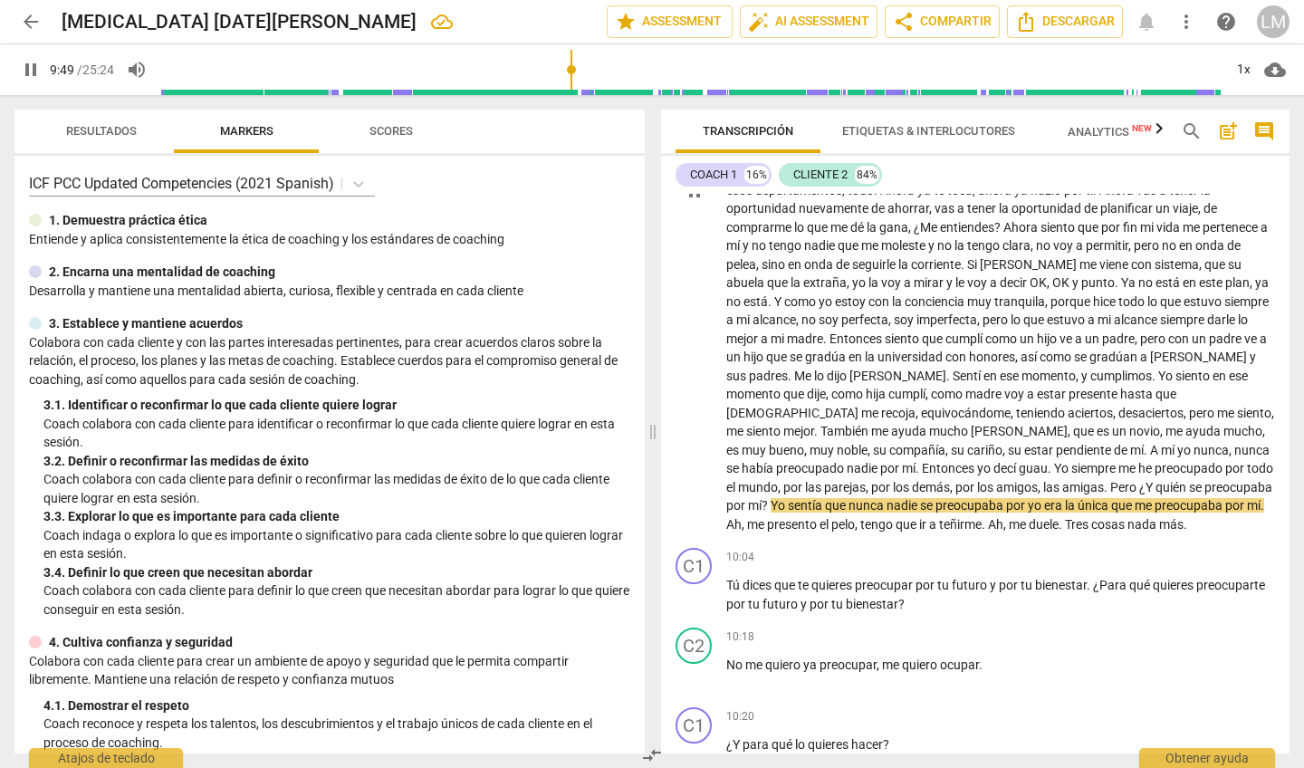
scroll to position [1973, 0]
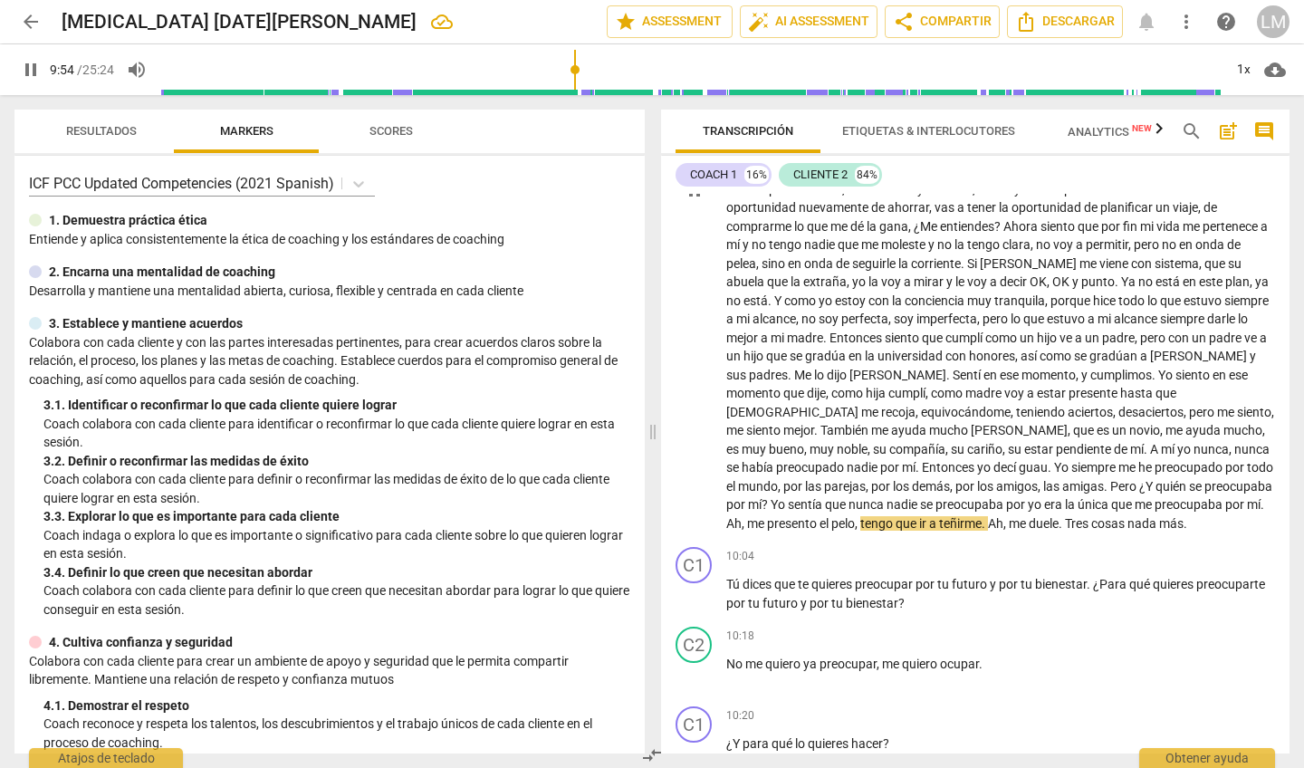
click at [1154, 497] on span "preocupaba" at bounding box center [1189, 504] width 71 height 14
click at [1127, 516] on span "nada" at bounding box center [1143, 523] width 32 height 14
click at [698, 580] on button "pause" at bounding box center [694, 594] width 29 height 29
type input "599"
click at [1027, 497] on span "por" at bounding box center [1017, 504] width 22 height 14
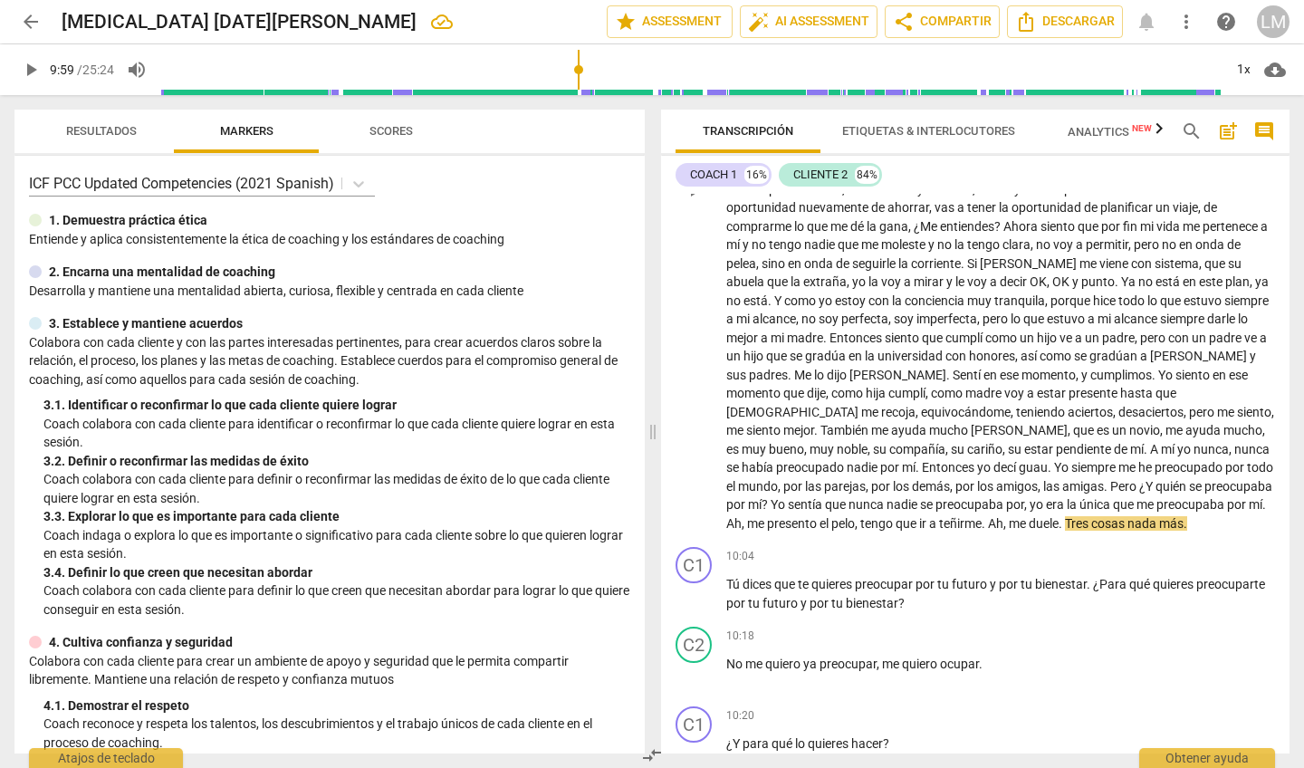
click at [1097, 458] on div "C2 play_arrow pause 06:02 + Add competency keyboard_arrow_right La relación est…" at bounding box center [975, 176] width 628 height 730
drag, startPoint x: 583, startPoint y: 70, endPoint x: 566, endPoint y: 70, distance: 17.2
click at [566, 70] on input "range" at bounding box center [691, 70] width 1062 height 58
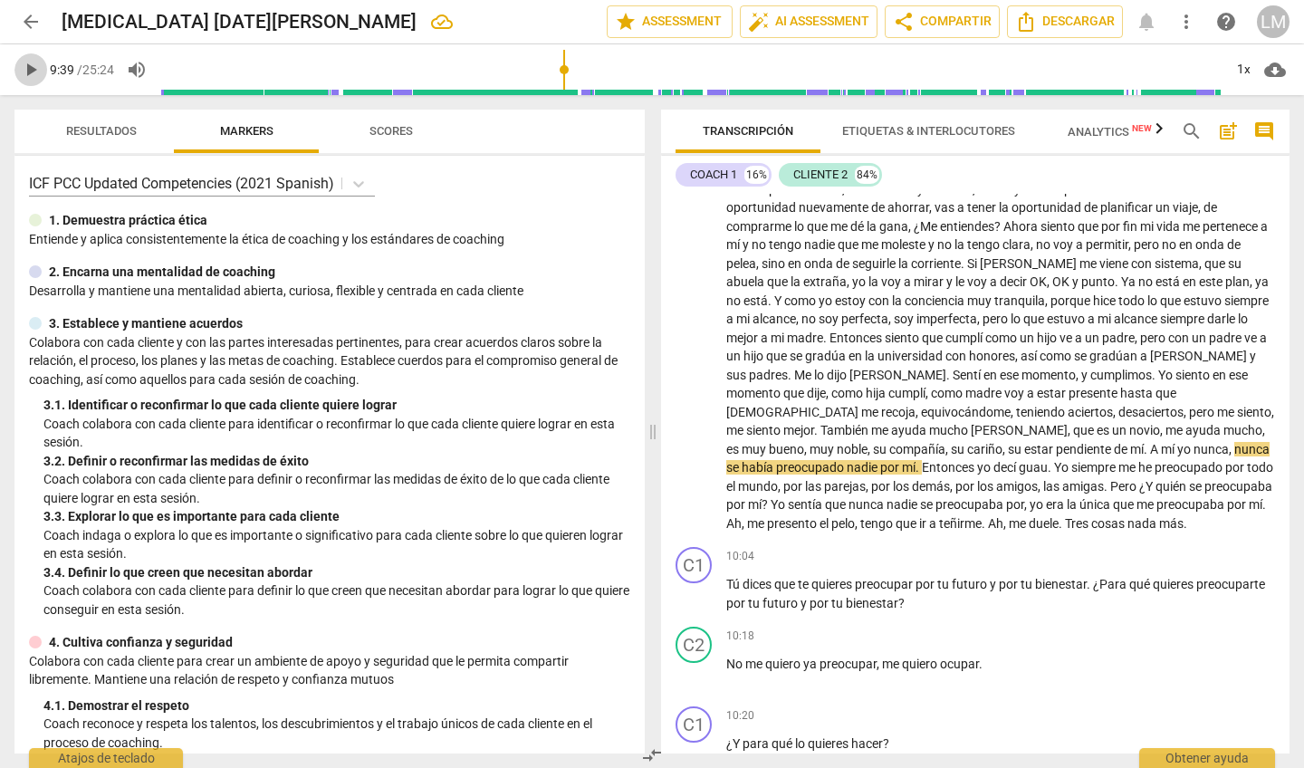
click at [34, 69] on span "play_arrow" at bounding box center [31, 70] width 22 height 22
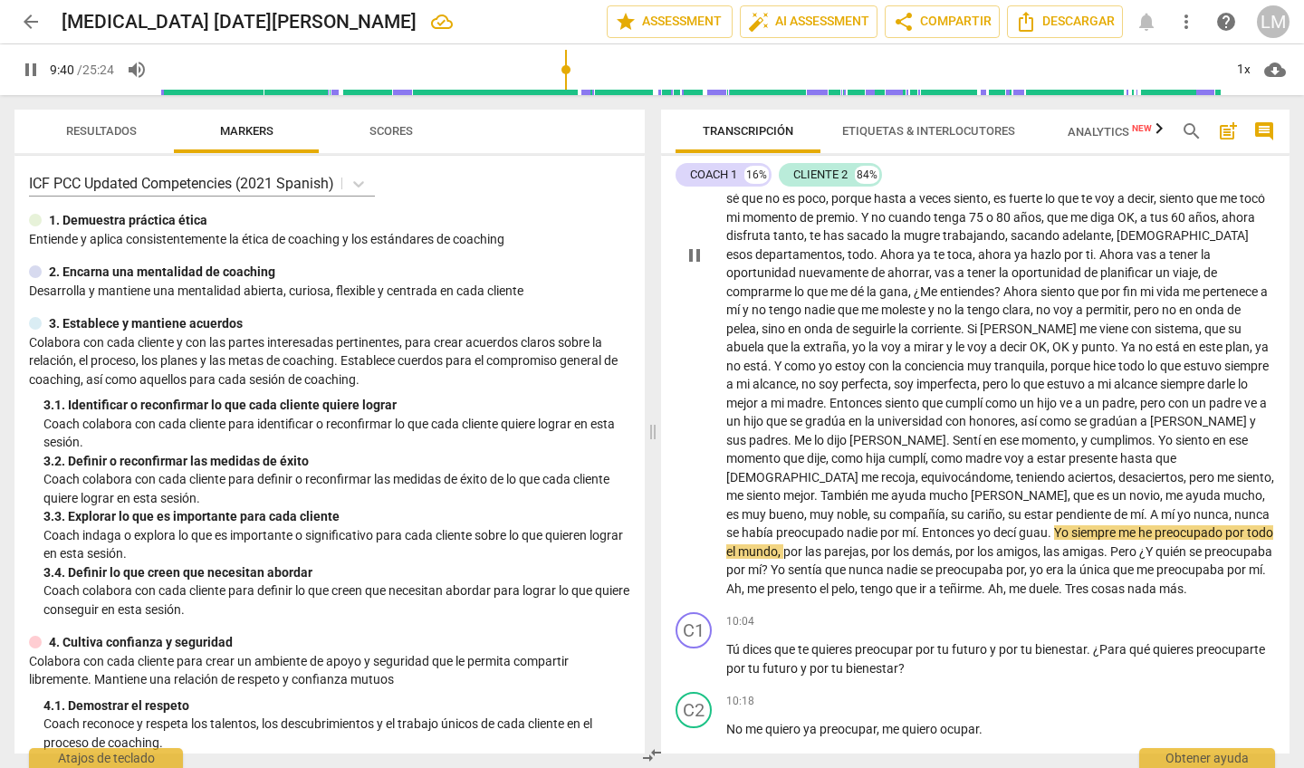
scroll to position [1897, 0]
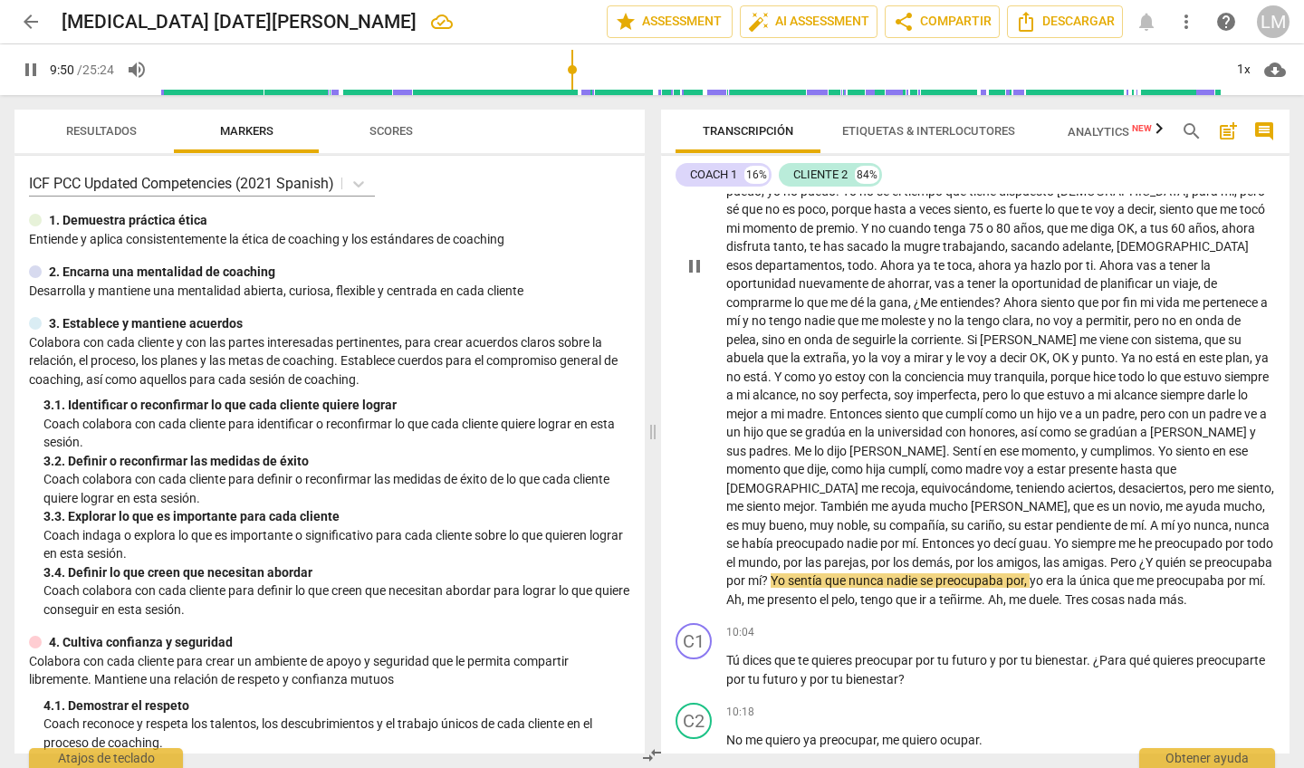
click at [696, 255] on span "pause" at bounding box center [694, 266] width 22 height 22
click at [696, 255] on span "play_arrow" at bounding box center [694, 266] width 22 height 22
click at [696, 255] on span "pause" at bounding box center [694, 266] width 22 height 22
type input "594"
drag, startPoint x: 931, startPoint y: 503, endPoint x: 880, endPoint y: 507, distance: 50.8
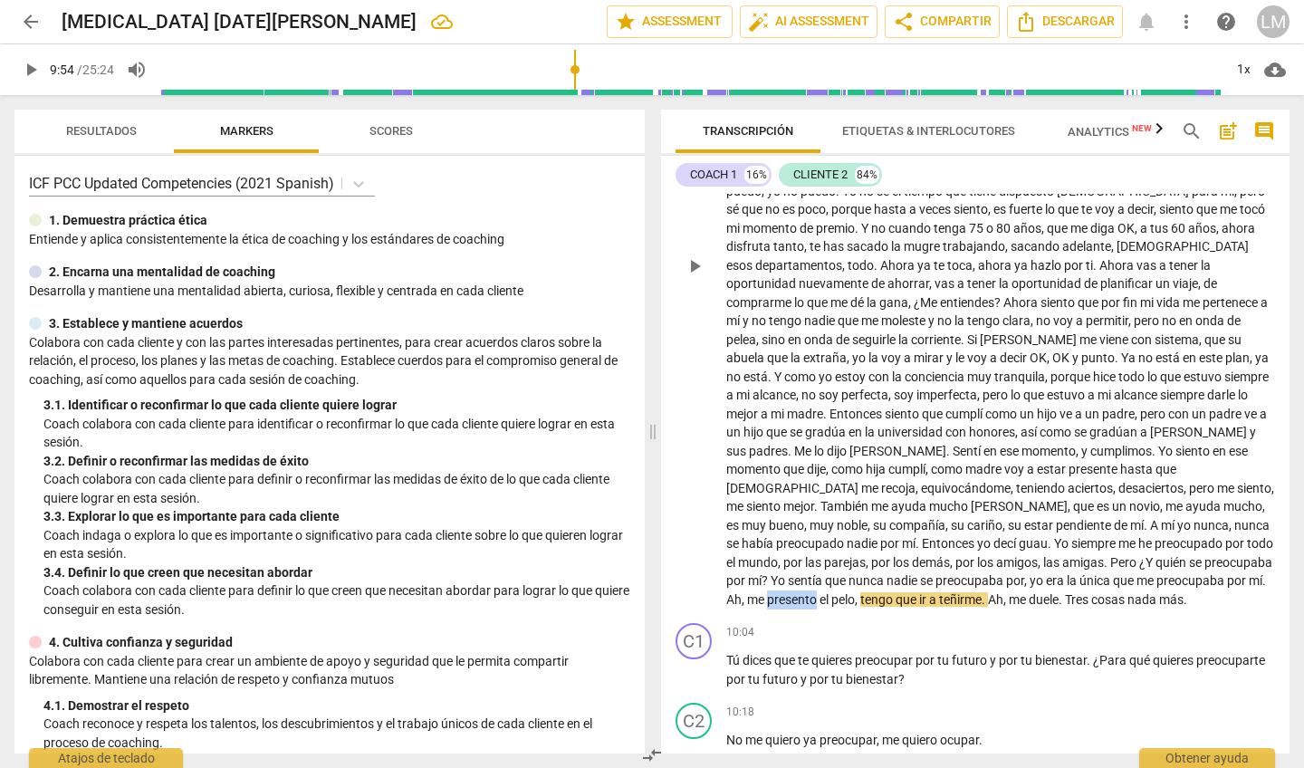
click at [819, 592] on span "presento" at bounding box center [793, 599] width 53 height 14
click at [696, 255] on span "play_arrow" at bounding box center [694, 266] width 22 height 22
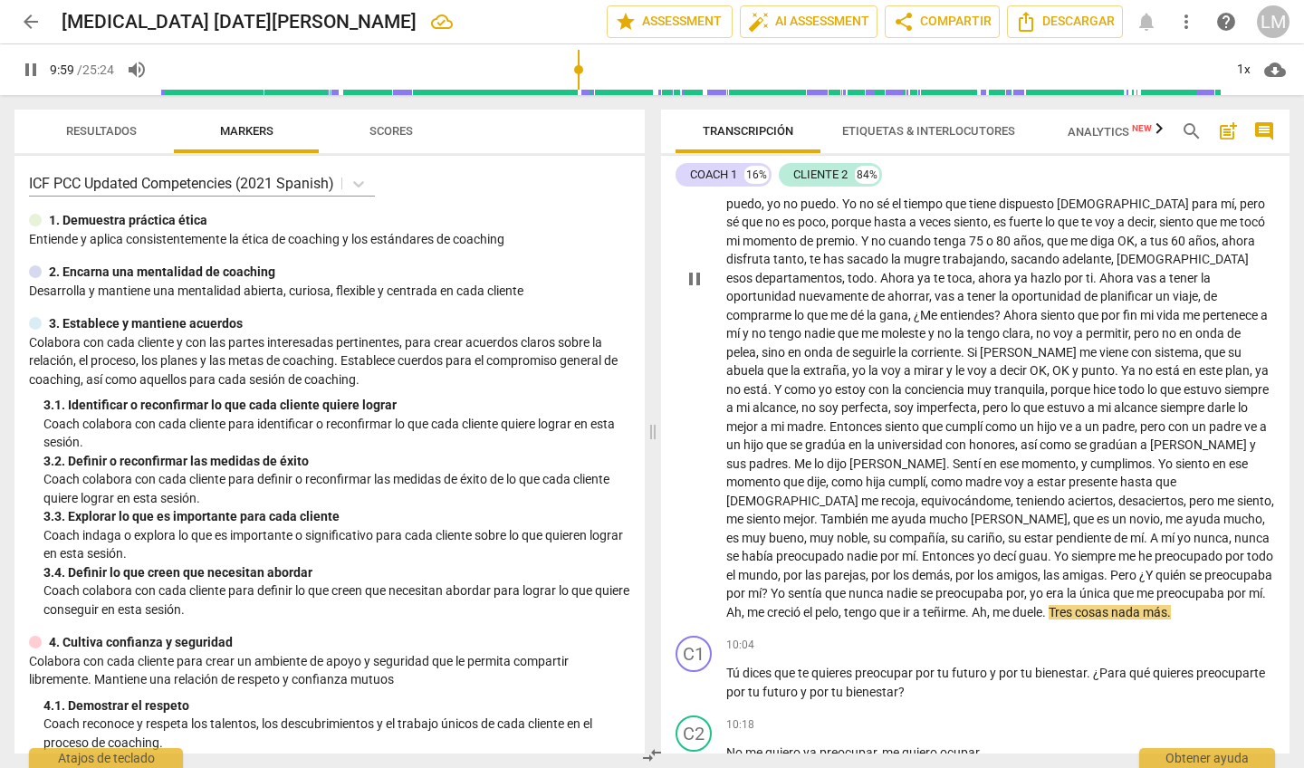
scroll to position [1886, 0]
click at [693, 266] on span "pause" at bounding box center [694, 277] width 22 height 22
type input "600"
click at [1111, 603] on span "cosas" at bounding box center [1093, 610] width 36 height 14
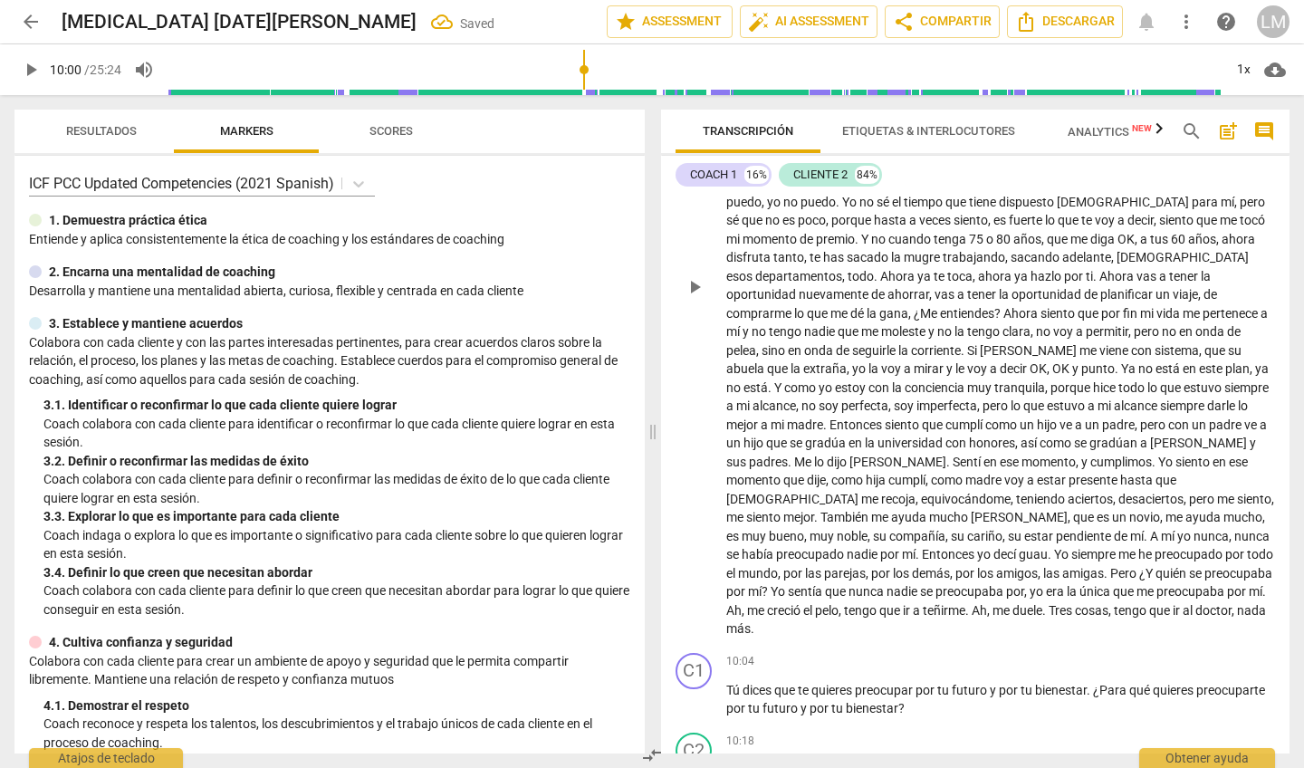
click at [1084, 537] on p "La relación está bien , yo diría que mejor , pero a la que le cuesta aceptar , …" at bounding box center [1000, 285] width 549 height 705
click at [696, 517] on div "play_arrow pause" at bounding box center [703, 287] width 46 height 692
click at [695, 619] on span "play_arrow" at bounding box center [694, 701] width 22 height 22
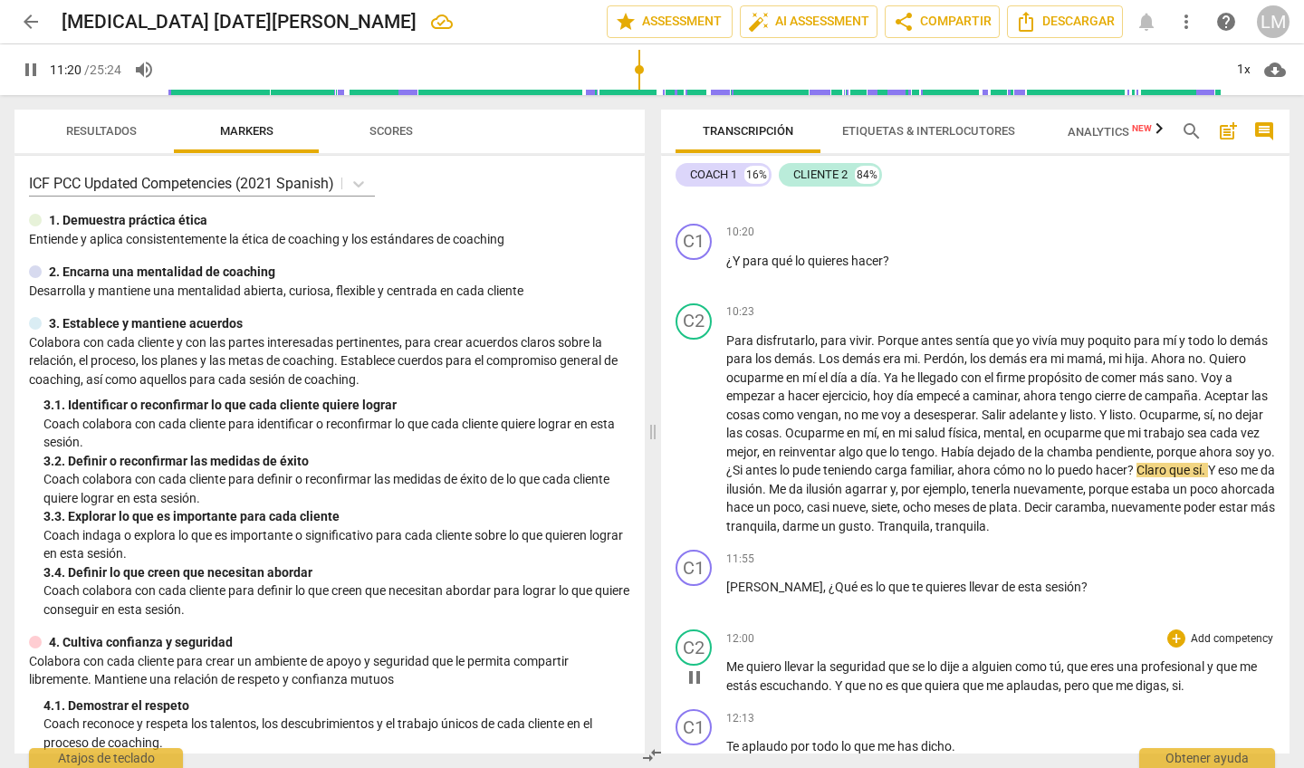
scroll to position [2477, 0]
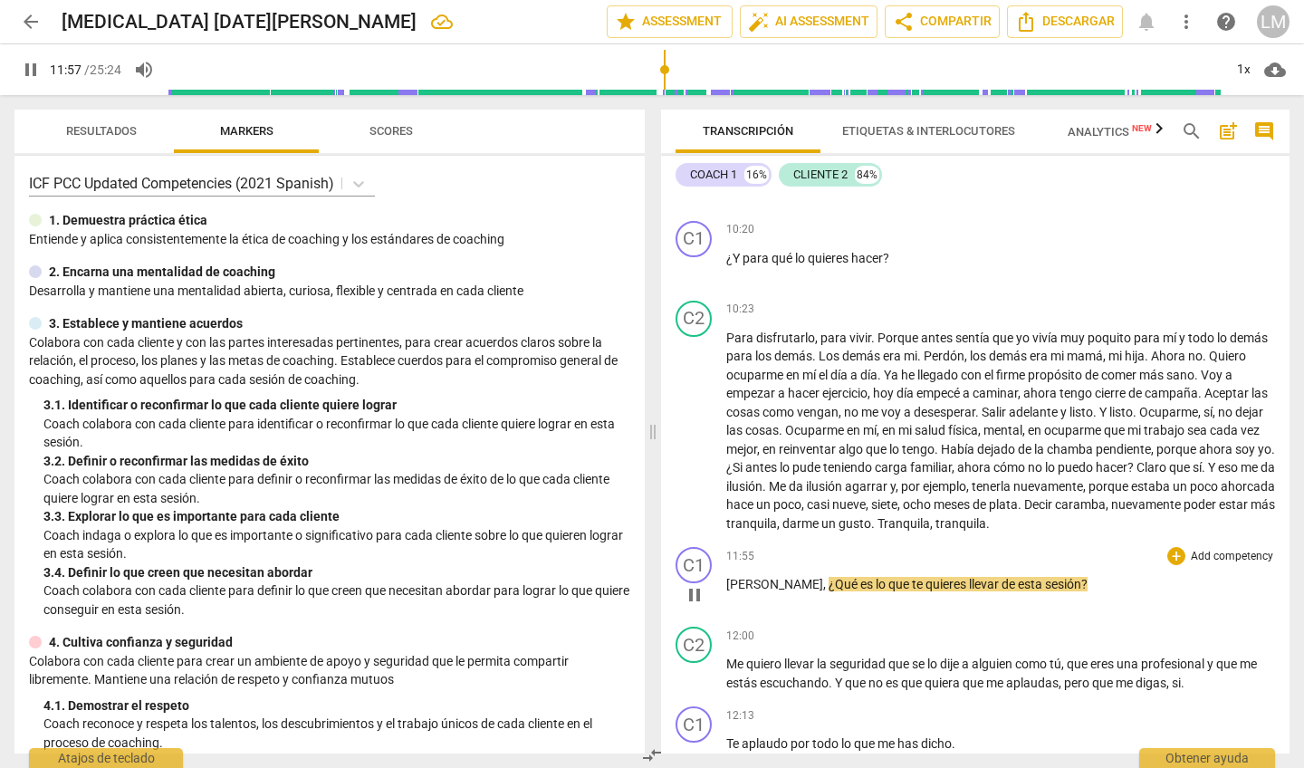
click at [693, 584] on span "pause" at bounding box center [694, 595] width 22 height 22
type input "718"
click at [823, 577] on span "," at bounding box center [825, 584] width 5 height 14
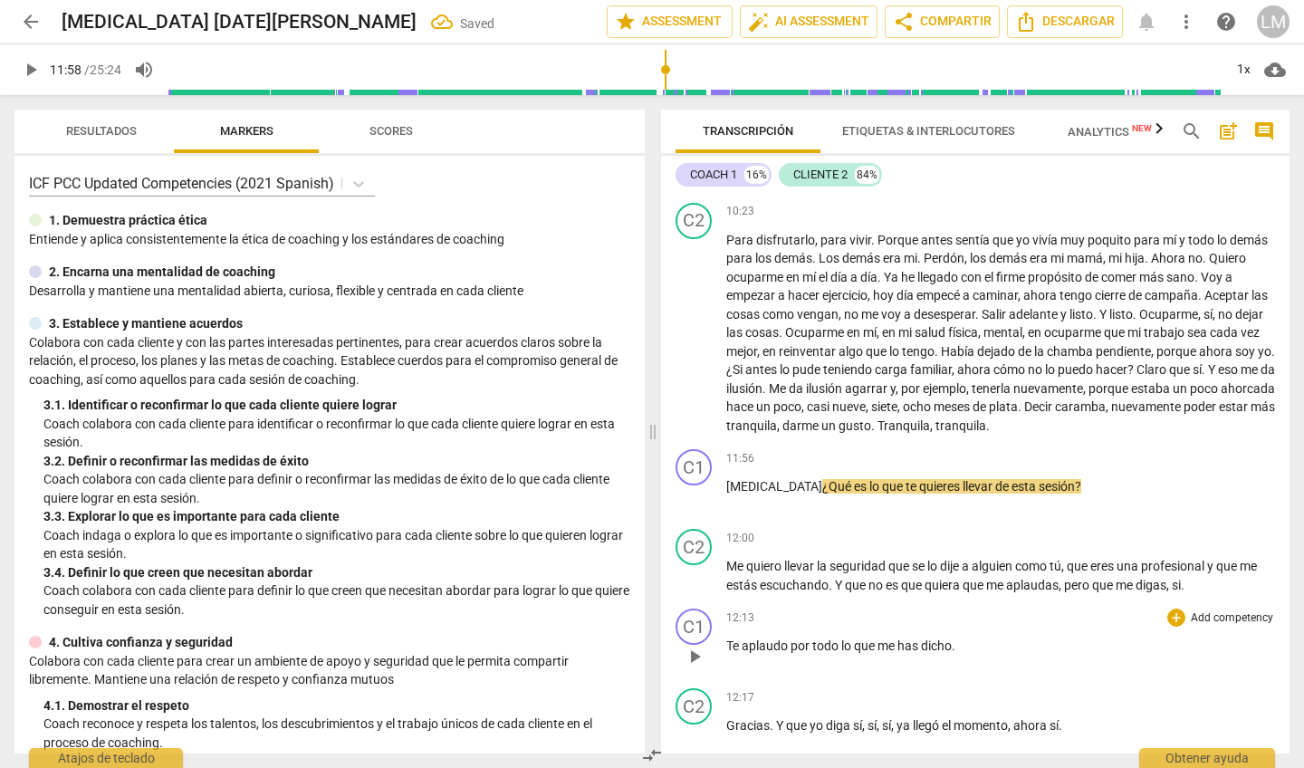
scroll to position [2576, 0]
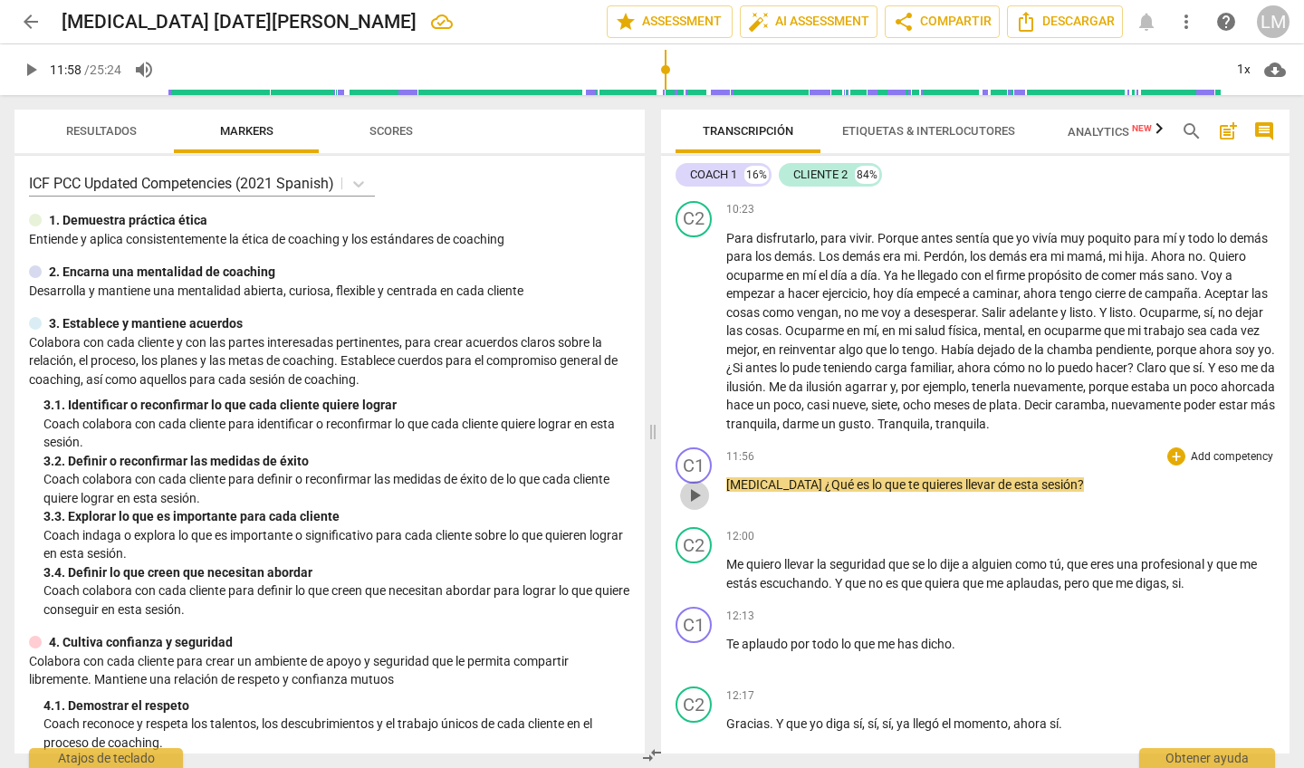
click at [697, 484] on span "play_arrow" at bounding box center [694, 495] width 22 height 22
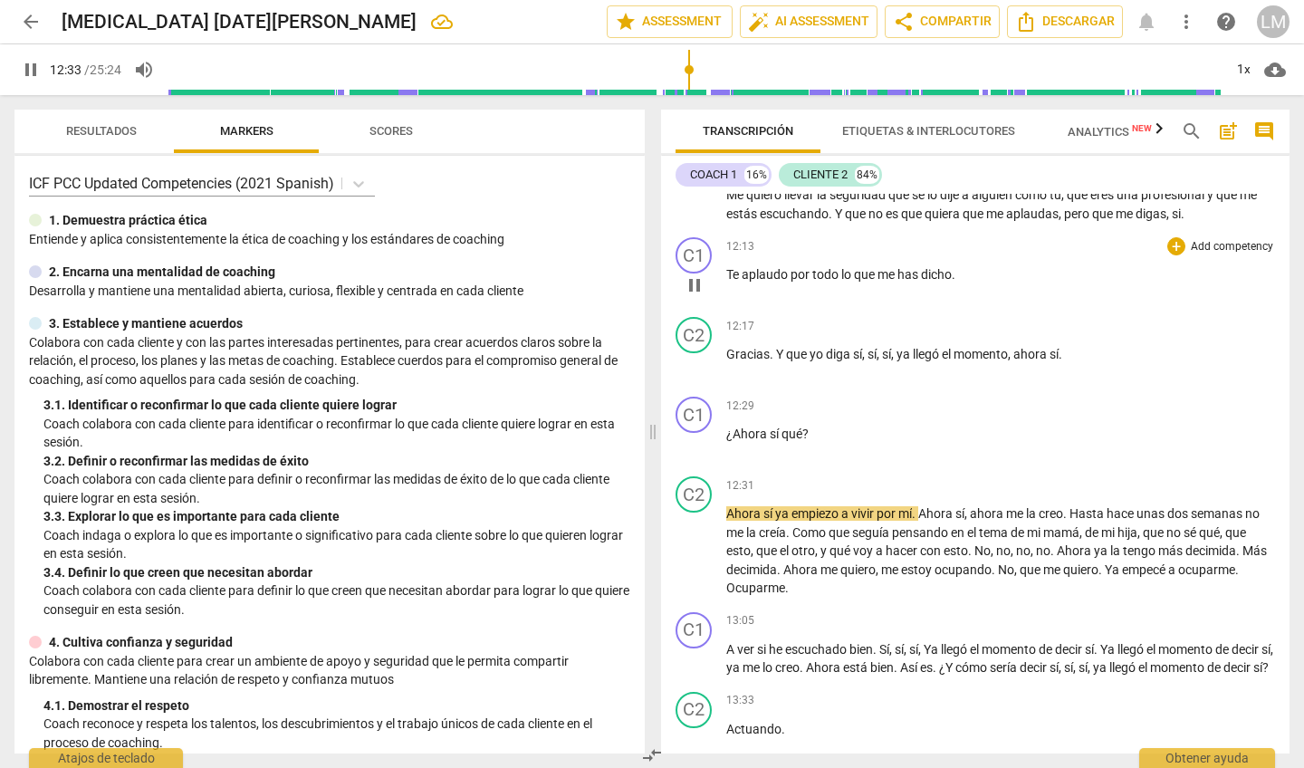
scroll to position [2952, 0]
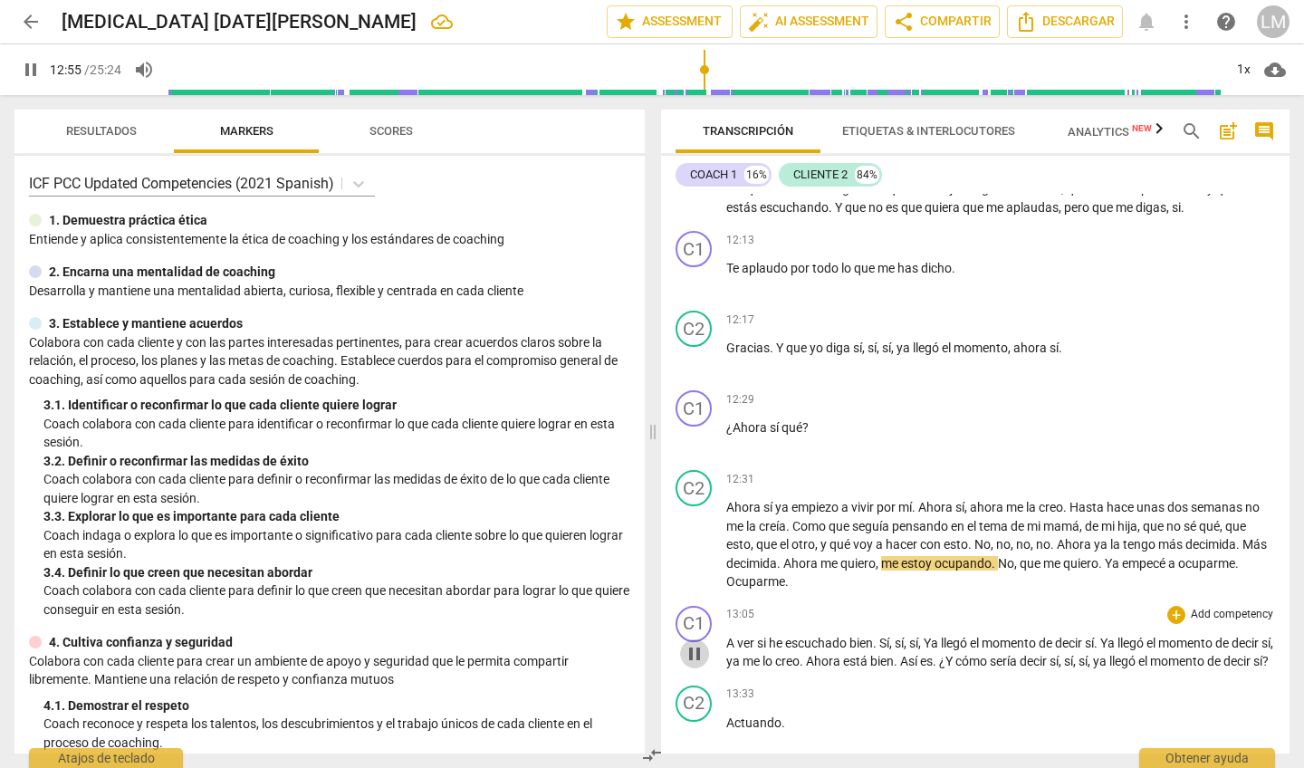
click at [693, 619] on span "pause" at bounding box center [694, 654] width 22 height 22
type input "776"
click at [1222, 537] on span "decimida" at bounding box center [1210, 544] width 51 height 14
click at [777, 556] on span "decimida" at bounding box center [751, 563] width 51 height 14
click at [687, 535] on span "play_arrow" at bounding box center [694, 546] width 22 height 22
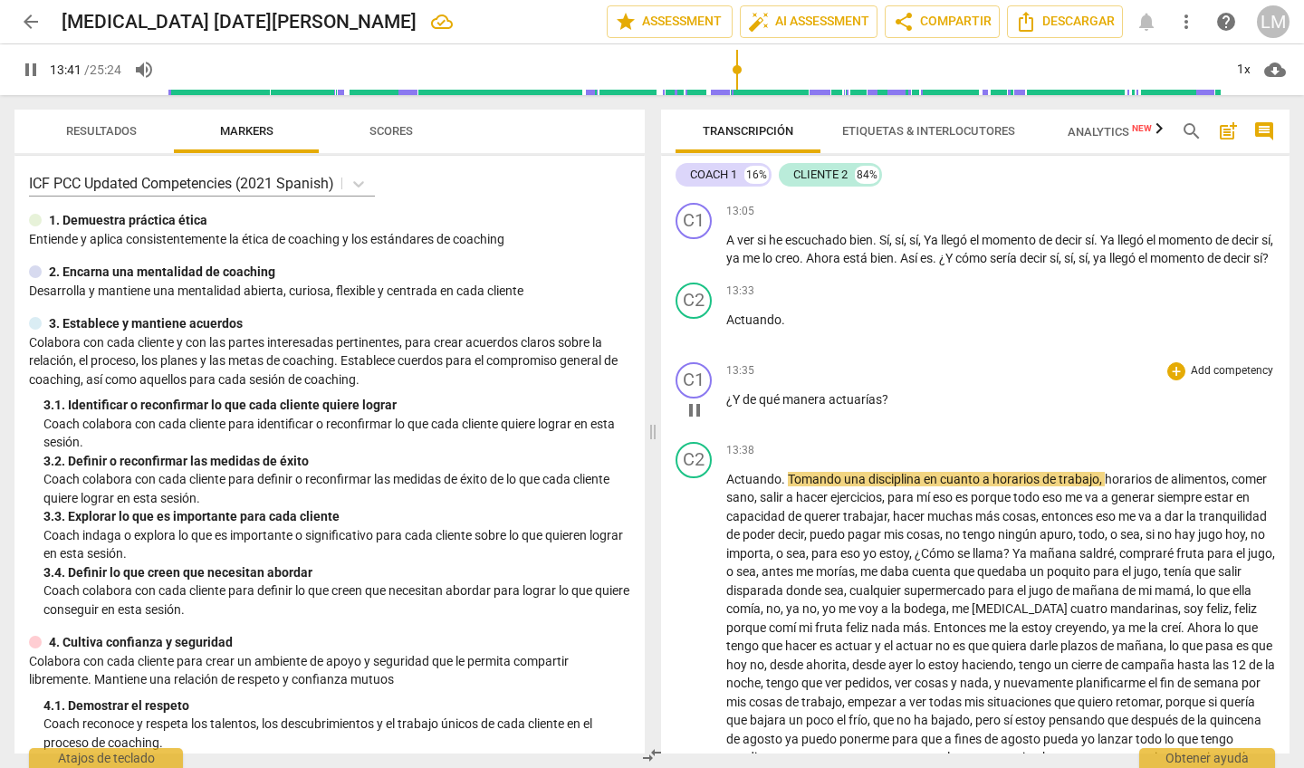
scroll to position [3356, 0]
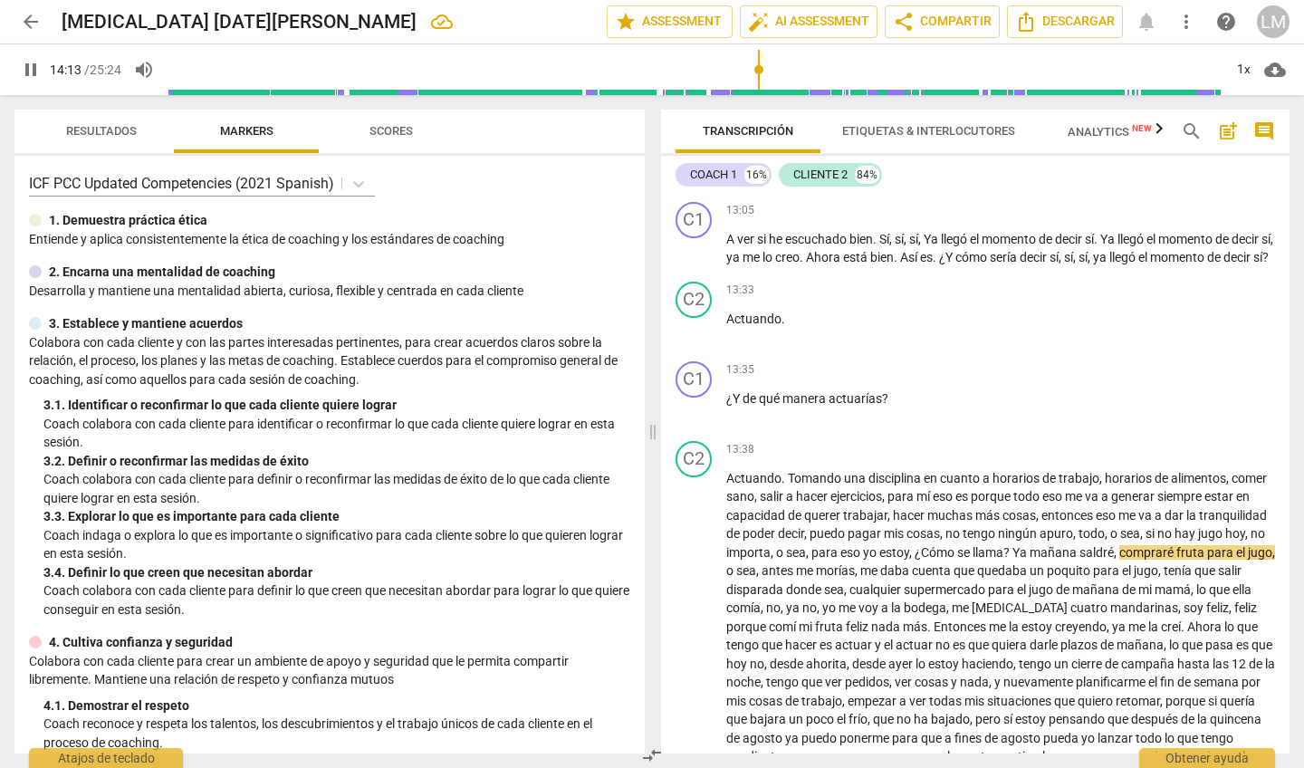
click at [759, 69] on input "range" at bounding box center [694, 70] width 1055 height 58
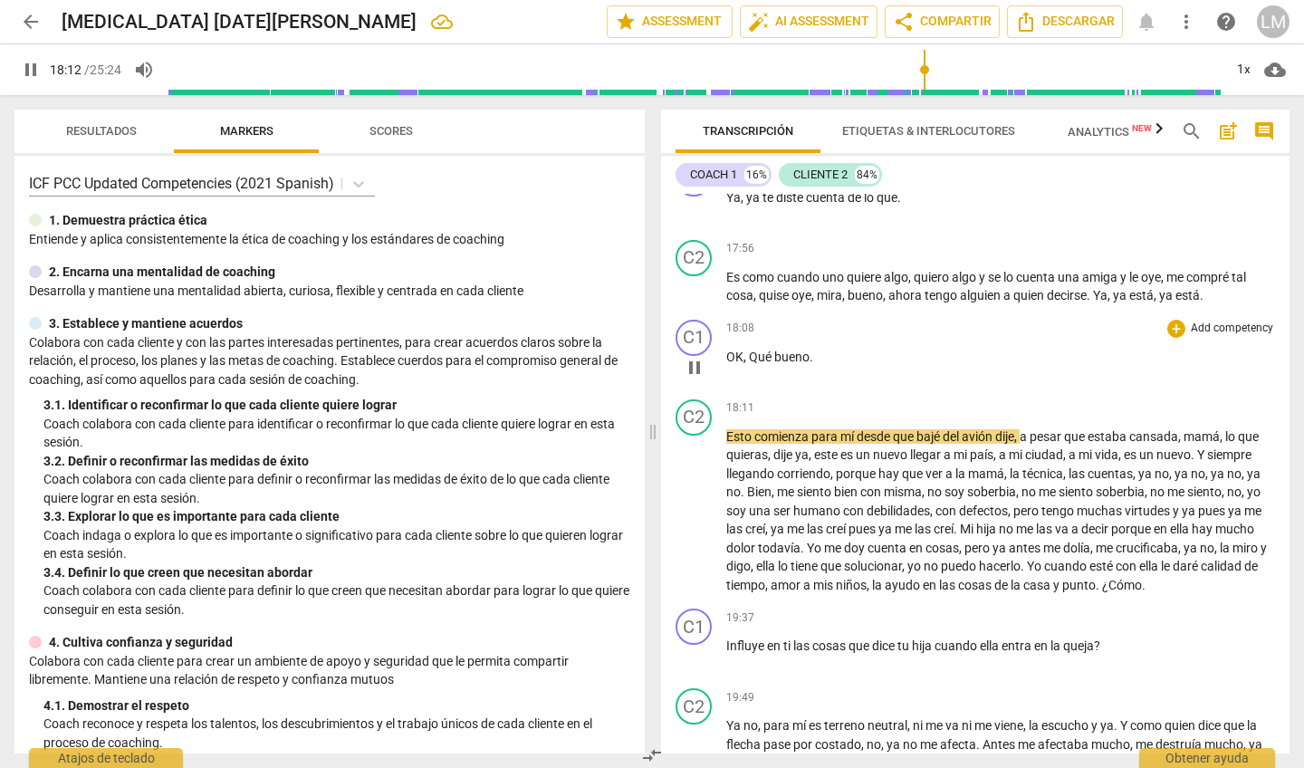
scroll to position [4886, 0]
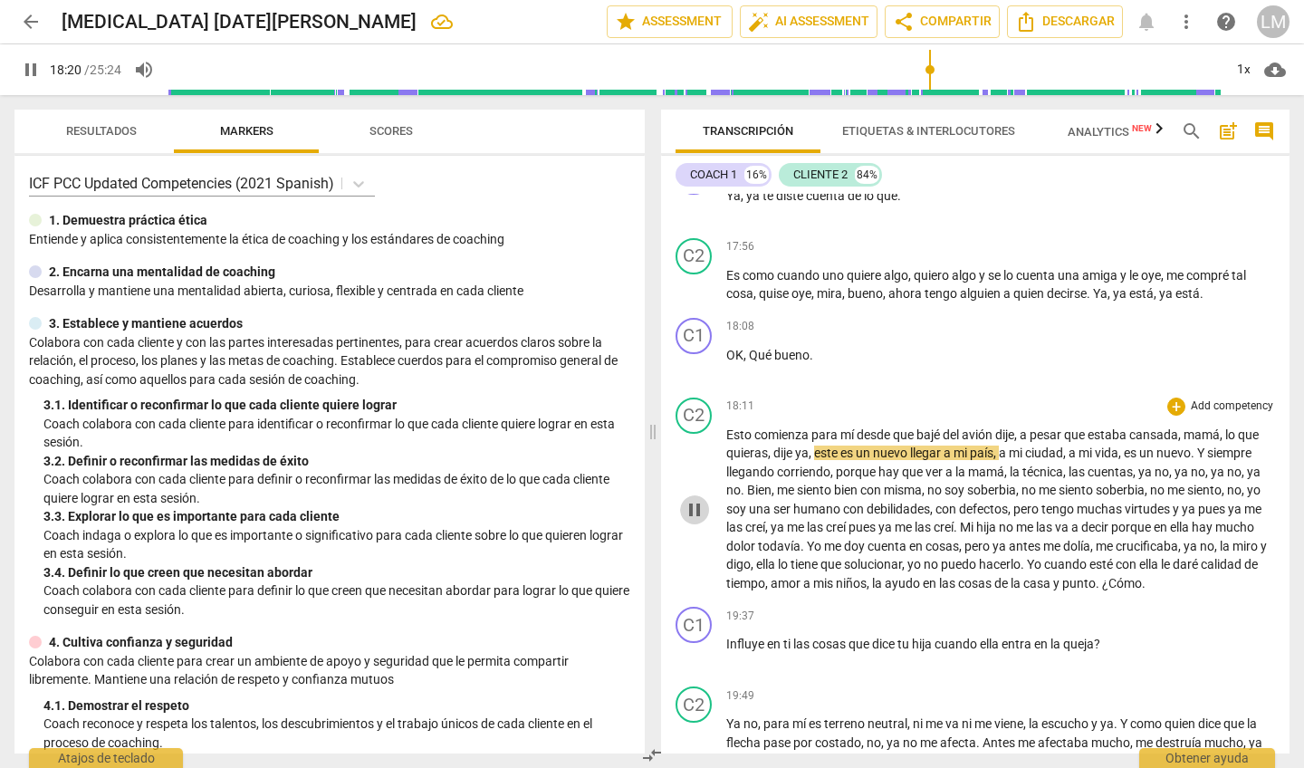
click at [691, 499] on span "pause" at bounding box center [694, 510] width 22 height 22
drag, startPoint x: 932, startPoint y: 68, endPoint x: 916, endPoint y: 69, distance: 15.4
click at [916, 69] on input "range" at bounding box center [694, 70] width 1055 height 58
click at [692, 499] on span "play_arrow" at bounding box center [694, 510] width 22 height 22
click at [692, 499] on span "pause" at bounding box center [694, 510] width 22 height 22
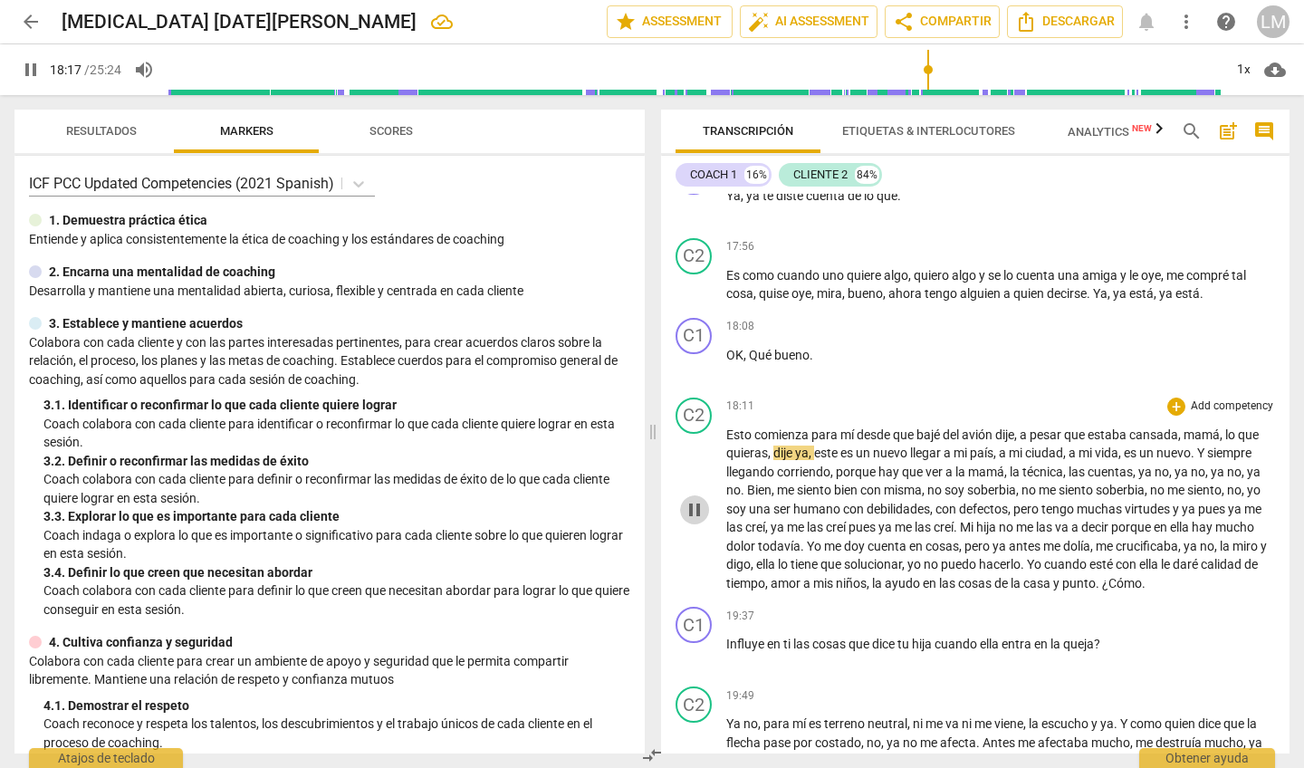
type input "1098"
click at [1225, 427] on span "," at bounding box center [1221, 434] width 5 height 14
click at [693, 499] on span "play_arrow" at bounding box center [694, 510] width 22 height 22
click at [693, 499] on span "pause" at bounding box center [694, 510] width 22 height 22
type input "1169"
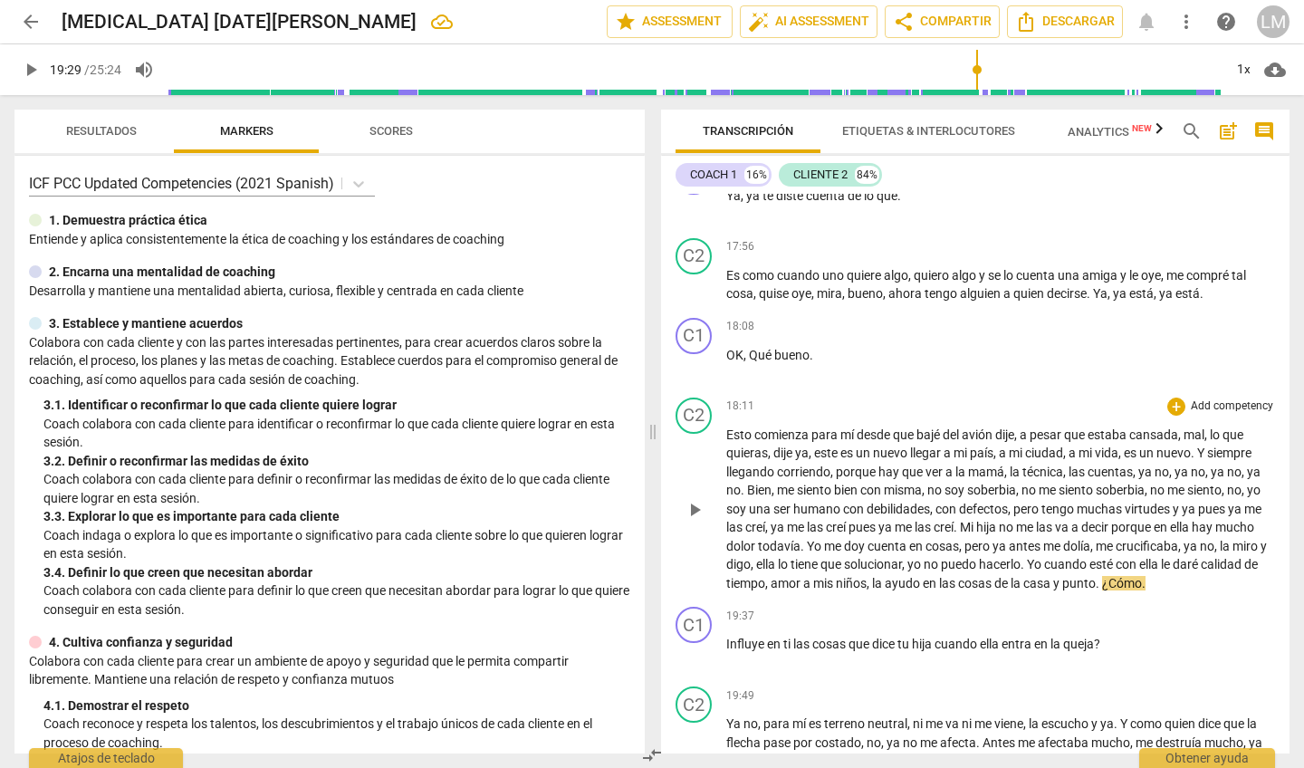
click at [1102, 576] on span "." at bounding box center [1098, 583] width 6 height 14
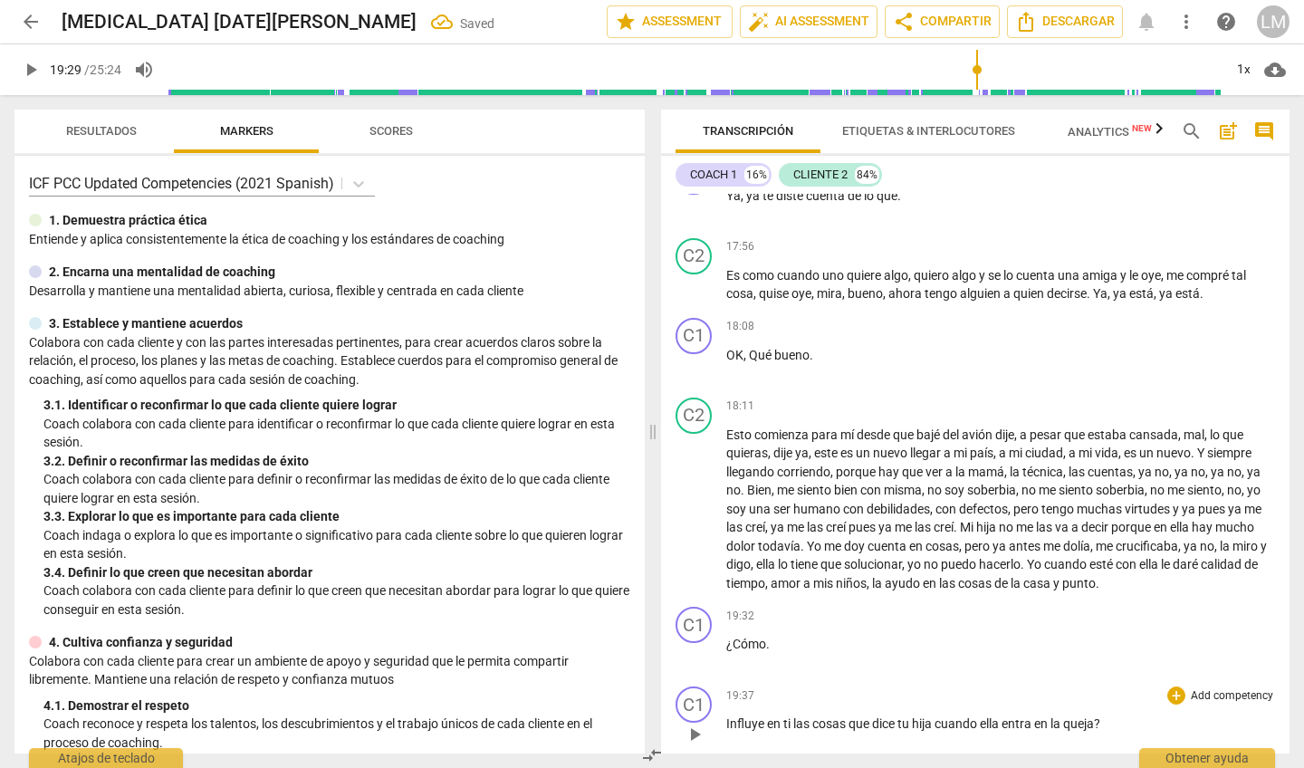
click at [726, 619] on span "Influye" at bounding box center [746, 723] width 41 height 14
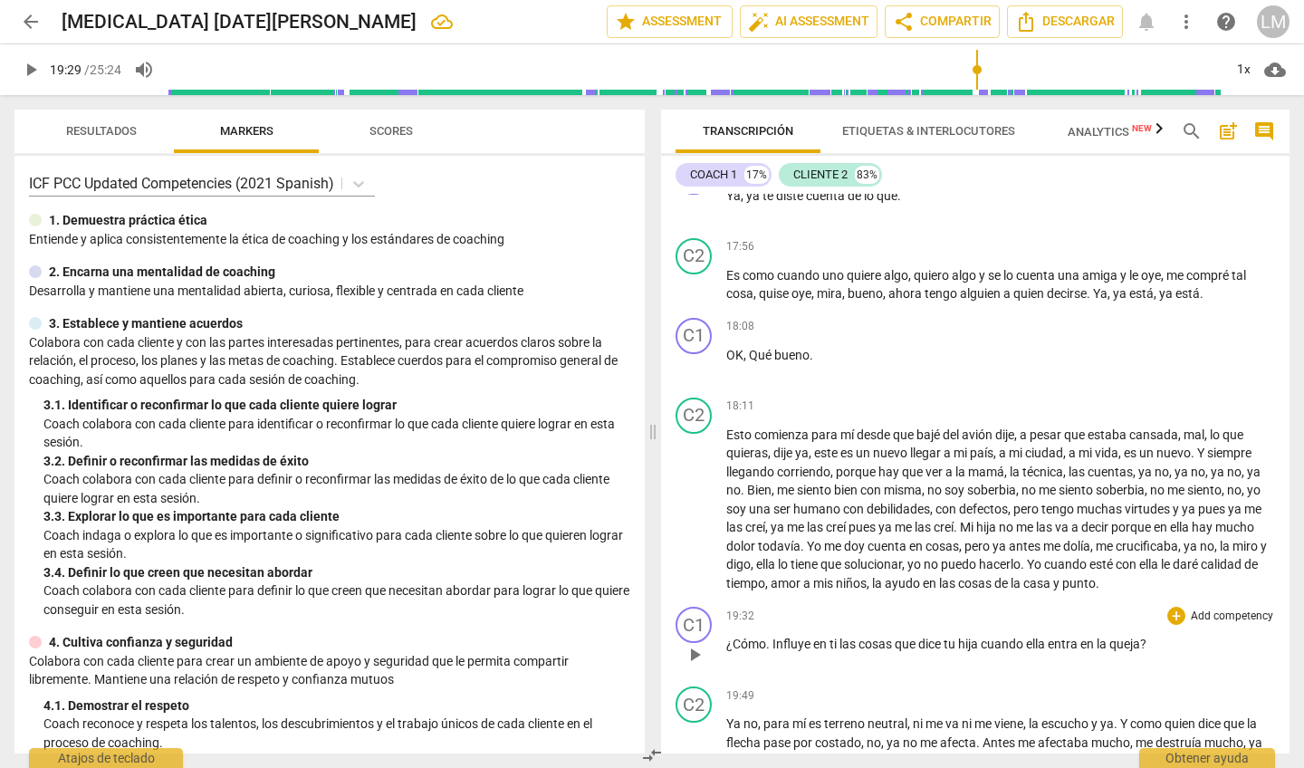
click at [775, 619] on span "Influye" at bounding box center [792, 643] width 41 height 14
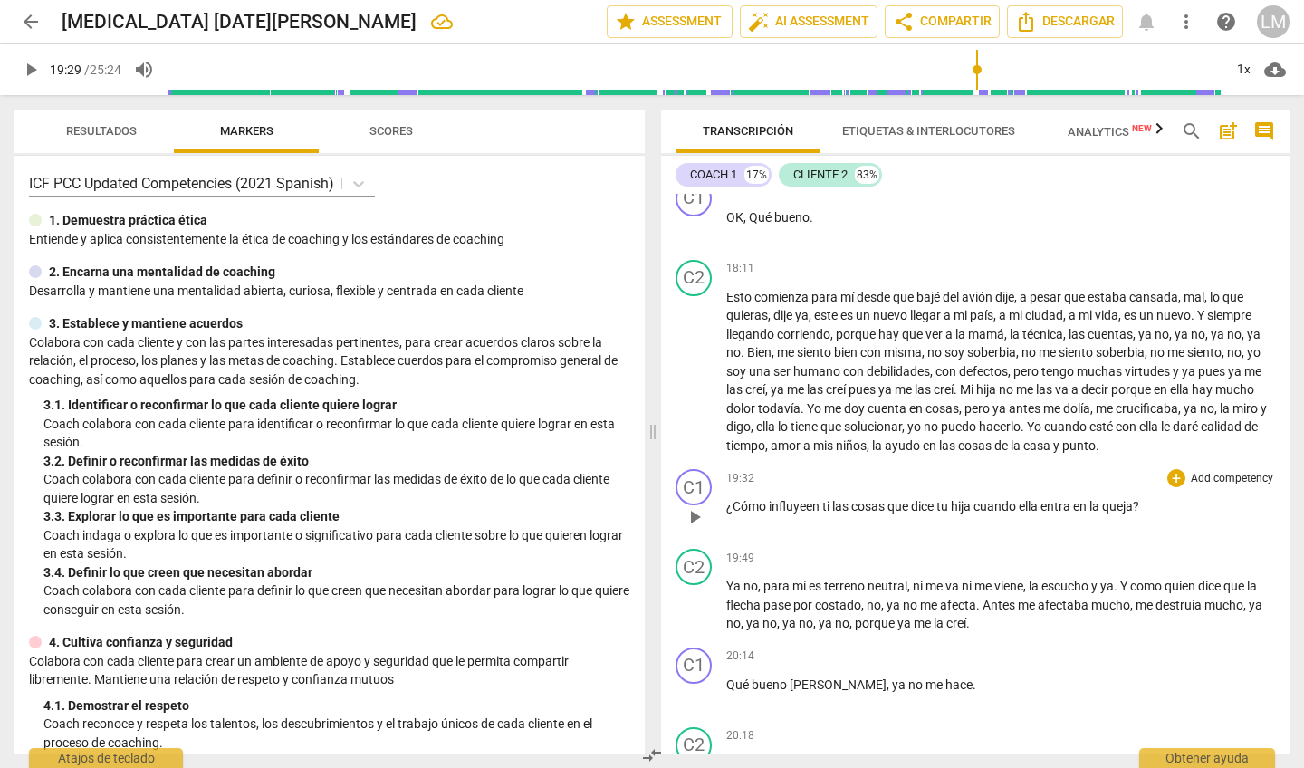
scroll to position [5029, 0]
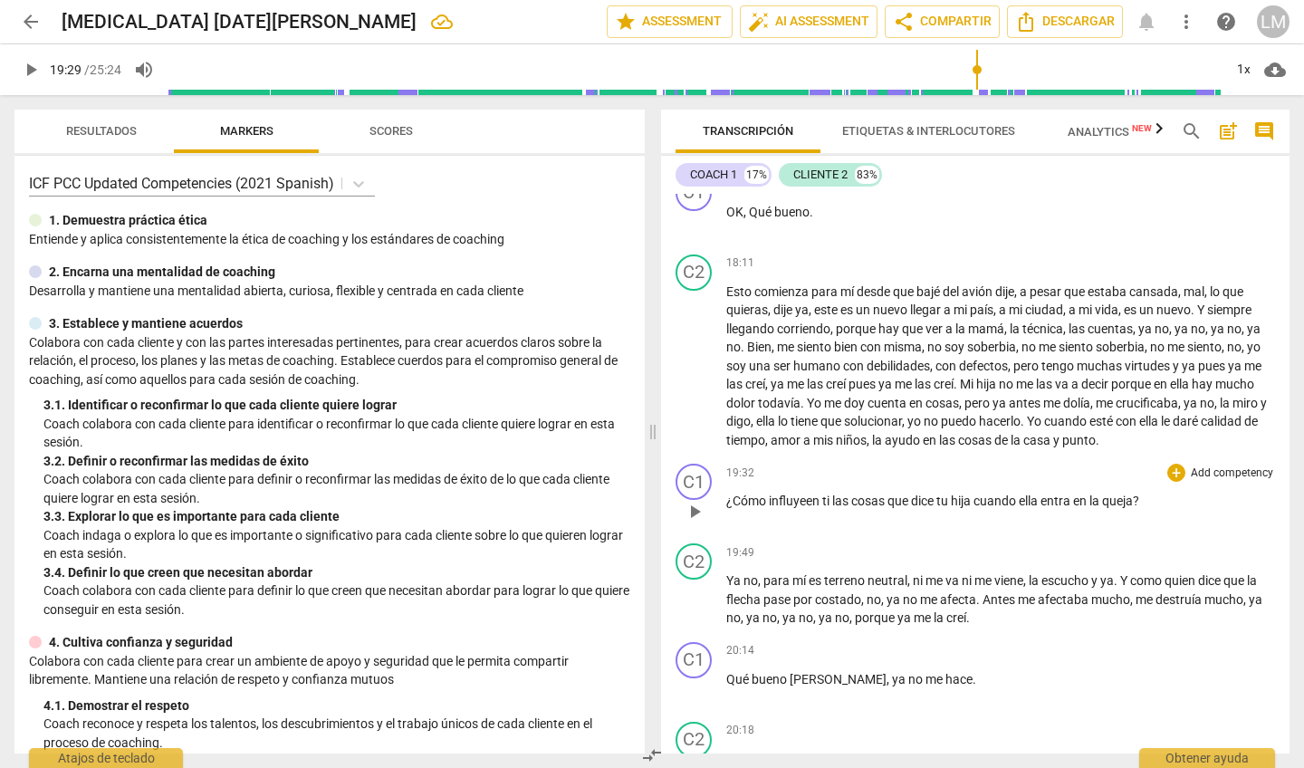
click at [695, 501] on span "play_arrow" at bounding box center [694, 512] width 22 height 22
click at [816, 619] on span "[PERSON_NAME]" at bounding box center [837, 679] width 97 height 14
type input "1214"
click at [952, 619] on div "20:14 + Add competency keyboard_arrow_right Qué bueno [MEDICAL_DATA] , ya no me…" at bounding box center [1000, 674] width 549 height 65
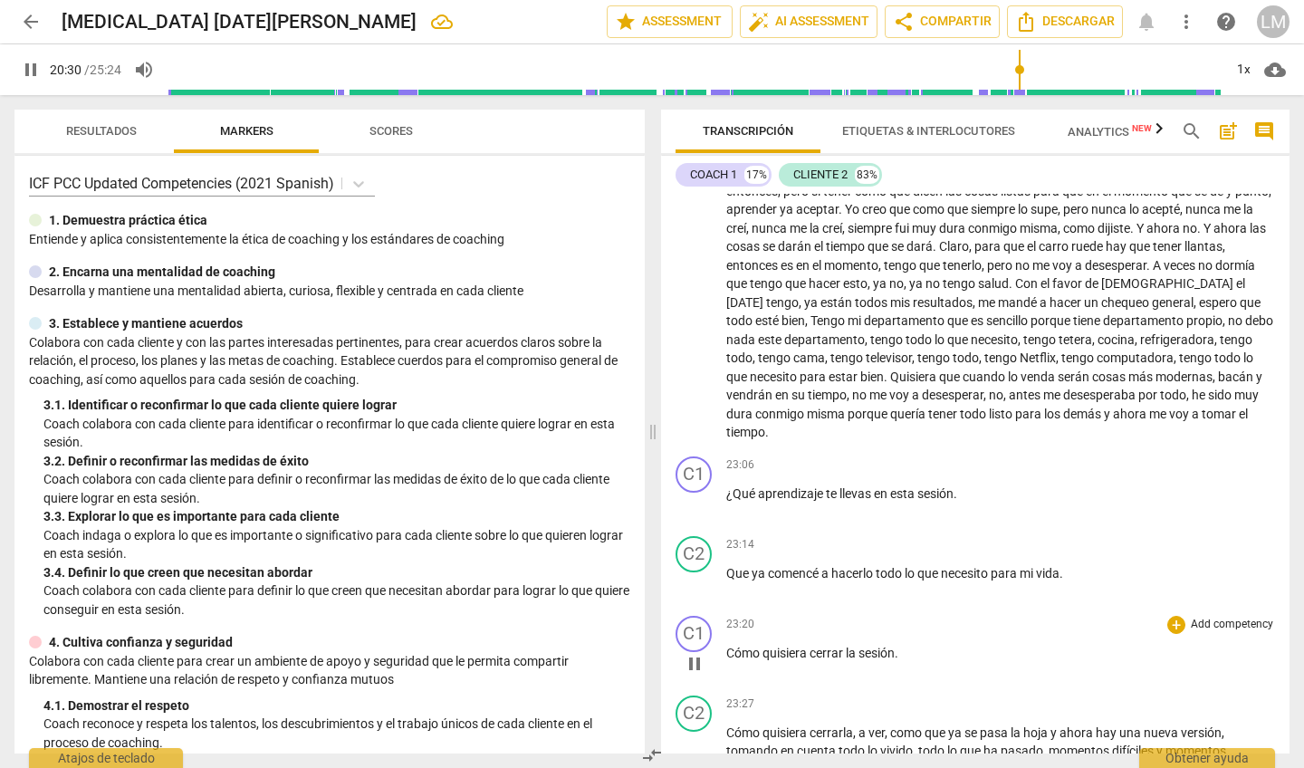
scroll to position [5900, 0]
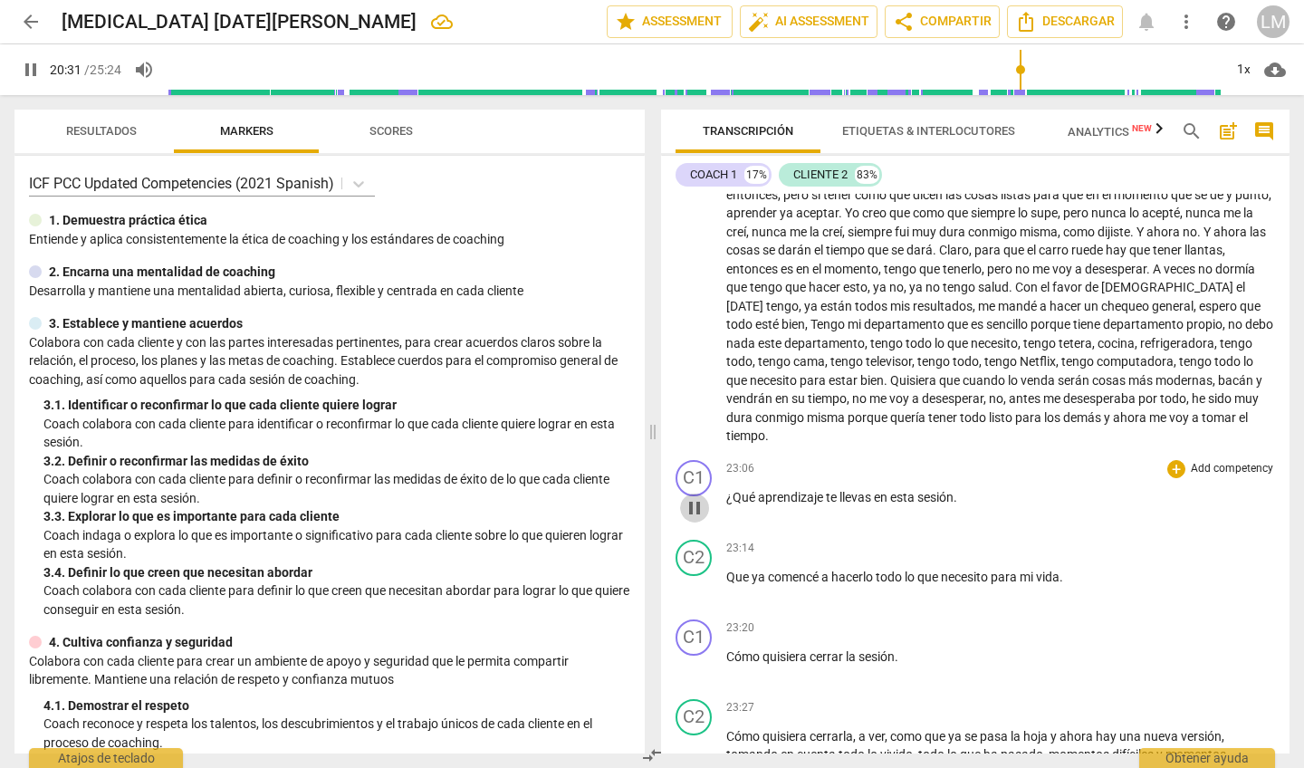
click at [696, 497] on span "pause" at bounding box center [694, 508] width 22 height 22
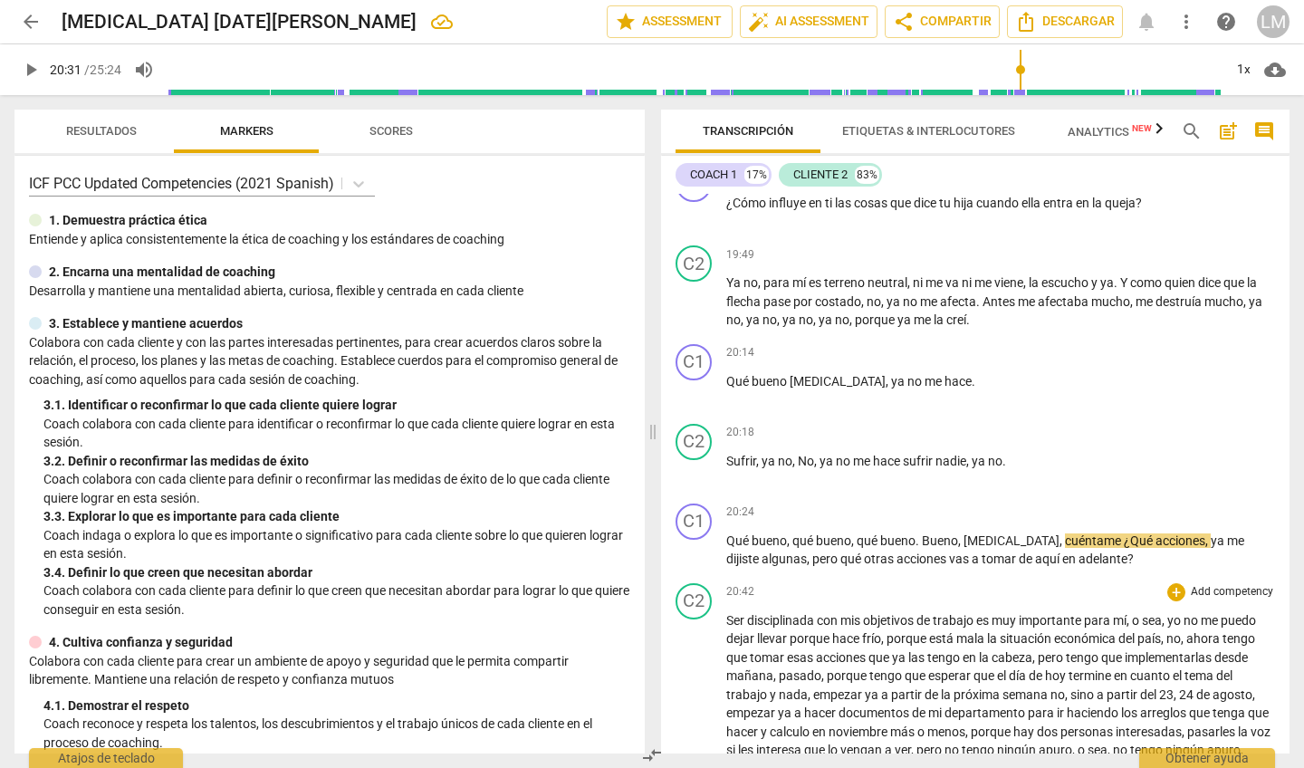
scroll to position [5326, 0]
click at [694, 382] on span "play_arrow" at bounding box center [694, 393] width 22 height 22
click at [694, 382] on span "pause" at bounding box center [694, 393] width 22 height 22
type input "1220"
click at [885, 375] on span "," at bounding box center [887, 382] width 5 height 14
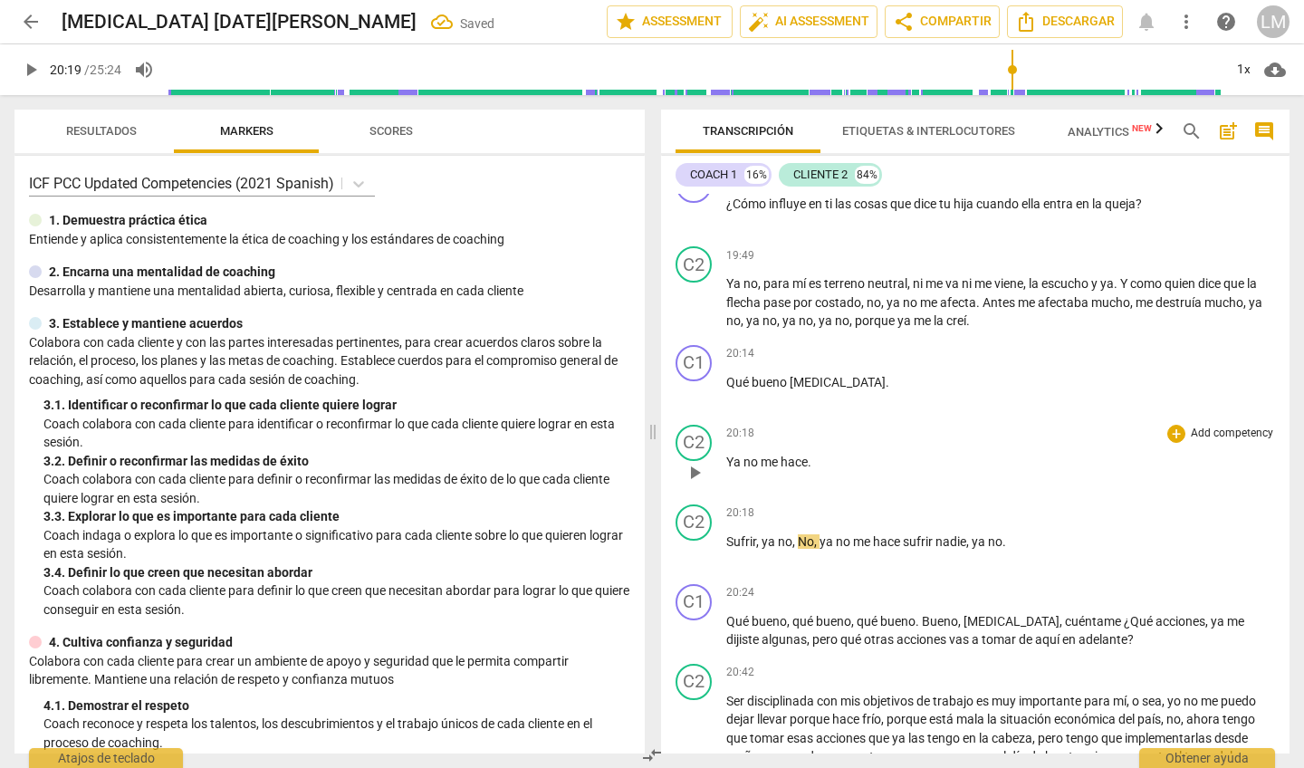
click at [729, 454] on span "Ya" at bounding box center [734, 461] width 17 height 14
click at [724, 504] on div "C2 play_arrow pause" at bounding box center [700, 536] width 51 height 65
click at [729, 534] on span "Sufrir" at bounding box center [741, 541] width 30 height 14
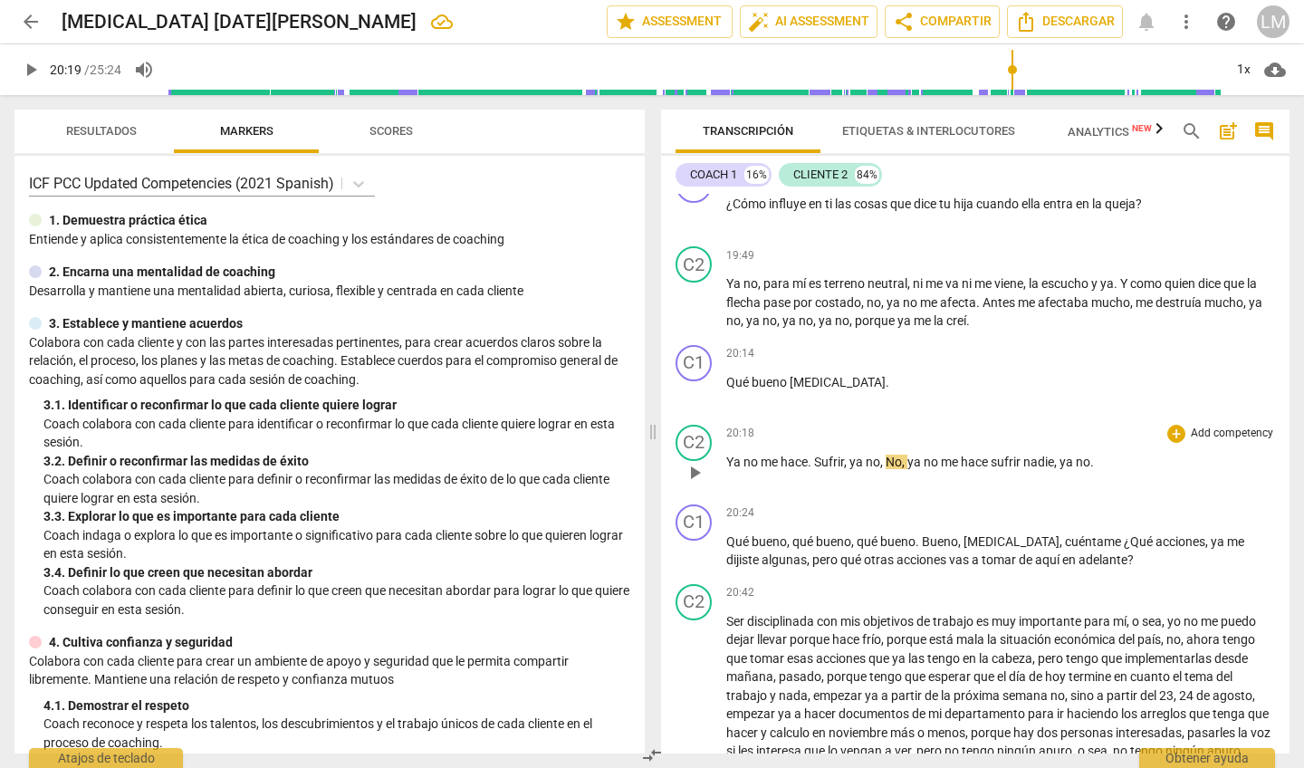
click at [906, 454] on span "," at bounding box center [904, 461] width 5 height 14
click at [887, 425] on div "C2 play_arrow pause 20:18 + Add competency keyboard_arrow_right Ya no me hace .…" at bounding box center [975, 457] width 628 height 80
click at [878, 425] on div "20:18 + Add competency keyboard_arrow_right Ya no me hace . Sufrir , ya no , ya…" at bounding box center [1000, 457] width 549 height 65
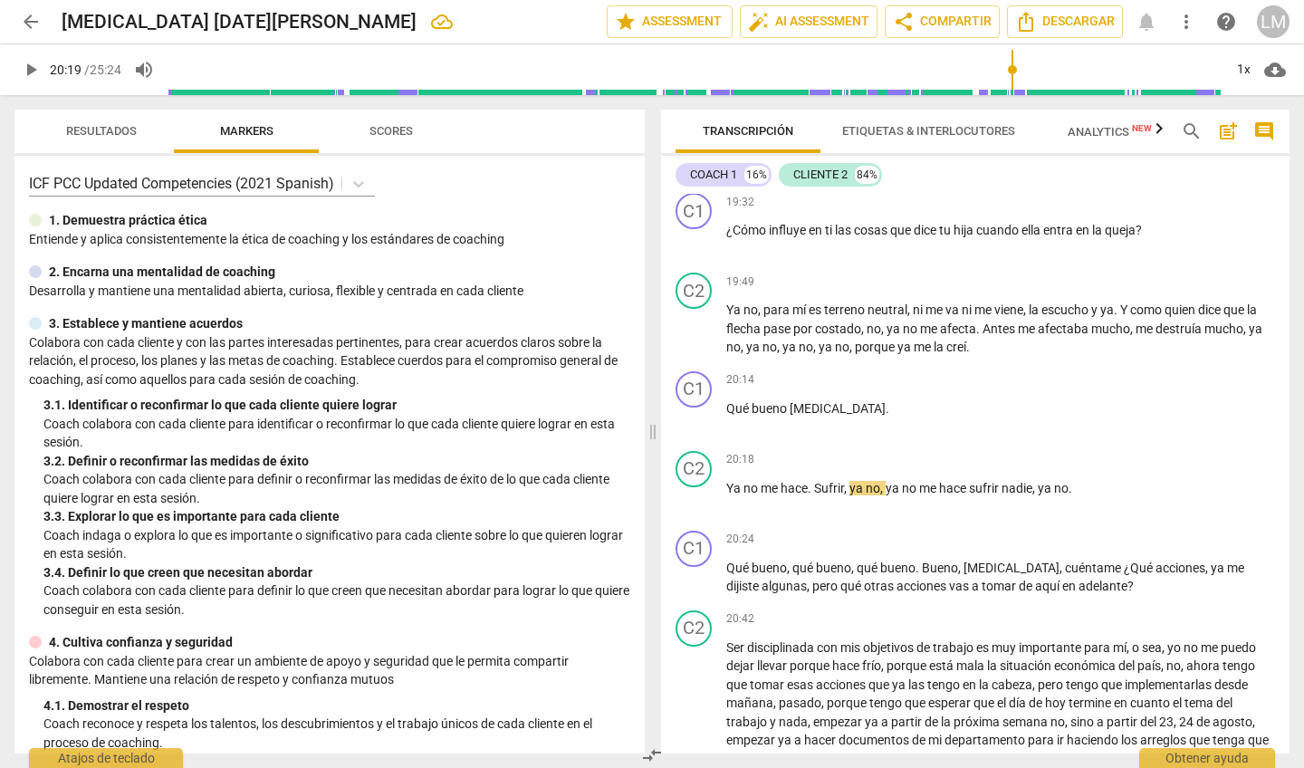
scroll to position [5298, 0]
click at [693, 489] on span "play_arrow" at bounding box center [694, 500] width 22 height 22
drag, startPoint x: 1017, startPoint y: 66, endPoint x: 1007, endPoint y: 66, distance: 10.0
click at [1007, 66] on input "range" at bounding box center [694, 70] width 1055 height 58
drag, startPoint x: 1007, startPoint y: 66, endPoint x: 992, endPoint y: 66, distance: 14.5
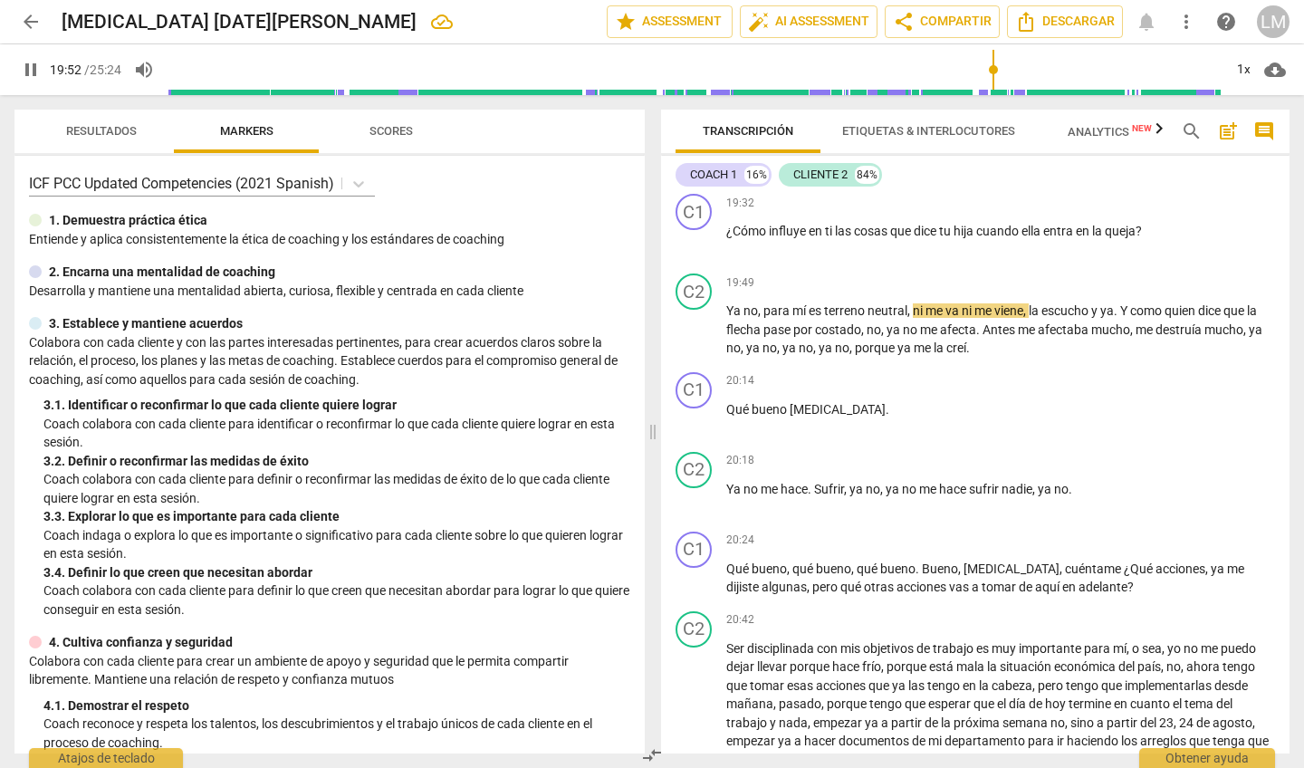
click at [992, 66] on input "range" at bounding box center [694, 70] width 1055 height 58
click at [697, 409] on span "pause" at bounding box center [694, 420] width 22 height 22
click at [697, 409] on span "play_arrow" at bounding box center [694, 420] width 22 height 22
click at [693, 409] on span "pause" at bounding box center [694, 420] width 22 height 22
type input "1221"
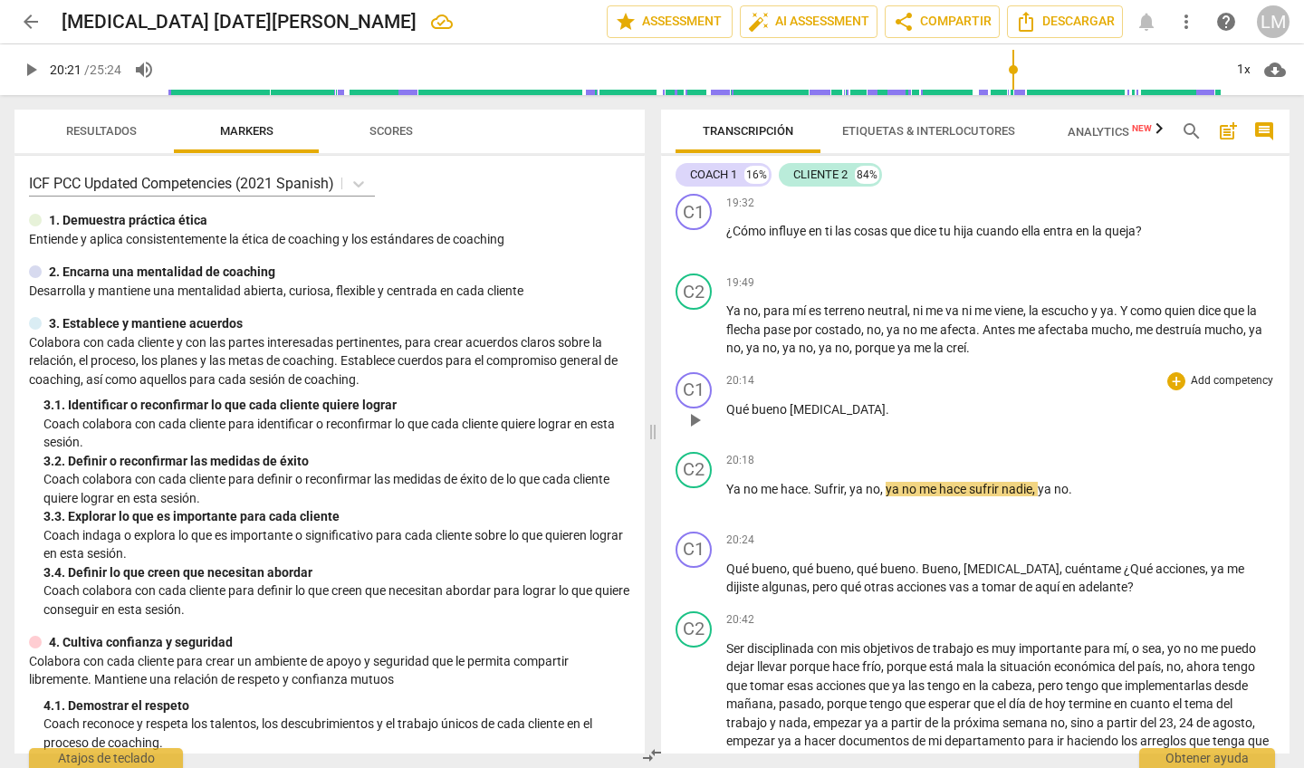
click at [817, 400] on p "Qué bueno [MEDICAL_DATA] ." at bounding box center [1000, 409] width 549 height 19
click at [822, 482] on span "Sufrir" at bounding box center [829, 489] width 30 height 14
click at [926, 524] on div "C1 play_arrow pause 20:24 + Add competency keyboard_arrow_right Qué bueno , qué…" at bounding box center [975, 564] width 628 height 80
click at [722, 372] on div "C1 play_arrow pause" at bounding box center [700, 404] width 51 height 65
click at [694, 409] on span "play_arrow" at bounding box center [694, 420] width 22 height 22
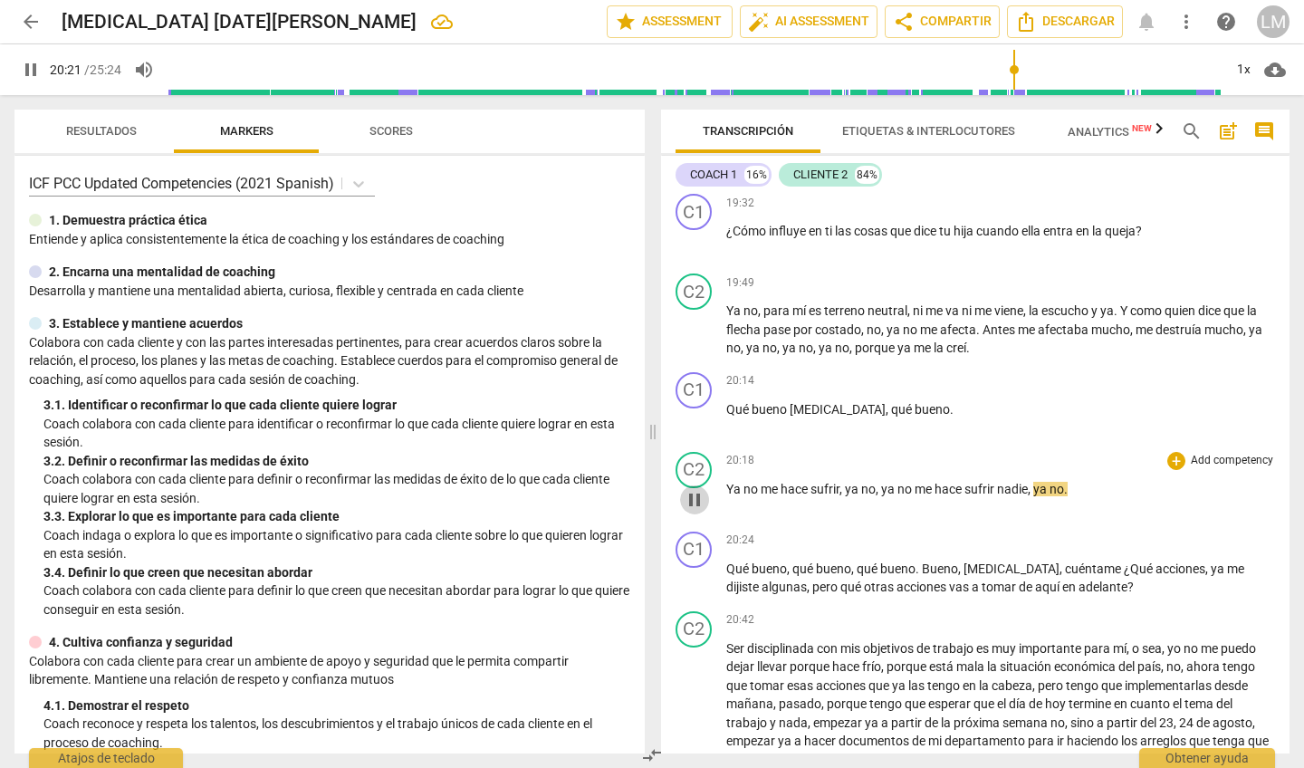
click at [693, 489] on span "pause" at bounding box center [694, 500] width 22 height 22
type input "1222"
click at [885, 482] on span "ya" at bounding box center [889, 489] width 16 height 14
click at [694, 489] on span "play_arrow" at bounding box center [694, 500] width 22 height 22
click at [726, 482] on span "Ya" at bounding box center [734, 489] width 17 height 14
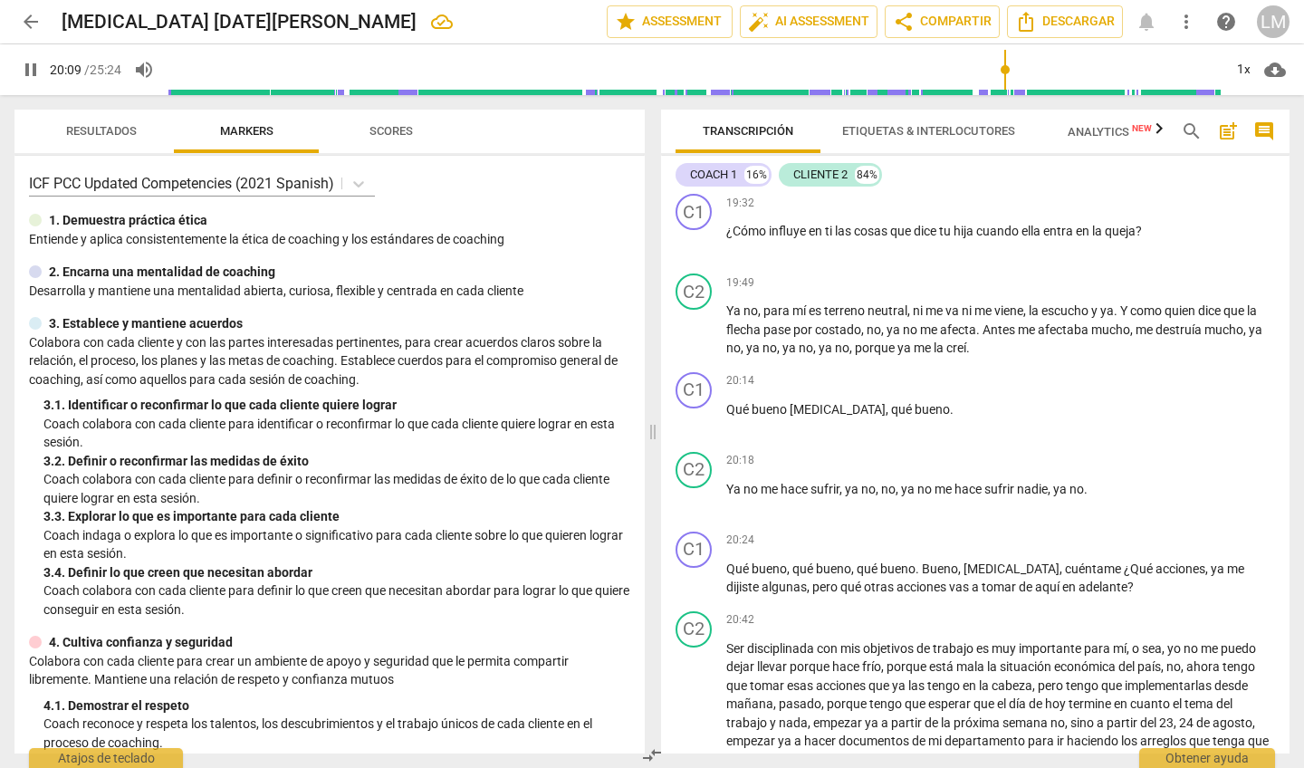
drag, startPoint x: 1020, startPoint y: 67, endPoint x: 1003, endPoint y: 67, distance: 17.2
click at [1003, 67] on input "range" at bounding box center [694, 70] width 1055 height 58
click at [695, 489] on span "pause" at bounding box center [694, 500] width 22 height 22
click at [695, 489] on span "play_arrow" at bounding box center [694, 500] width 22 height 22
click at [693, 568] on span "pause" at bounding box center [694, 579] width 22 height 22
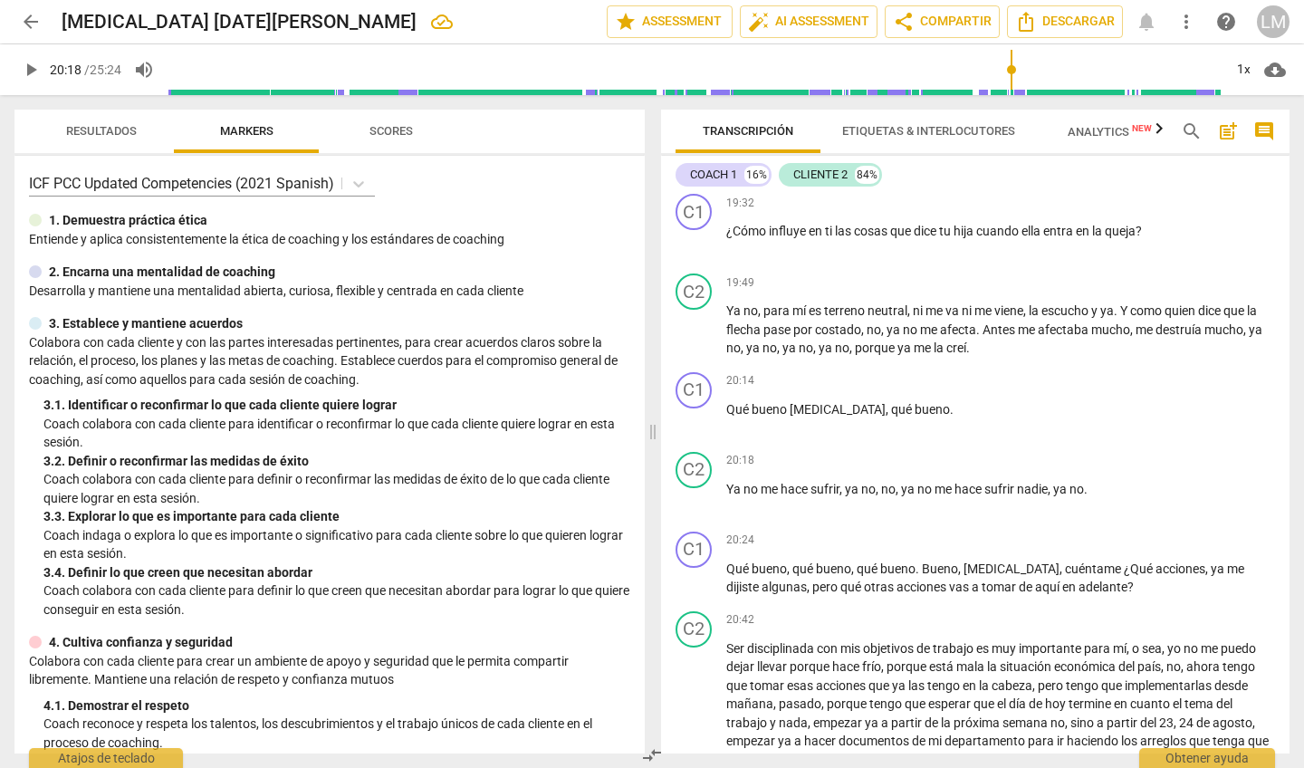
drag, startPoint x: 1024, startPoint y: 66, endPoint x: 1010, endPoint y: 67, distance: 13.6
click at [1010, 67] on input "range" at bounding box center [694, 70] width 1055 height 58
click at [695, 489] on span "play_arrow" at bounding box center [694, 500] width 22 height 22
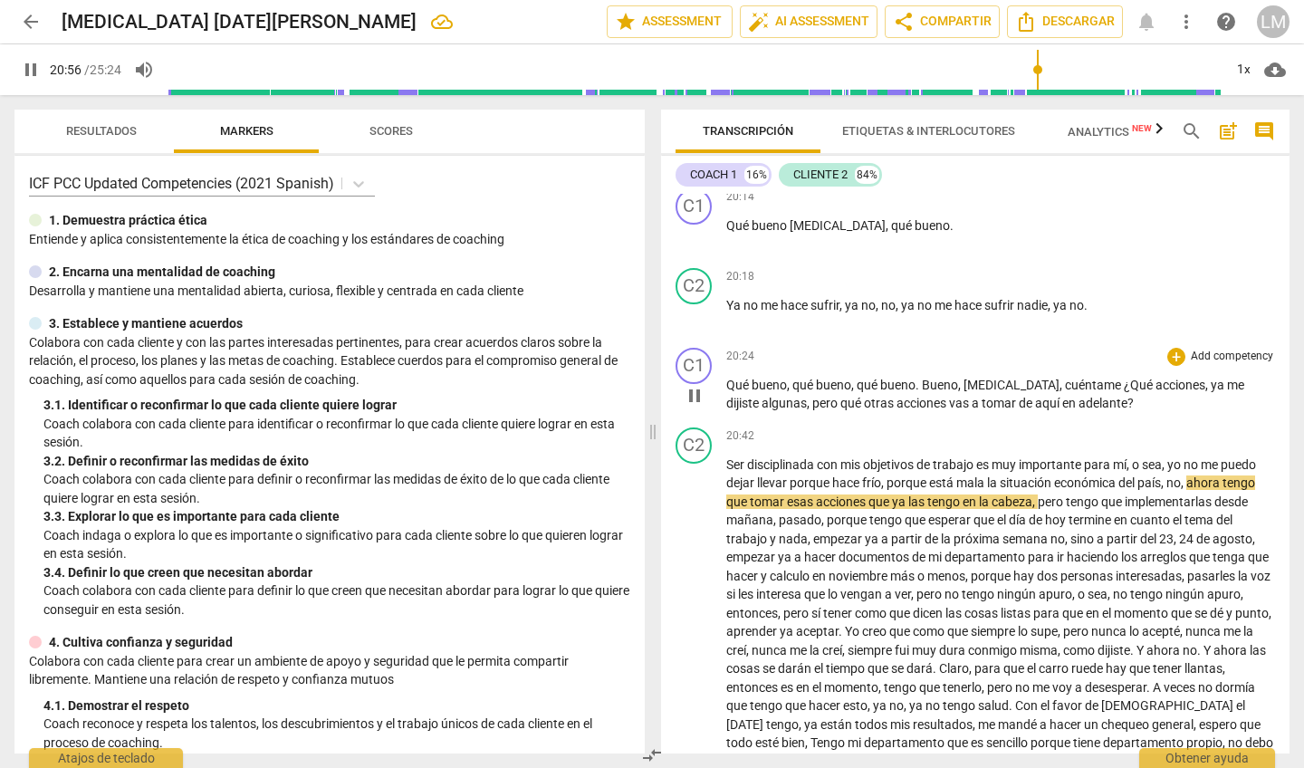
scroll to position [5484, 0]
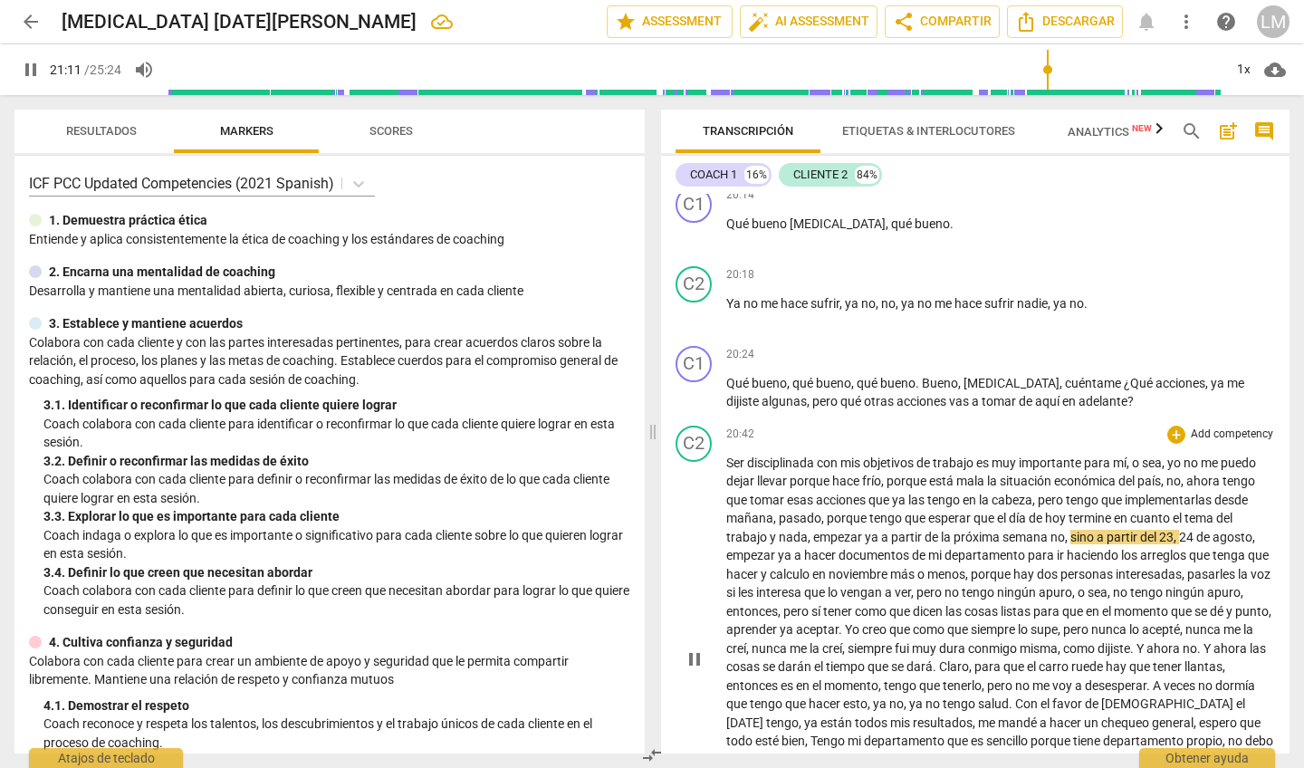
click at [694, 619] on span "pause" at bounding box center [694, 659] width 22 height 22
type input "1272"
click at [1183, 511] on span "el" at bounding box center [1178, 518] width 12 height 14
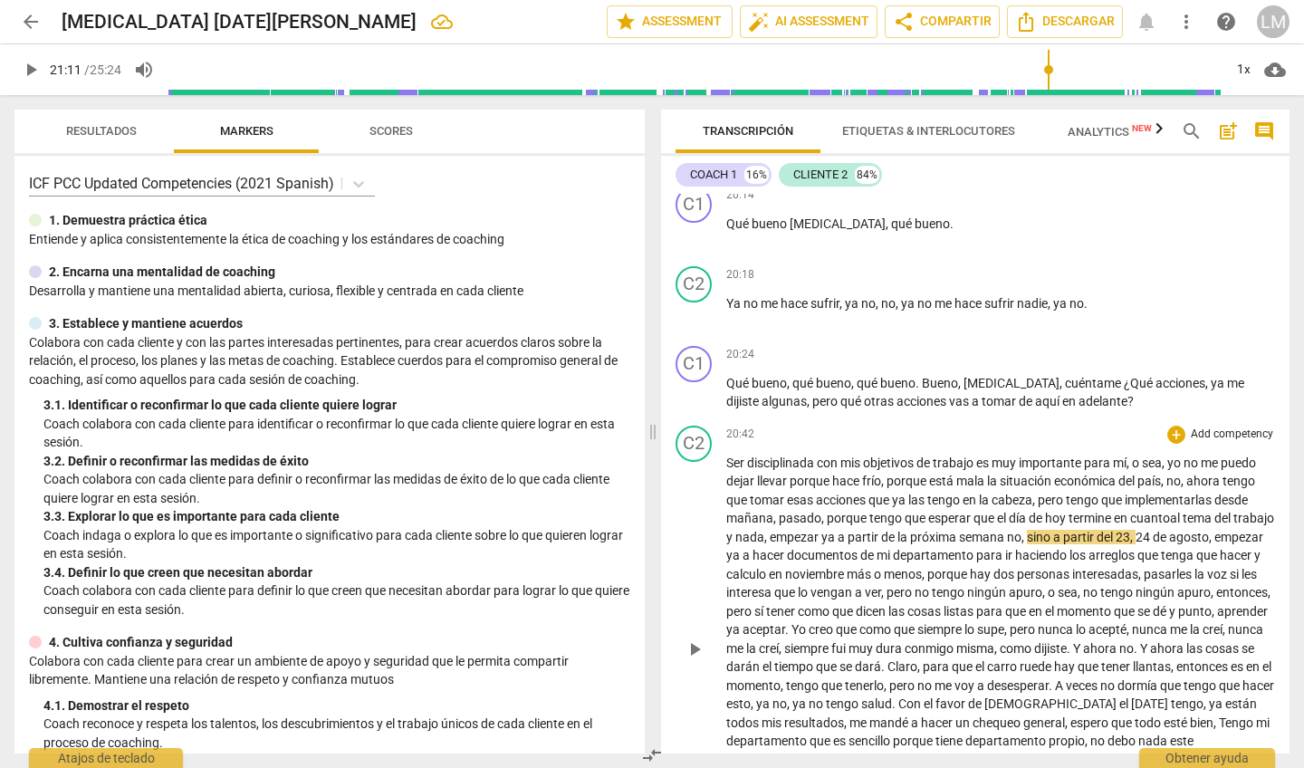
click at [697, 619] on span "play_arrow" at bounding box center [694, 649] width 22 height 22
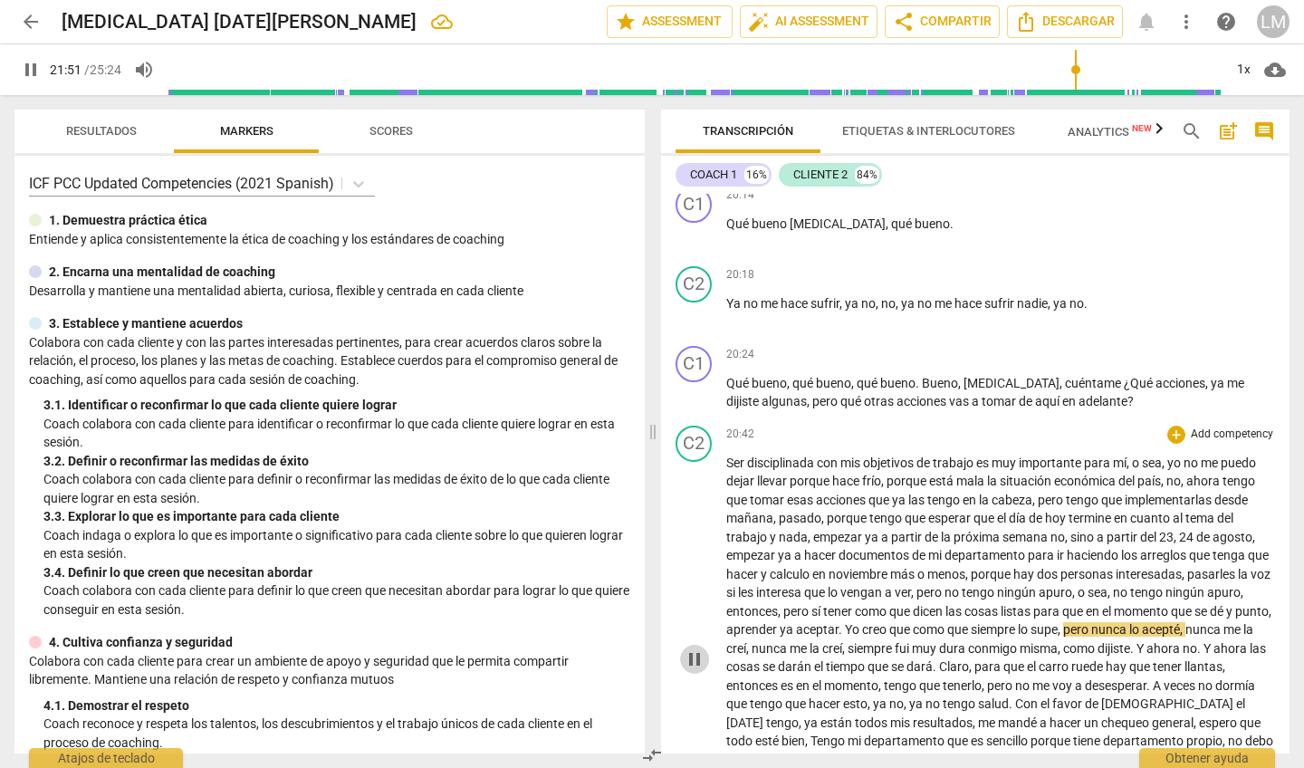
click at [693, 619] on span "pause" at bounding box center [694, 659] width 22 height 22
type input "1311"
click at [838, 619] on span "aceptar" at bounding box center [817, 629] width 43 height 14
click at [800, 619] on span "ya a" at bounding box center [789, 629] width 21 height 14
click at [843, 619] on span "aceptar" at bounding box center [821, 629] width 43 height 14
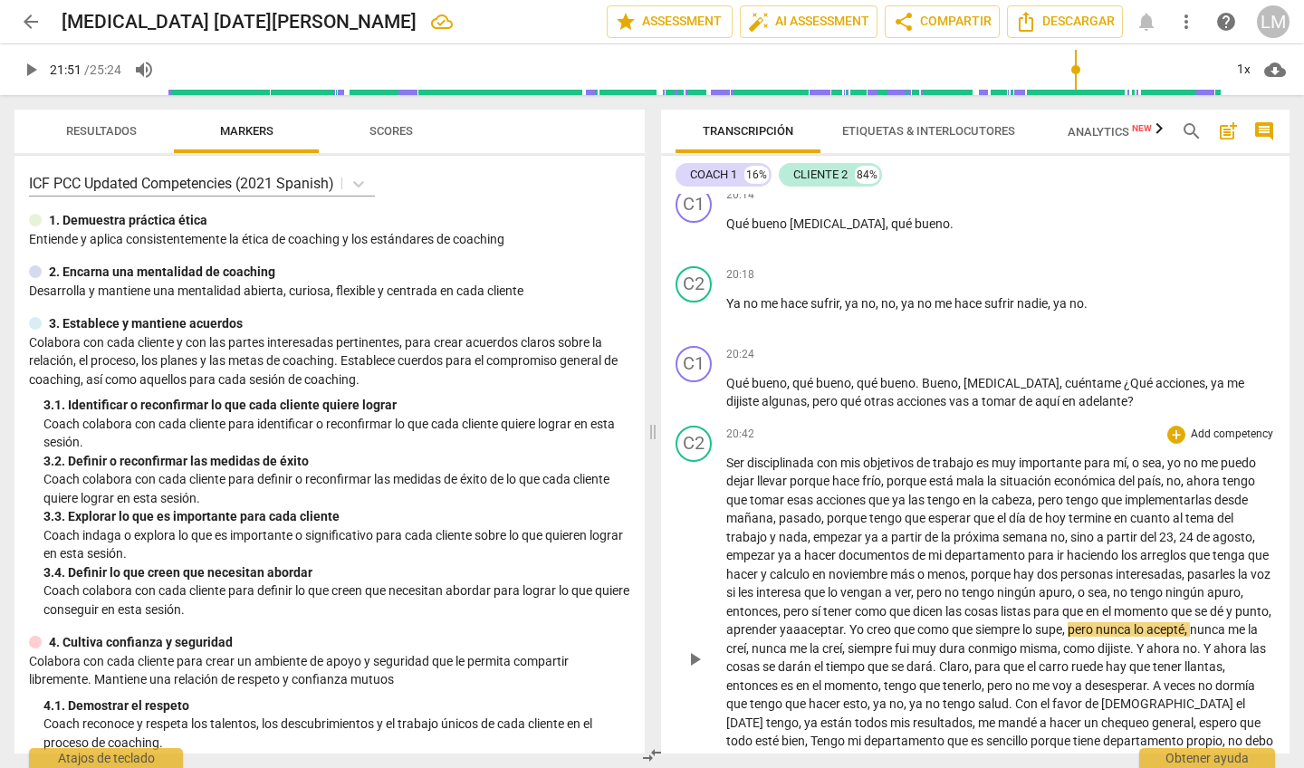
click at [690, 619] on span "play_arrow" at bounding box center [694, 659] width 22 height 22
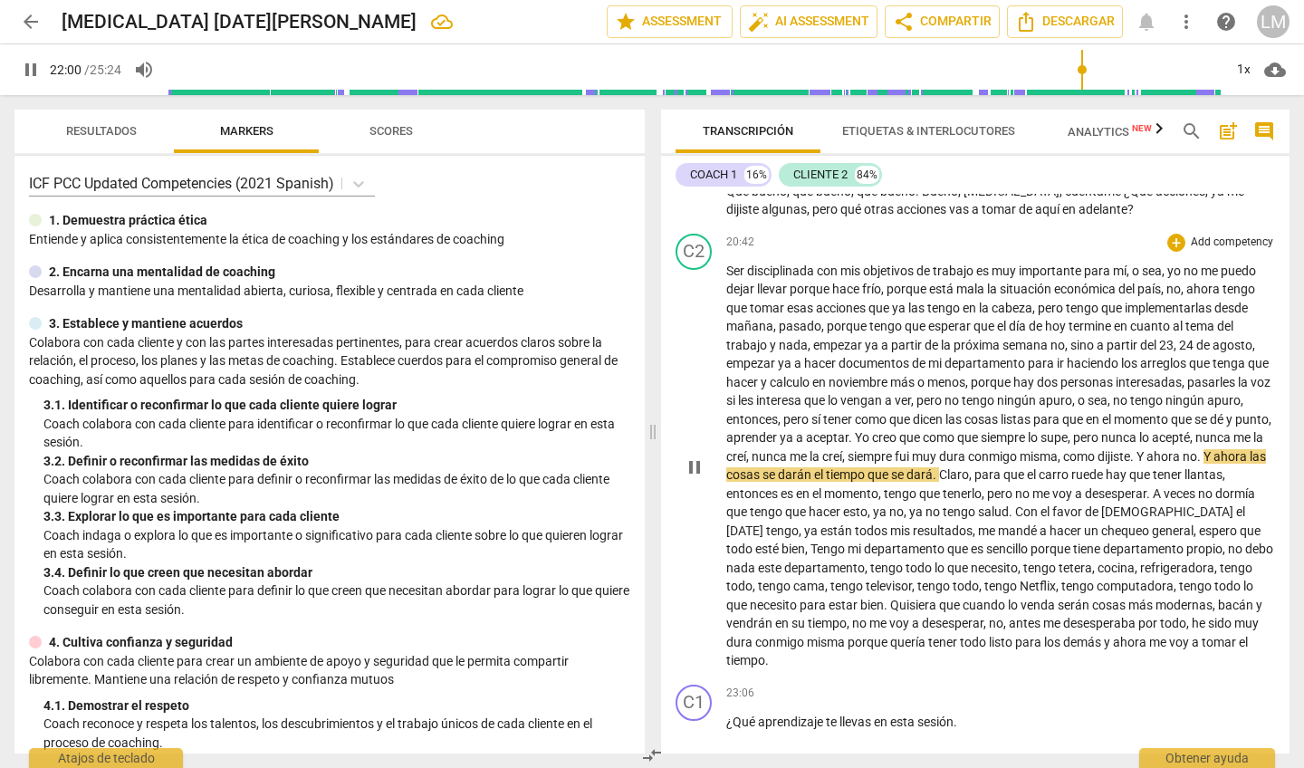
scroll to position [5680, 0]
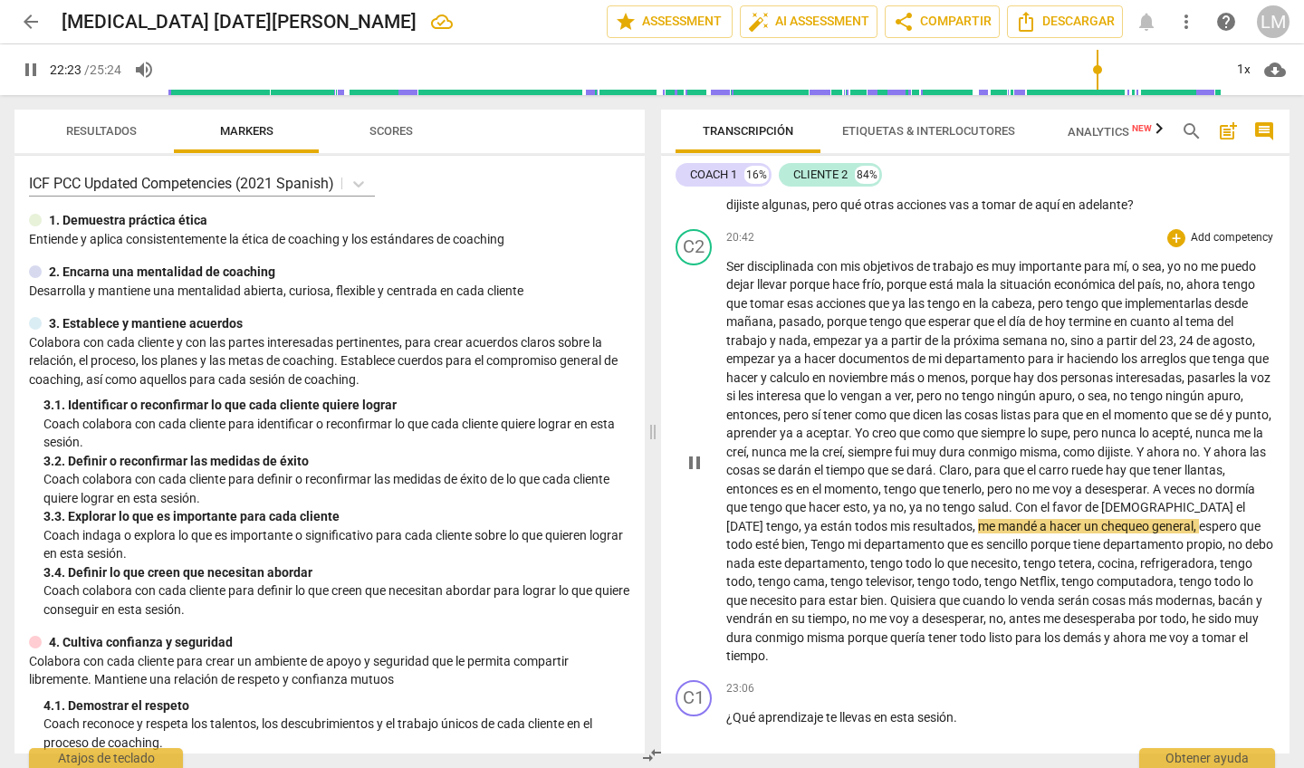
click at [695, 452] on span "pause" at bounding box center [694, 463] width 22 height 22
type input "1344"
click at [1040, 500] on span "Con" at bounding box center [1027, 507] width 25 height 14
click at [1221, 500] on span "[DEMOGRAPHIC_DATA]" at bounding box center [1160, 507] width 135 height 14
click at [691, 452] on span "play_arrow" at bounding box center [694, 463] width 22 height 22
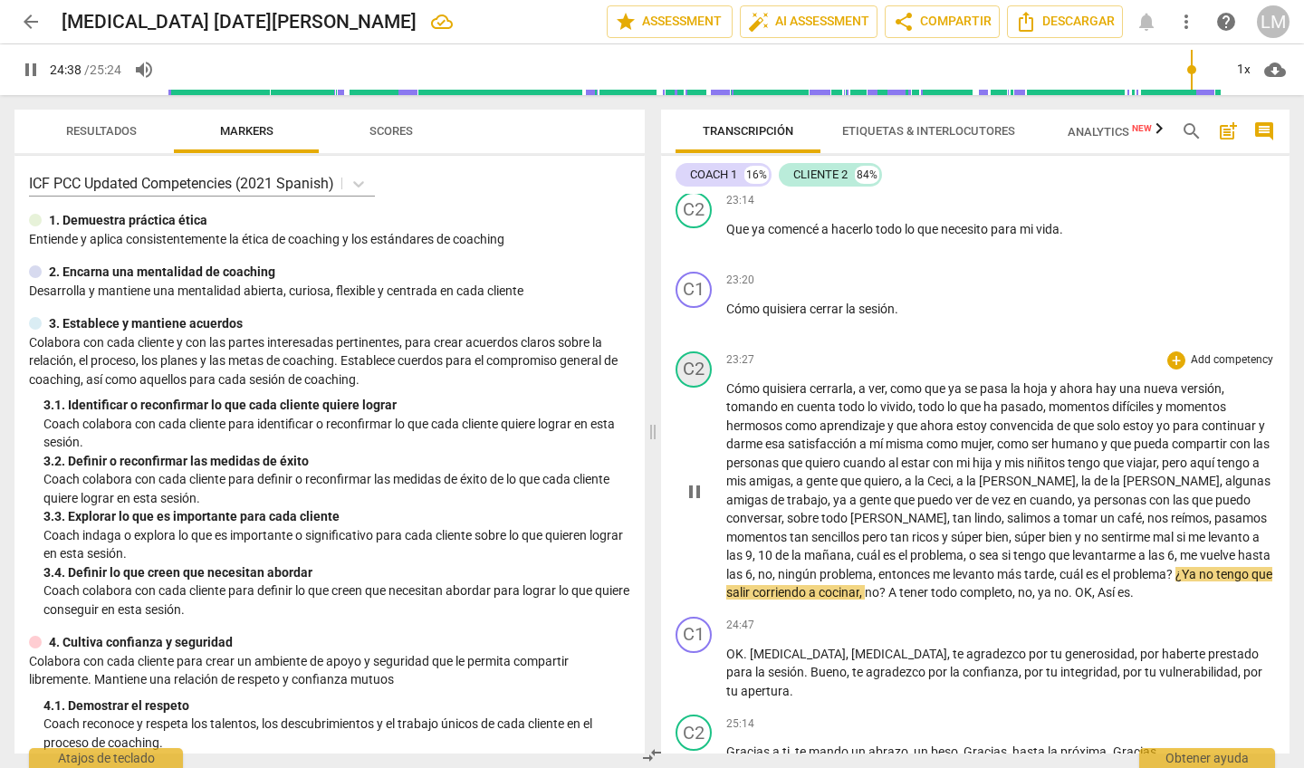
scroll to position [6247, 0]
type input "1524"
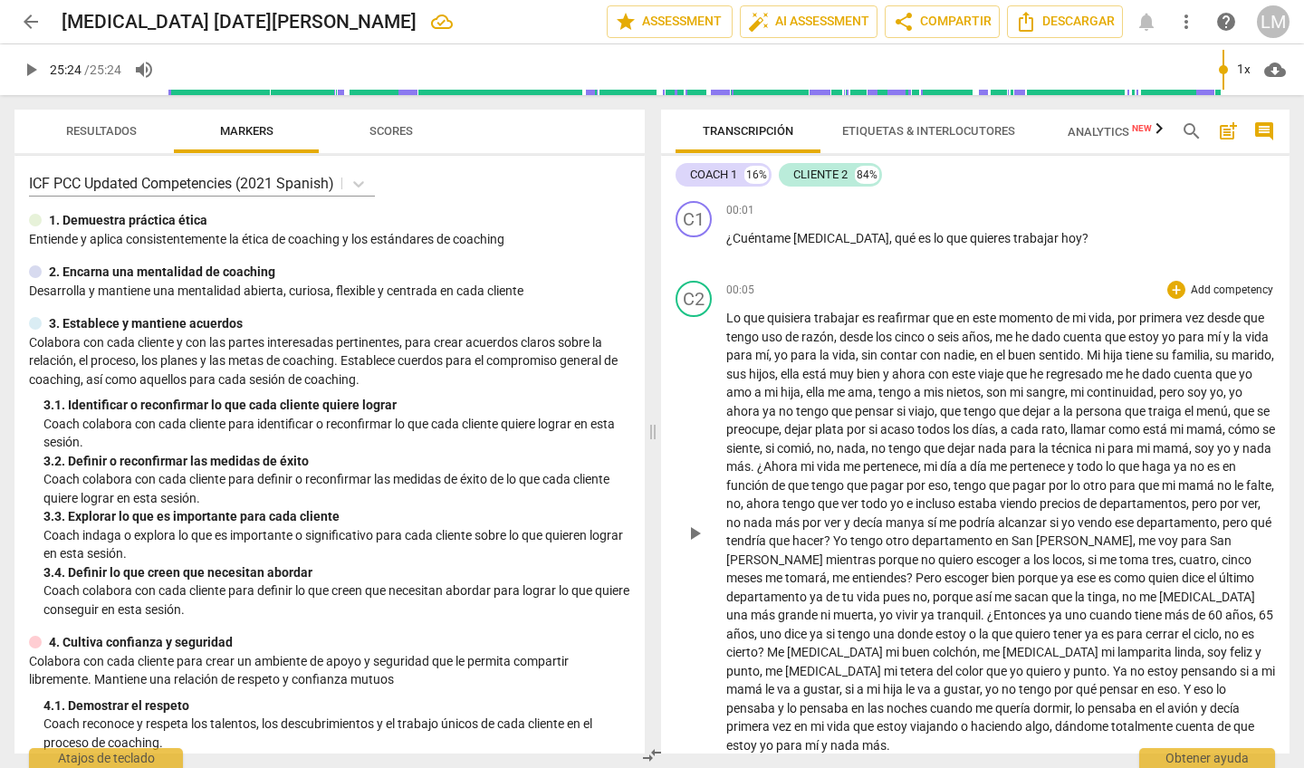
scroll to position [0, 0]
click at [473, 25] on span "edit" at bounding box center [484, 22] width 22 height 22
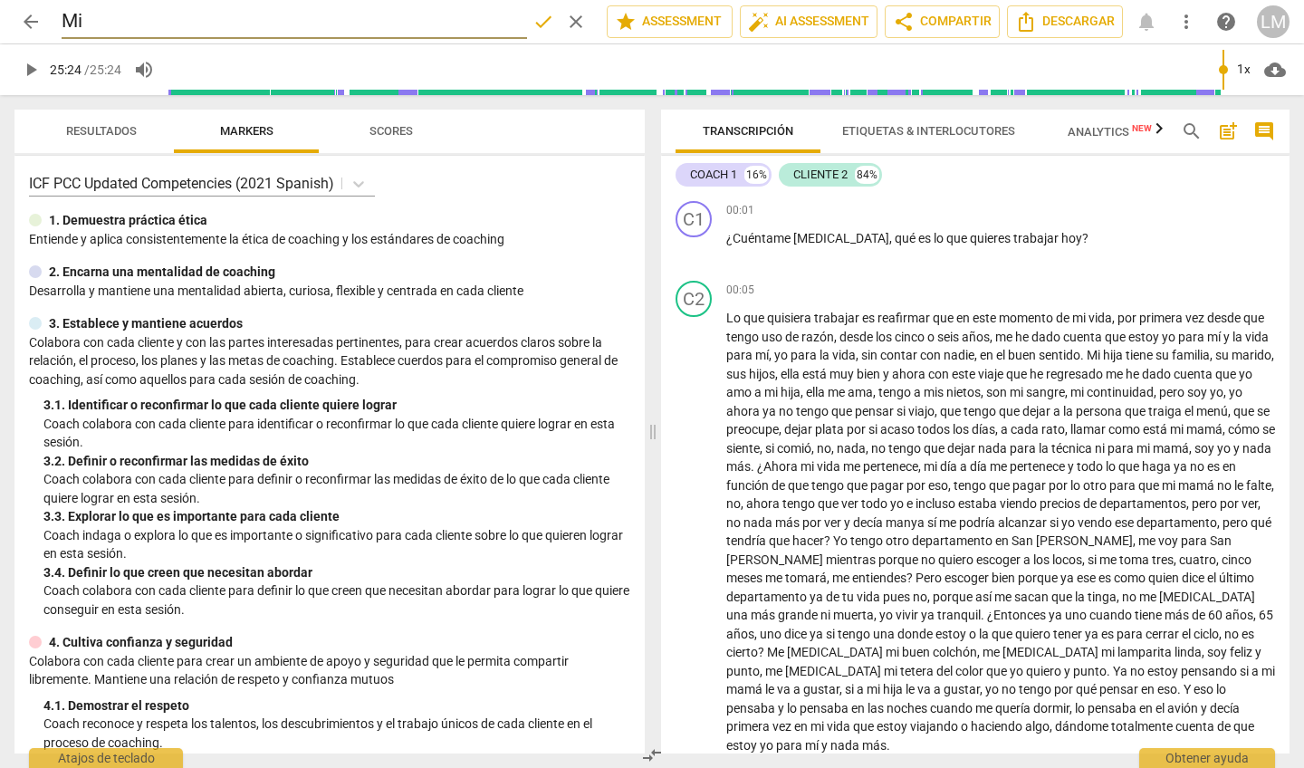
type input "M"
type input "Milagros-[MEDICAL_DATA] [DATE]"
click at [537, 19] on span "done" at bounding box center [543, 22] width 22 height 22
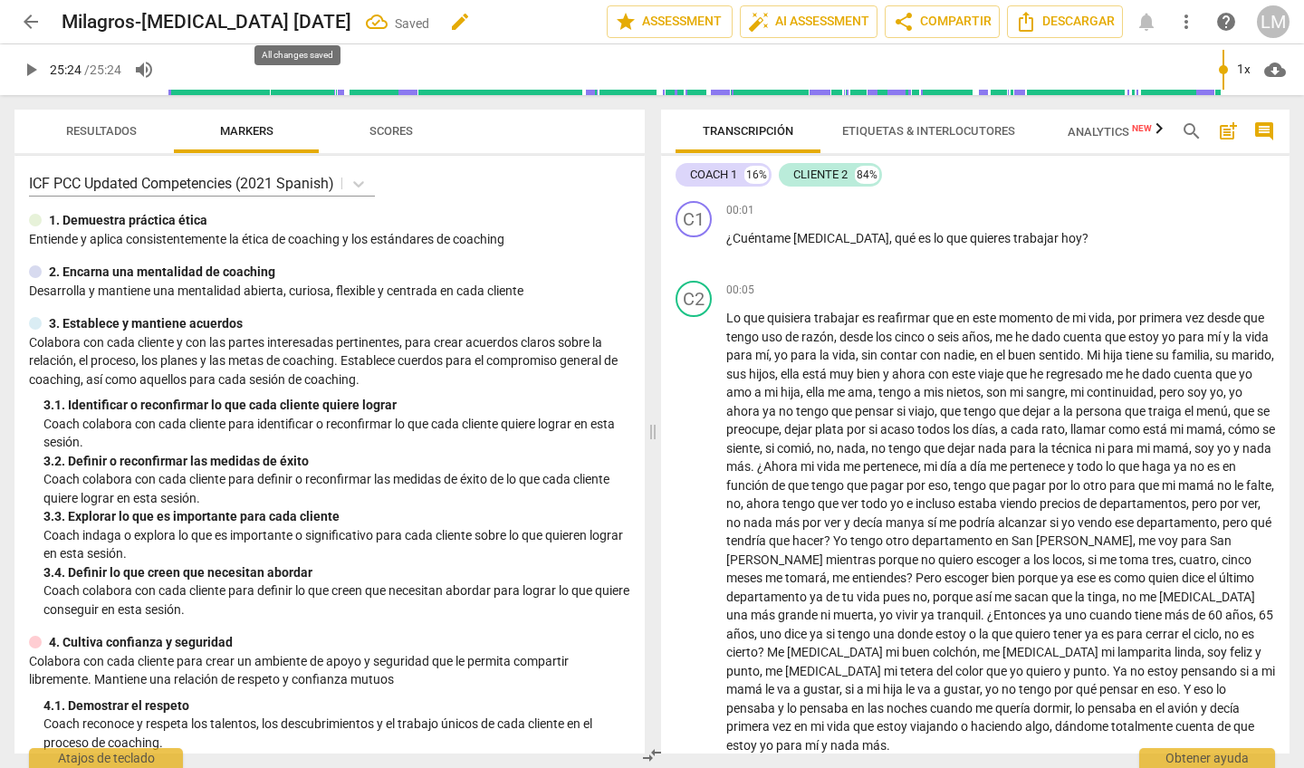
click at [366, 23] on icon at bounding box center [377, 22] width 22 height 22
click at [467, 33] on div "Milagros-[MEDICAL_DATA] [DATE] edit" at bounding box center [327, 21] width 530 height 33
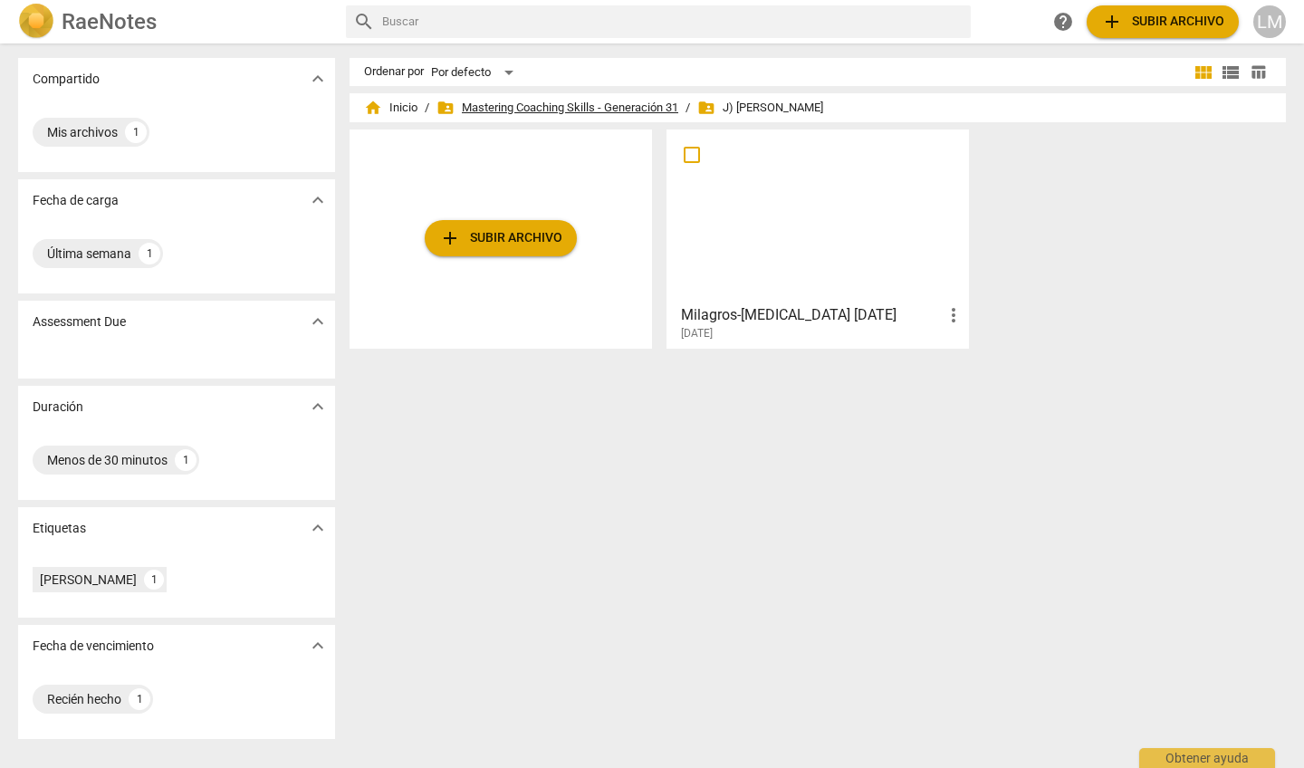
click at [634, 102] on span "folder_shared Mastering Coaching Skills - Generación 31" at bounding box center [557, 108] width 242 height 18
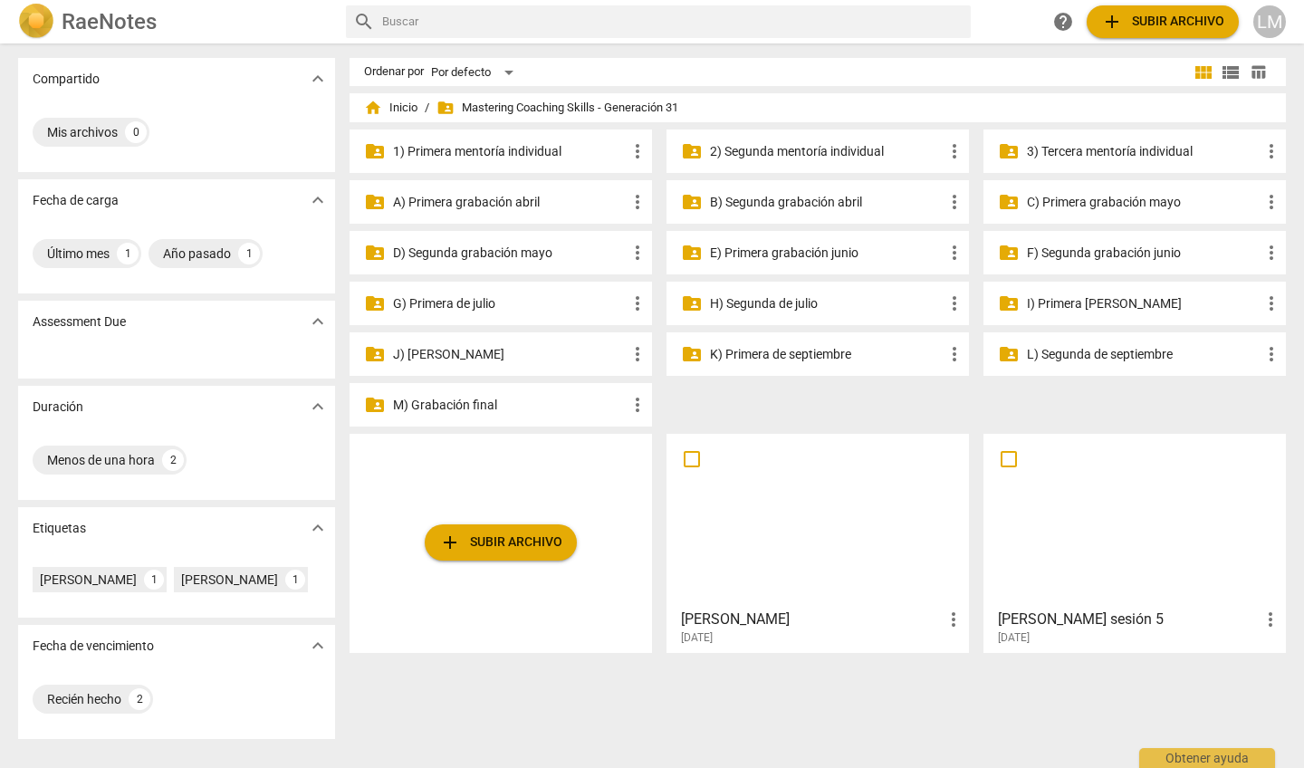
click at [1047, 302] on p "I) Primera [PERSON_NAME]" at bounding box center [1144, 303] width 234 height 19
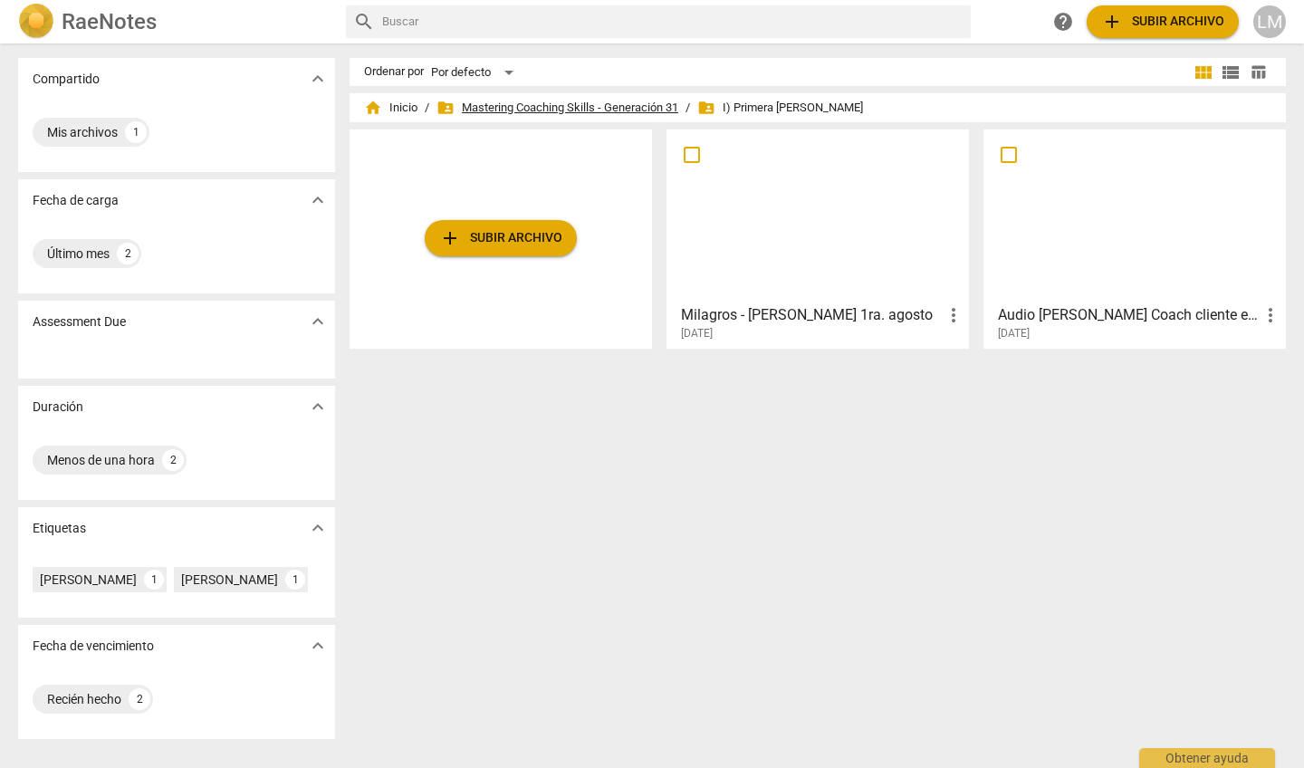
click at [641, 105] on span "folder_shared Mastering Coaching Skills - Generación 31" at bounding box center [557, 108] width 242 height 18
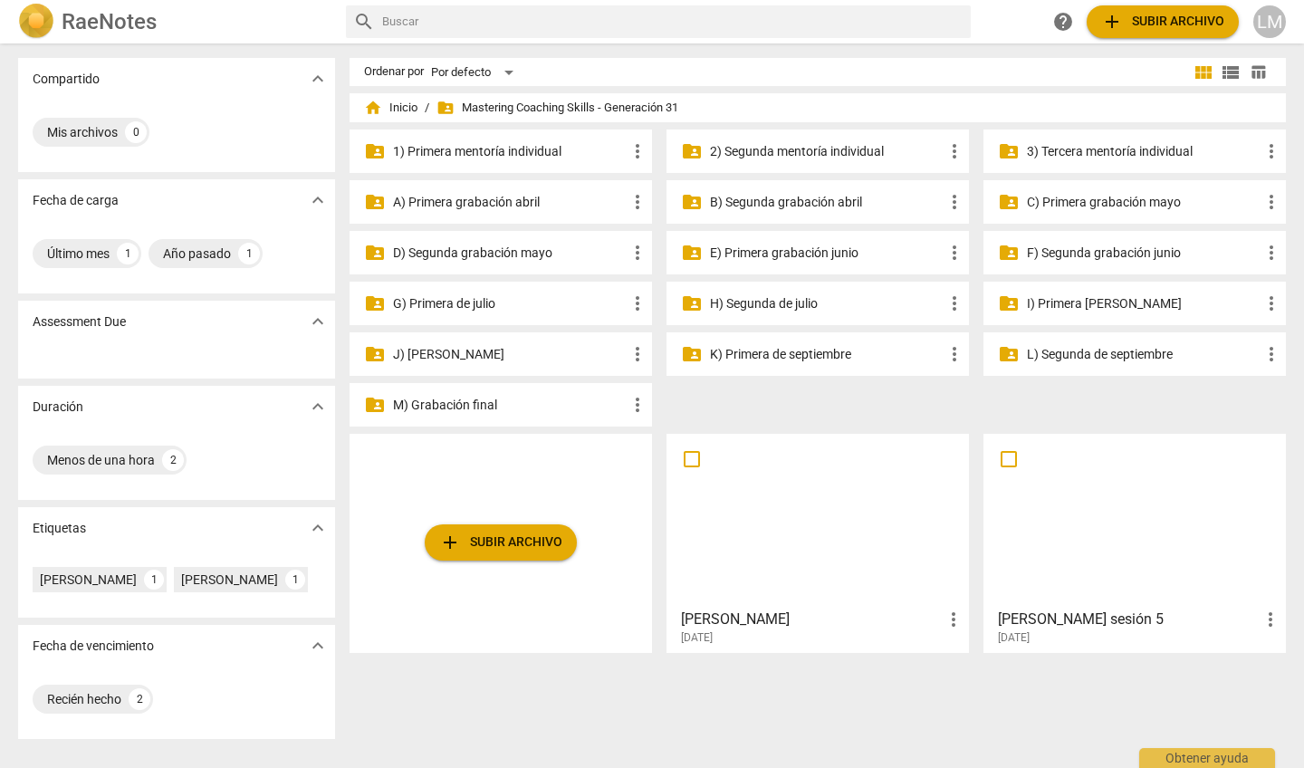
click at [559, 356] on p "J) [PERSON_NAME]" at bounding box center [510, 354] width 234 height 19
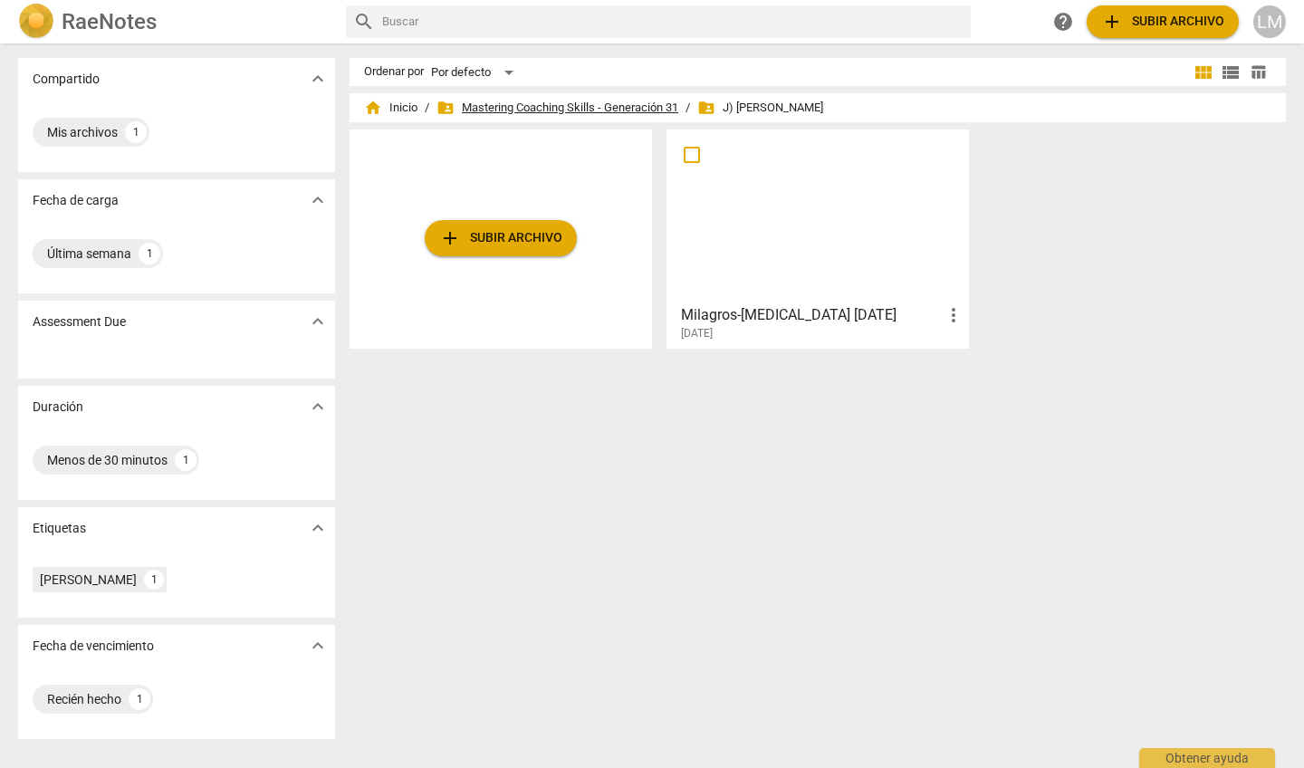
click at [560, 104] on span "folder_shared Mastering Coaching Skills - Generación 31" at bounding box center [557, 108] width 242 height 18
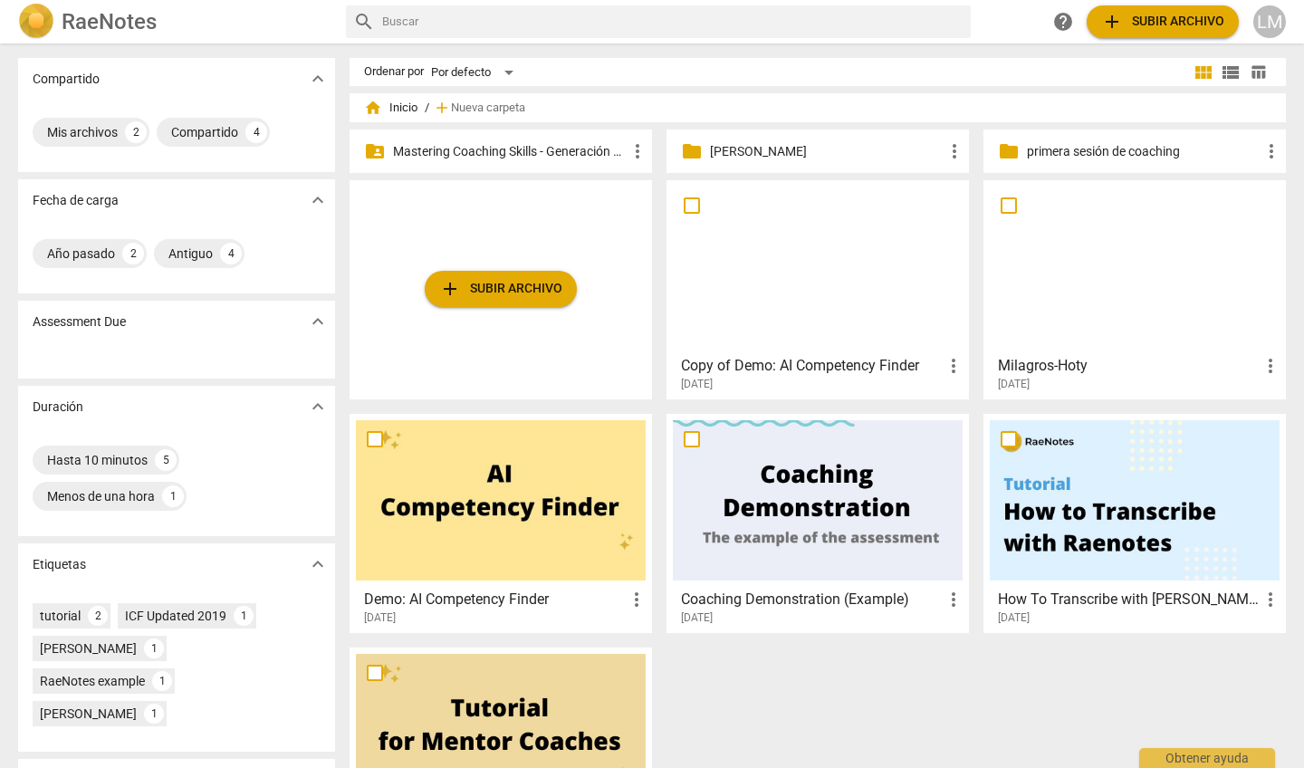
click at [590, 142] on p "Mastering Coaching Skills - Generación 31" at bounding box center [510, 151] width 234 height 19
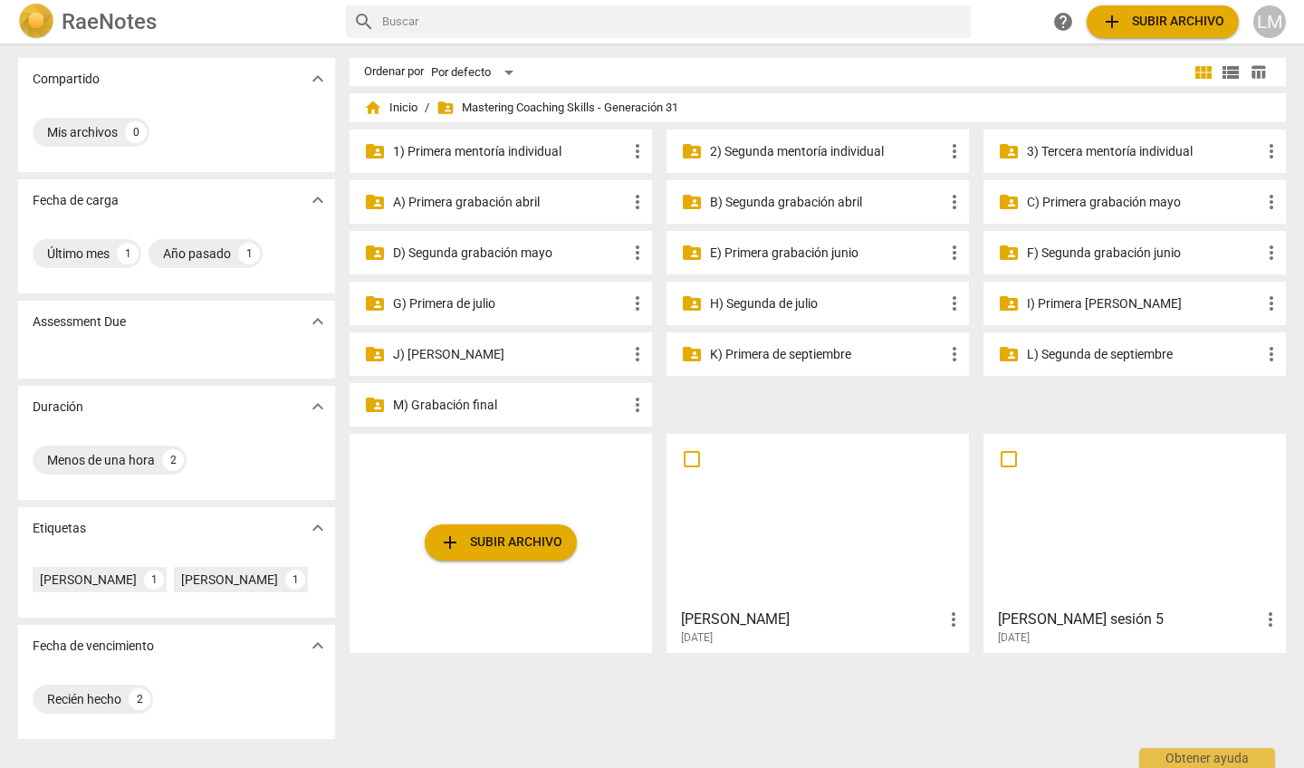
click at [559, 349] on p "J) [PERSON_NAME]" at bounding box center [510, 354] width 234 height 19
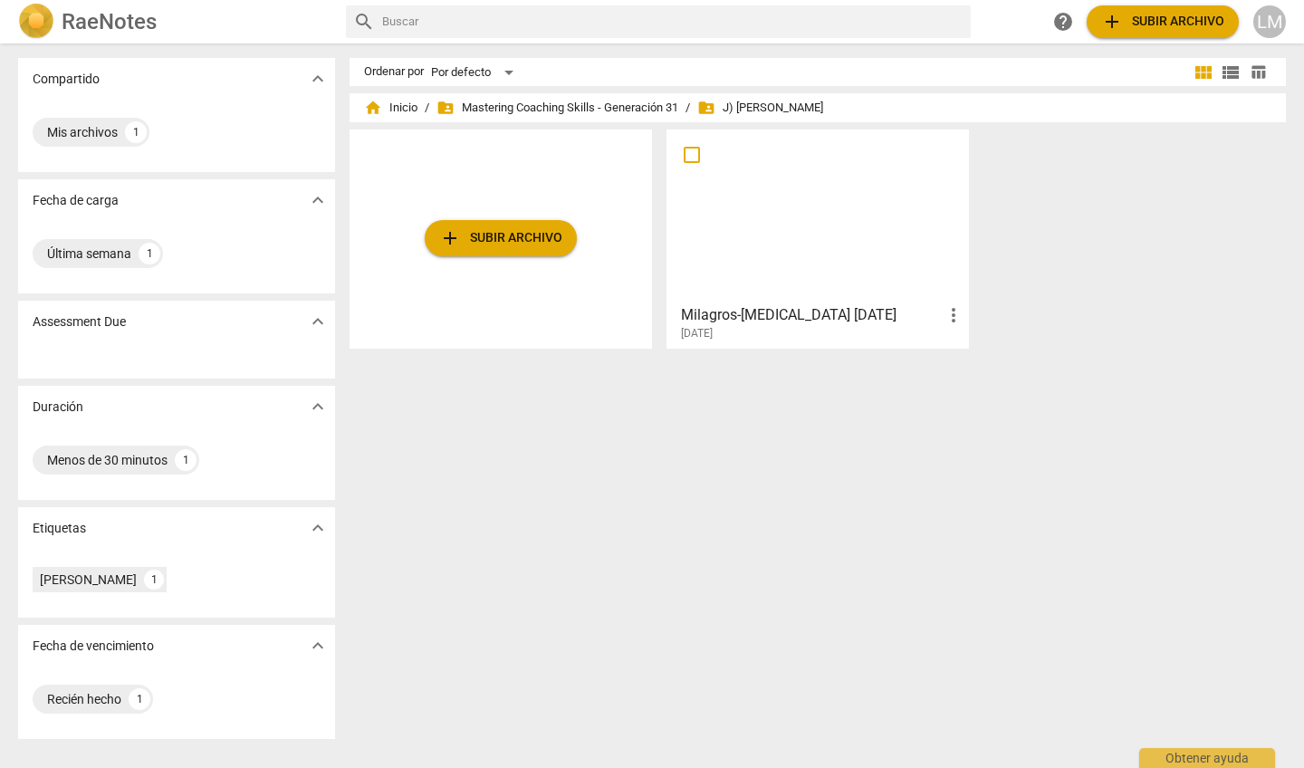
click at [789, 302] on div "Milagros-Mili 1 agosto more_vert 2025-08-16" at bounding box center [818, 318] width 291 height 45
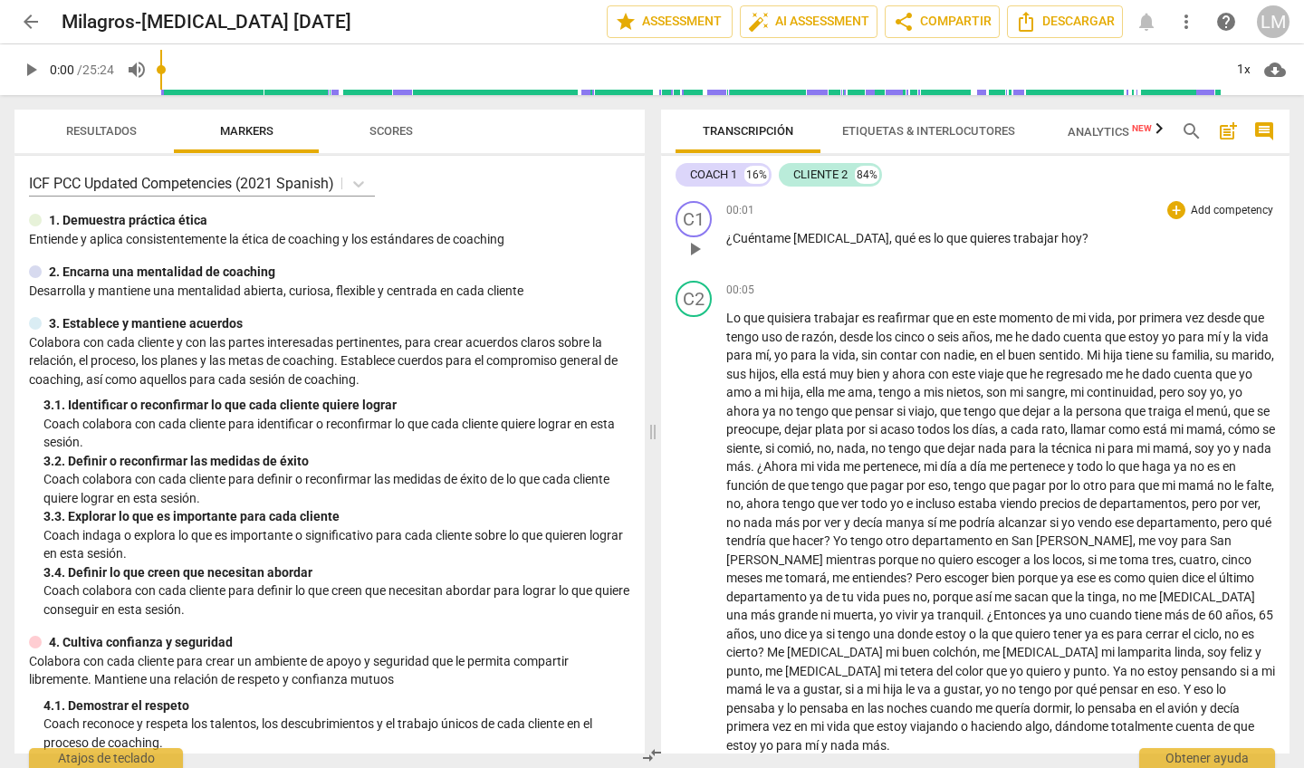
click at [1198, 208] on p "Add competency" at bounding box center [1232, 211] width 86 height 16
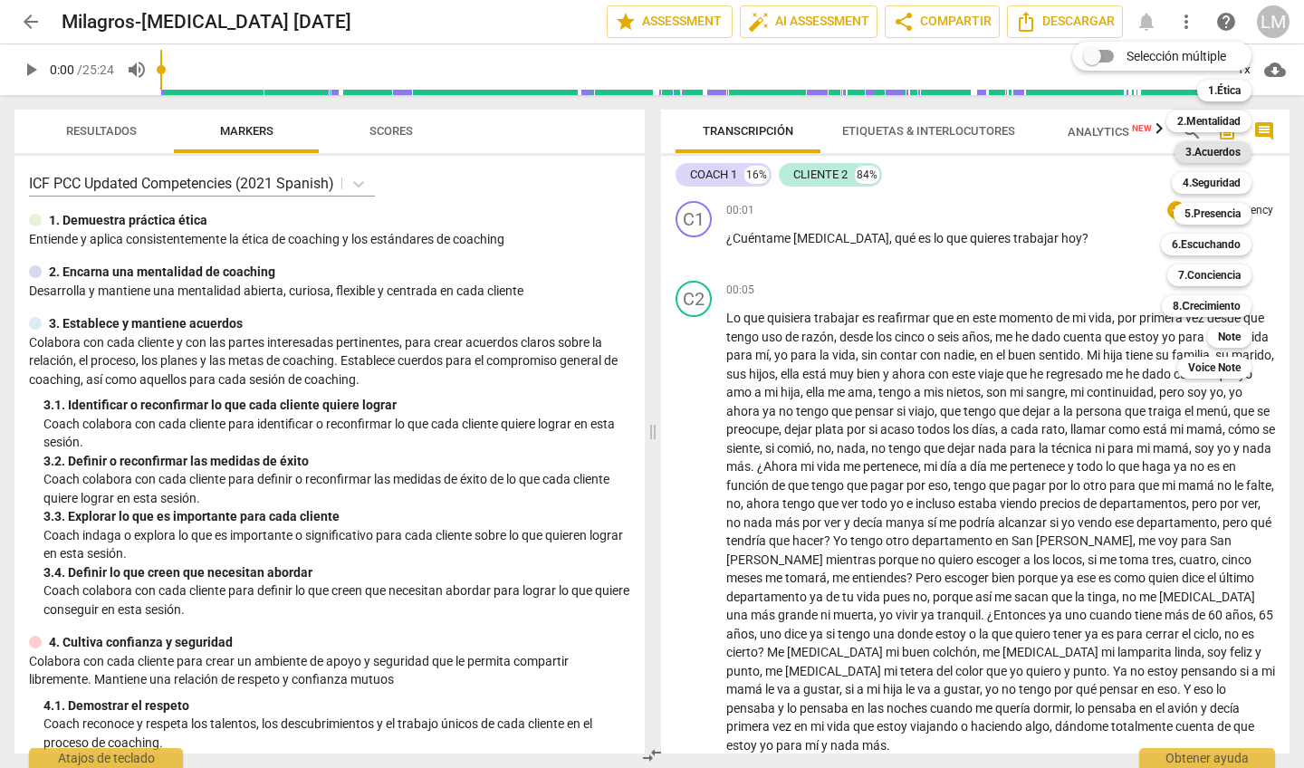
click at [1203, 153] on b "3.Acuerdos" at bounding box center [1212, 152] width 55 height 22
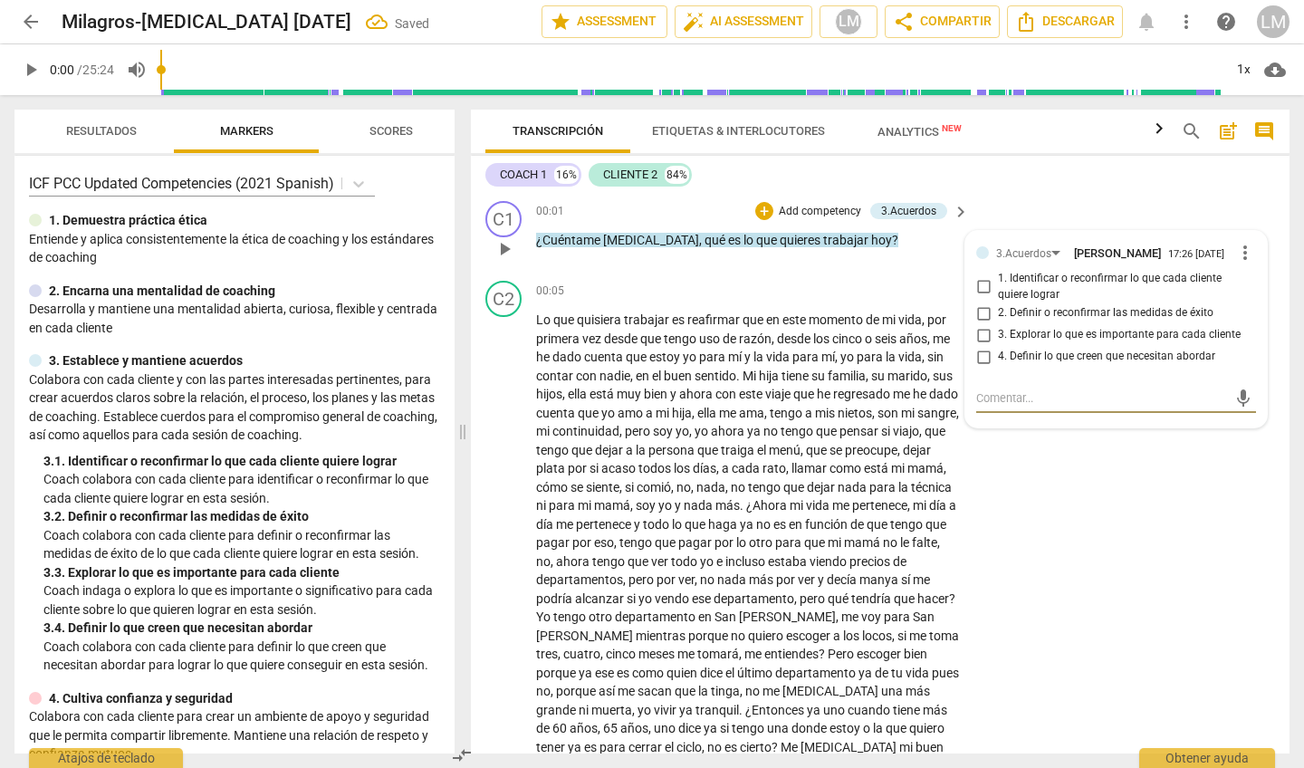
click at [1138, 280] on span "1. Identificar o reconfirmar lo que cada cliente quiere lograr" at bounding box center [1123, 287] width 251 height 32
click at [998, 280] on input "1. Identificar o reconfirmar lo que cada cliente quiere lograr" at bounding box center [983, 287] width 29 height 22
checkbox input "true"
click at [1107, 531] on div "C2 play_arrow pause 00:05 + Add competency keyboard_arrow_right Lo que quisiera…" at bounding box center [880, 583] width 818 height 620
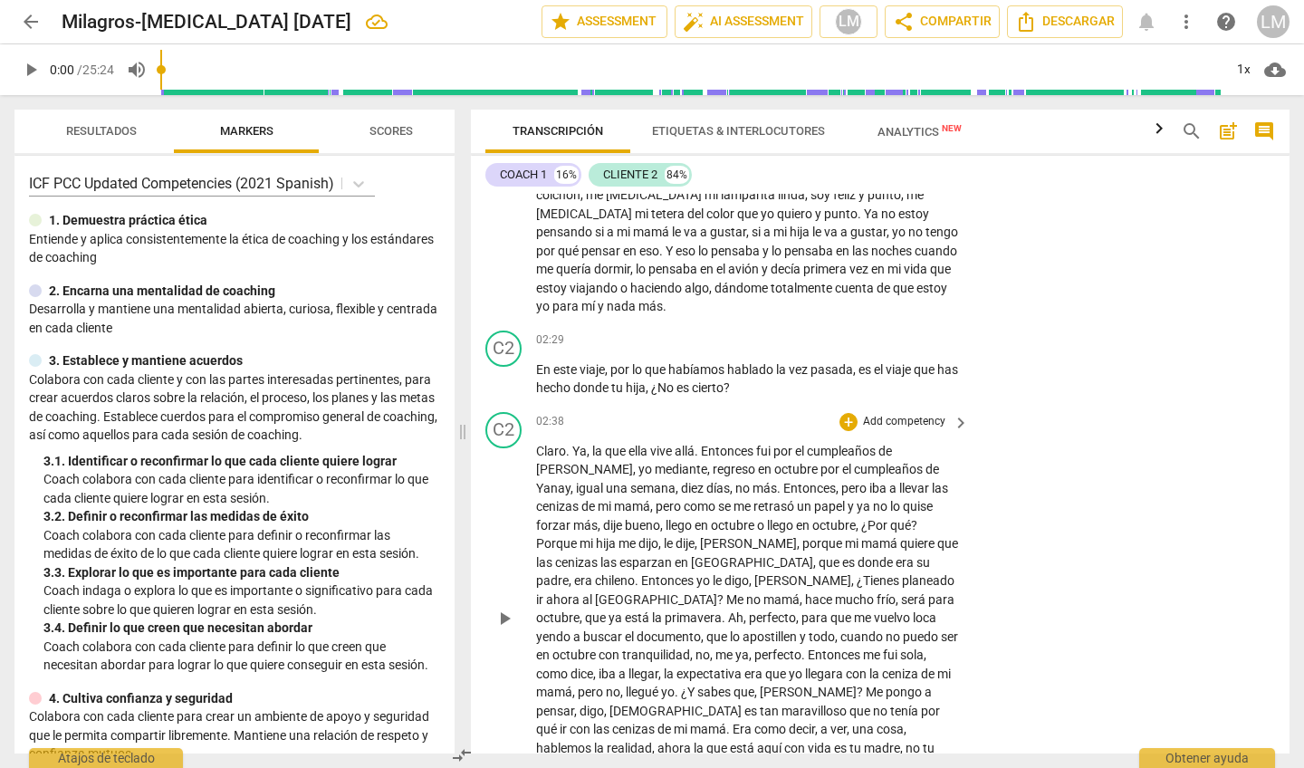
scroll to position [572, 0]
click at [905, 330] on p "Add competency" at bounding box center [904, 338] width 86 height 16
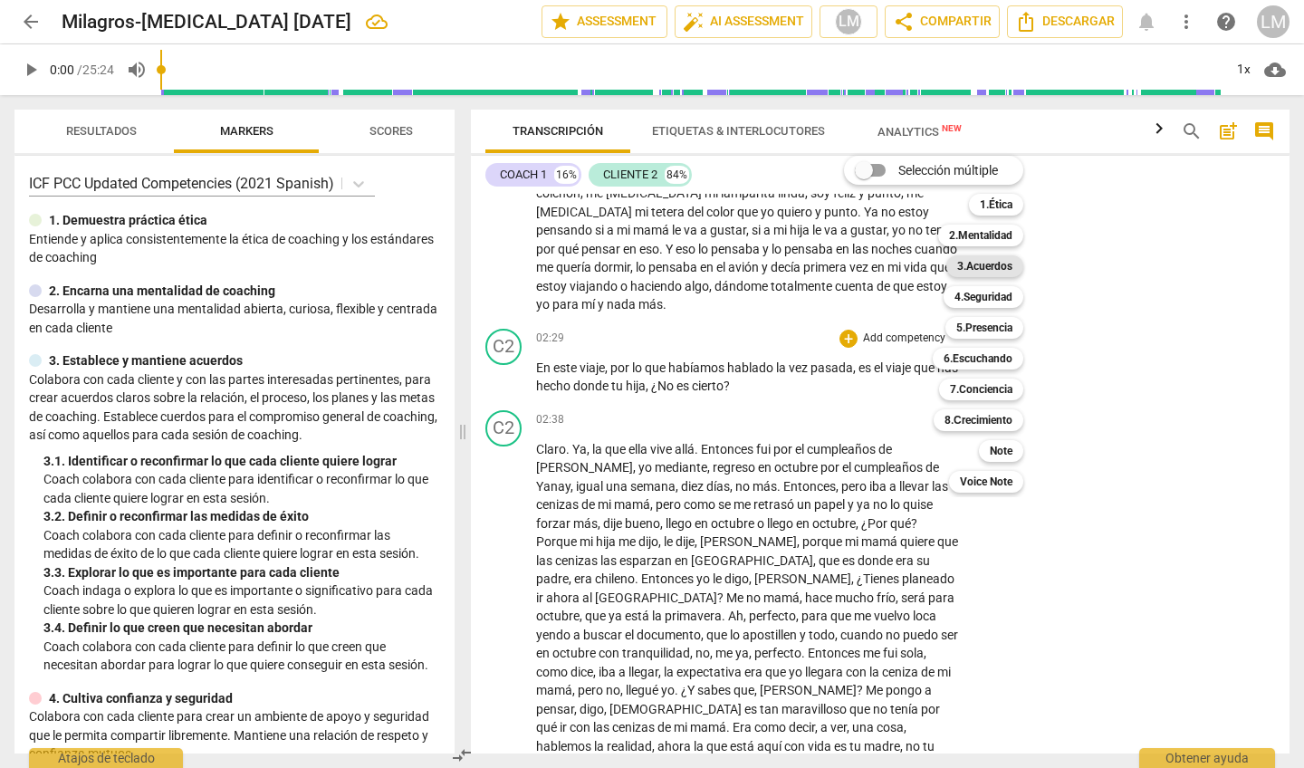
click at [1005, 269] on b "3.Acuerdos" at bounding box center [984, 266] width 55 height 22
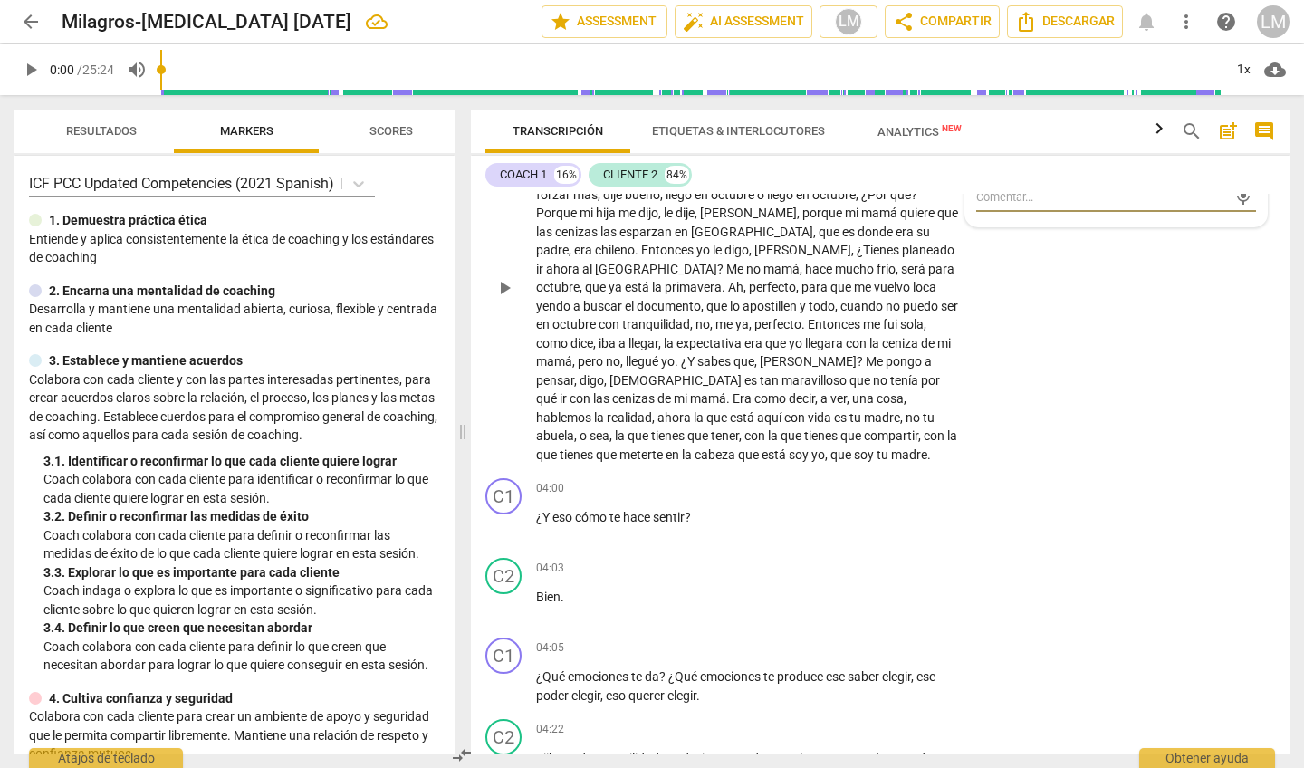
scroll to position [903, 0]
click at [898, 478] on p "Add competency" at bounding box center [904, 486] width 86 height 16
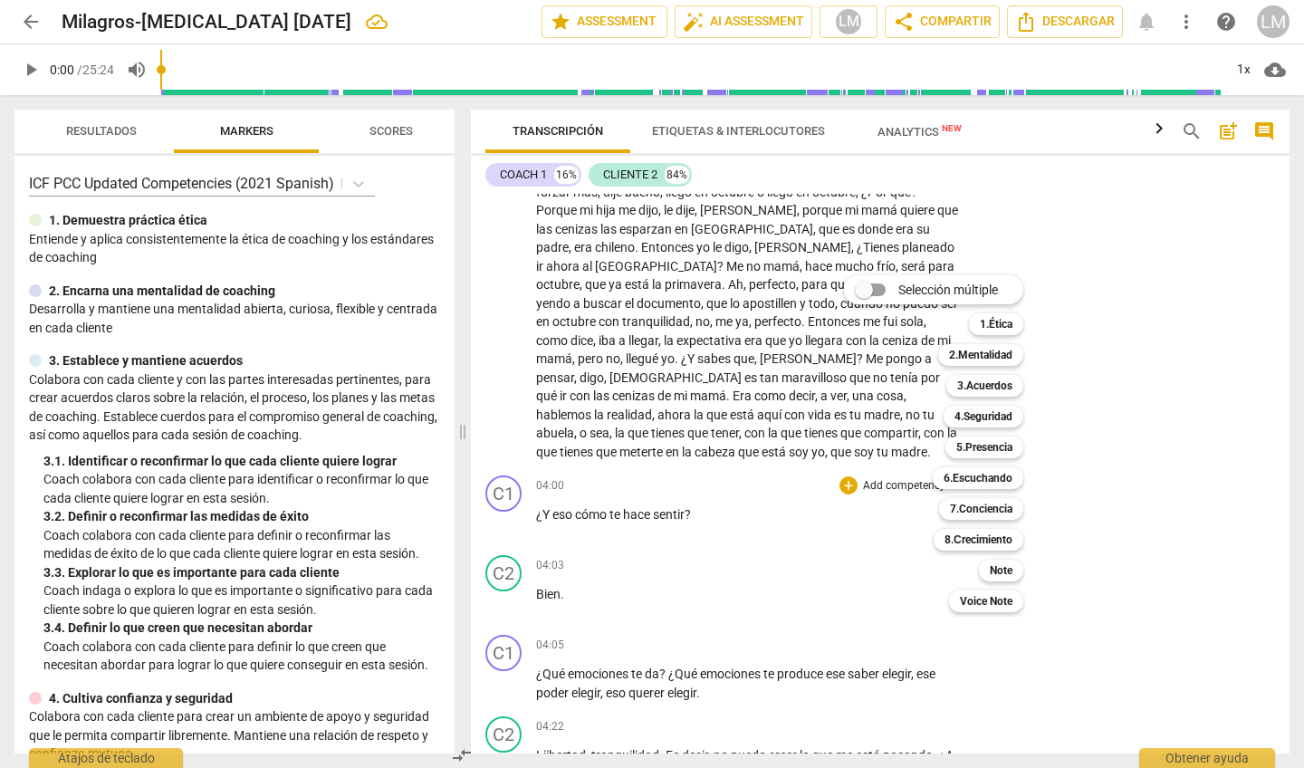
click at [752, 533] on div at bounding box center [652, 384] width 1304 height 768
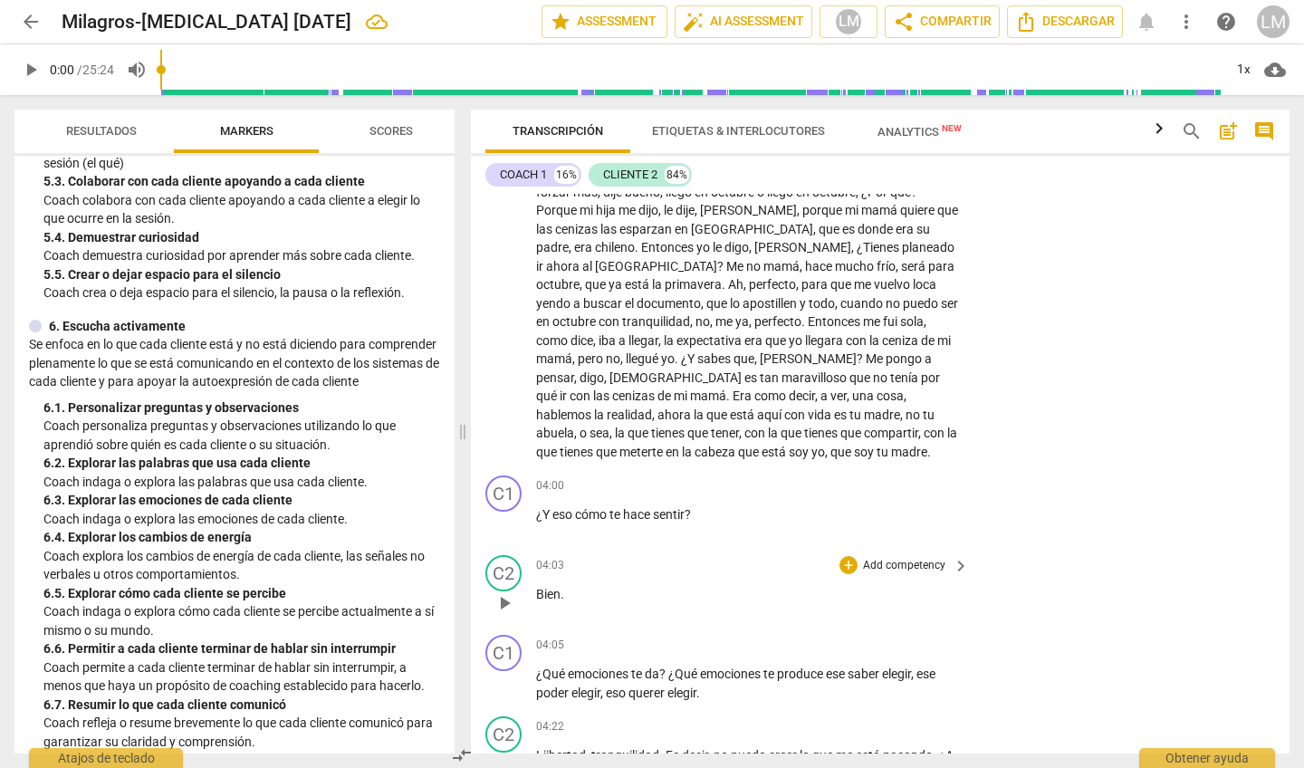
scroll to position [877, 0]
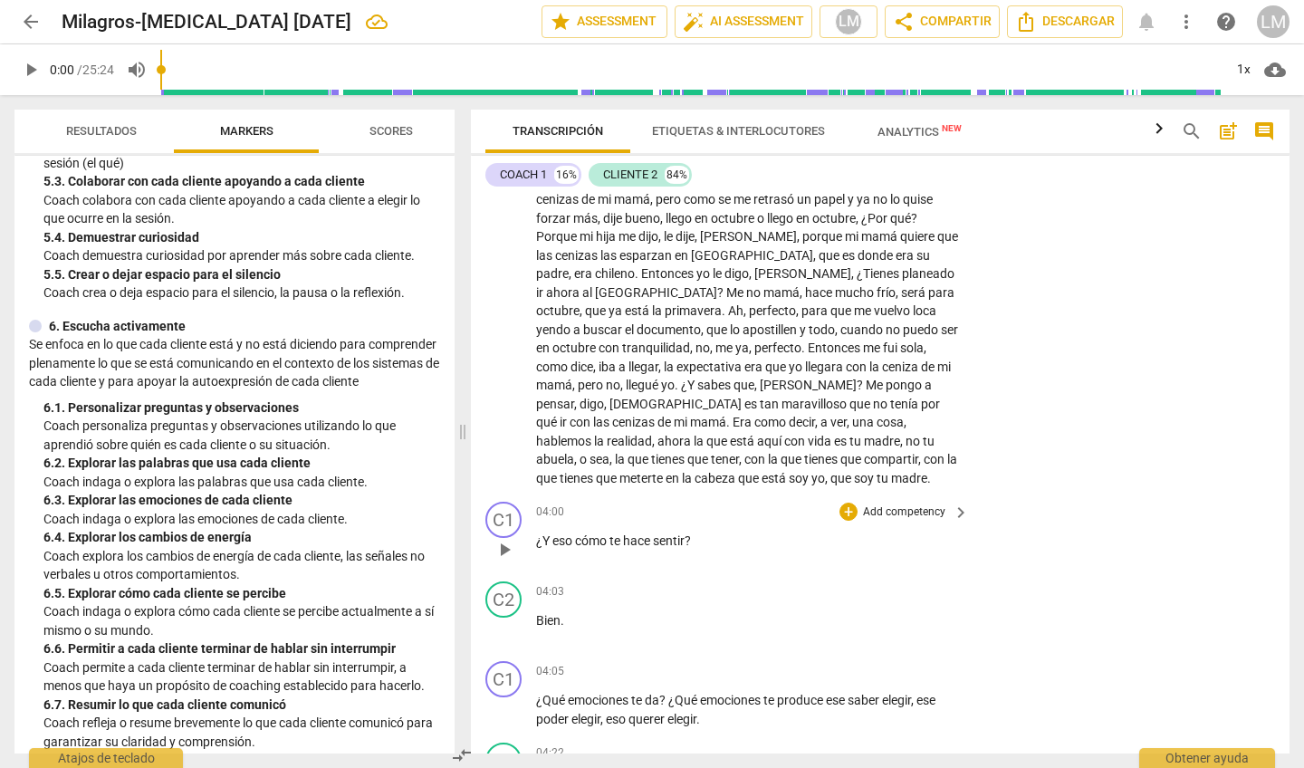
click at [913, 504] on p "Add competency" at bounding box center [904, 512] width 86 height 16
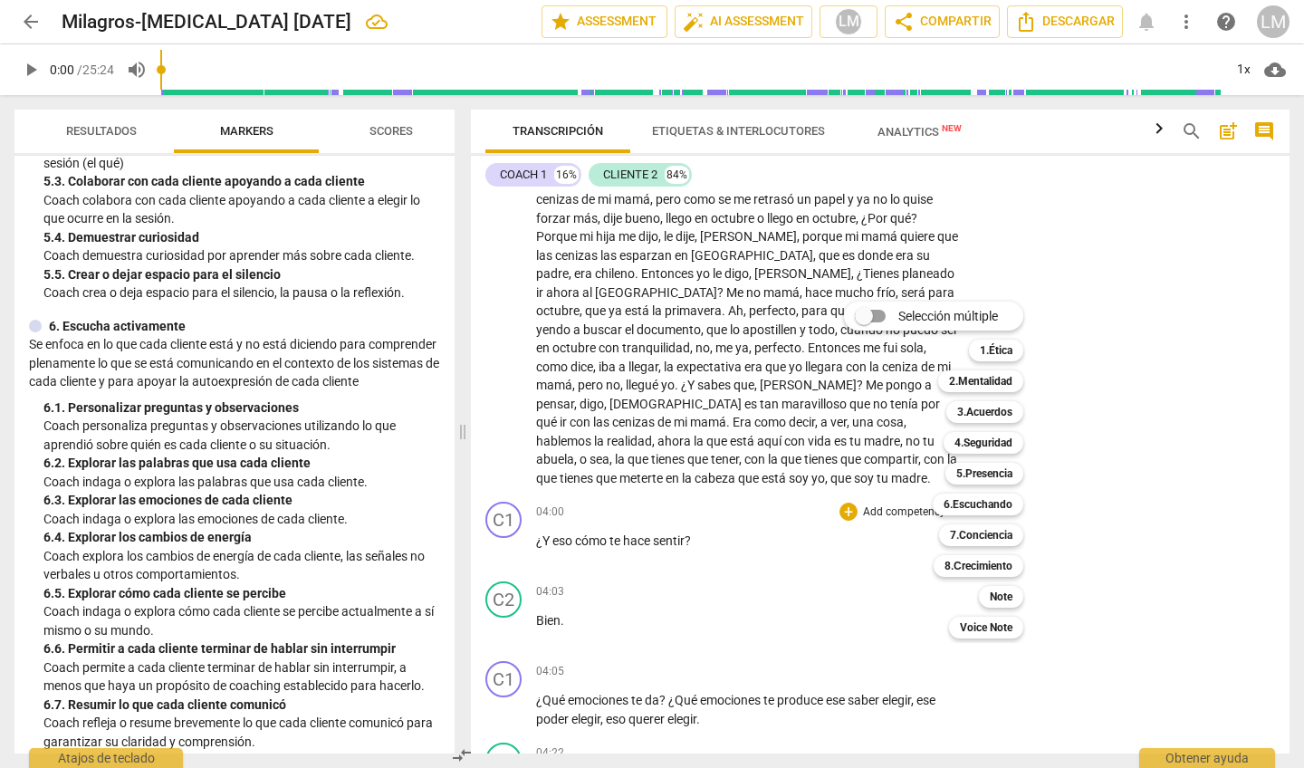
click at [589, 521] on div at bounding box center [652, 384] width 1304 height 768
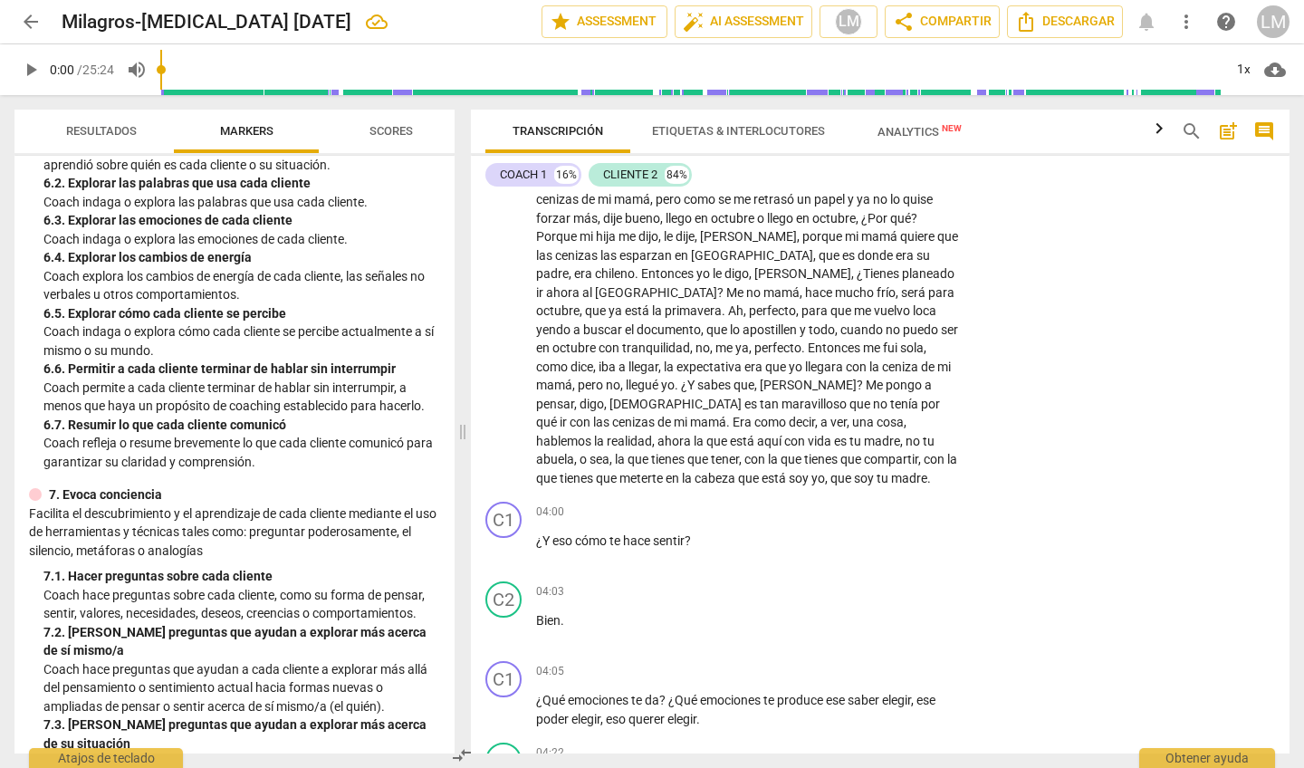
scroll to position [1218, 0]
